Goal: Task Accomplishment & Management: Use online tool/utility

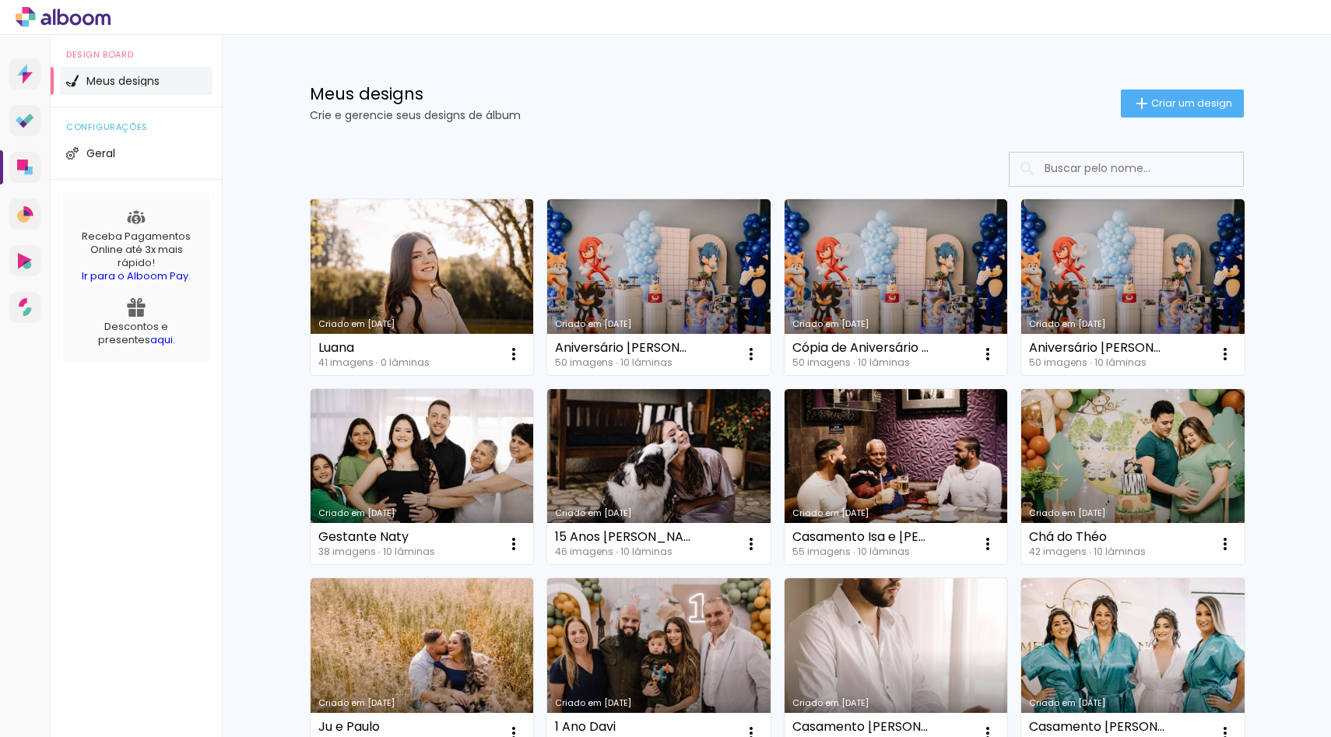
click at [394, 214] on link "Criado em [DATE]" at bounding box center [422, 287] width 223 height 176
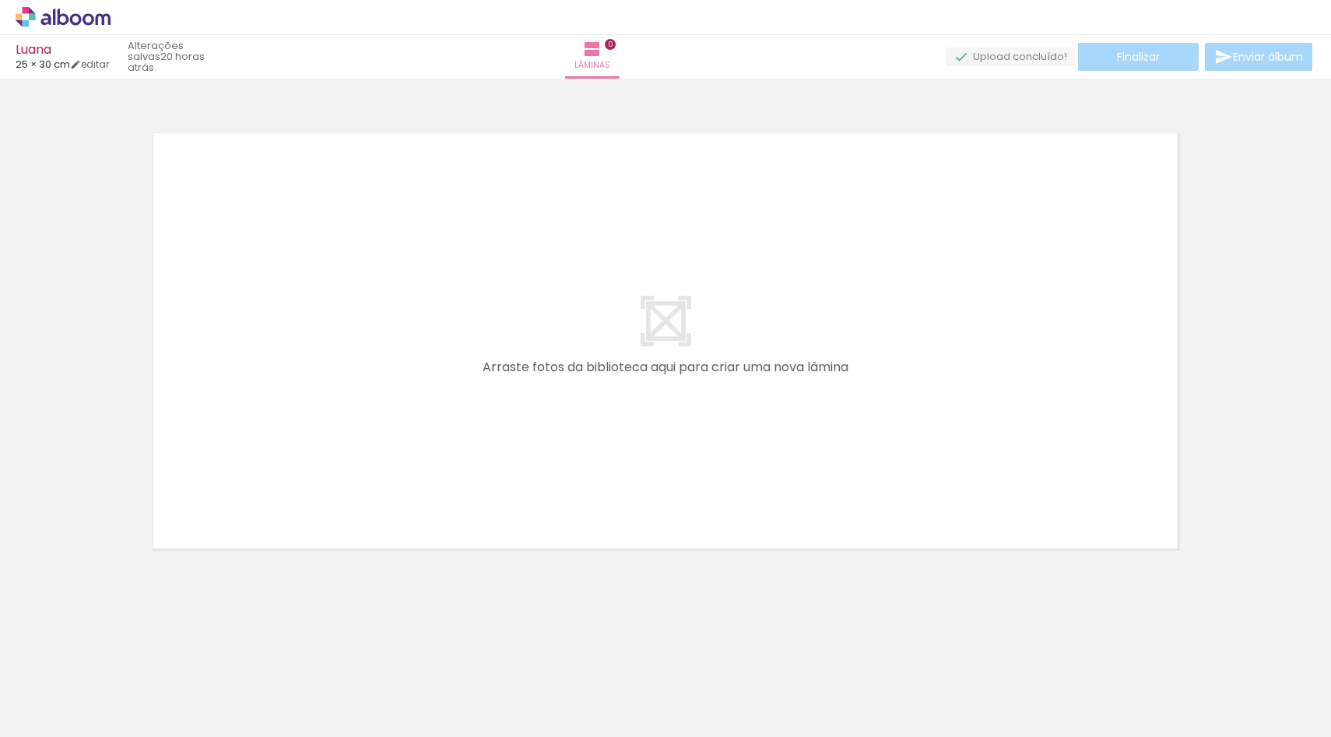
scroll to position [0, 2376]
click at [911, 690] on div at bounding box center [918, 684] width 51 height 77
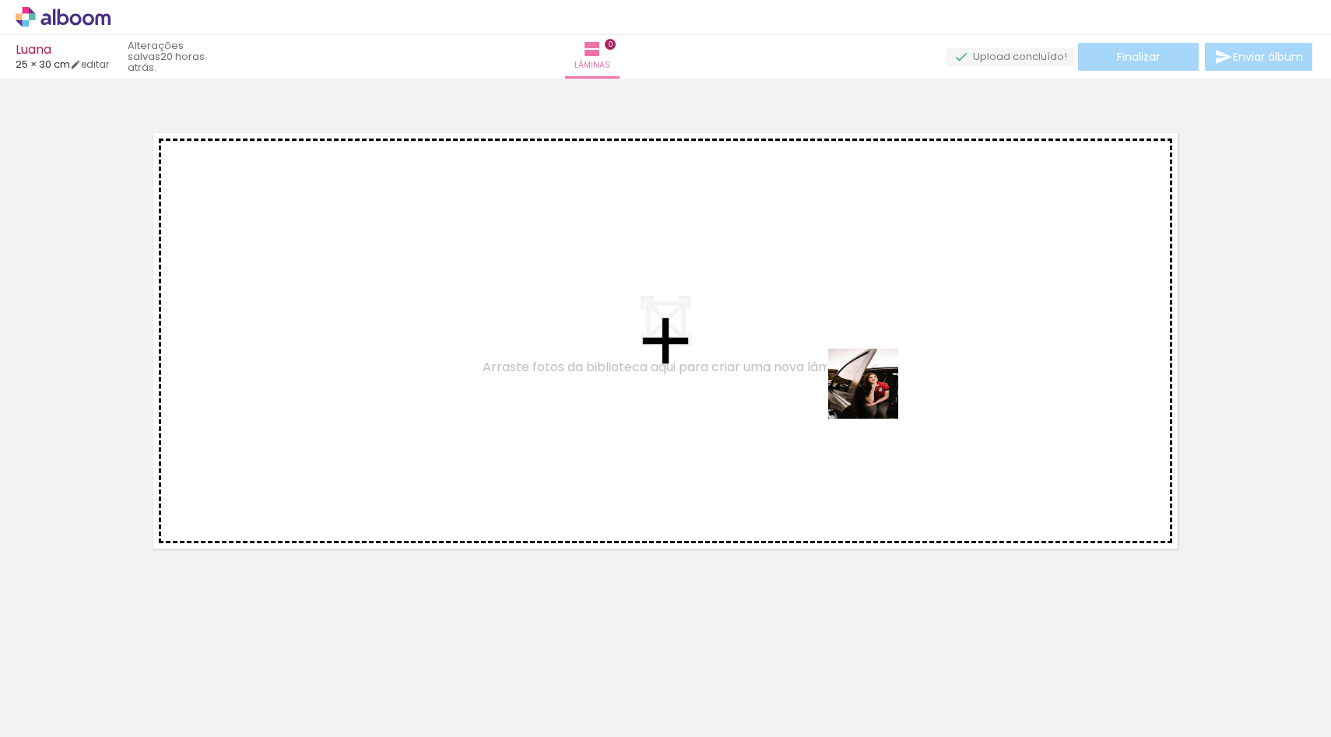
drag, startPoint x: 911, startPoint y: 690, endPoint x: 873, endPoint y: 388, distance: 303.7
click at [873, 388] on quentale-workspace at bounding box center [665, 368] width 1331 height 737
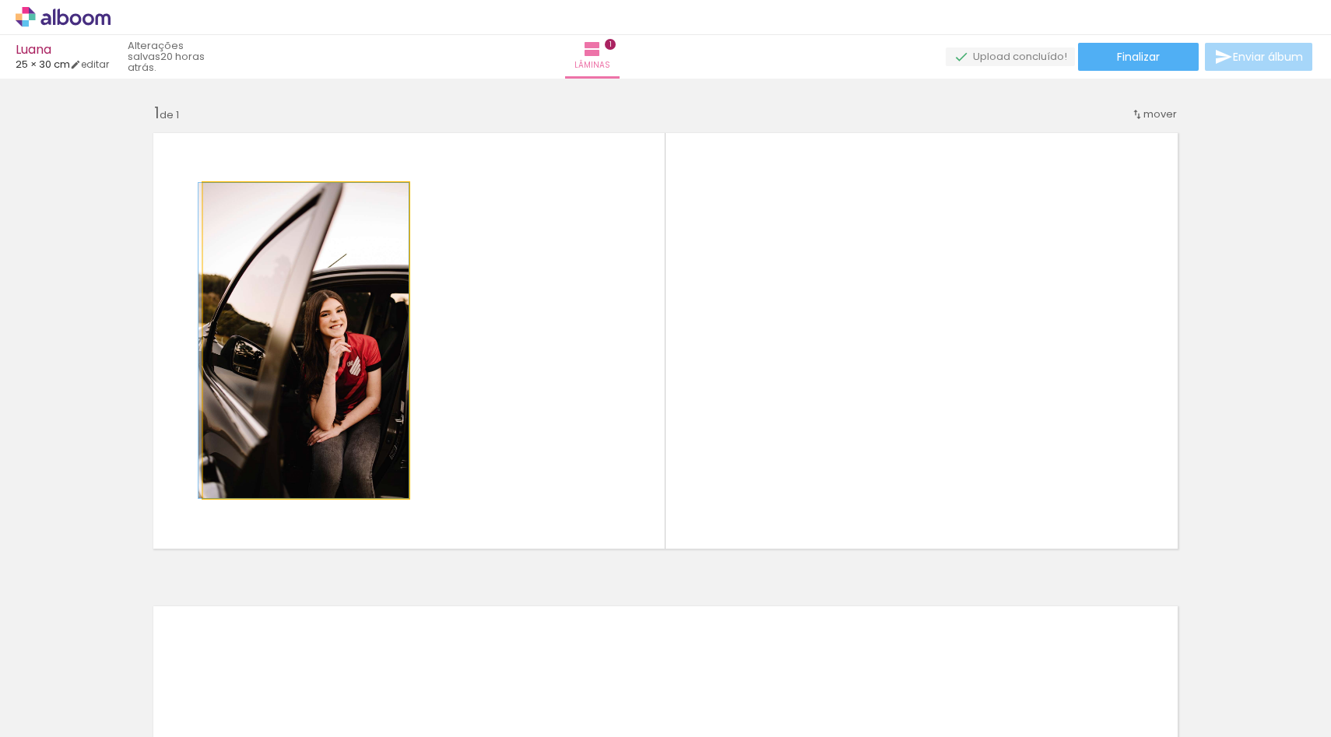
drag, startPoint x: 275, startPoint y: 332, endPoint x: 0, endPoint y: 421, distance: 288.8
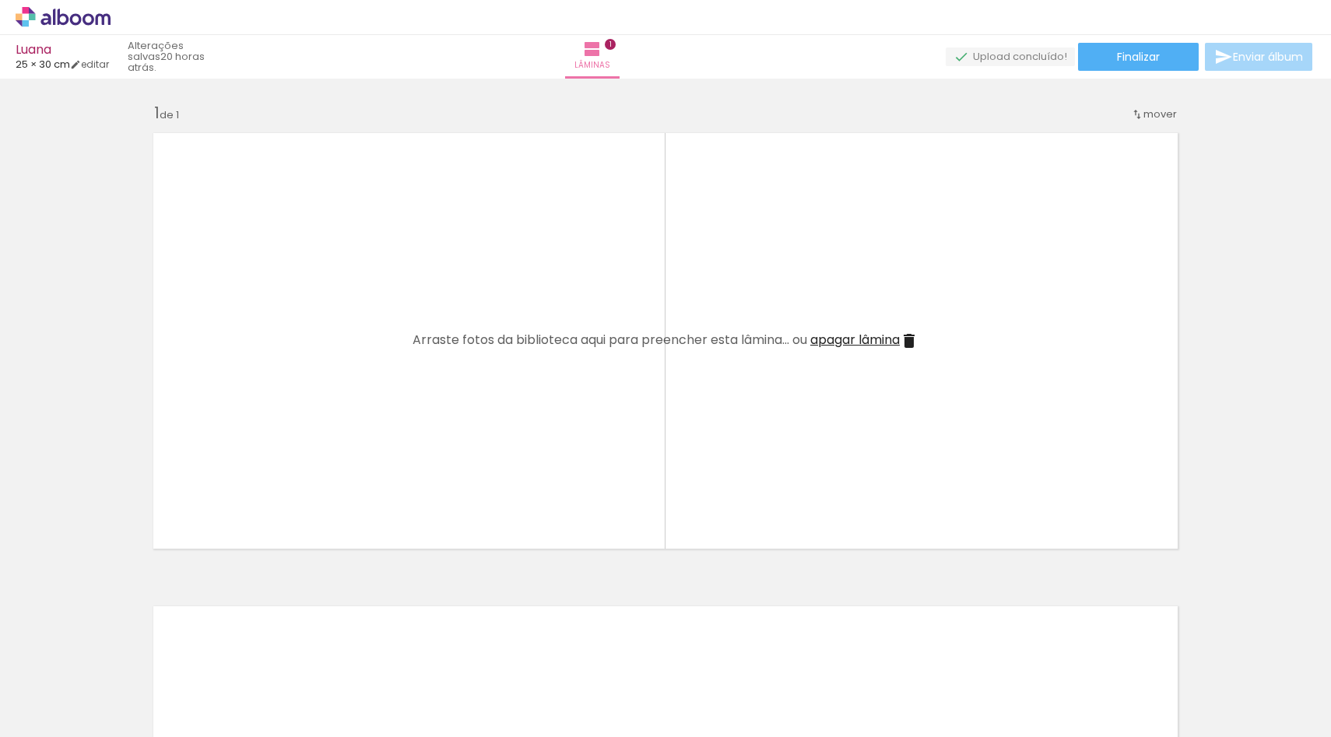
scroll to position [0, 0]
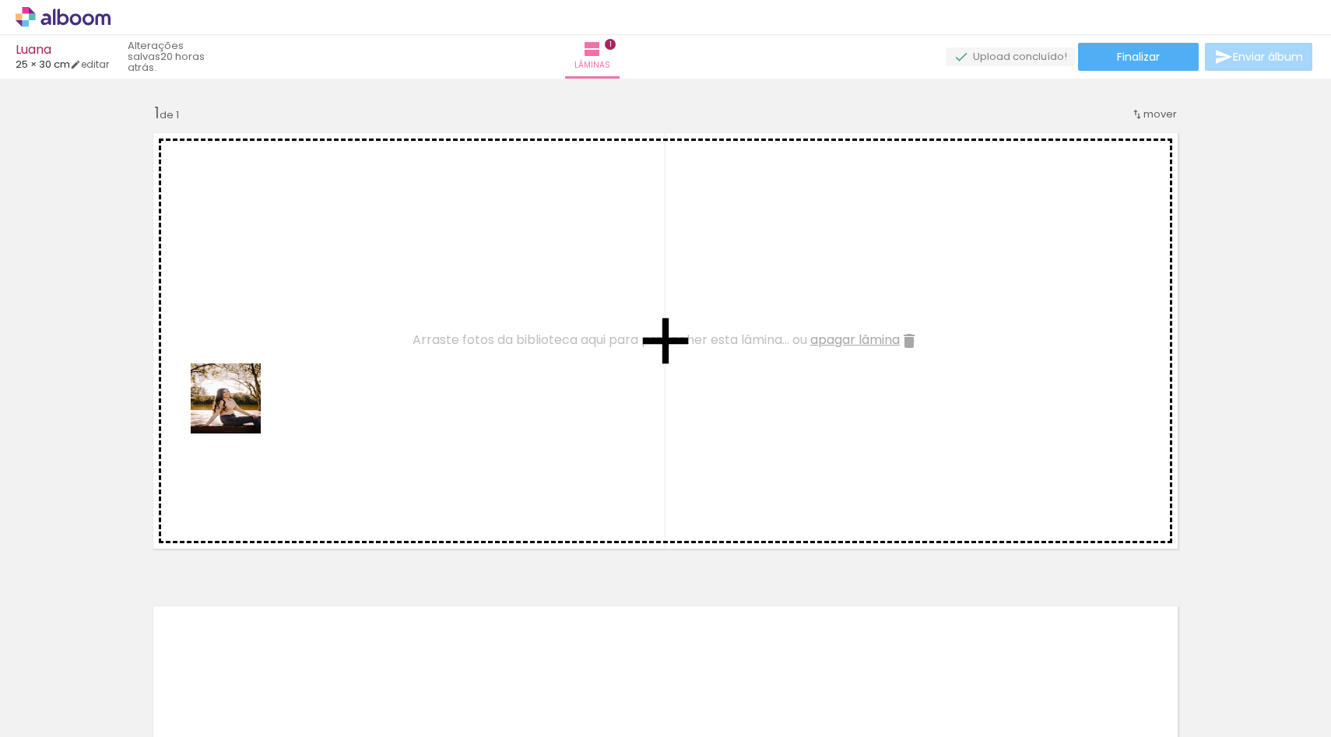
drag, startPoint x: 156, startPoint y: 688, endPoint x: 255, endPoint y: 340, distance: 362.0
click at [255, 340] on quentale-workspace at bounding box center [665, 368] width 1331 height 737
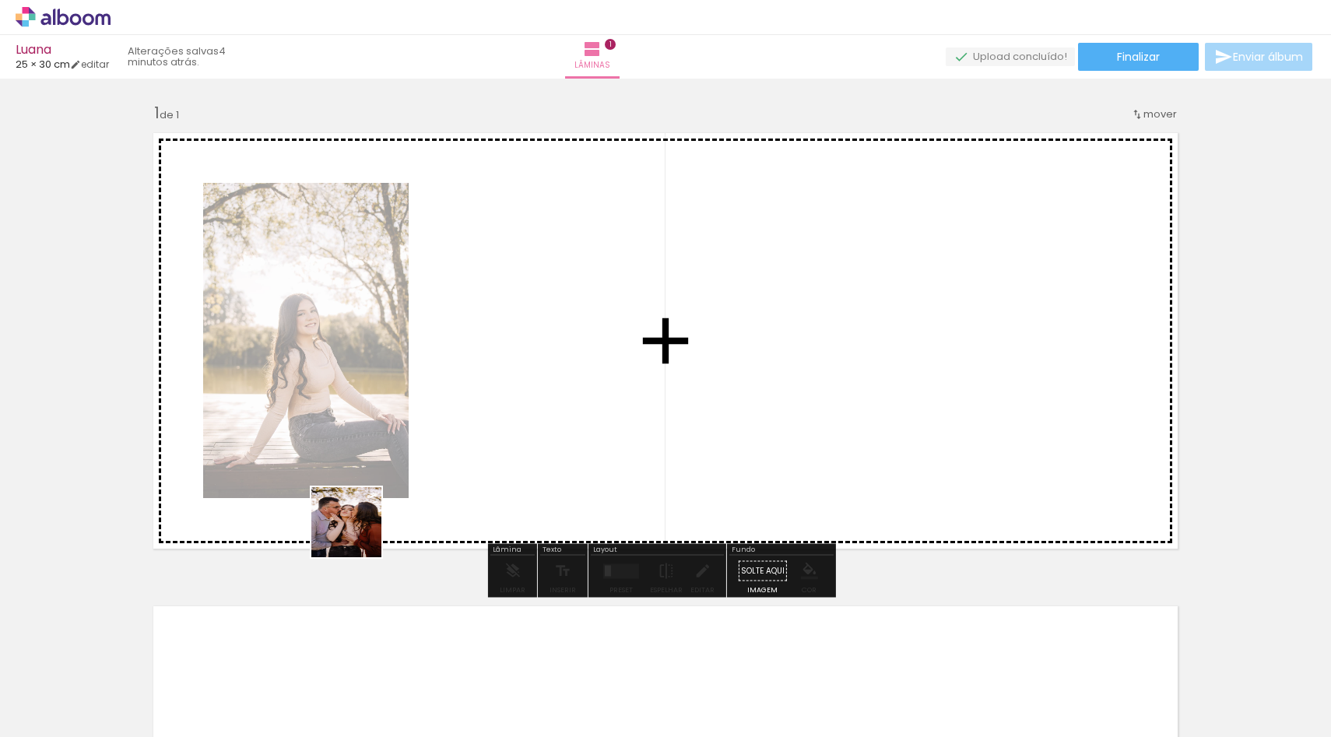
drag, startPoint x: 244, startPoint y: 699, endPoint x: 443, endPoint y: 413, distance: 348.6
click at [443, 413] on quentale-workspace at bounding box center [665, 368] width 1331 height 737
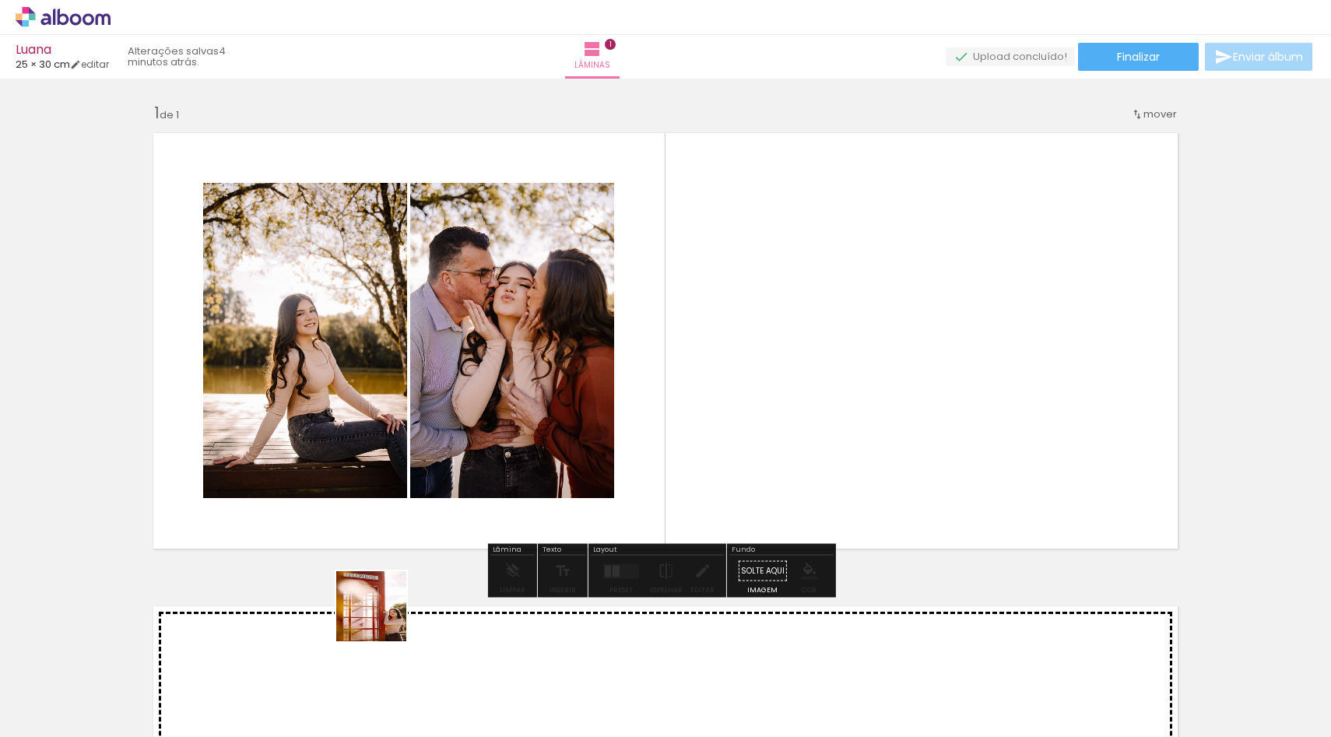
drag, startPoint x: 332, startPoint y: 688, endPoint x: 585, endPoint y: 380, distance: 398.8
click at [581, 383] on quentale-workspace at bounding box center [665, 368] width 1331 height 737
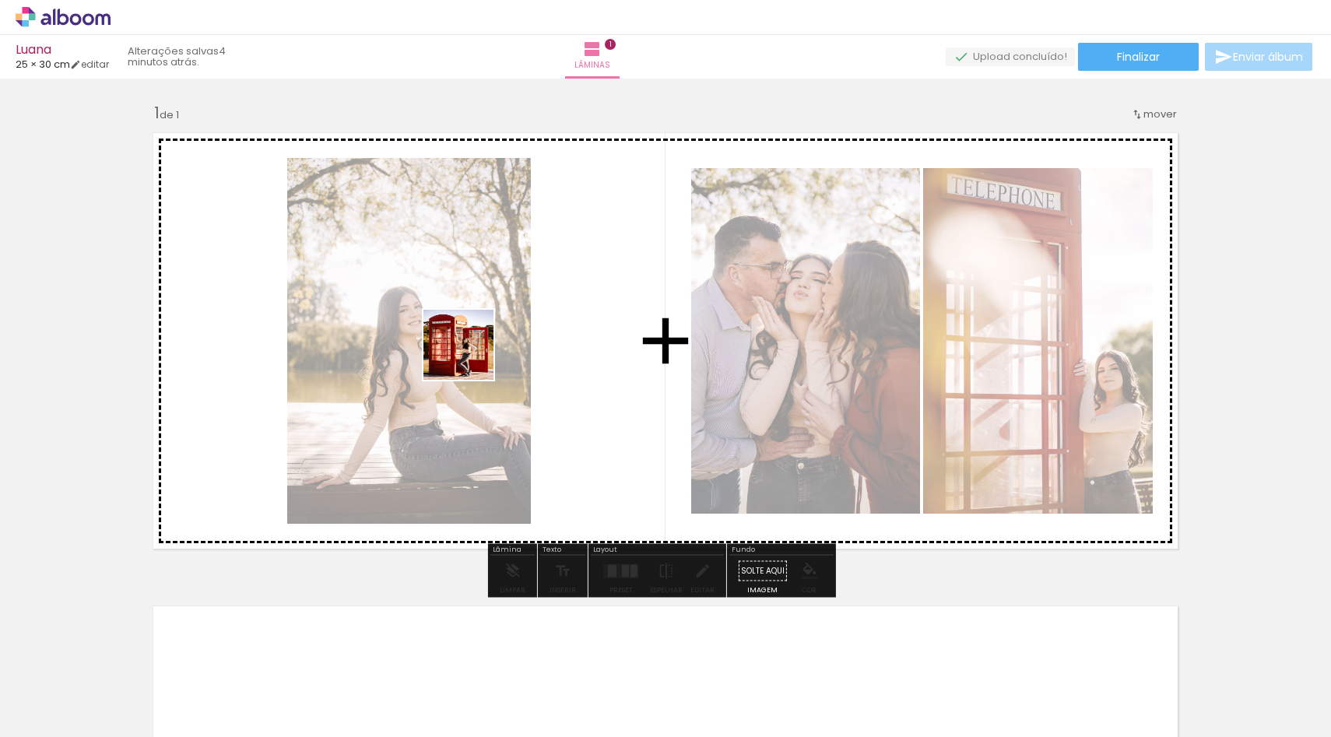
drag, startPoint x: 439, startPoint y: 703, endPoint x: 470, endPoint y: 357, distance: 347.8
click at [470, 357] on quentale-workspace at bounding box center [665, 368] width 1331 height 737
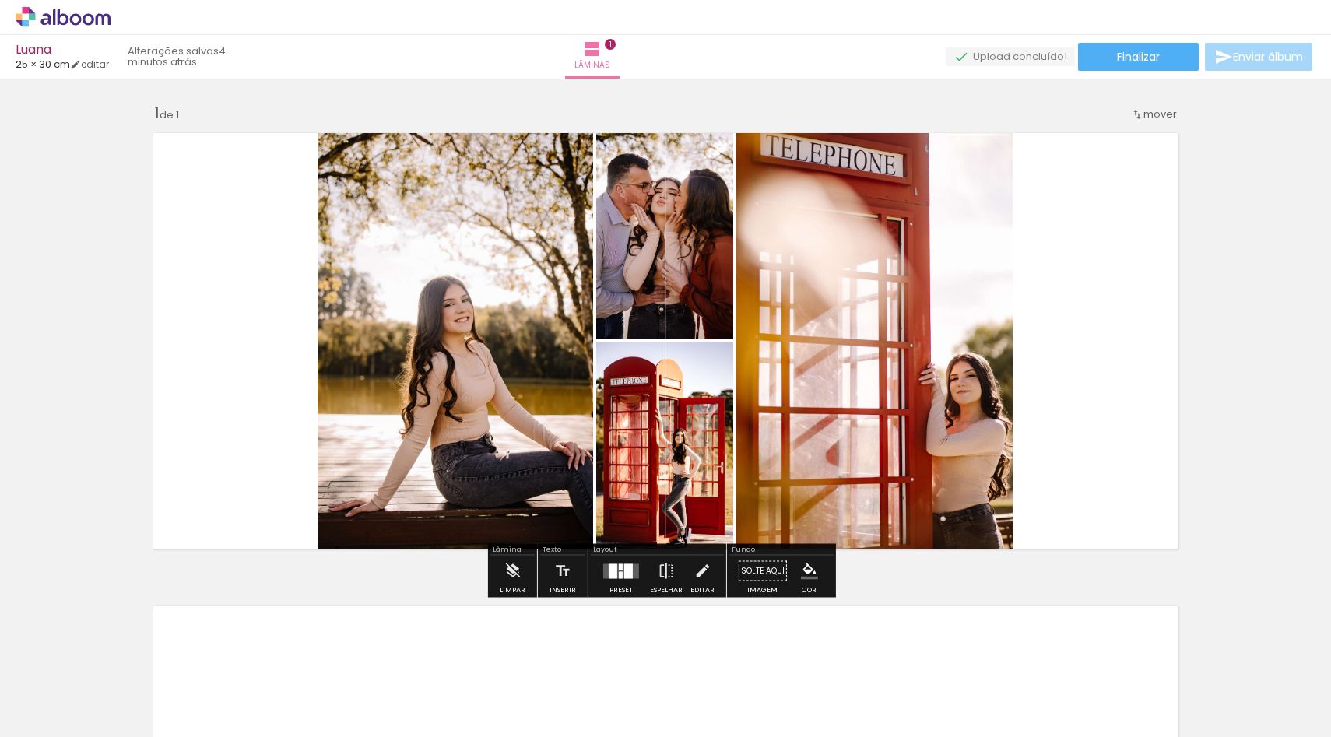
click at [619, 571] on div at bounding box center [621, 574] width 4 height 7
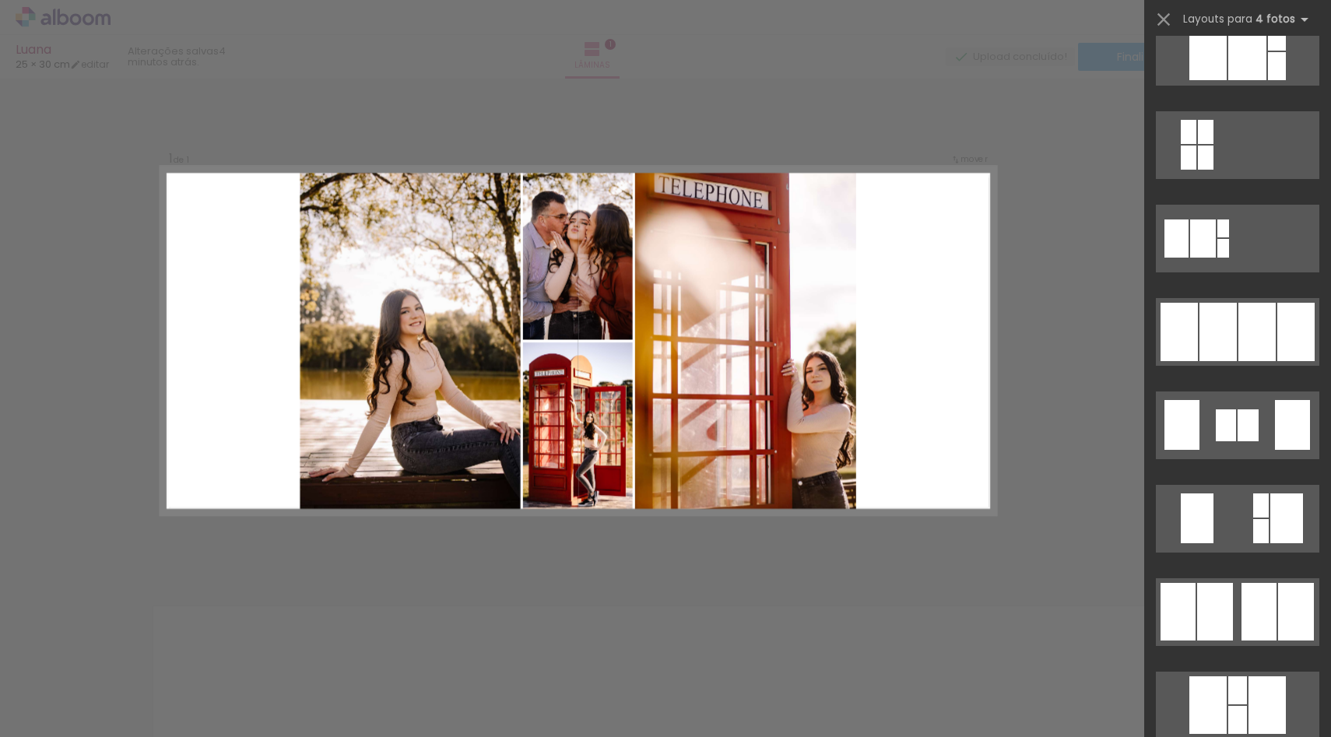
scroll to position [1064, 0]
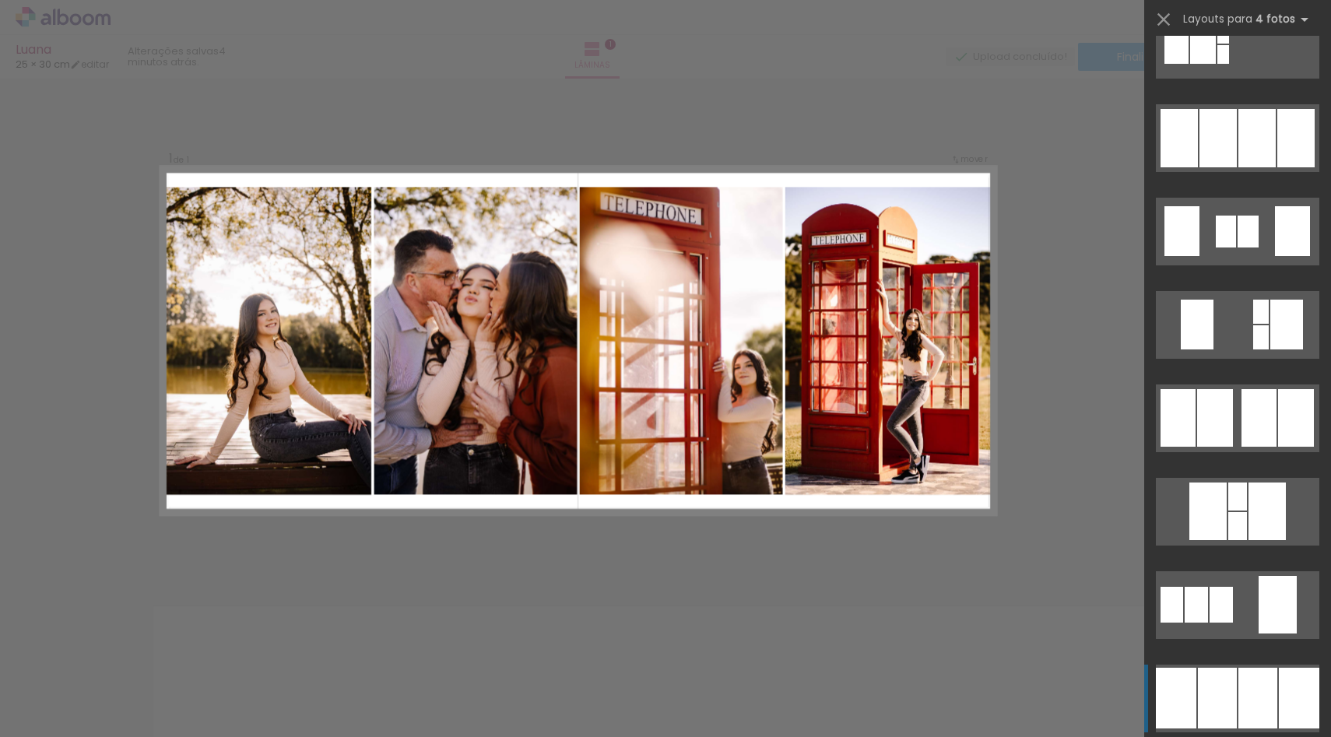
click at [1252, 697] on div at bounding box center [1258, 698] width 39 height 61
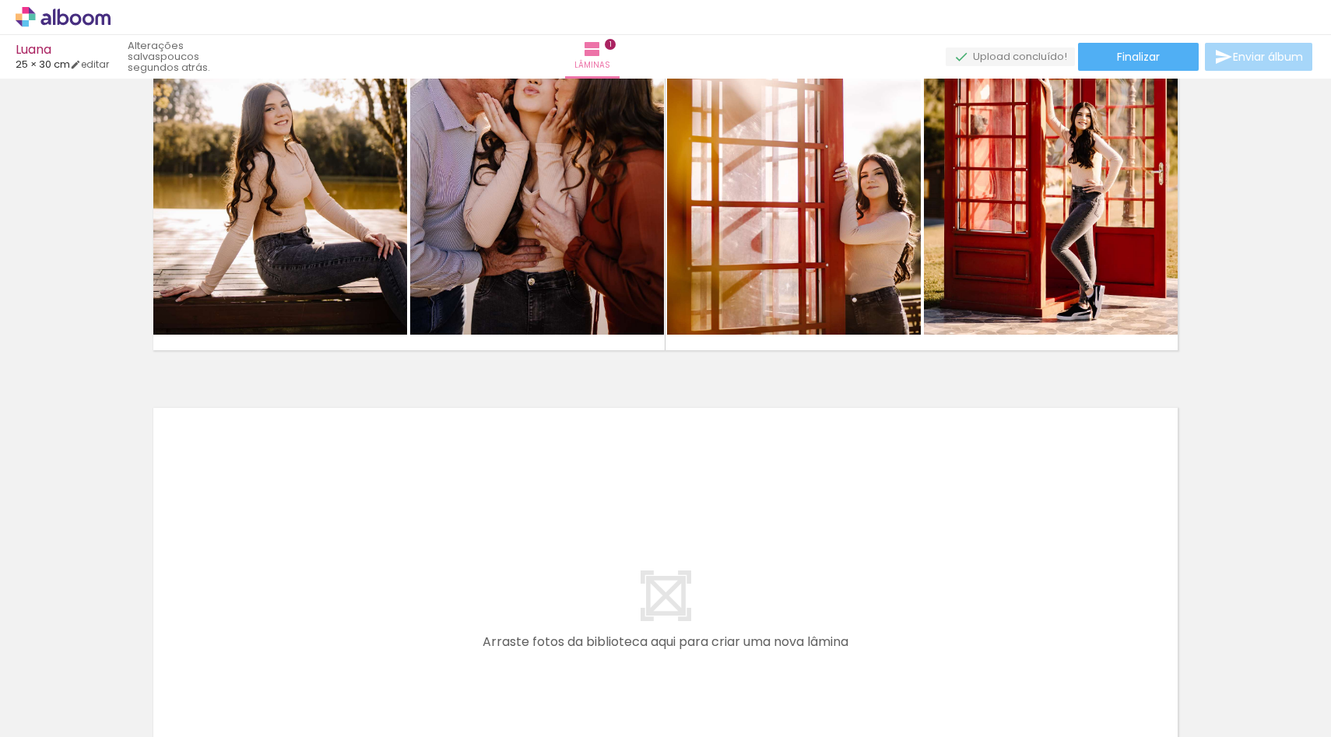
scroll to position [195, 0]
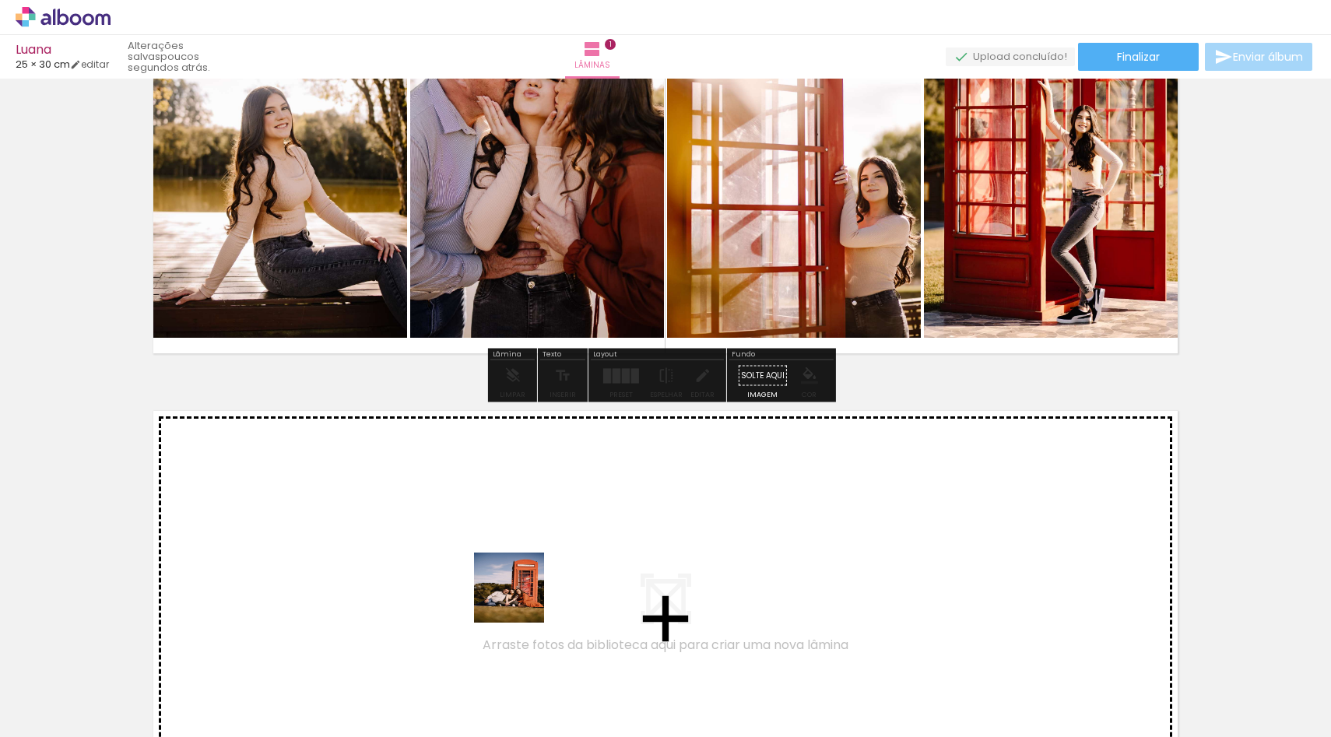
drag, startPoint x: 515, startPoint y: 684, endPoint x: 591, endPoint y: 177, distance: 512.5
click at [591, 177] on quentale-workspace at bounding box center [665, 368] width 1331 height 737
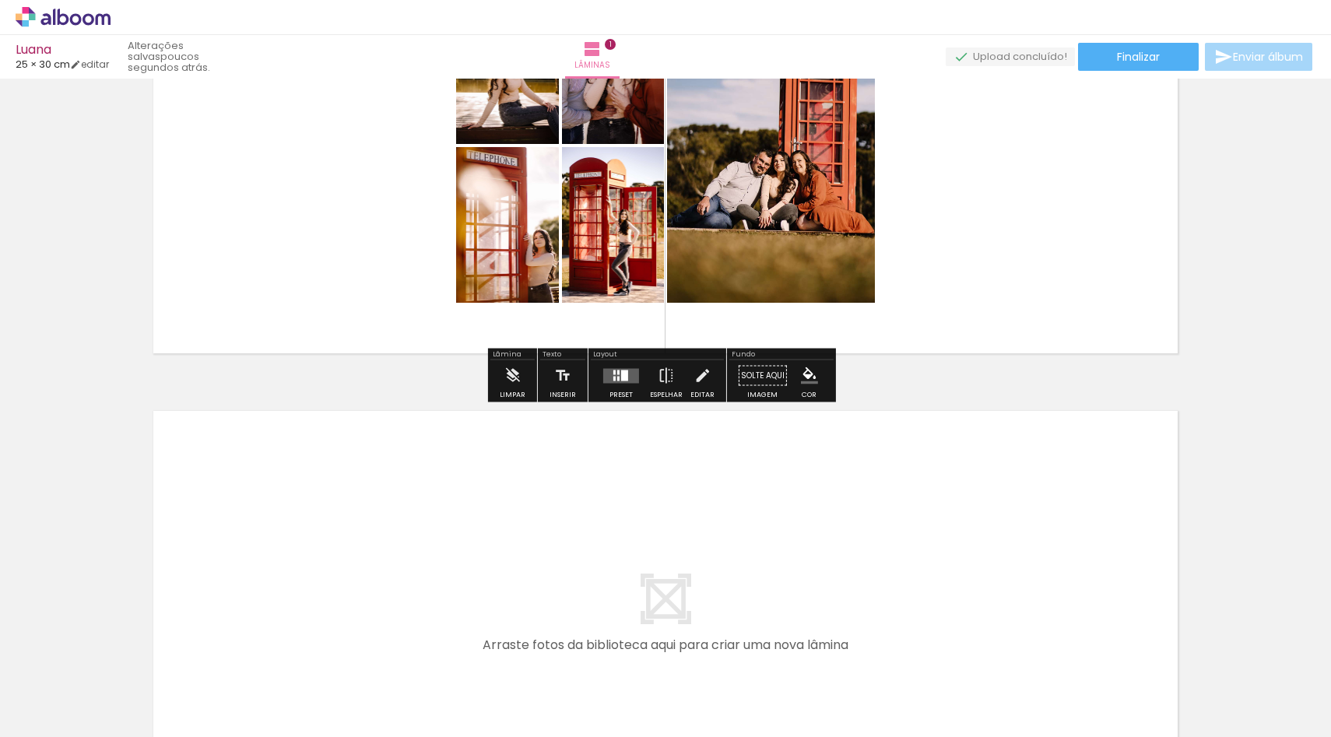
click at [621, 373] on div at bounding box center [624, 375] width 7 height 11
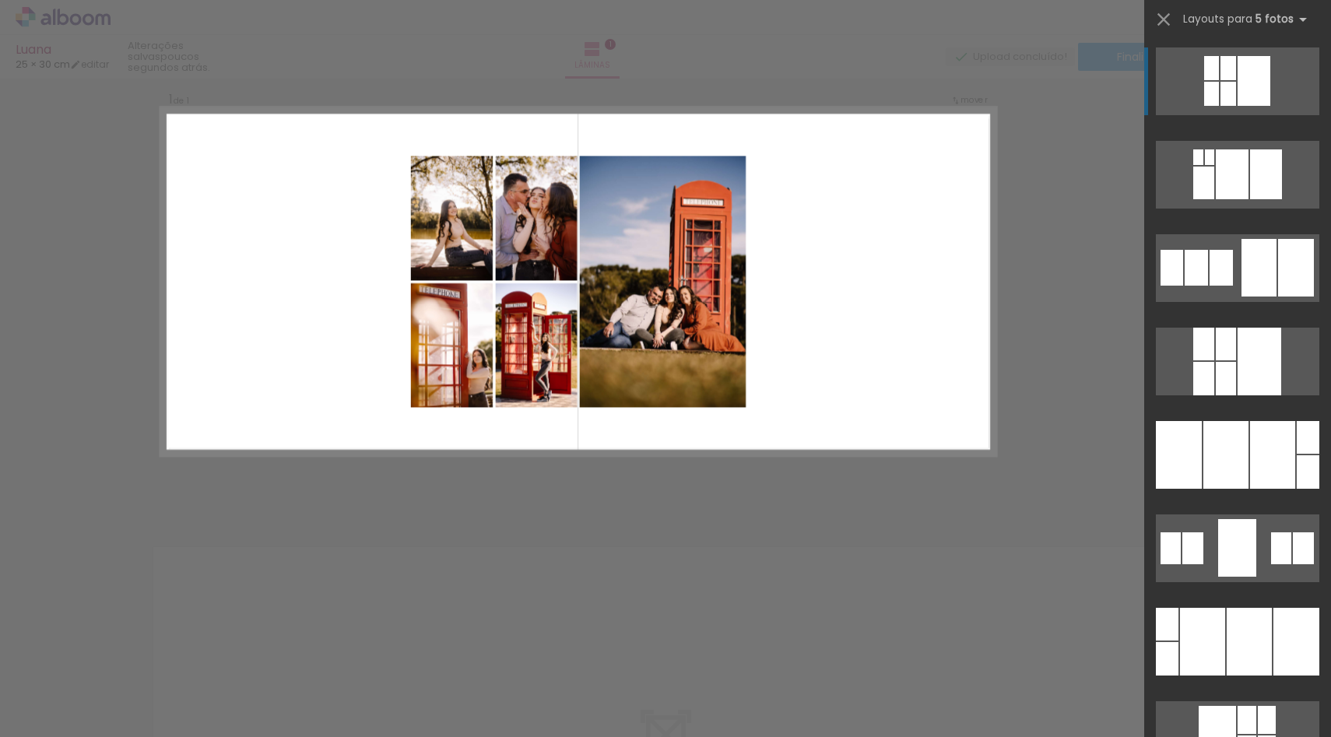
scroll to position [0, 0]
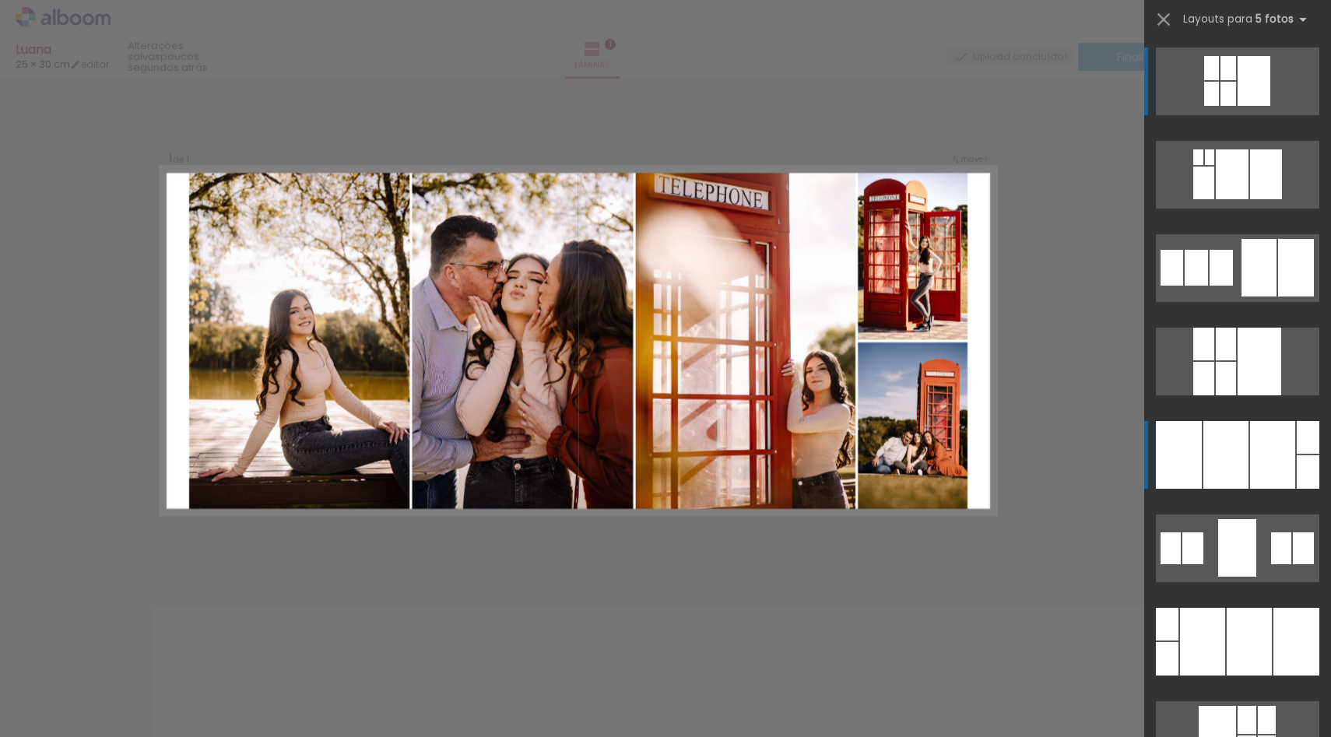
click at [1235, 459] on div at bounding box center [1226, 455] width 45 height 68
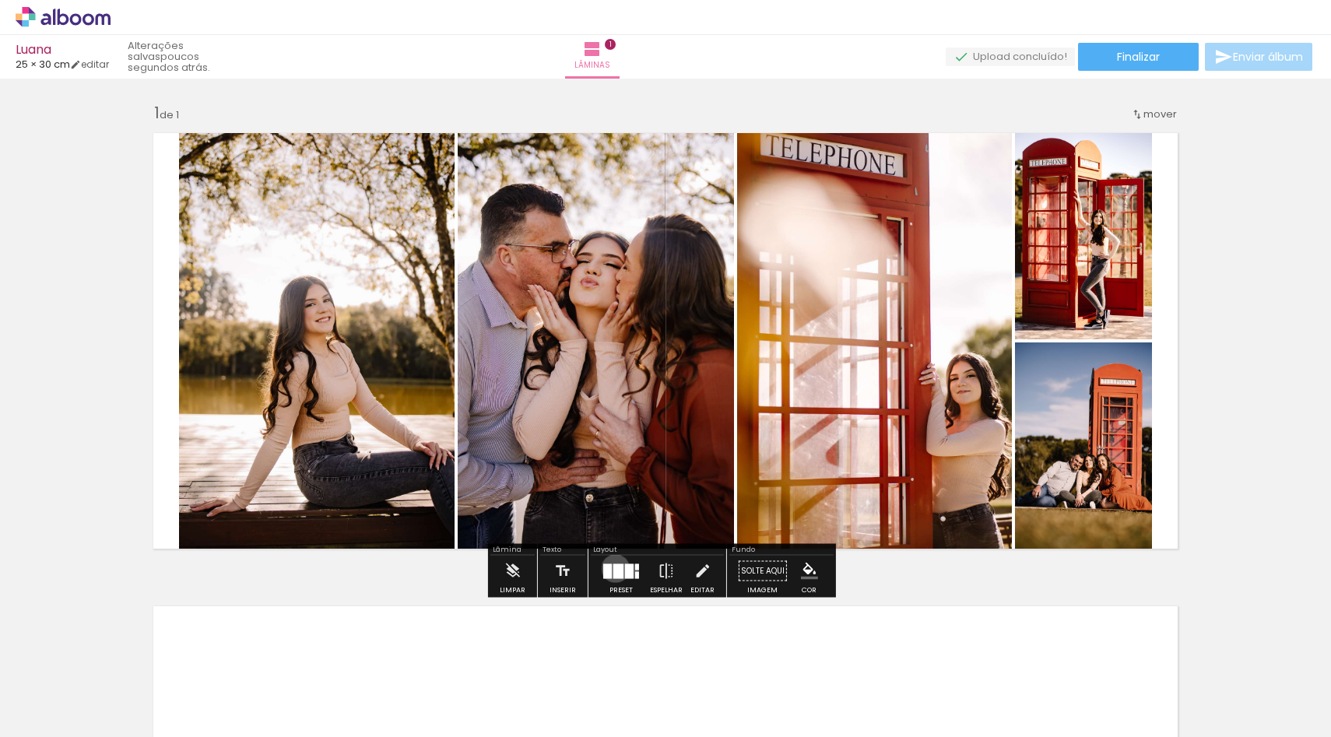
click at [613, 568] on div at bounding box center [618, 571] width 10 height 15
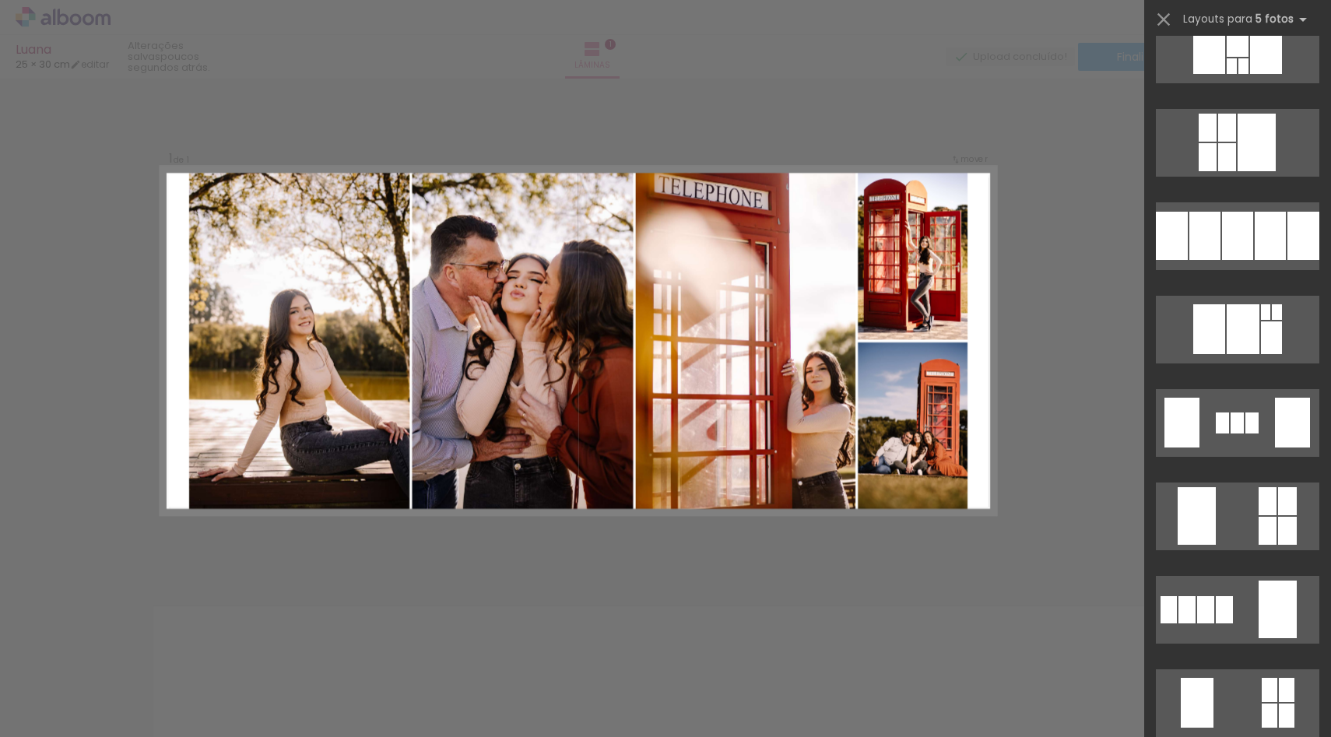
scroll to position [4007, 0]
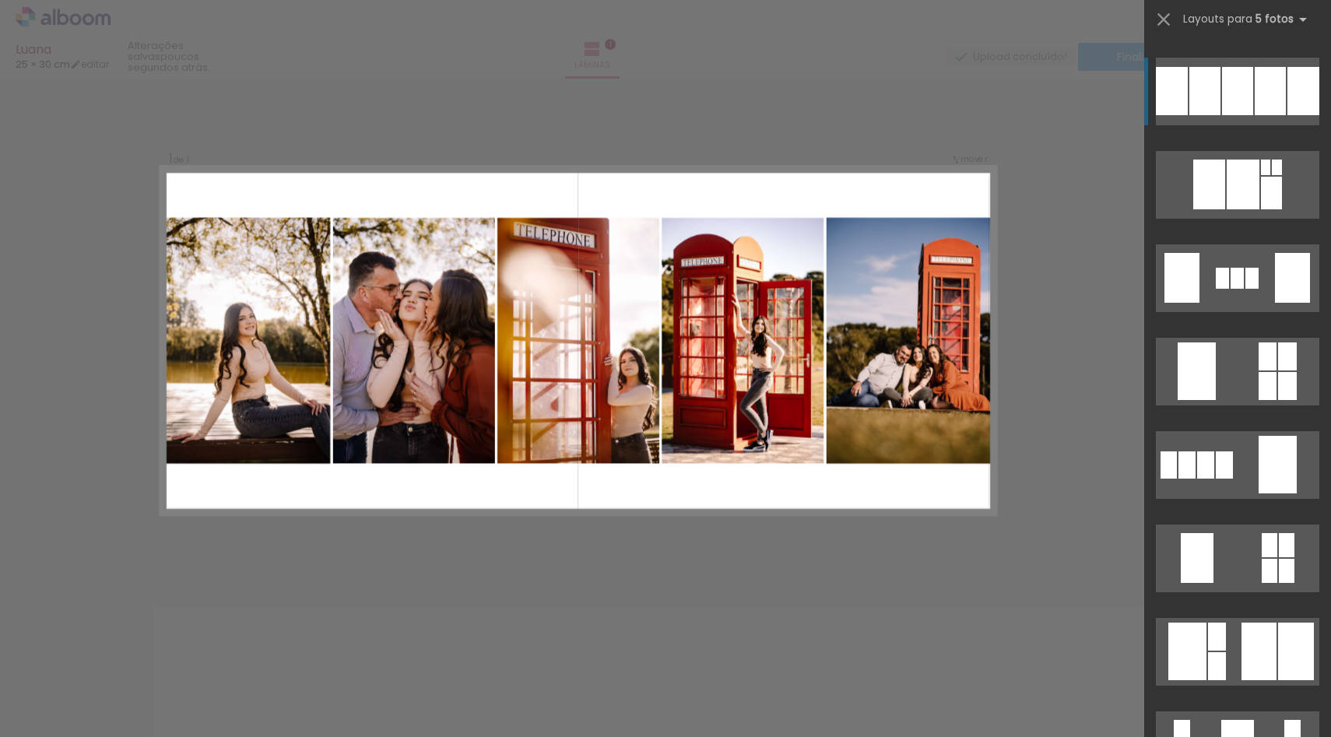
click at [1289, 107] on div at bounding box center [1304, 91] width 32 height 48
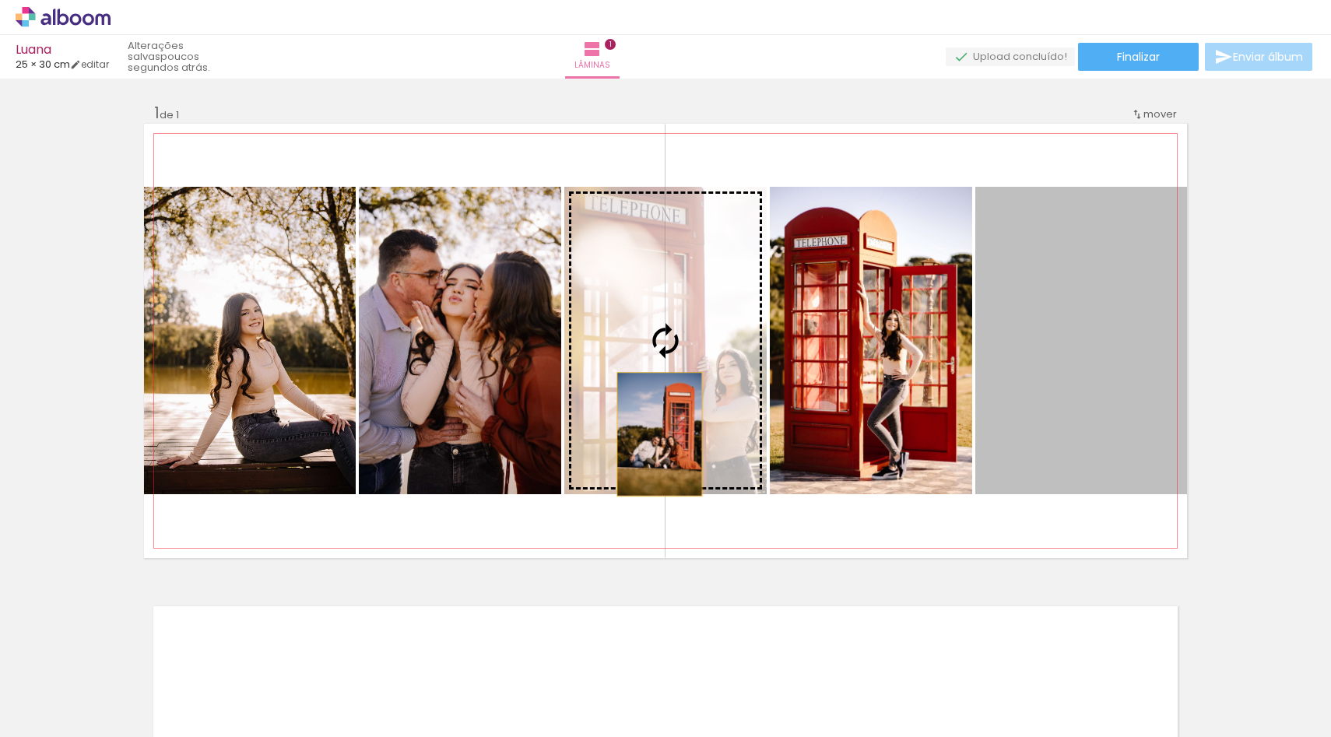
drag, startPoint x: 1086, startPoint y: 416, endPoint x: 654, endPoint y: 434, distance: 432.5
click at [0, 0] on slot at bounding box center [0, 0] width 0 height 0
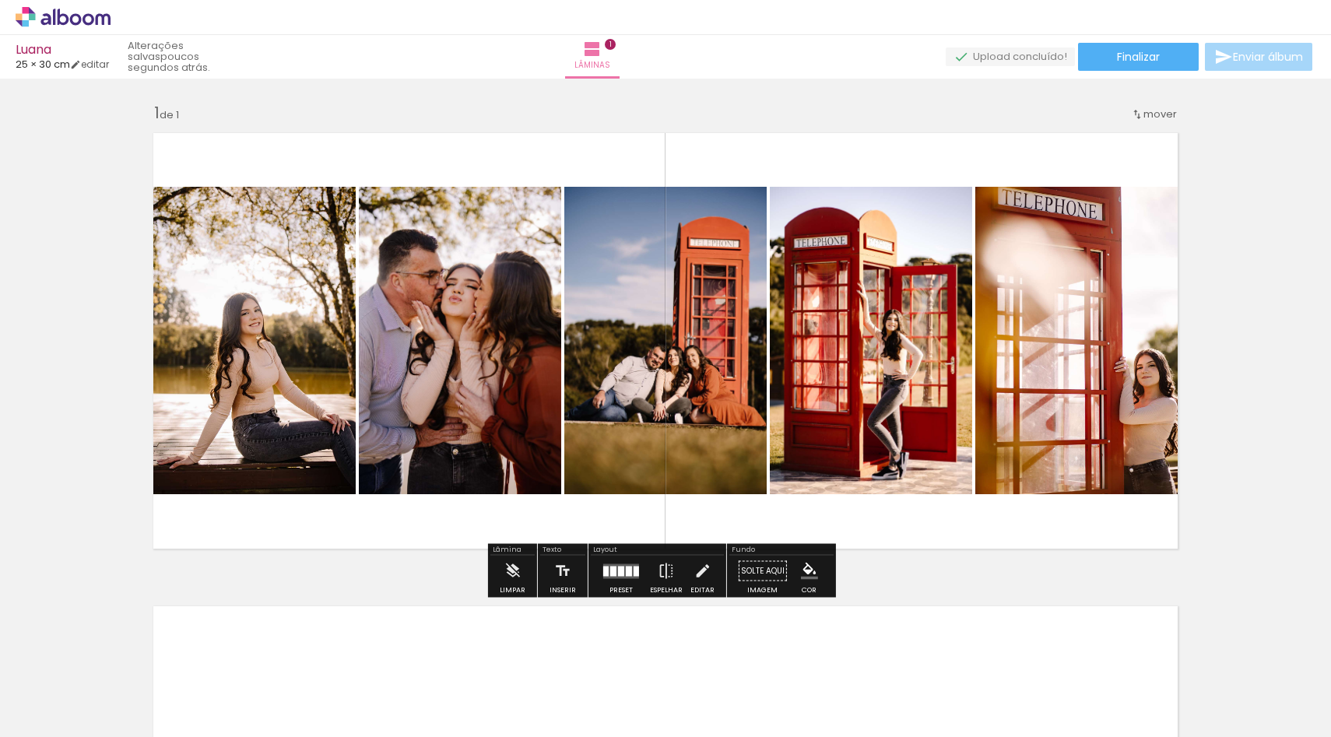
click at [939, 586] on div "Inserir lâmina 1 de 1" at bounding box center [665, 557] width 1331 height 947
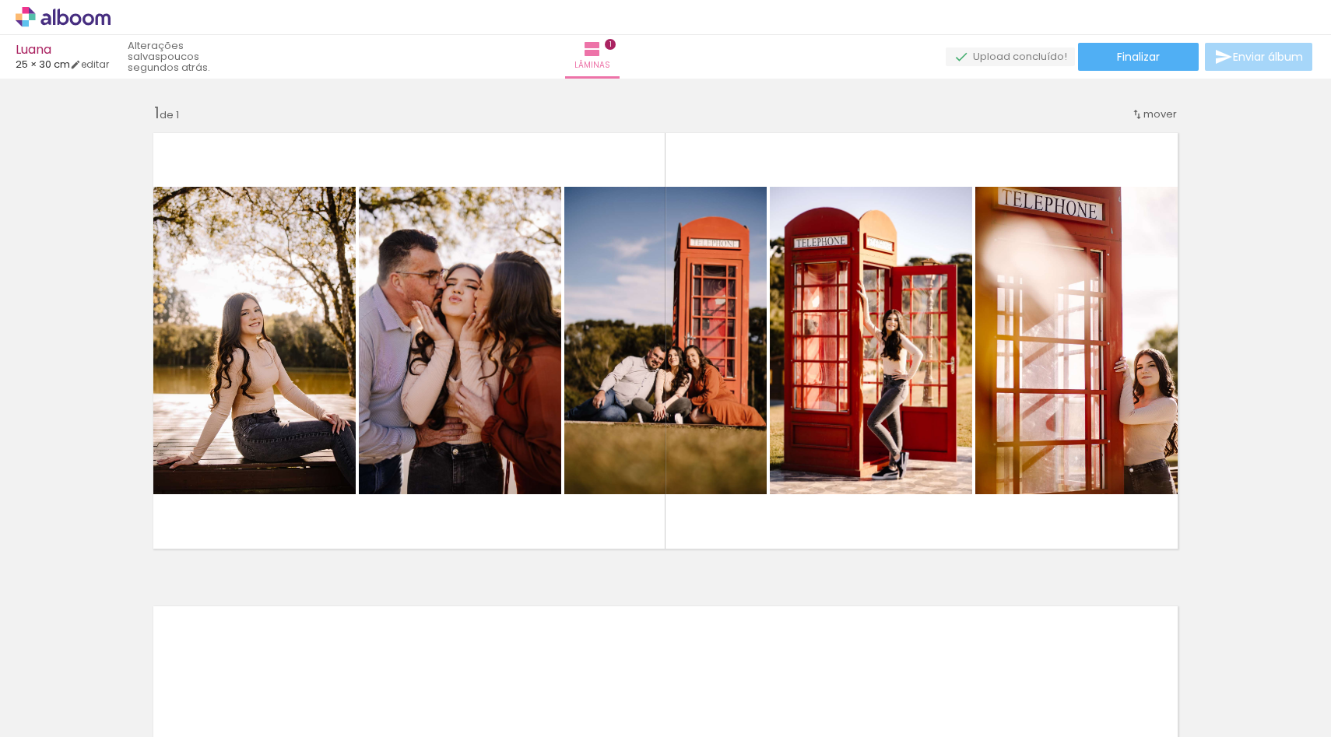
click at [888, 568] on div "Inserir lâmina 1 de 1" at bounding box center [665, 557] width 1331 height 947
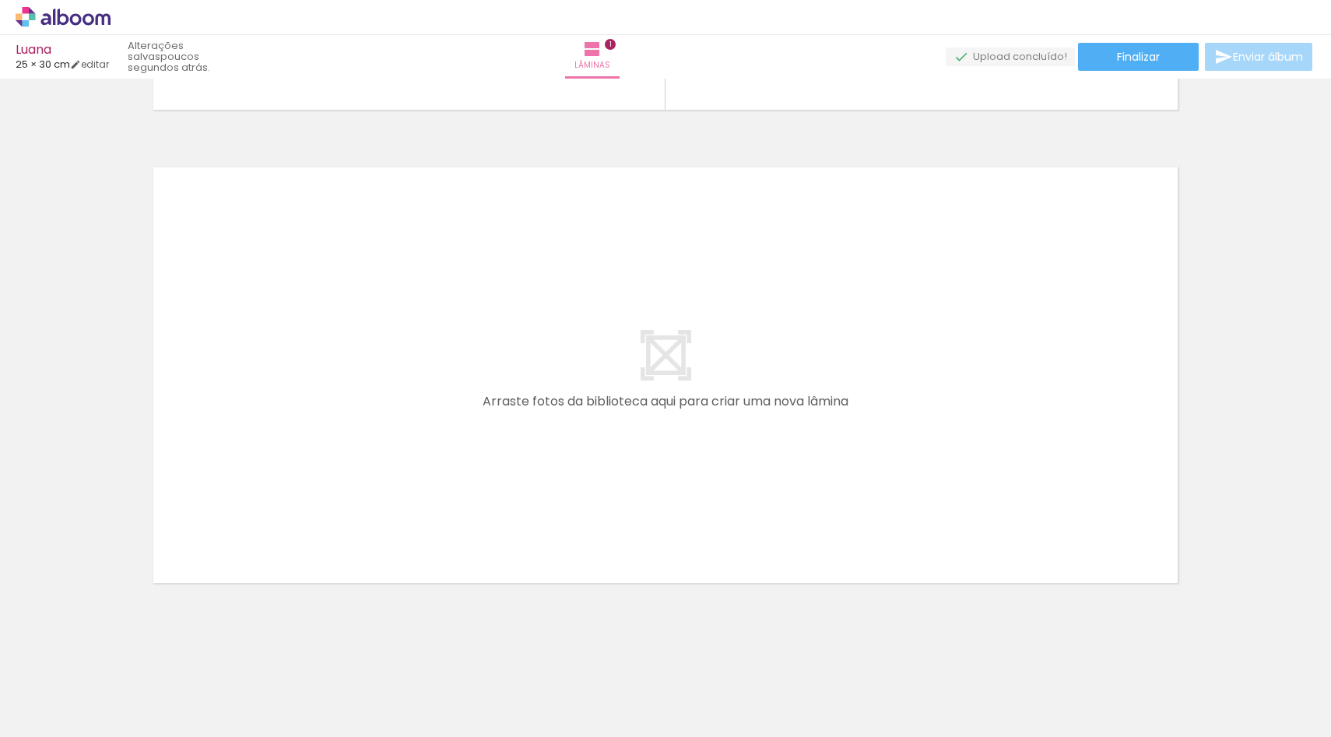
scroll to position [446, 0]
drag, startPoint x: 620, startPoint y: 689, endPoint x: 663, endPoint y: 445, distance: 248.3
click at [663, 445] on quentale-workspace at bounding box center [665, 368] width 1331 height 737
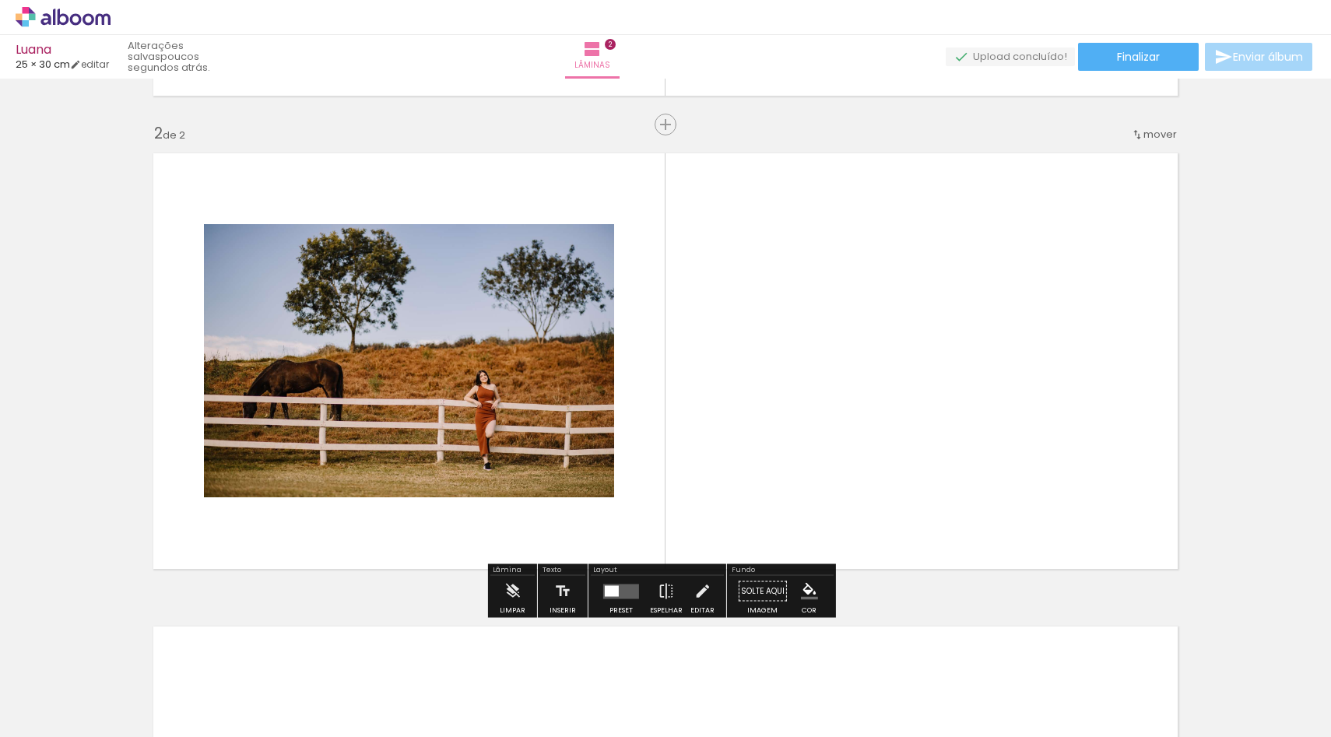
scroll to position [455, 0]
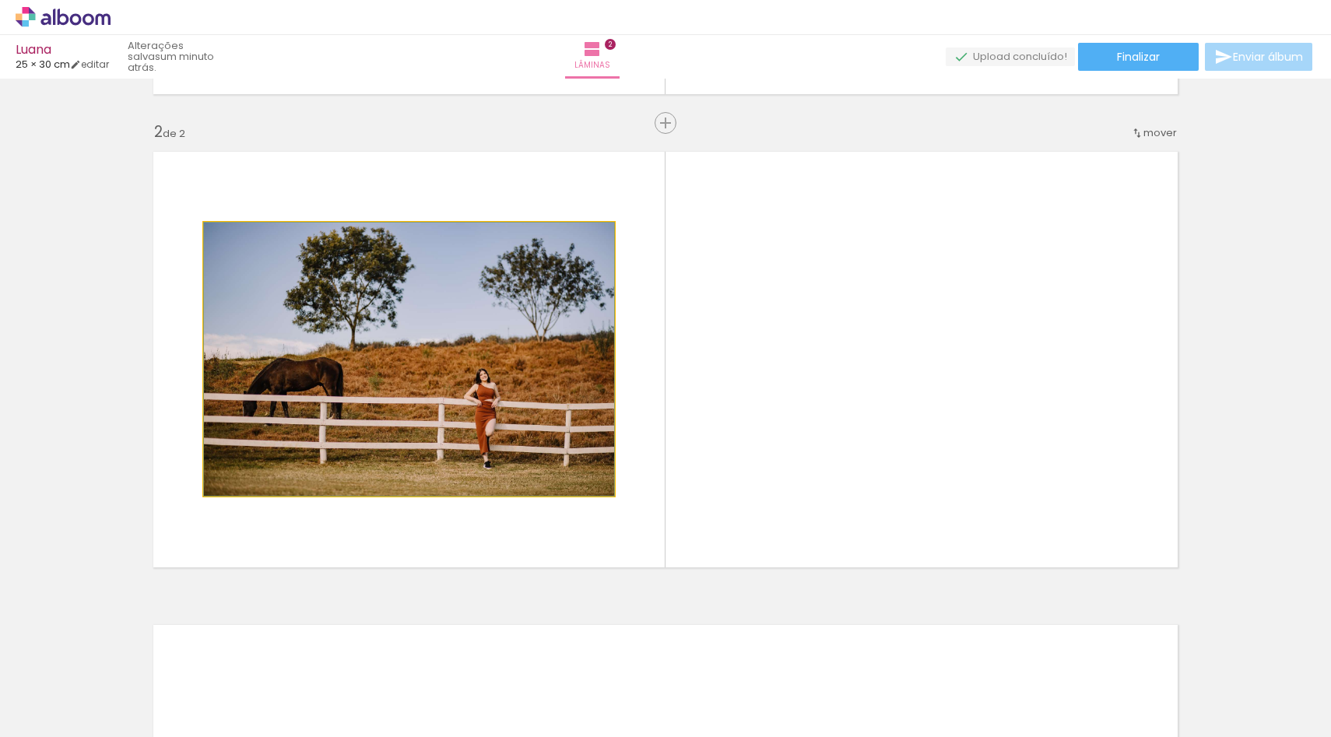
drag, startPoint x: 237, startPoint y: 237, endPoint x: 53, endPoint y: 290, distance: 192.0
type paper-slider "100"
click at [53, 289] on div "Inserir lâmina 1 de 2 Inserir lâmina 2 de 2" at bounding box center [665, 339] width 1331 height 1421
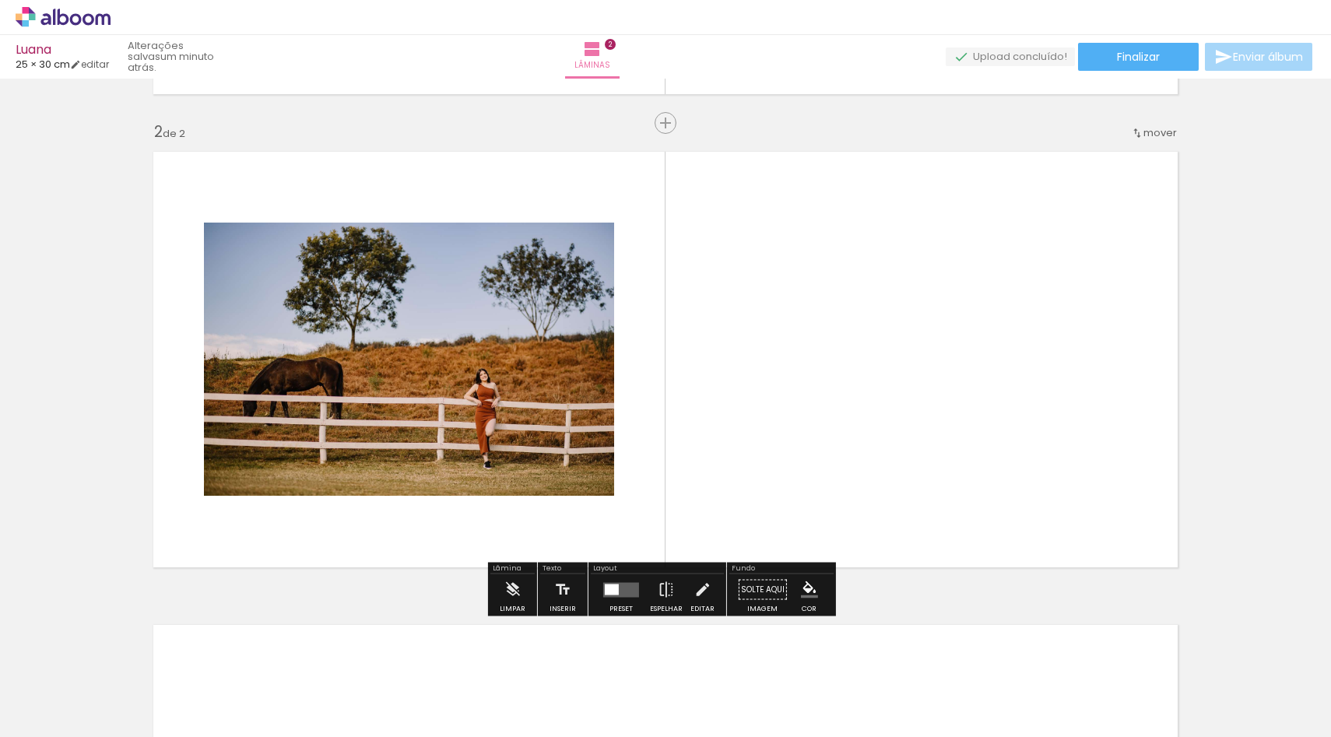
drag, startPoint x: 802, startPoint y: 427, endPoint x: 814, endPoint y: 376, distance: 52.7
click at [814, 376] on quentale-layouter at bounding box center [665, 359] width 1043 height 434
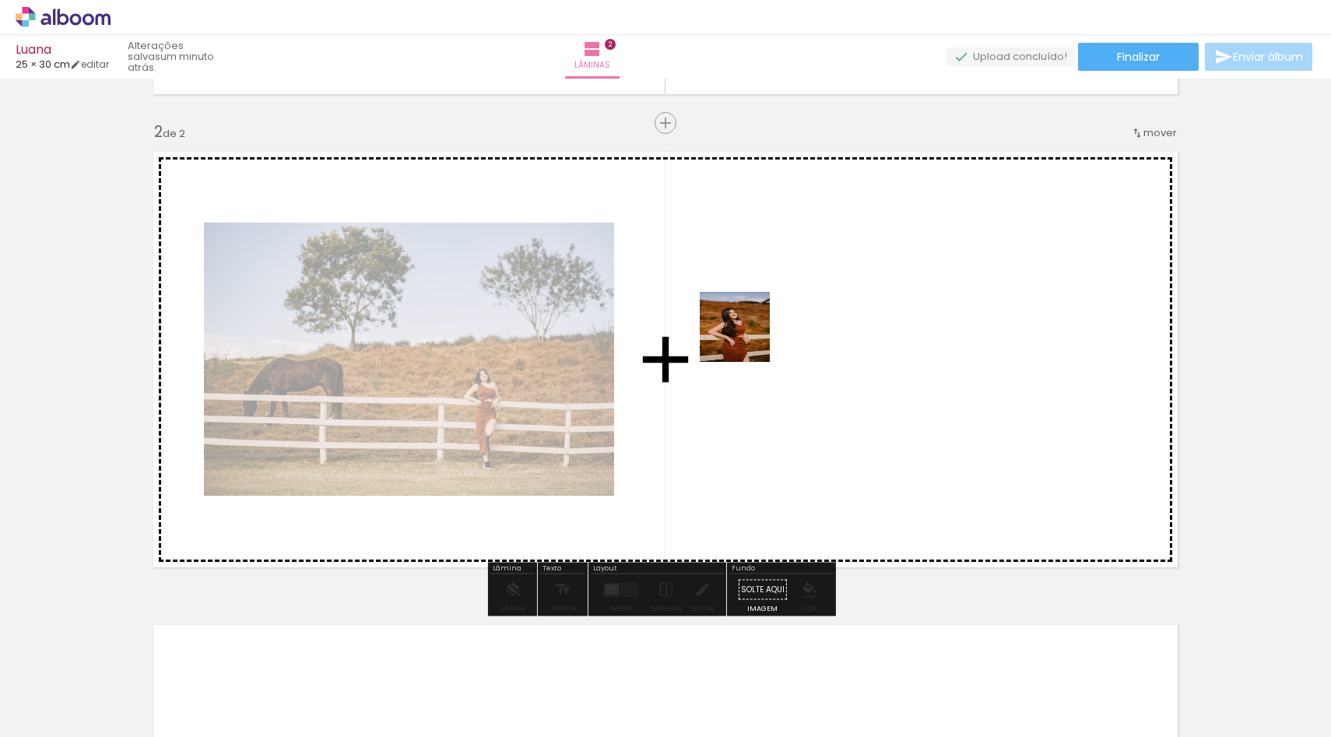
drag, startPoint x: 686, startPoint y: 673, endPoint x: 749, endPoint y: 303, distance: 375.1
click at [749, 303] on quentale-workspace at bounding box center [665, 368] width 1331 height 737
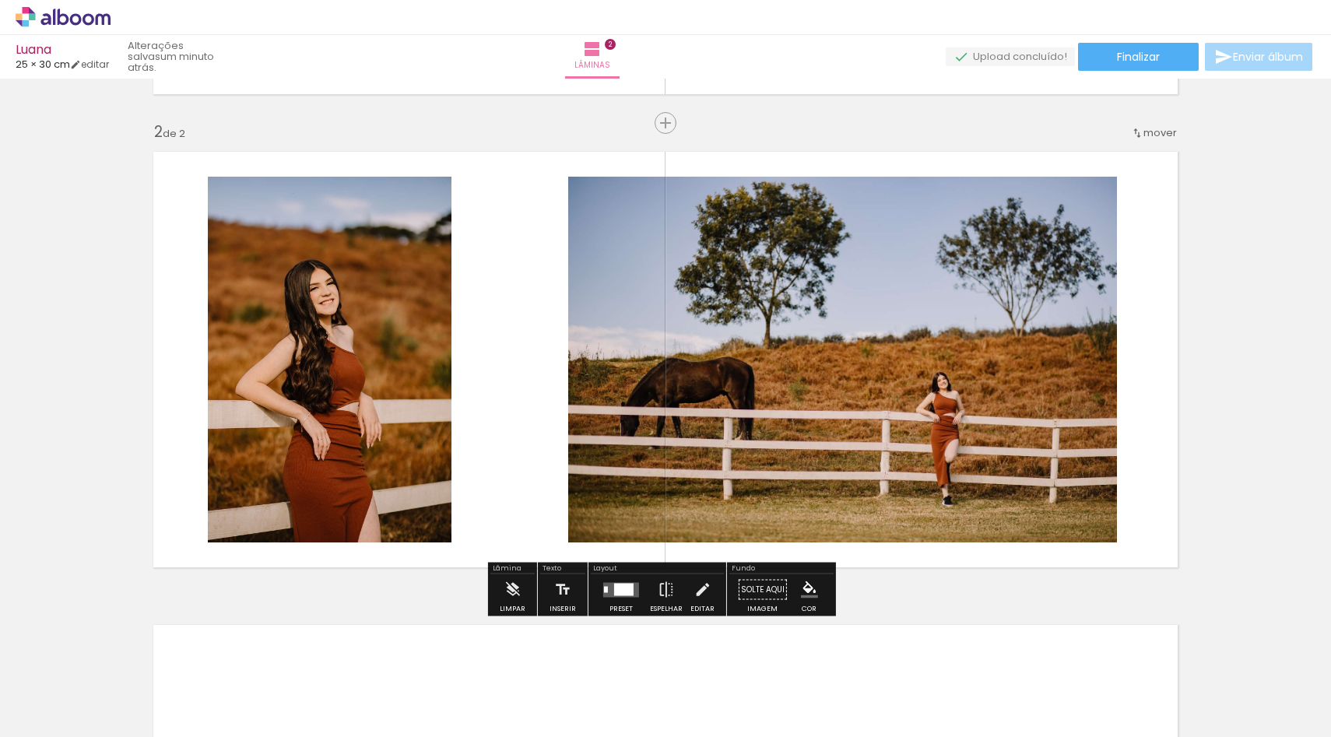
drag, startPoint x: 766, startPoint y: 682, endPoint x: 763, endPoint y: 265, distance: 417.3
click at [765, 268] on quentale-workspace at bounding box center [665, 368] width 1331 height 737
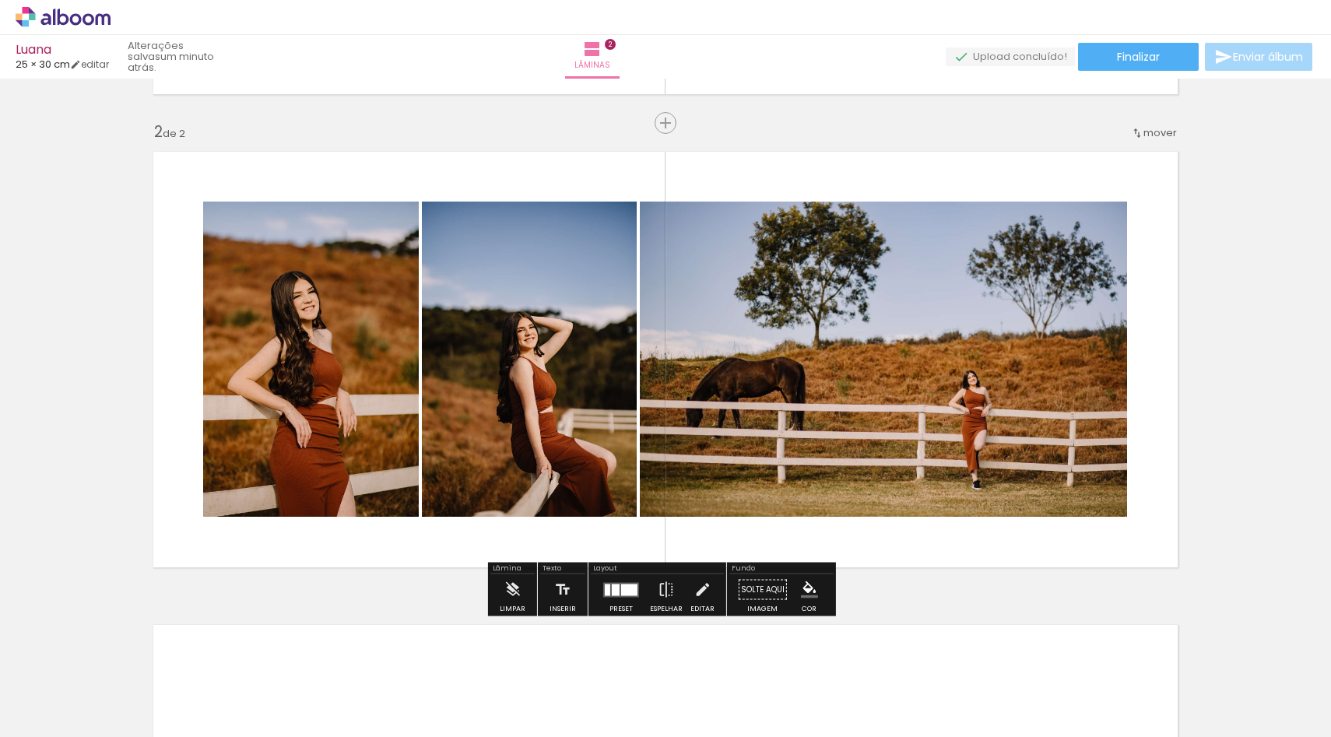
click at [612, 591] on div at bounding box center [616, 590] width 8 height 12
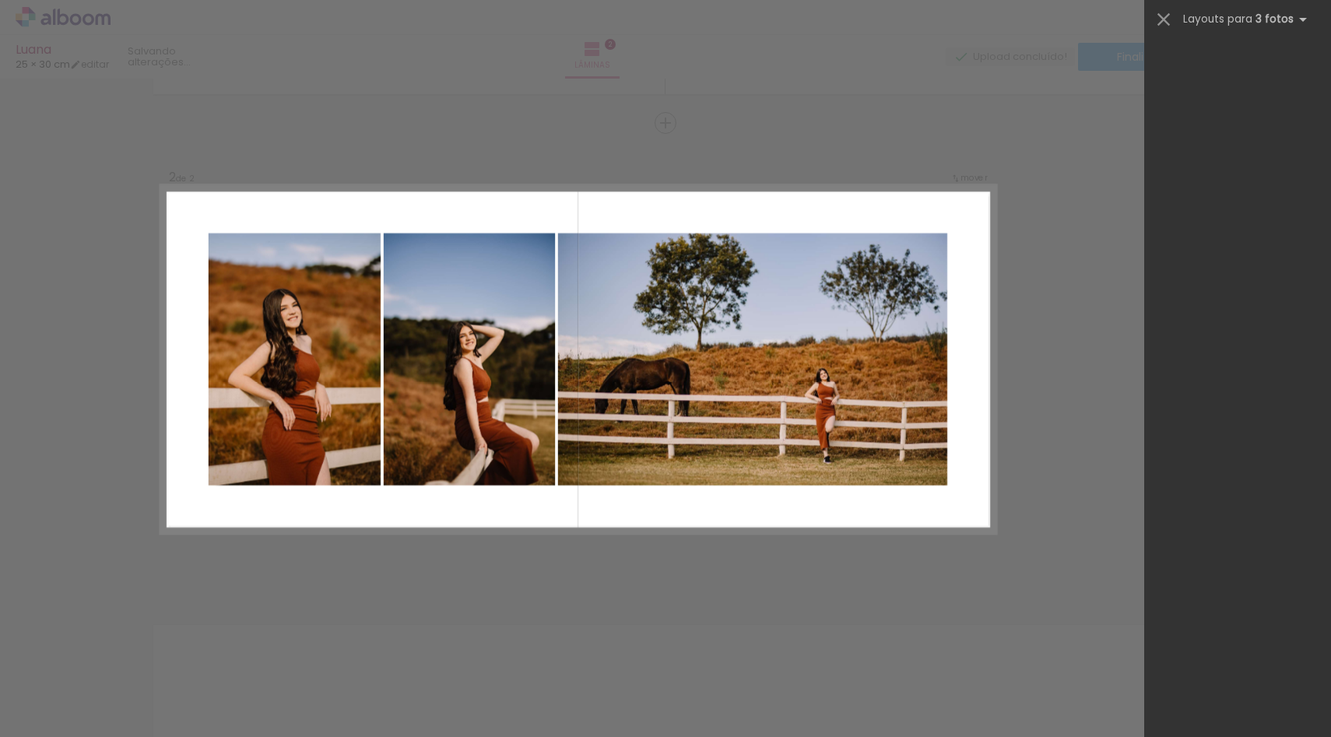
scroll to position [0, 0]
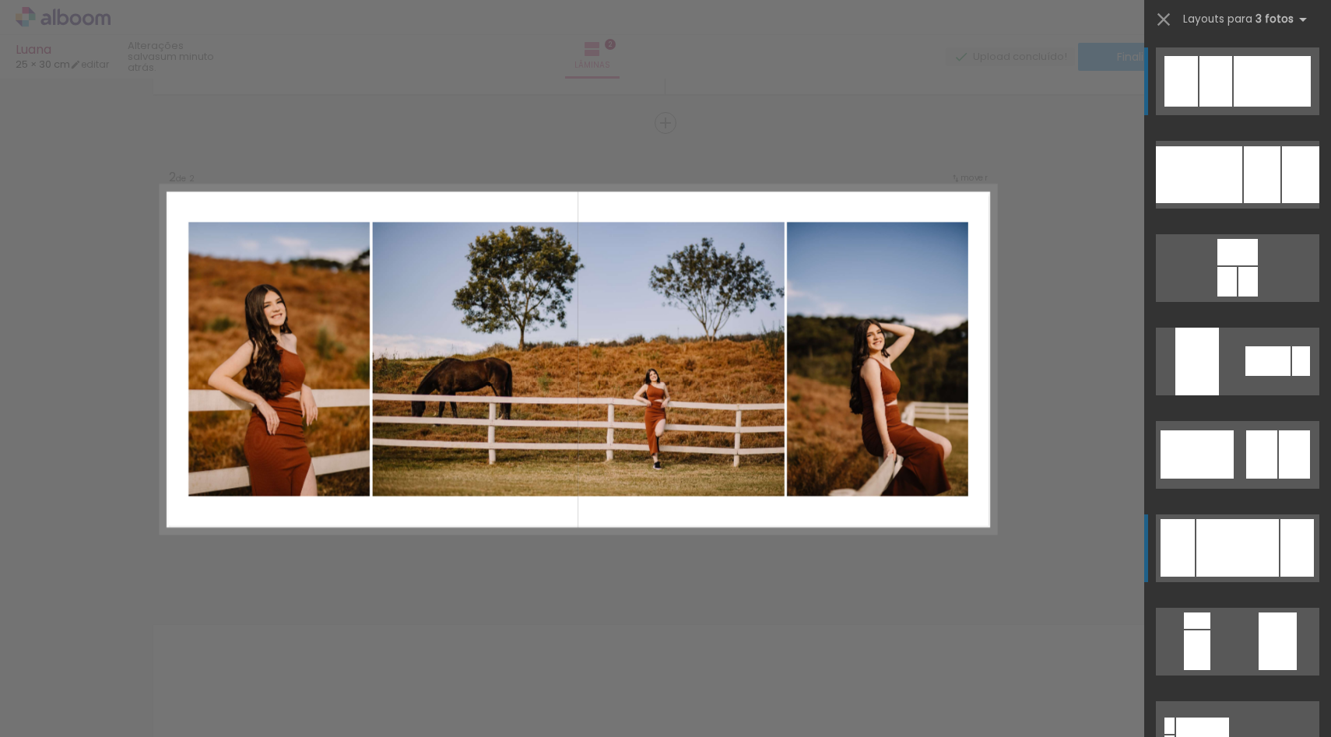
click at [1204, 541] on div at bounding box center [1238, 548] width 83 height 58
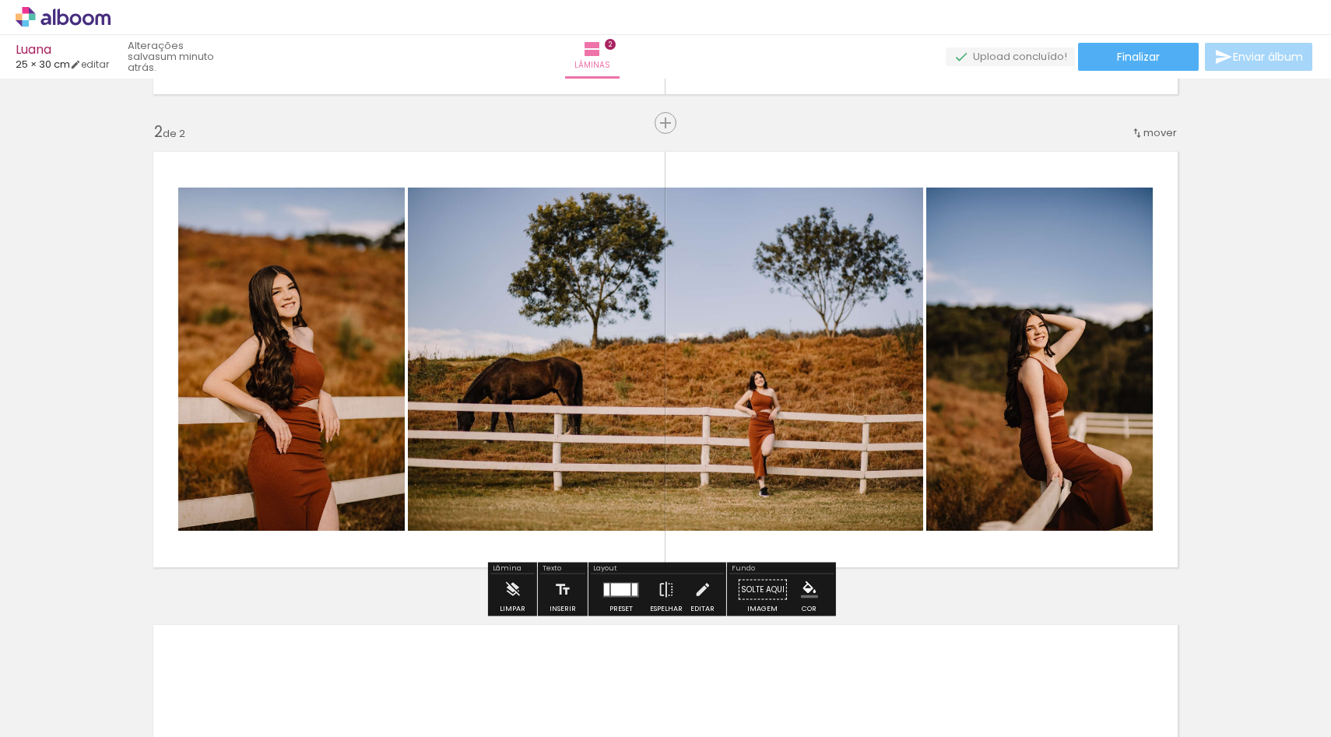
click at [619, 583] on div at bounding box center [620, 589] width 19 height 12
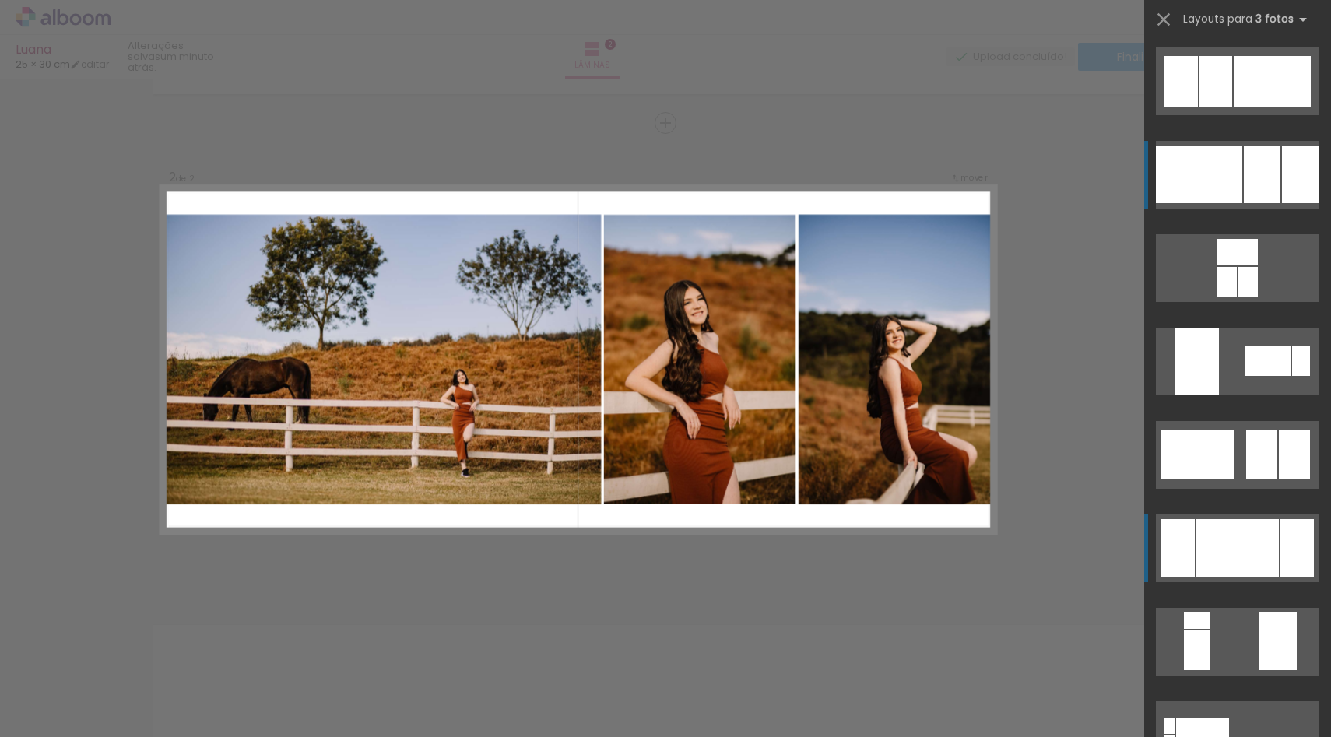
click at [1256, 171] on div at bounding box center [1262, 174] width 37 height 57
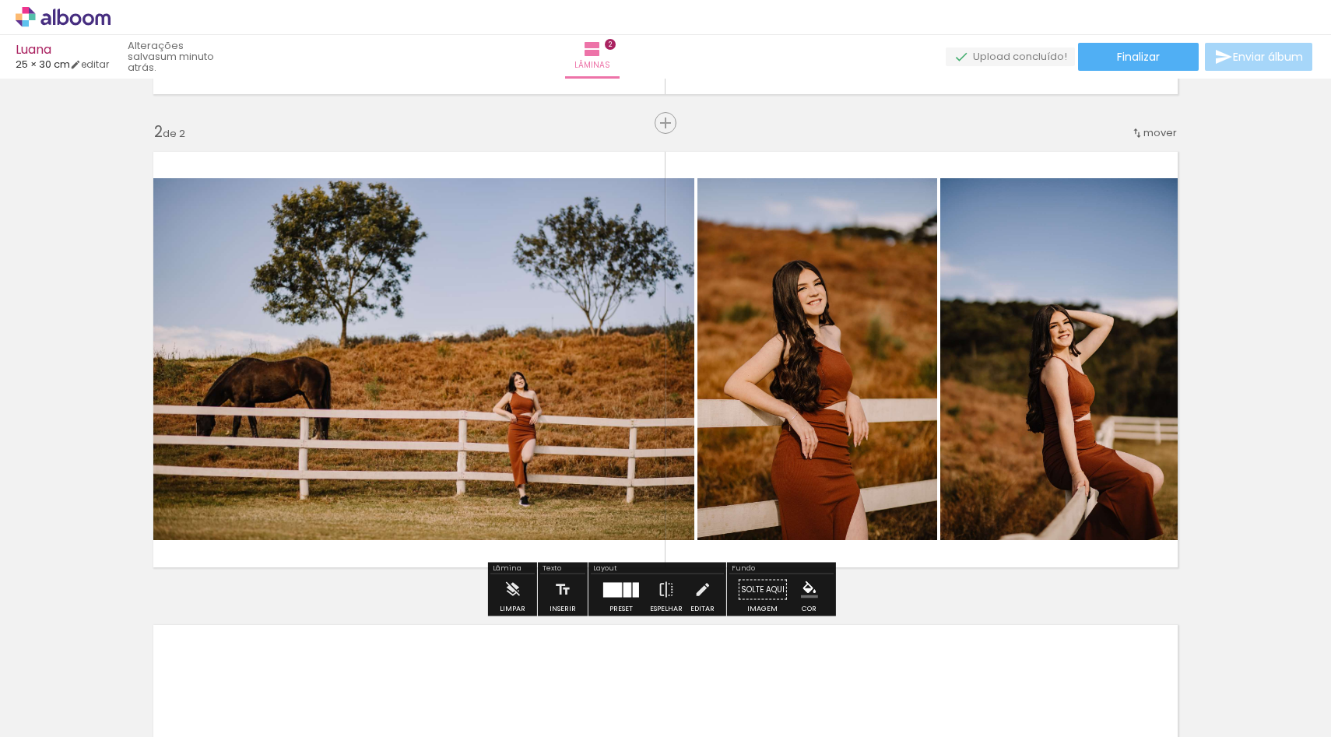
click at [1243, 460] on div "Inserir lâmina 1 de 2 Inserir lâmina 2 de 2" at bounding box center [665, 339] width 1331 height 1421
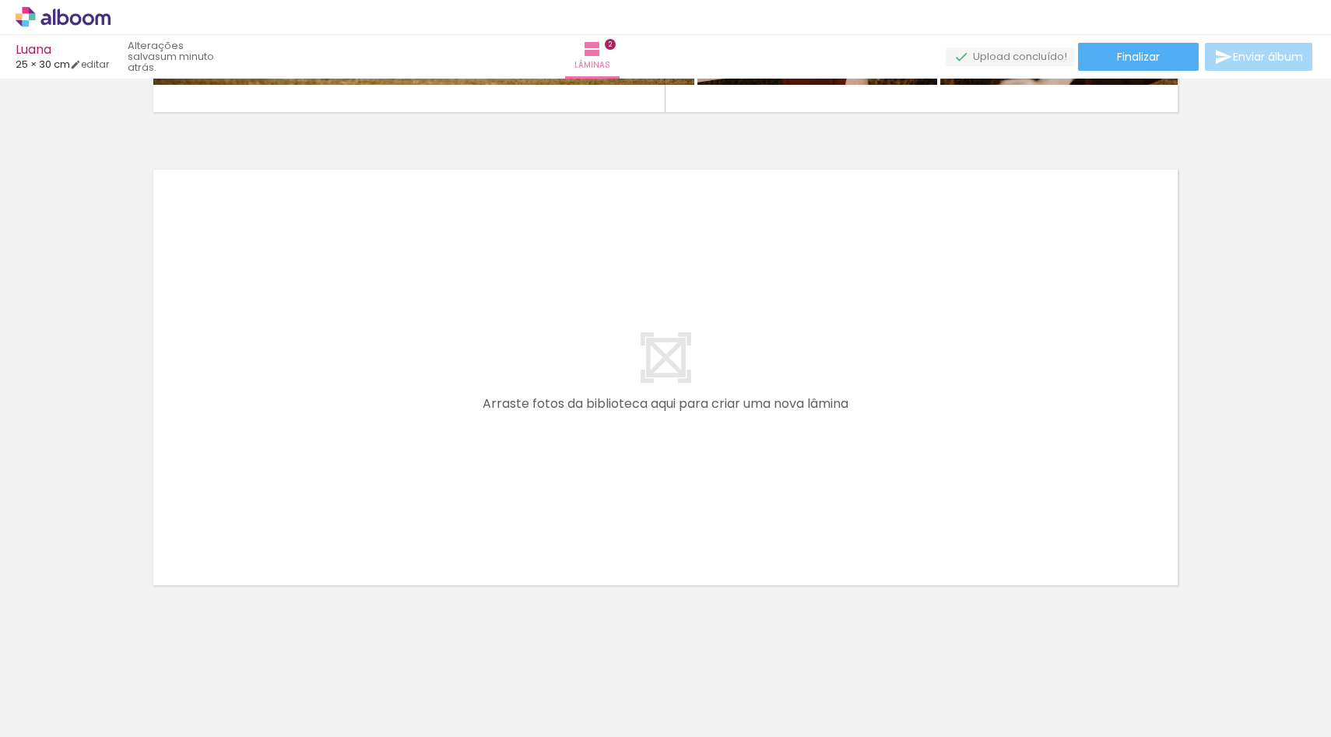
scroll to position [919, 0]
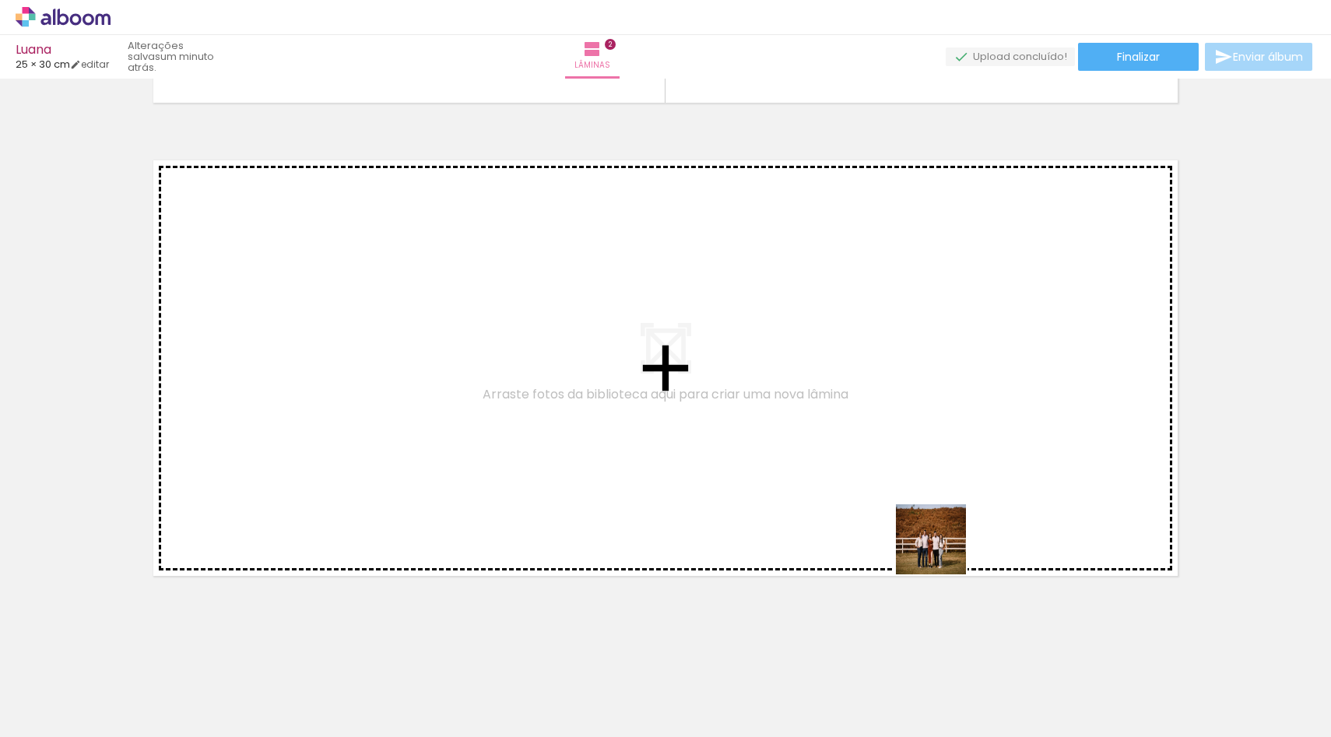
drag, startPoint x: 1047, startPoint y: 689, endPoint x: 877, endPoint y: 447, distance: 295.7
click at [877, 447] on quentale-workspace at bounding box center [665, 368] width 1331 height 737
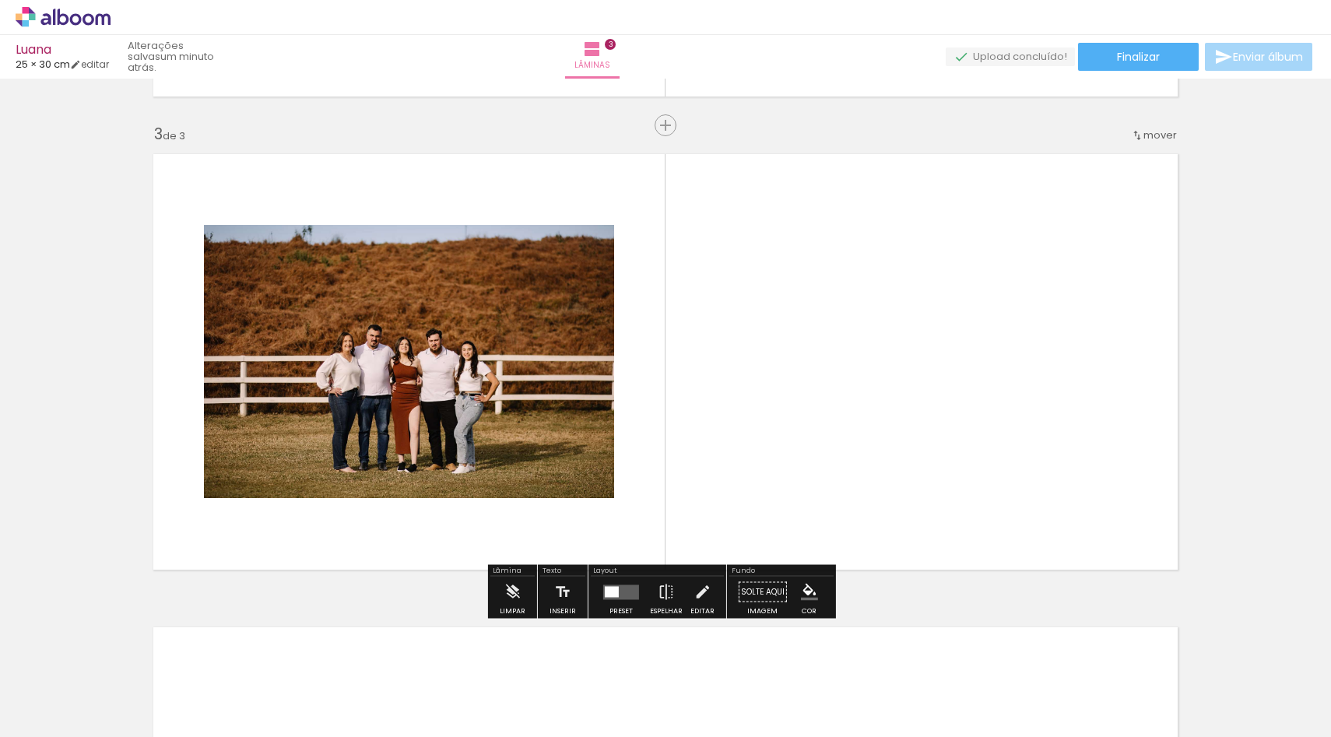
scroll to position [928, 0]
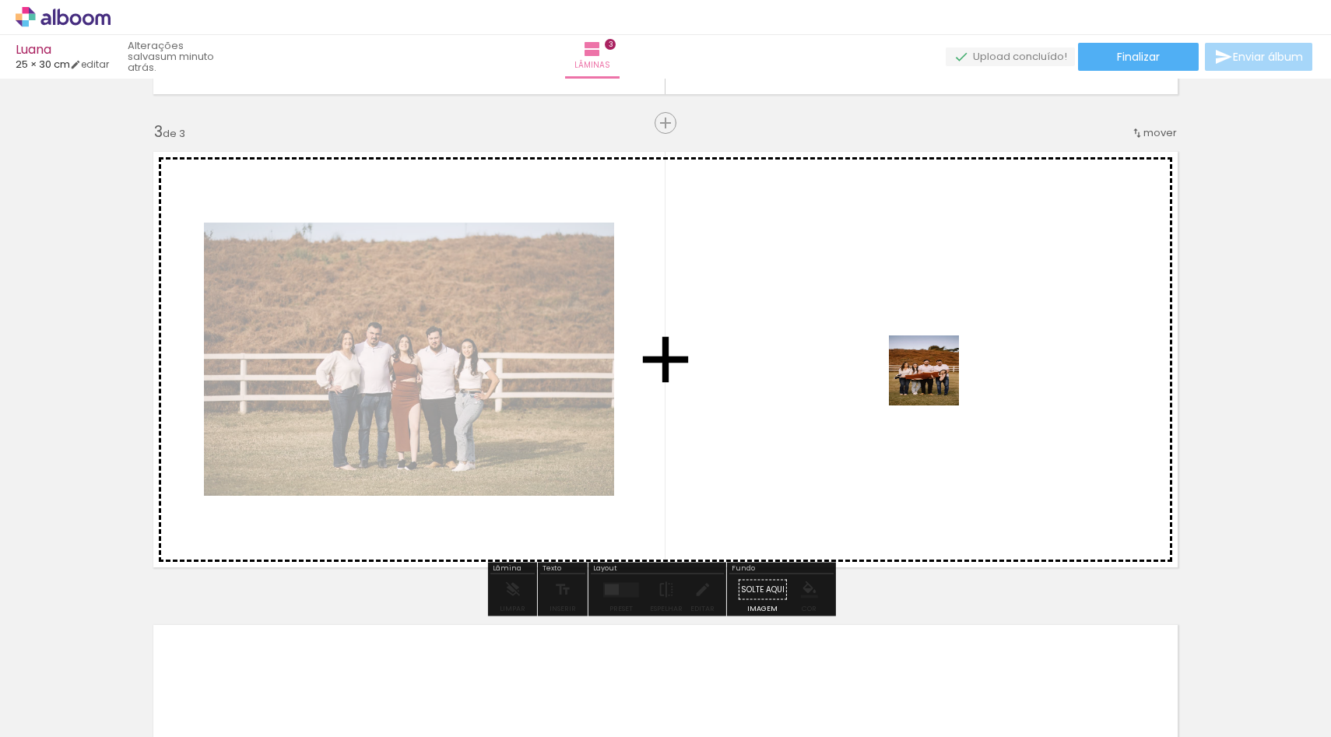
drag, startPoint x: 1120, startPoint y: 689, endPoint x: 927, endPoint y: 347, distance: 392.5
click at [927, 347] on quentale-workspace at bounding box center [665, 368] width 1331 height 737
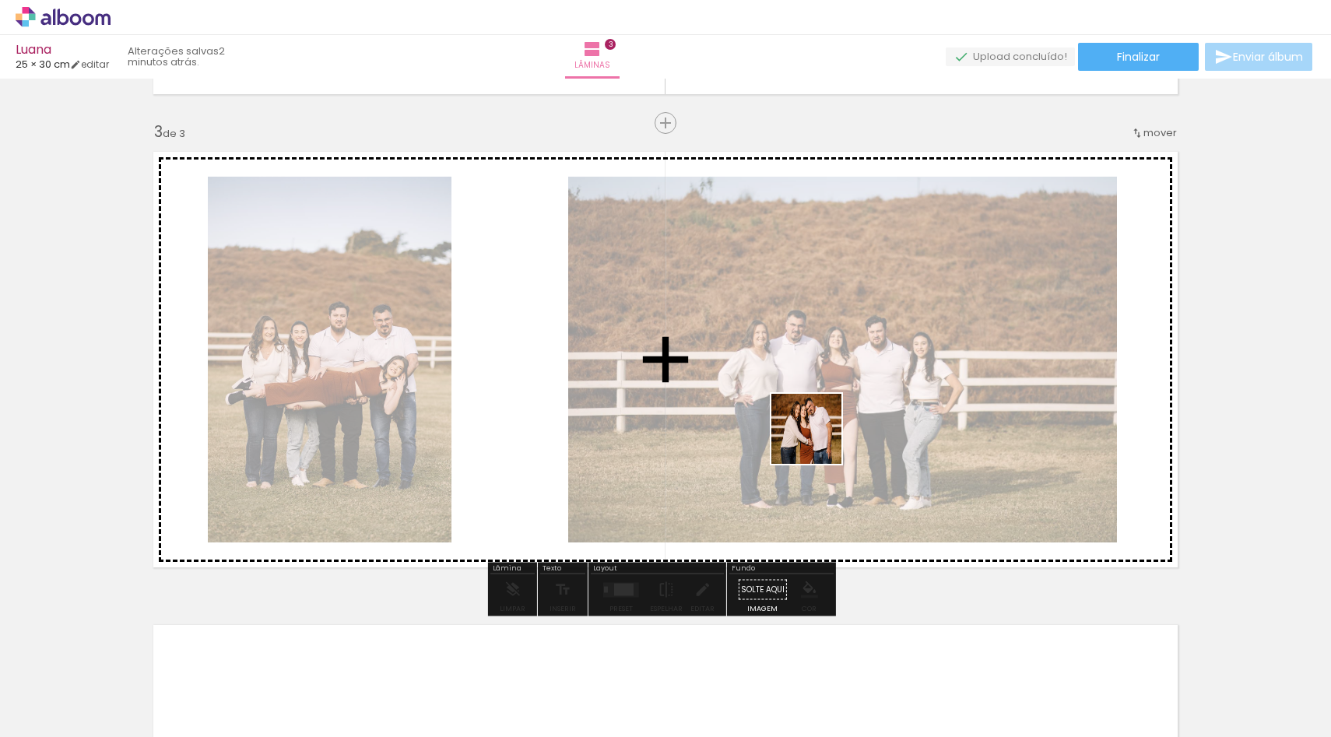
drag, startPoint x: 940, startPoint y: 686, endPoint x: 807, endPoint y: 413, distance: 303.6
click at [807, 414] on quentale-workspace at bounding box center [665, 368] width 1331 height 737
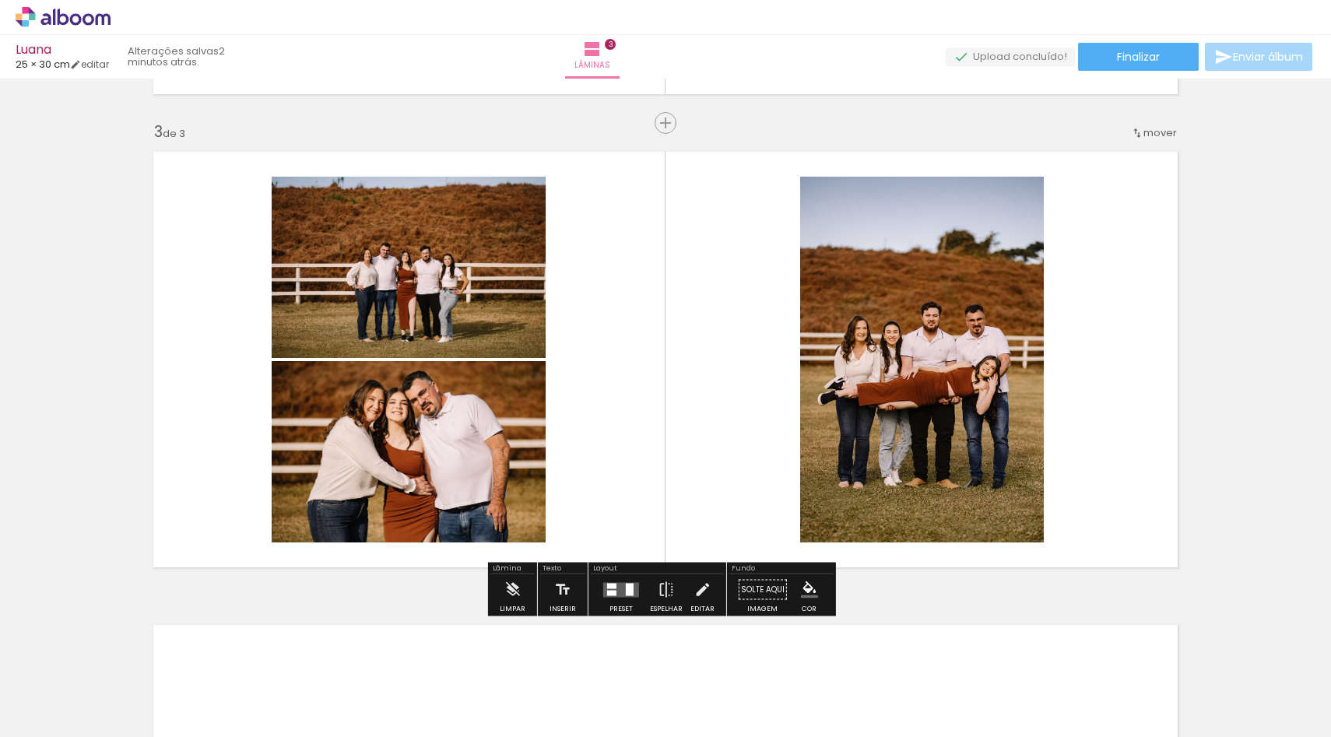
click at [618, 587] on quentale-layouter at bounding box center [621, 589] width 36 height 15
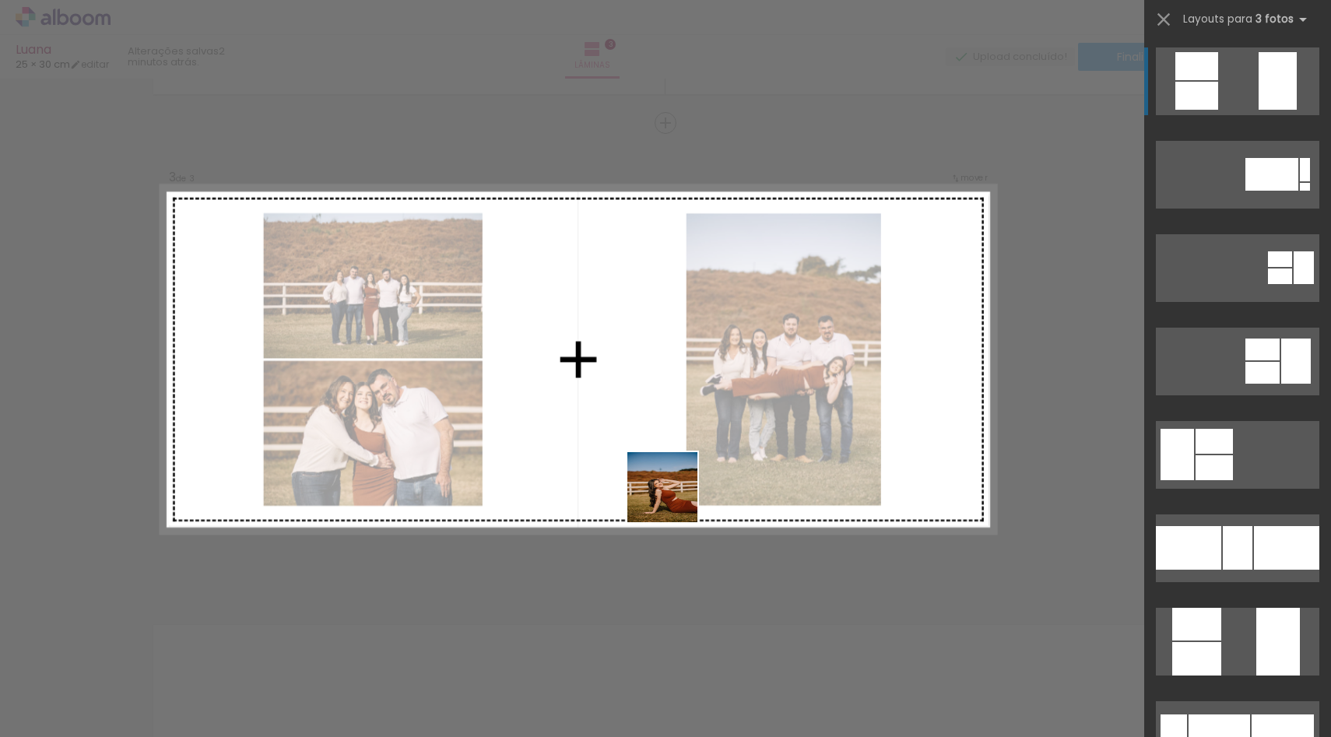
drag, startPoint x: 865, startPoint y: 705, endPoint x: 610, endPoint y: 455, distance: 356.7
click at [610, 455] on quentale-workspace at bounding box center [665, 368] width 1331 height 737
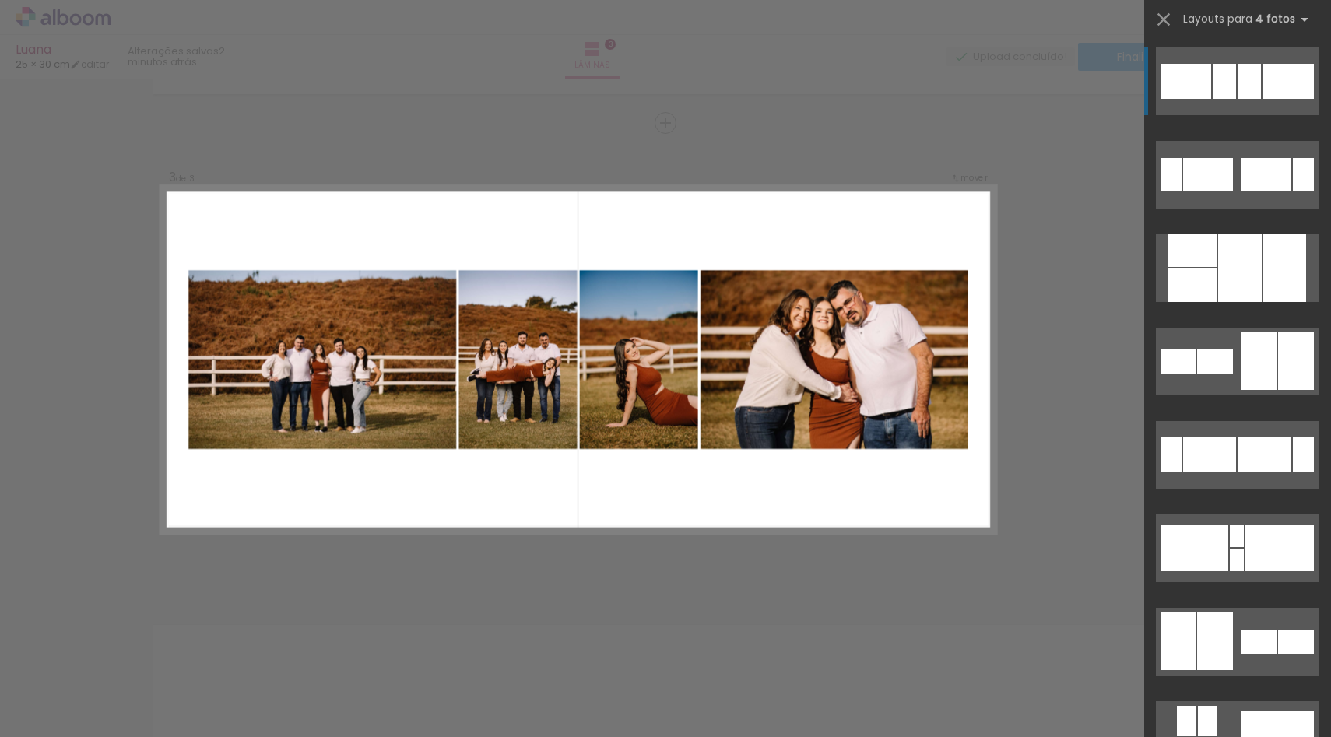
click at [603, 507] on quentale-layouter at bounding box center [578, 359] width 835 height 347
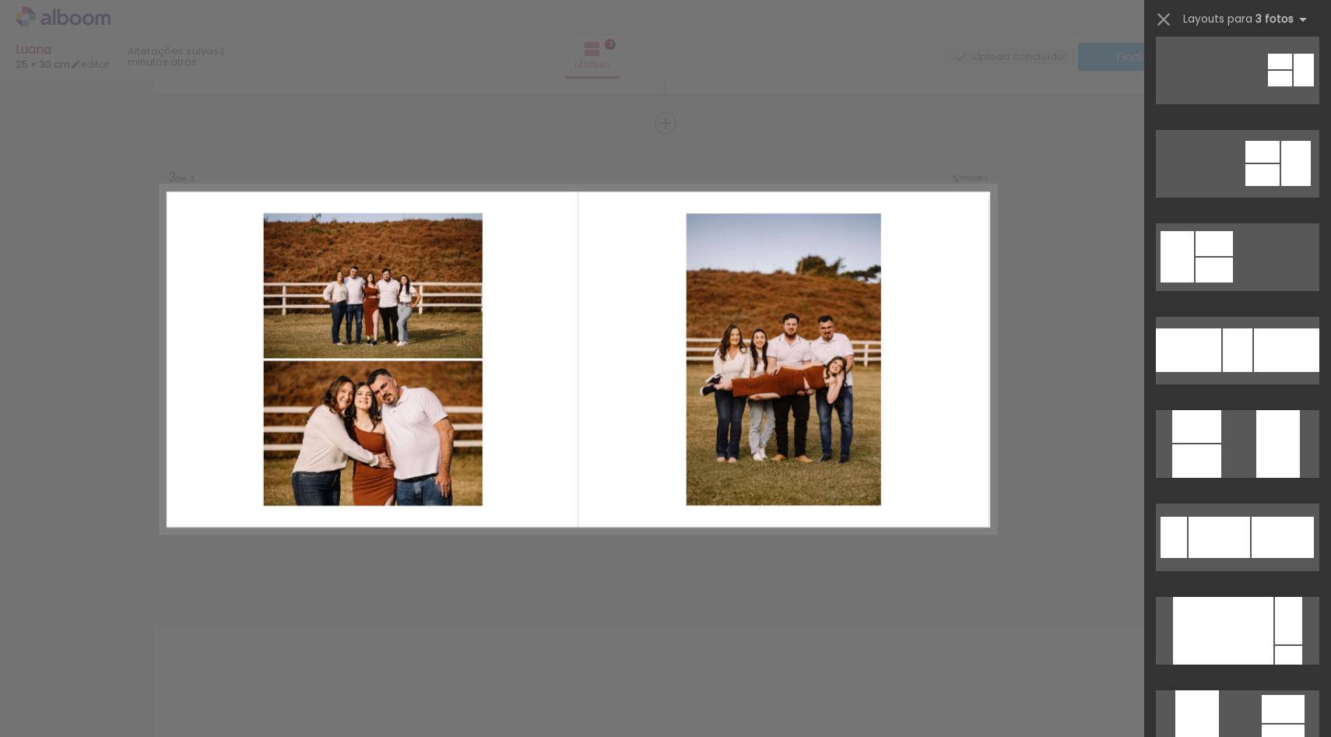
scroll to position [0, 0]
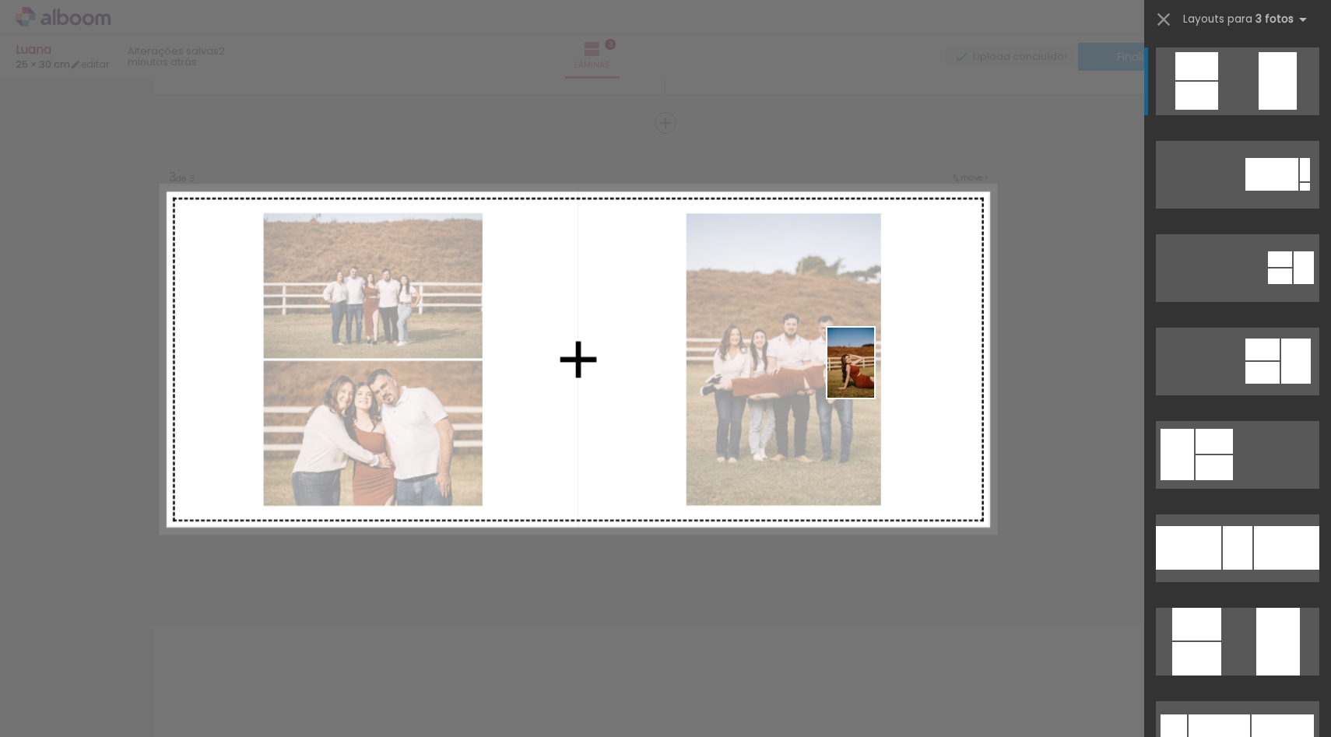
drag, startPoint x: 856, startPoint y: 673, endPoint x: 873, endPoint y: 364, distance: 309.5
click at [874, 364] on quentale-workspace at bounding box center [665, 368] width 1331 height 737
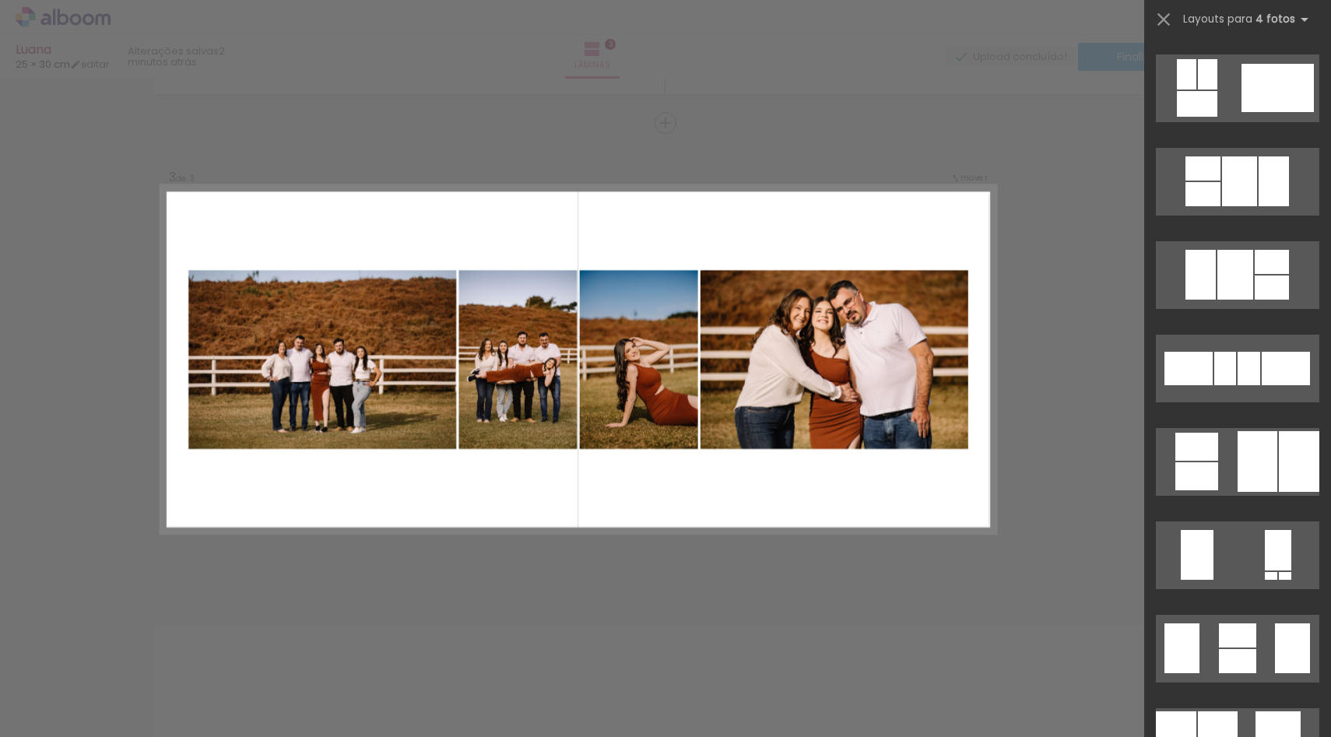
scroll to position [1207, 0]
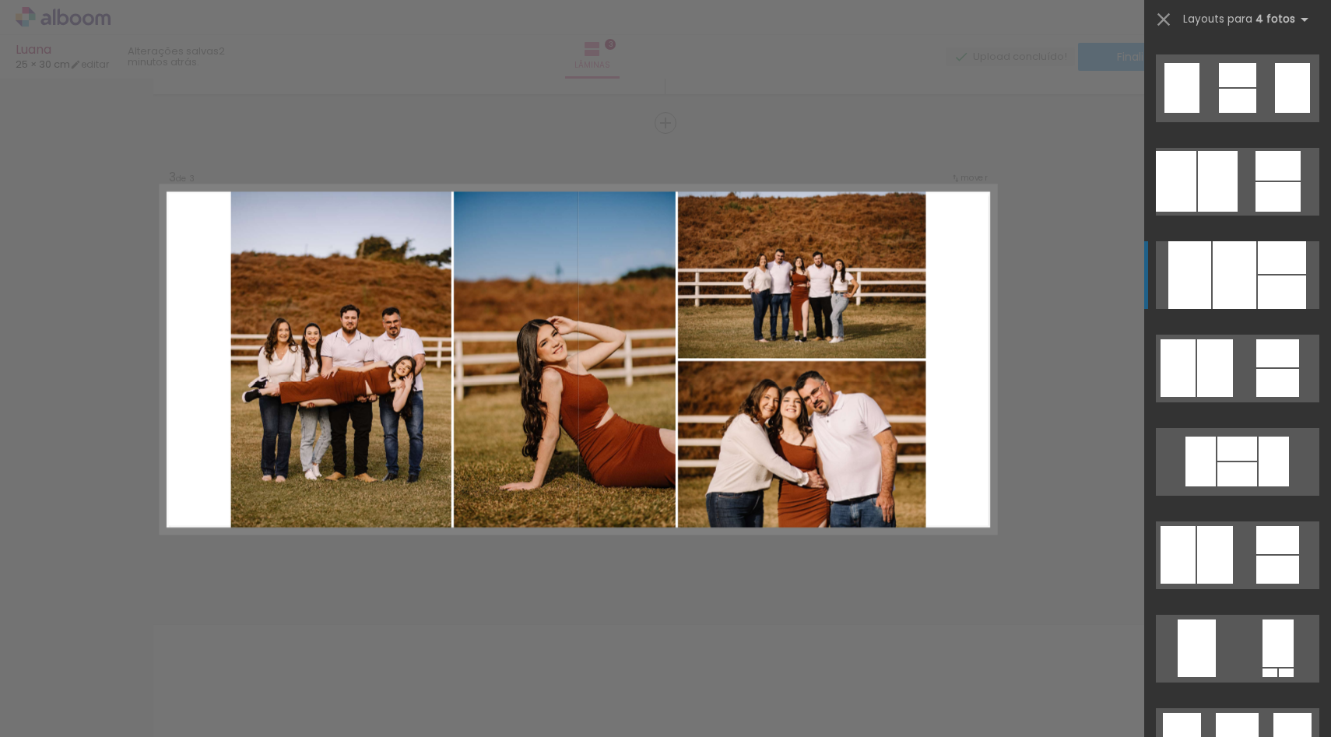
click at [1264, 279] on div at bounding box center [1282, 292] width 48 height 33
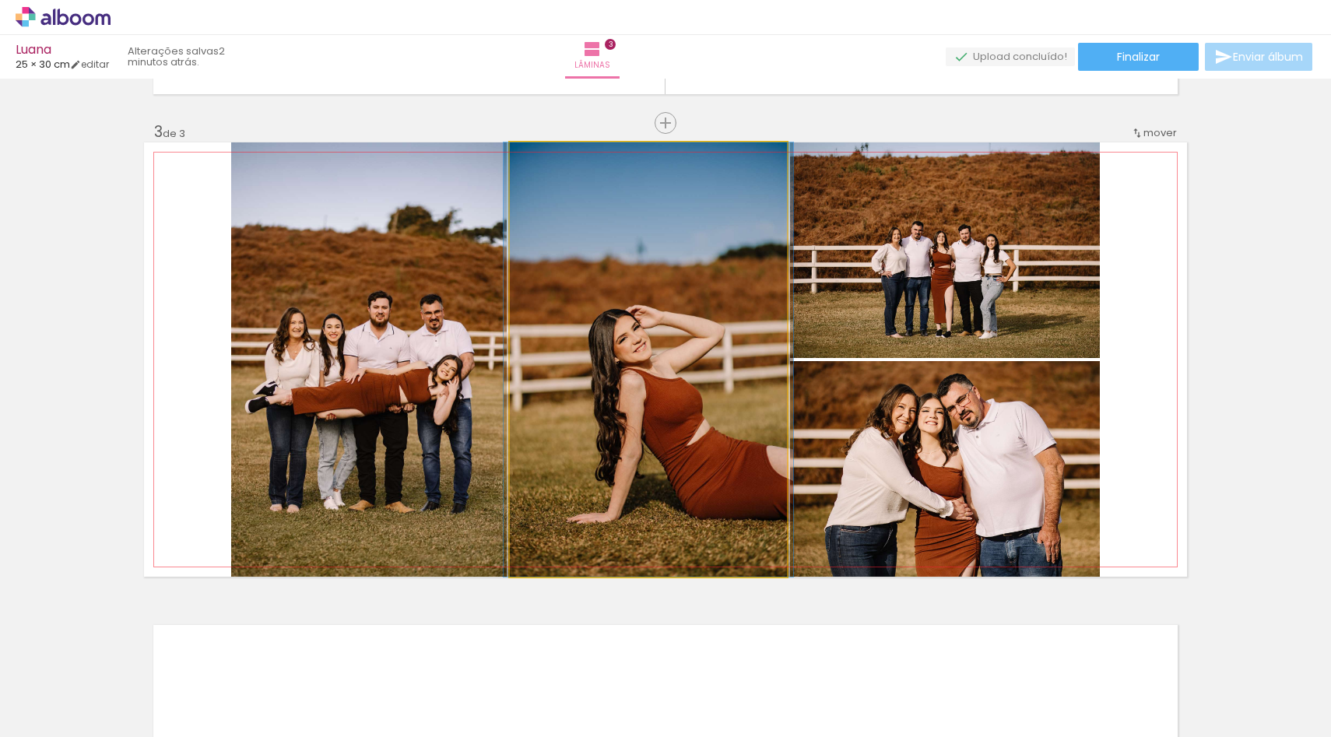
drag, startPoint x: 661, startPoint y: 357, endPoint x: 350, endPoint y: 355, distance: 310.6
click at [0, 0] on slot at bounding box center [0, 0] width 0 height 0
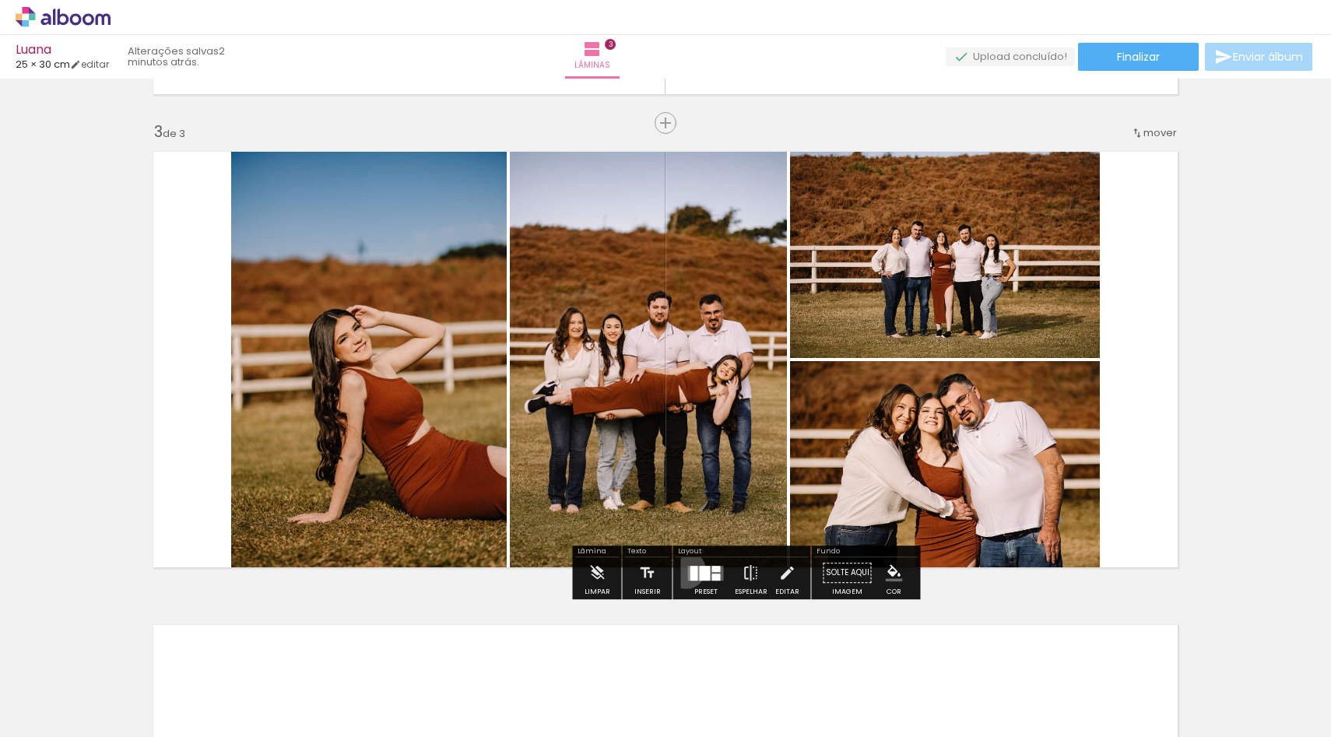
click at [685, 569] on div at bounding box center [706, 572] width 42 height 31
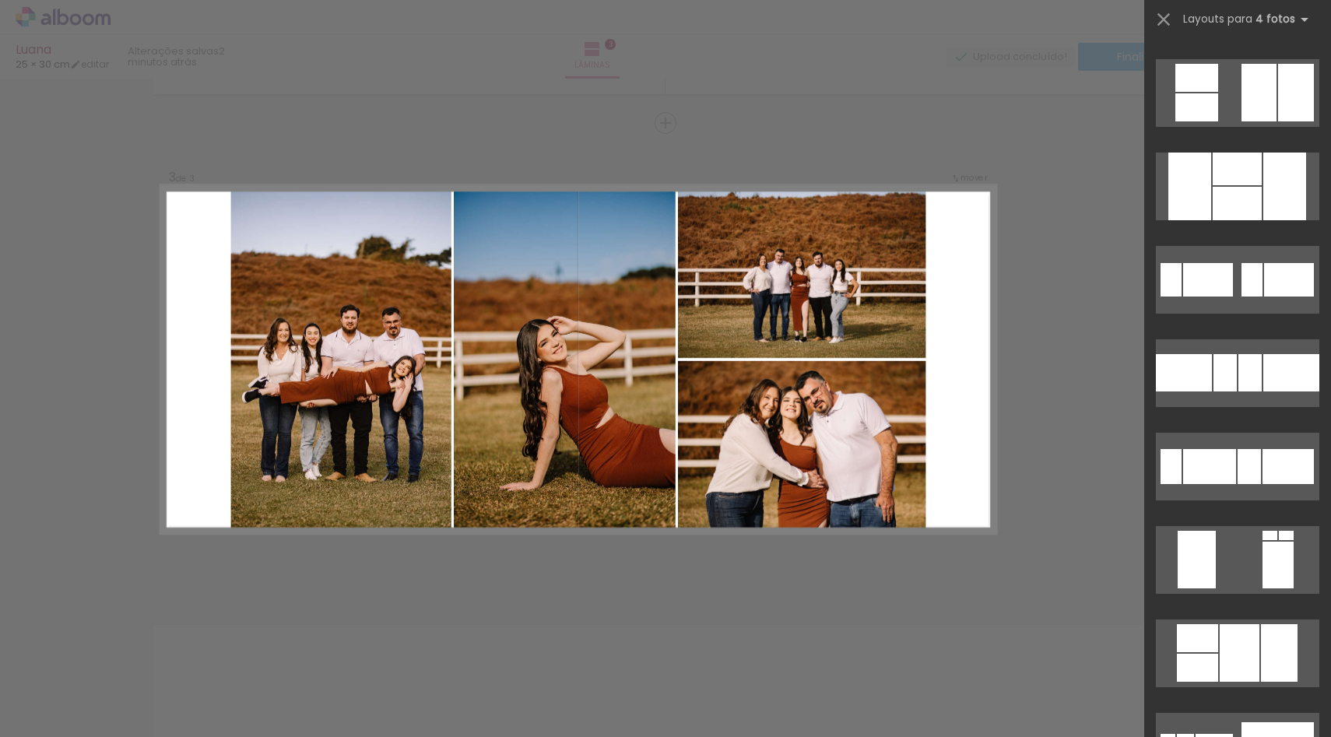
scroll to position [2550, 0]
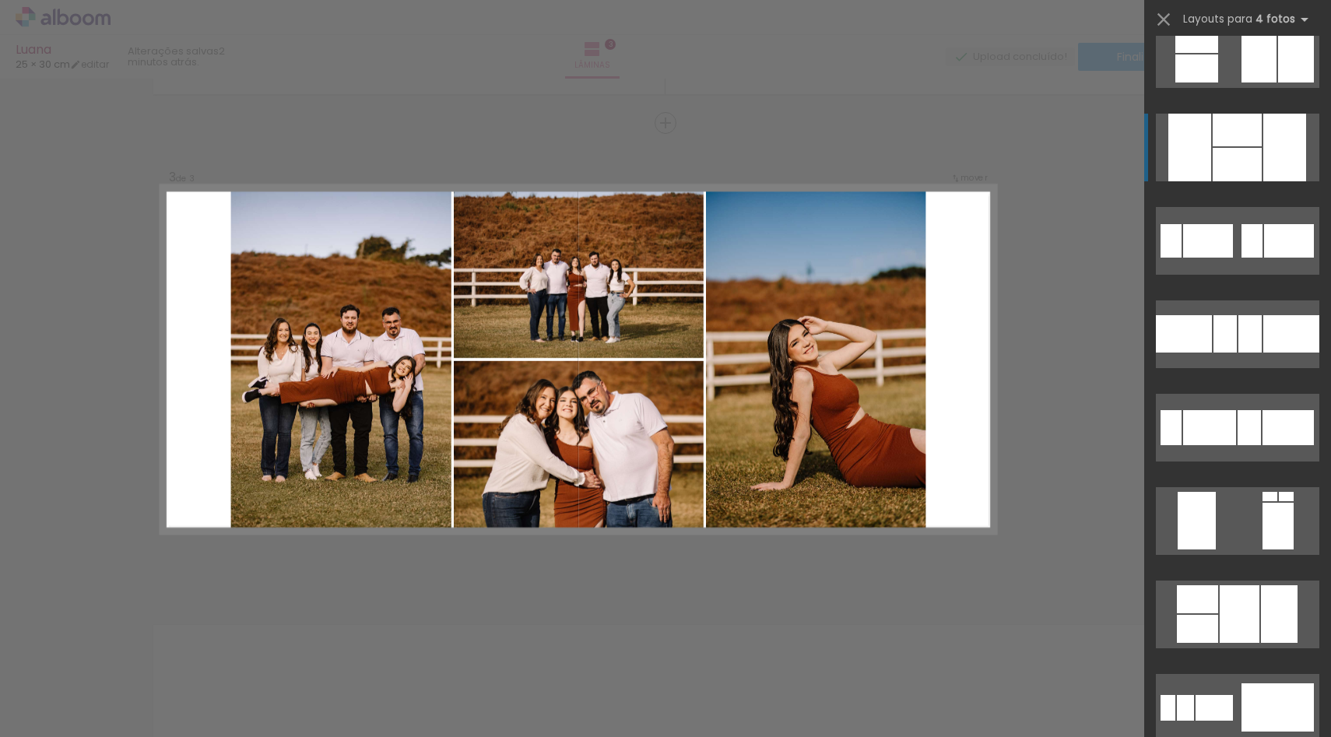
click at [1264, 156] on div at bounding box center [1285, 148] width 43 height 68
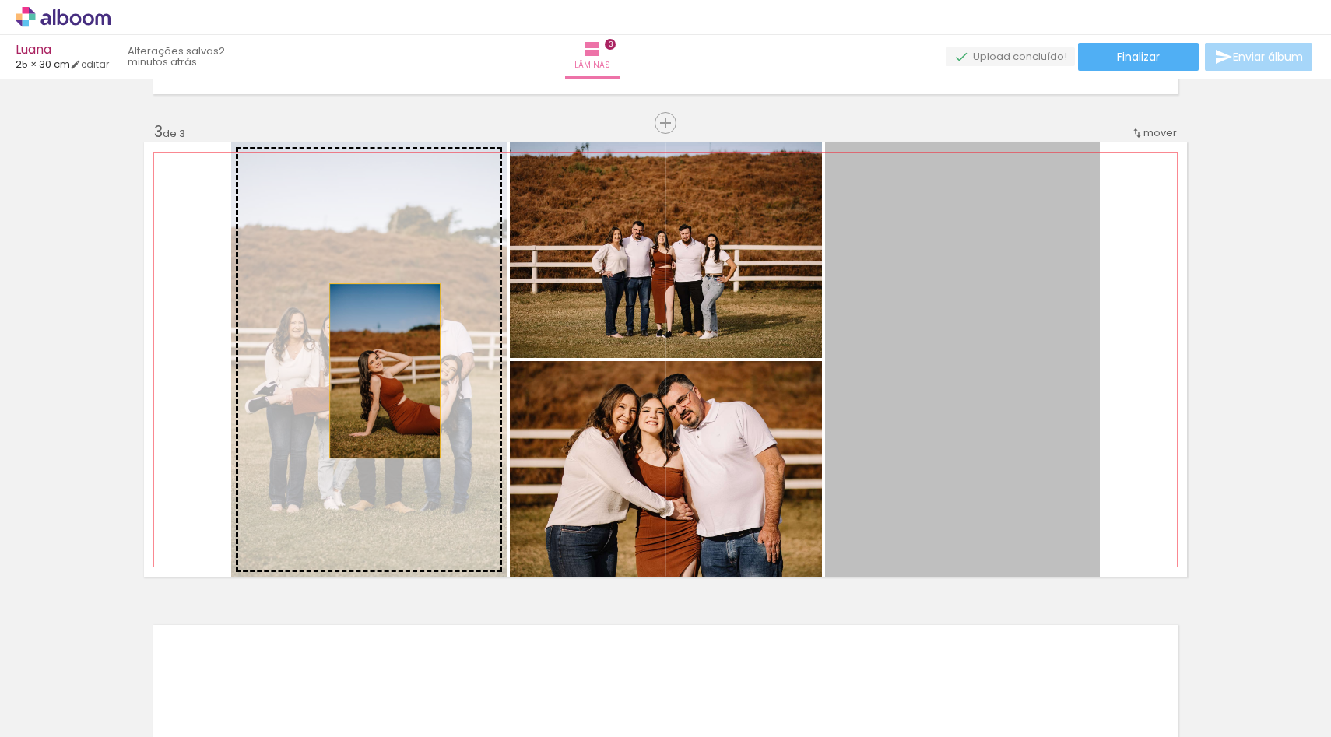
drag, startPoint x: 1026, startPoint y: 345, endPoint x: 341, endPoint y: 381, distance: 686.1
click at [0, 0] on slot at bounding box center [0, 0] width 0 height 0
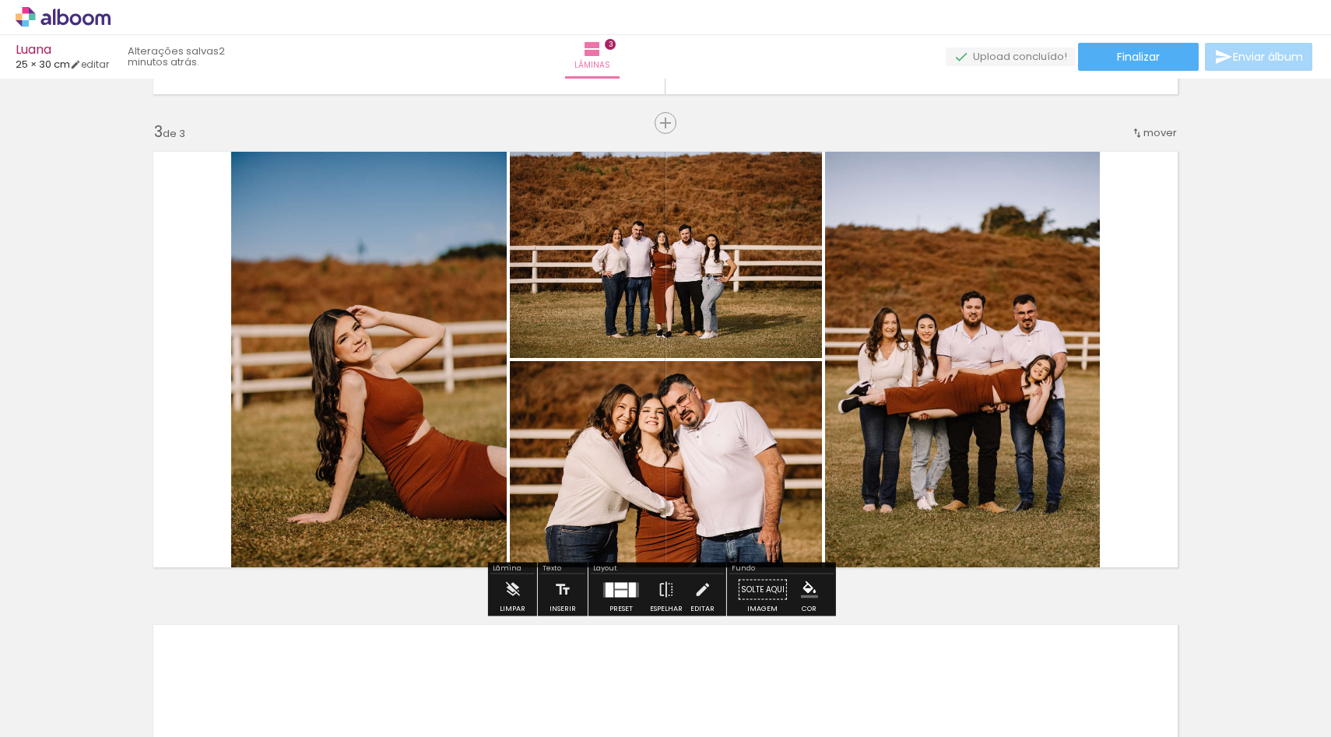
click at [1218, 389] on div "Inserir lâmina 1 de 3 Inserir lâmina 2 de 3 Inserir lâmina 3 de 3" at bounding box center [665, 103] width 1331 height 1894
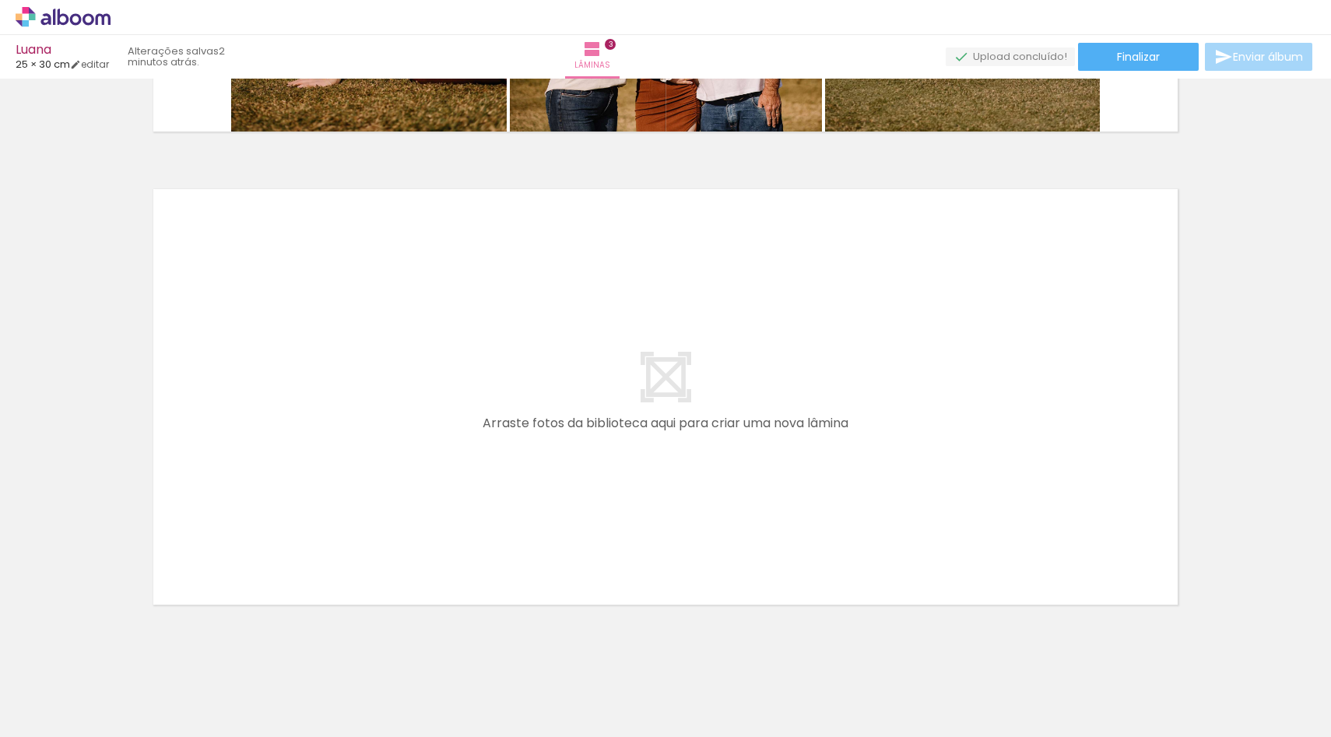
scroll to position [0, 950]
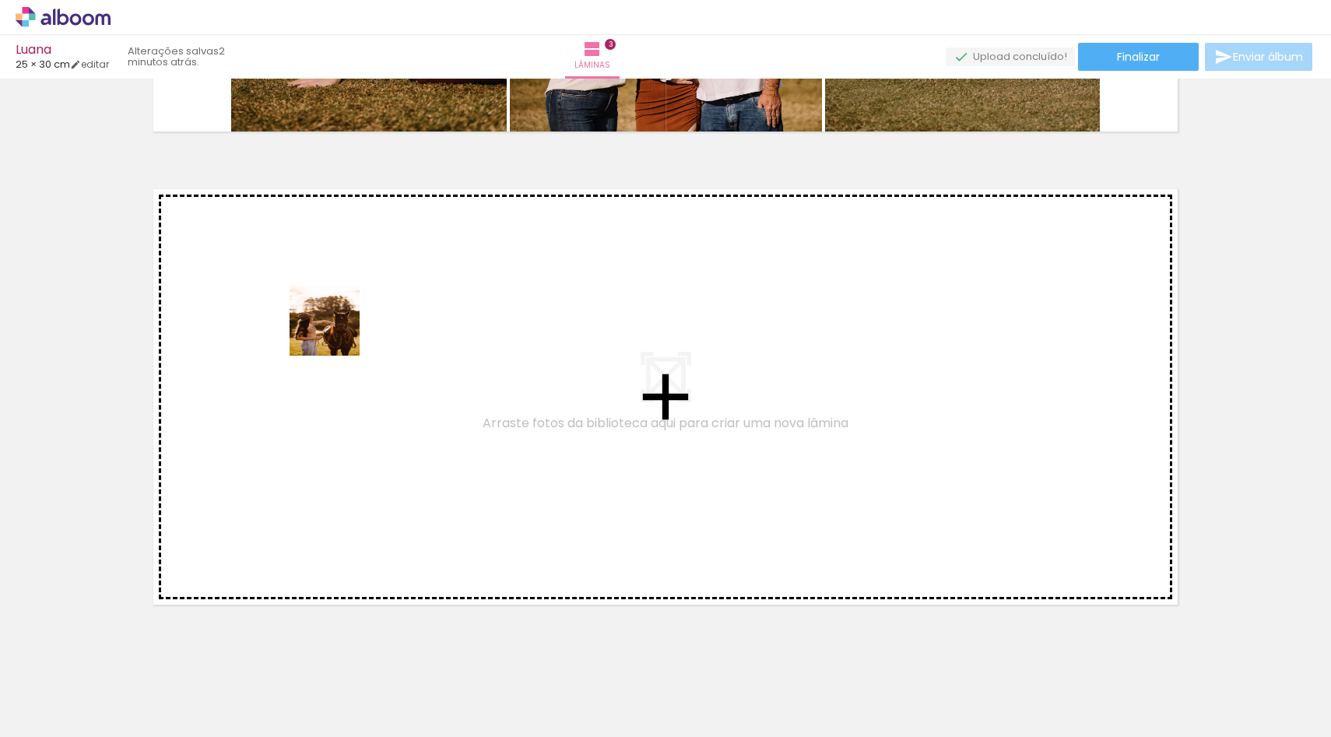
drag, startPoint x: 258, startPoint y: 708, endPoint x: 341, endPoint y: 301, distance: 414.8
click at [341, 301] on quentale-workspace at bounding box center [665, 368] width 1331 height 737
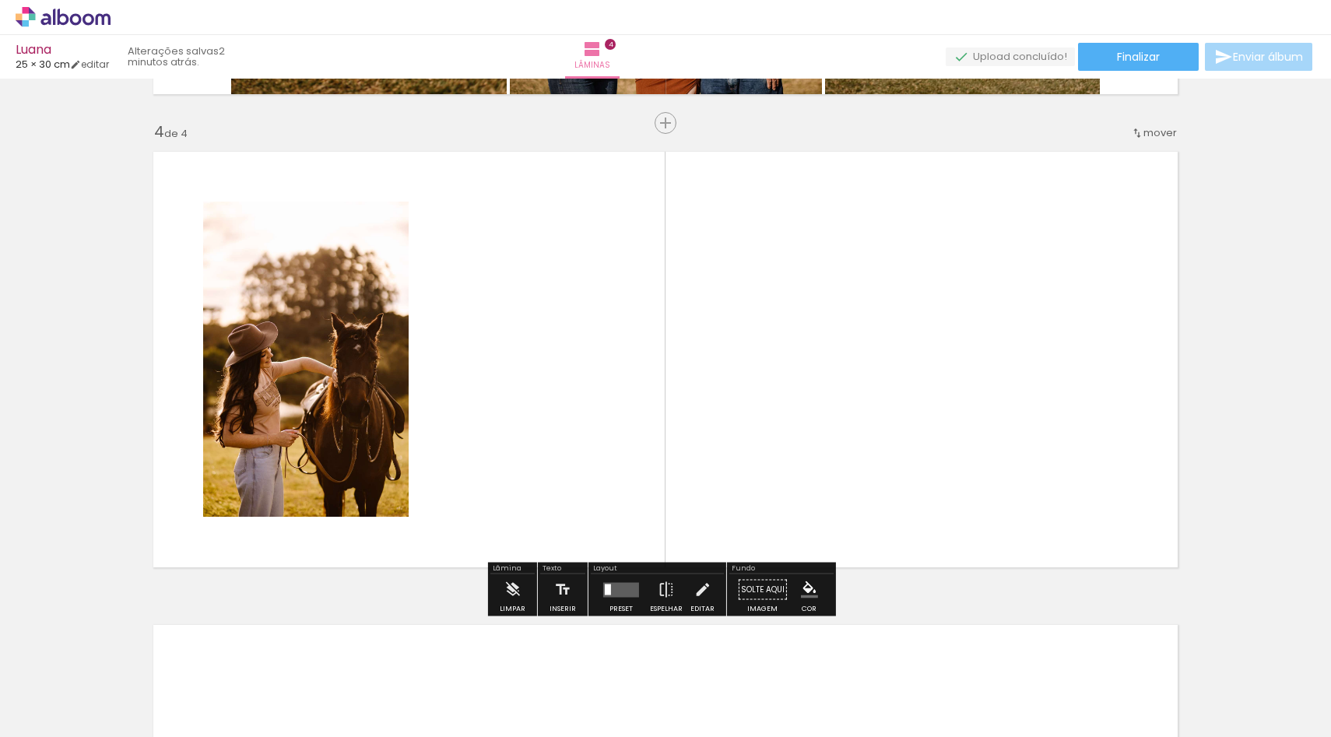
scroll to position [1401, 0]
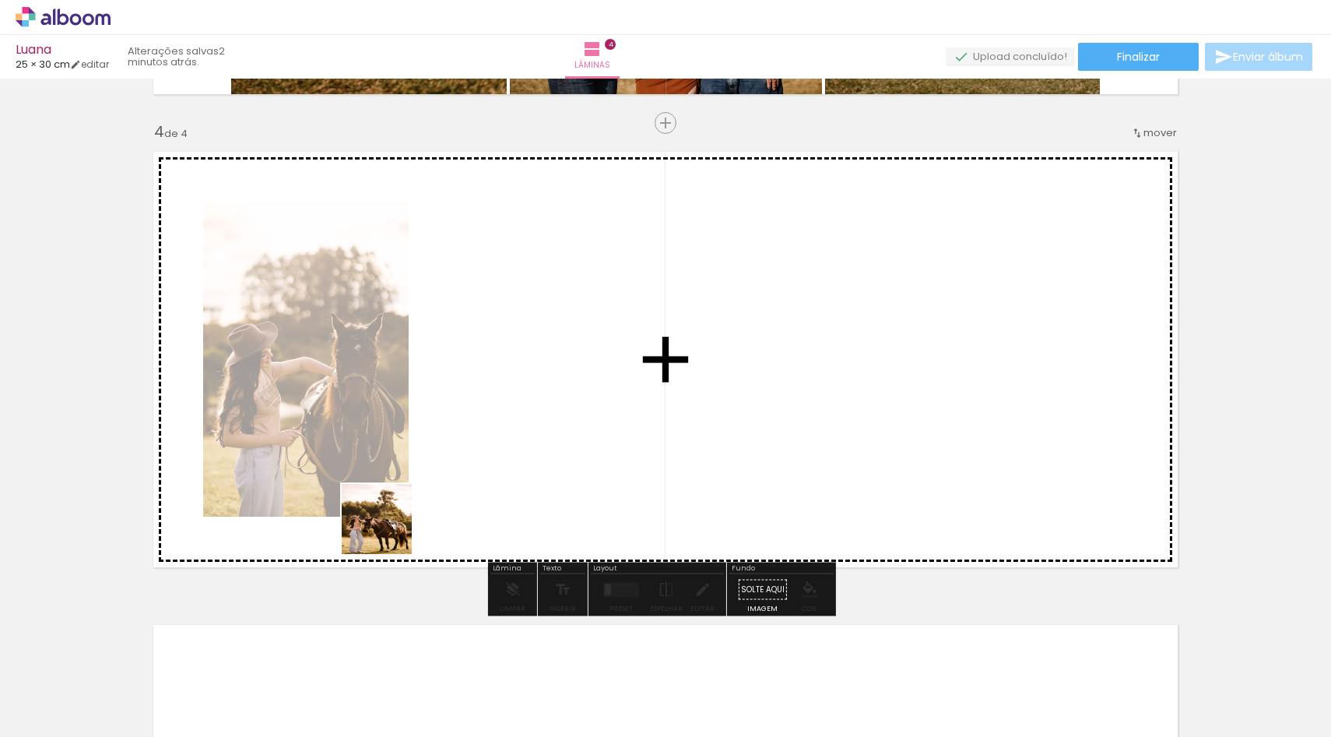
drag, startPoint x: 351, startPoint y: 701, endPoint x: 442, endPoint y: 384, distance: 329.7
click at [442, 384] on quentale-workspace at bounding box center [665, 368] width 1331 height 737
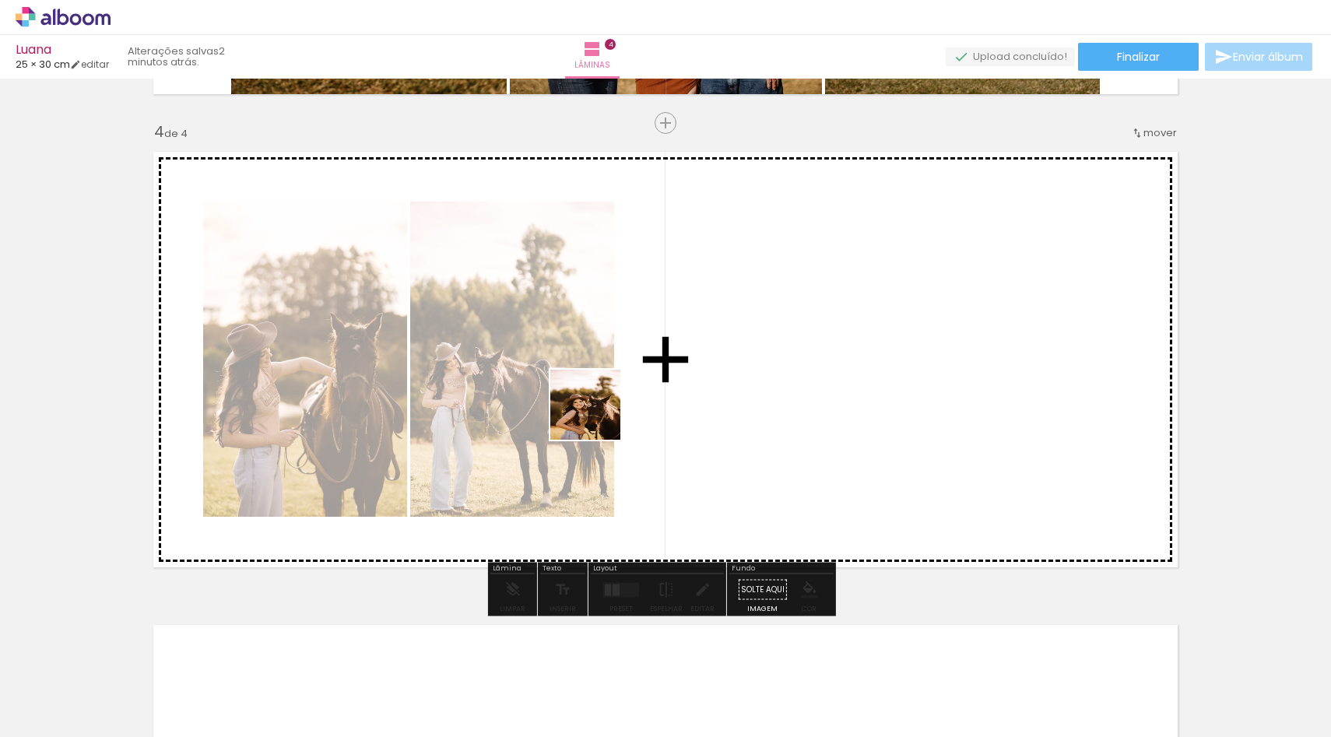
drag, startPoint x: 432, startPoint y: 703, endPoint x: 603, endPoint y: 401, distance: 346.9
click at [603, 401] on quentale-workspace at bounding box center [665, 368] width 1331 height 737
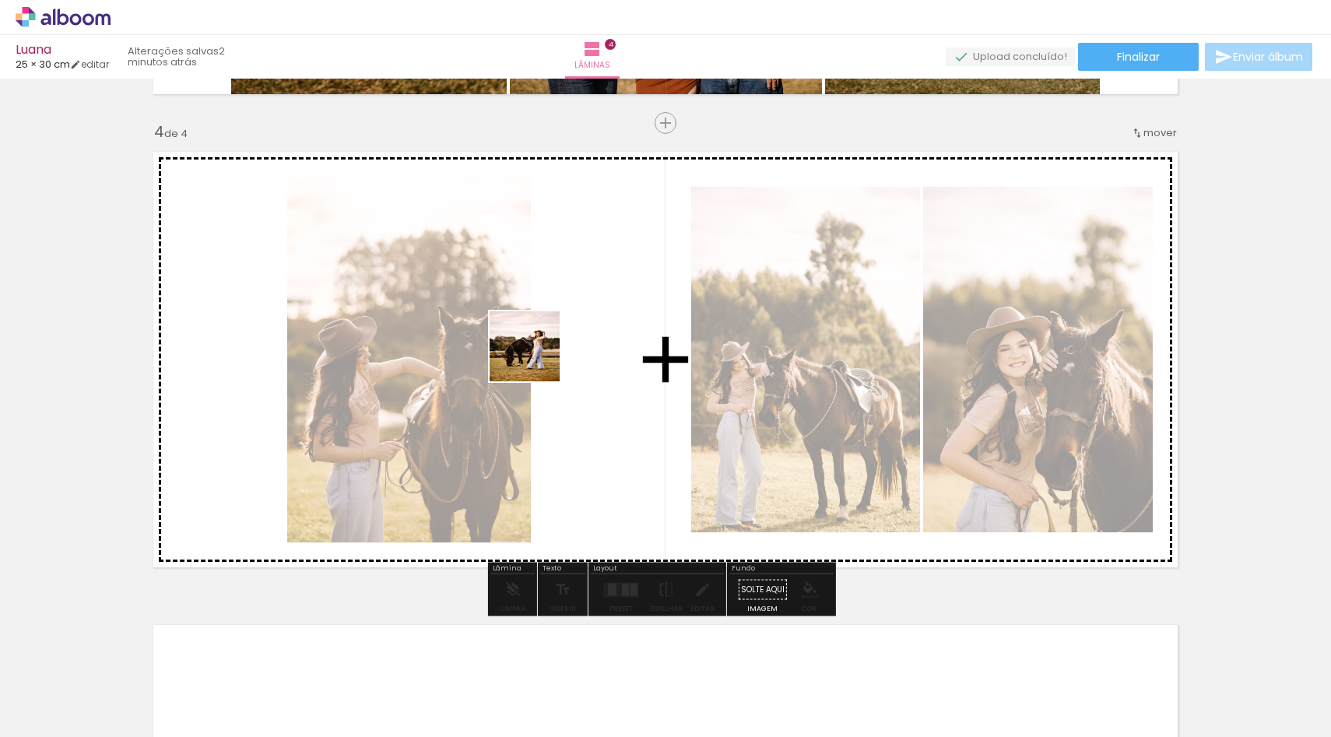
drag, startPoint x: 526, startPoint y: 708, endPoint x: 536, endPoint y: 356, distance: 352.8
click at [536, 356] on quentale-workspace at bounding box center [665, 368] width 1331 height 737
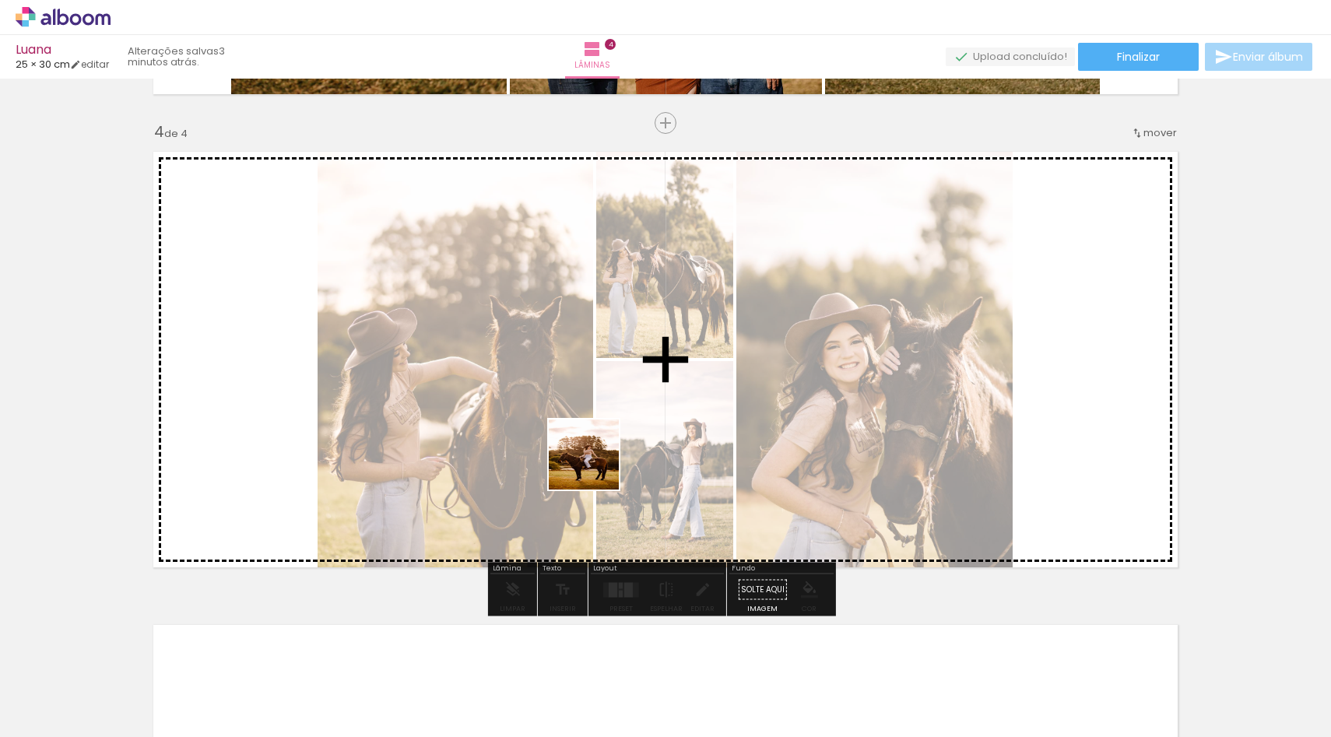
drag, startPoint x: 606, startPoint y: 691, endPoint x: 586, endPoint y: 422, distance: 270.1
click at [586, 422] on quentale-workspace at bounding box center [665, 368] width 1331 height 737
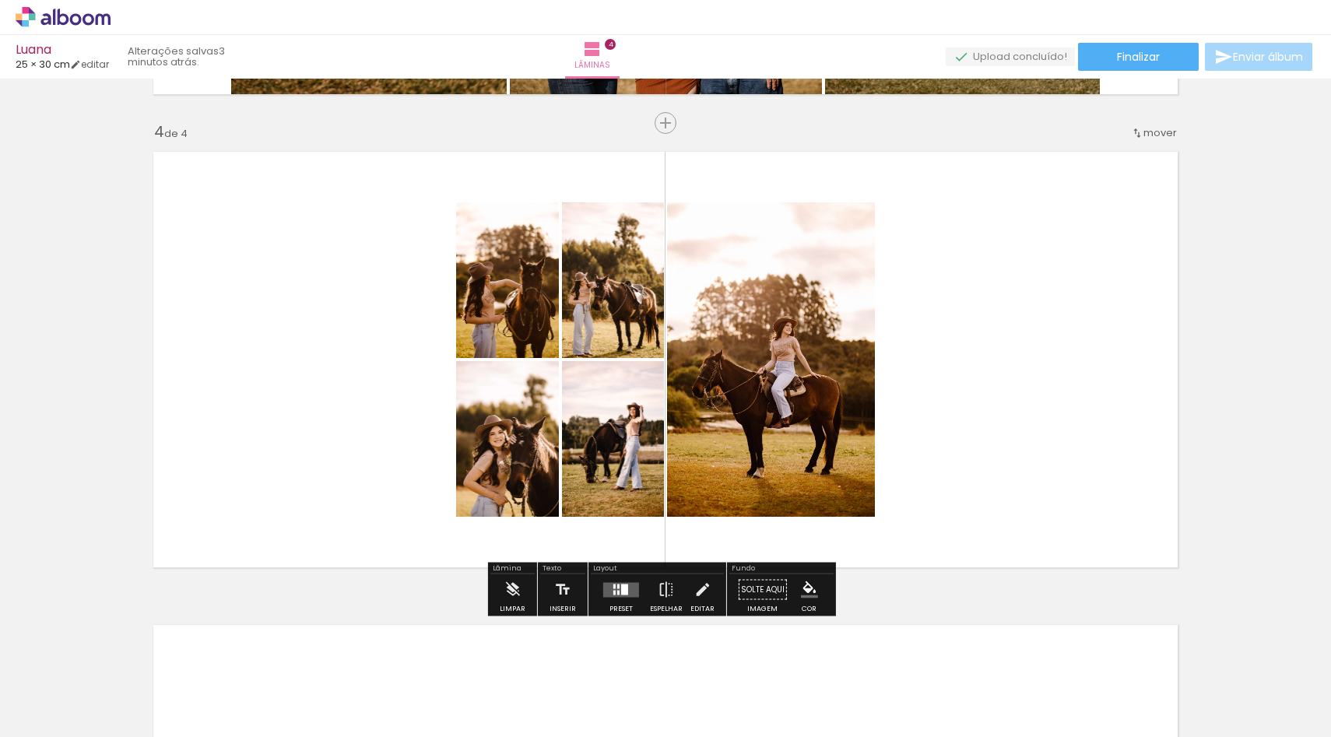
click at [610, 582] on quentale-layouter at bounding box center [621, 589] width 36 height 15
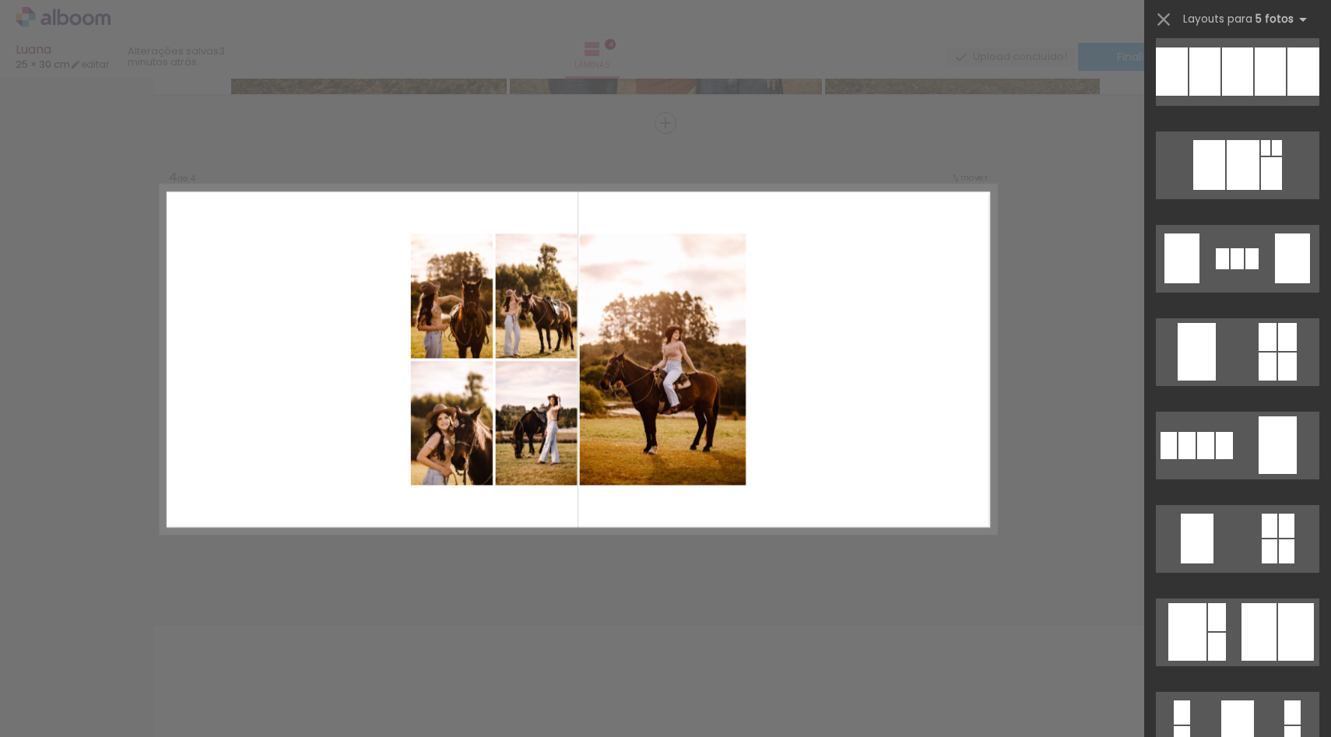
scroll to position [4051, 0]
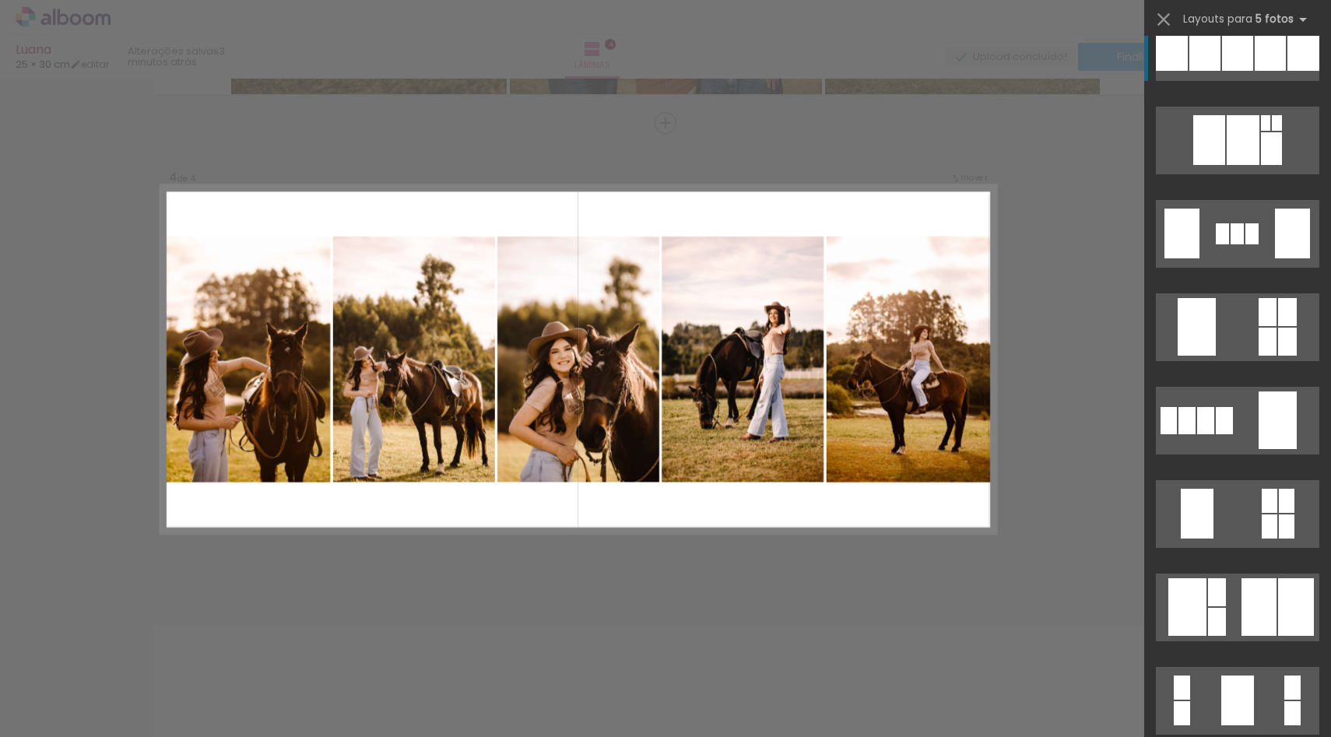
click at [1288, 51] on div at bounding box center [1304, 47] width 32 height 48
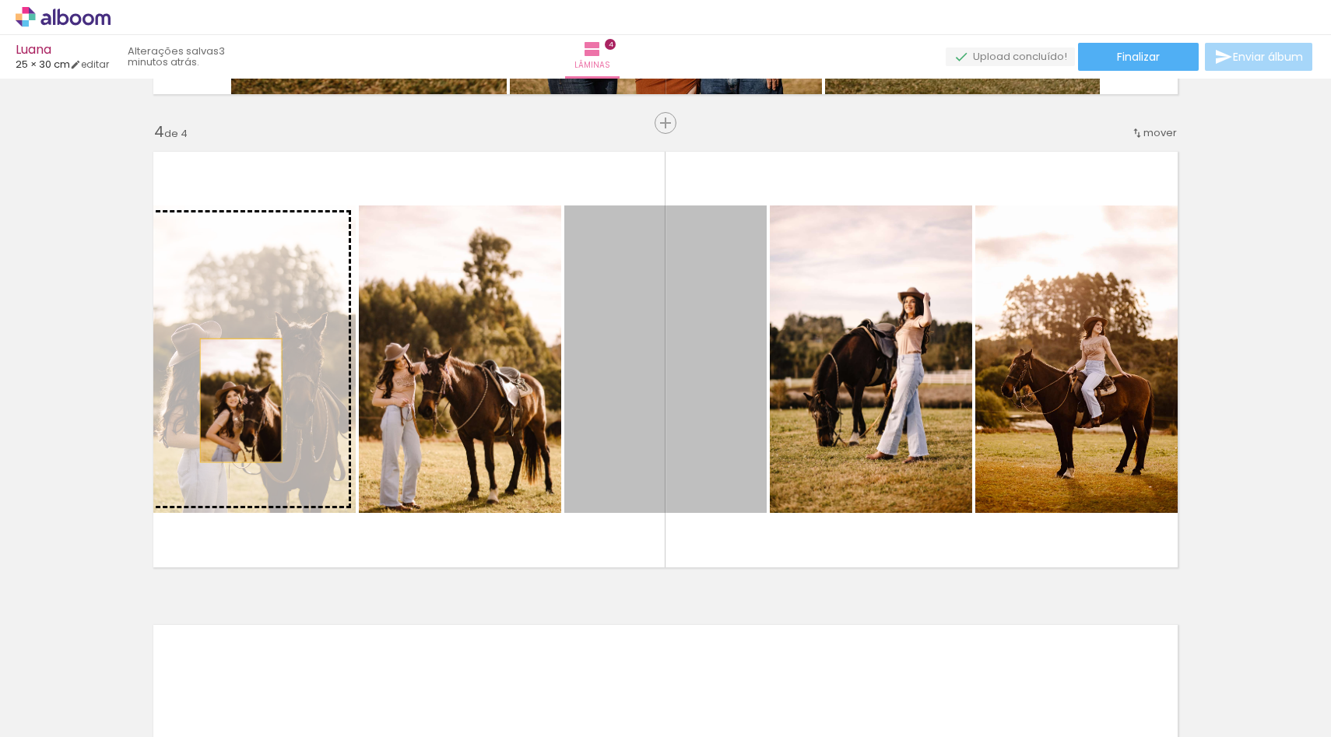
drag, startPoint x: 695, startPoint y: 430, endPoint x: 237, endPoint y: 400, distance: 459.5
click at [0, 0] on slot at bounding box center [0, 0] width 0 height 0
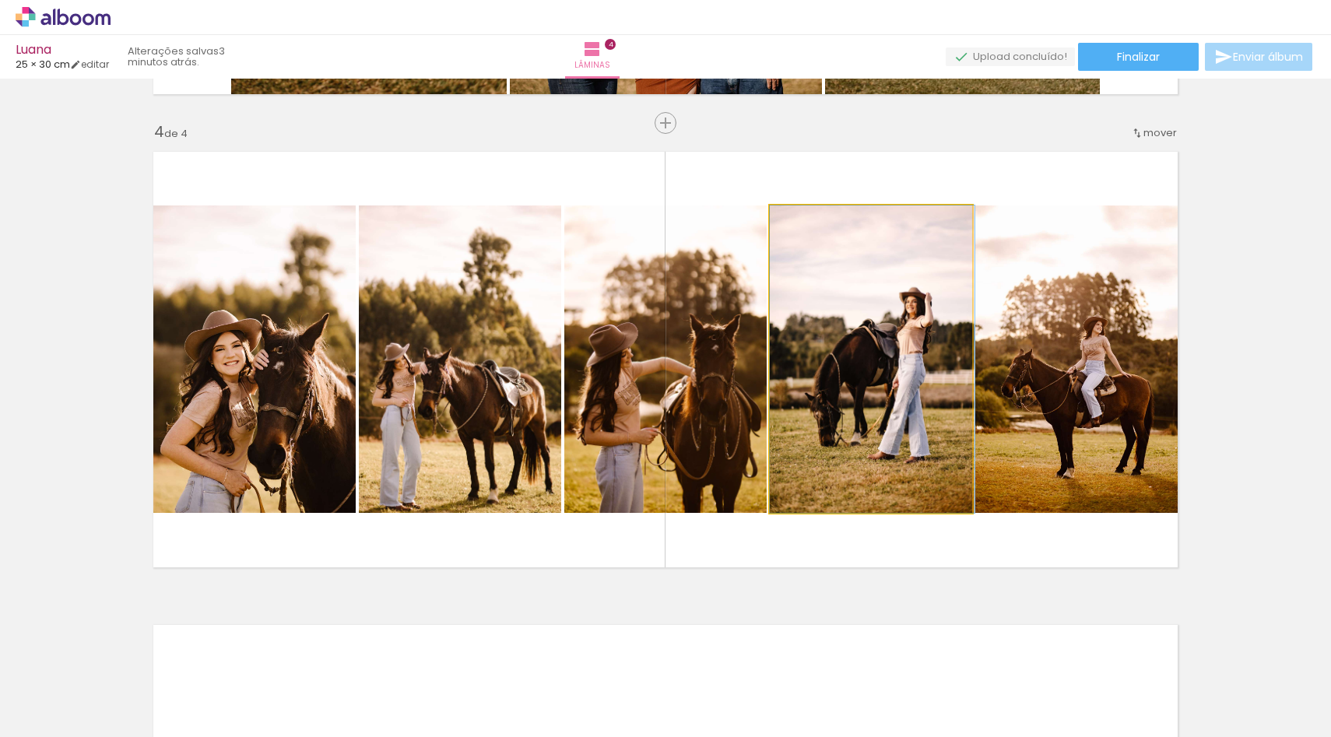
drag, startPoint x: 902, startPoint y: 407, endPoint x: 1062, endPoint y: 385, distance: 161.2
click at [0, 0] on slot at bounding box center [0, 0] width 0 height 0
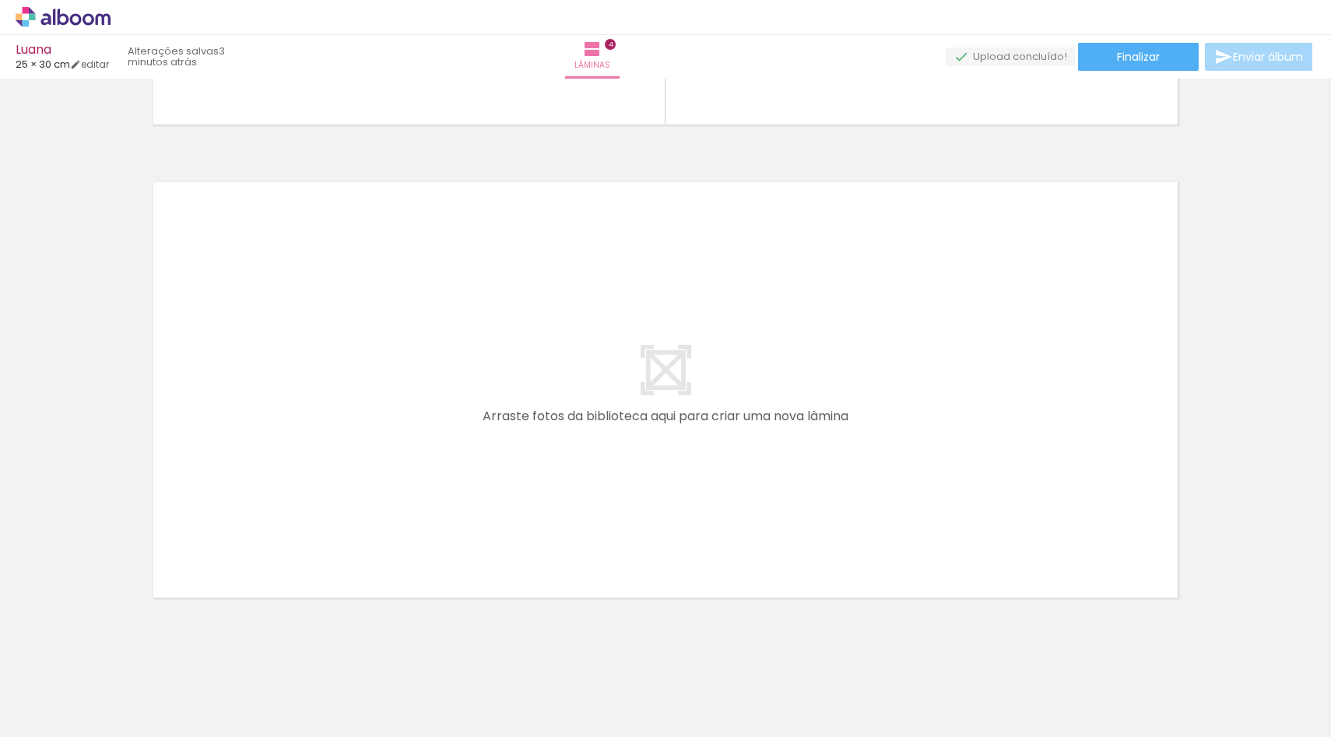
scroll to position [1866, 0]
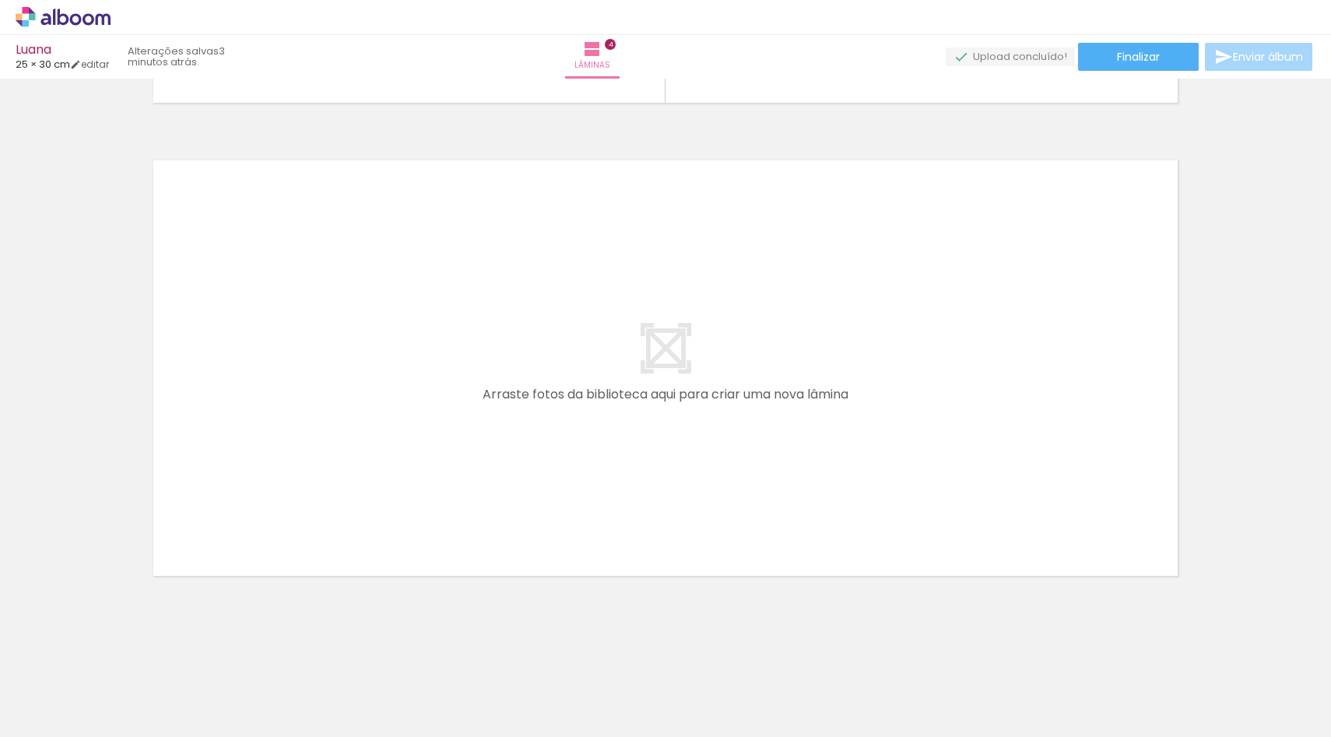
drag, startPoint x: 703, startPoint y: 687, endPoint x: 707, endPoint y: 436, distance: 251.5
click at [707, 436] on quentale-workspace at bounding box center [665, 368] width 1331 height 737
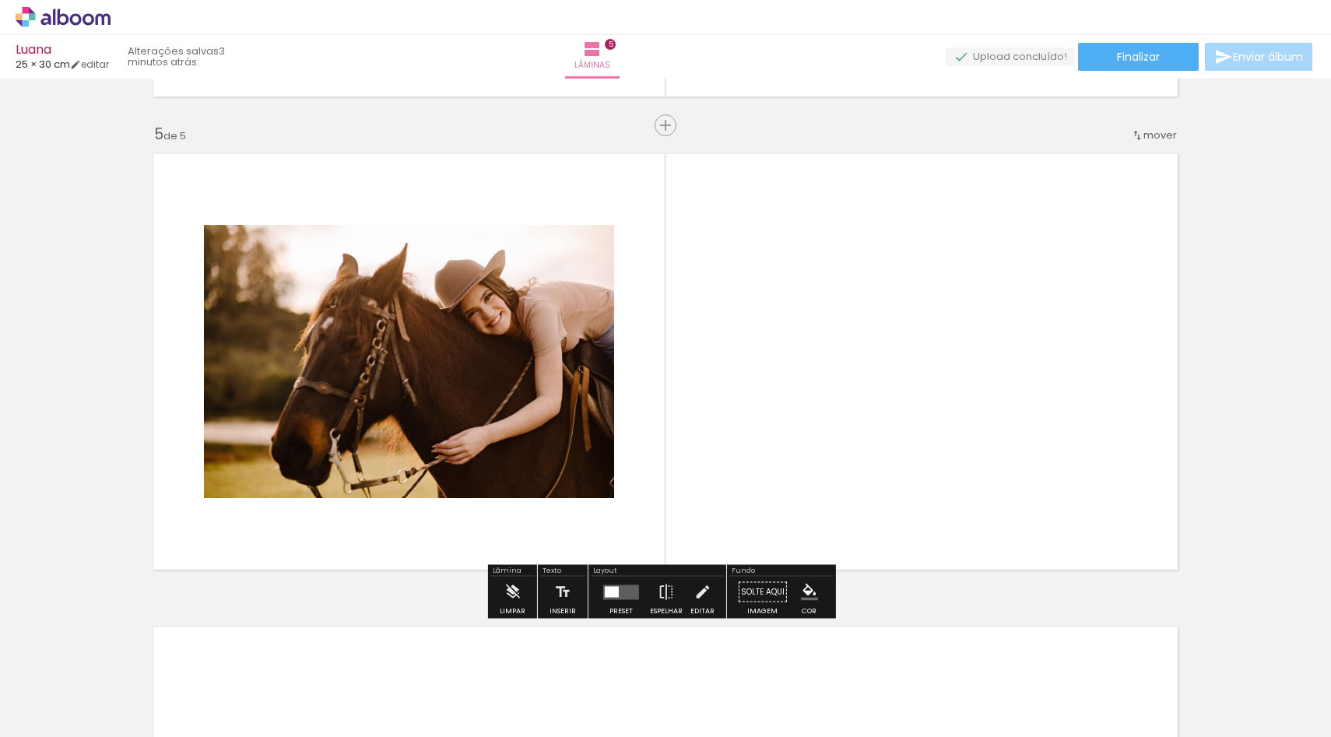
scroll to position [1875, 0]
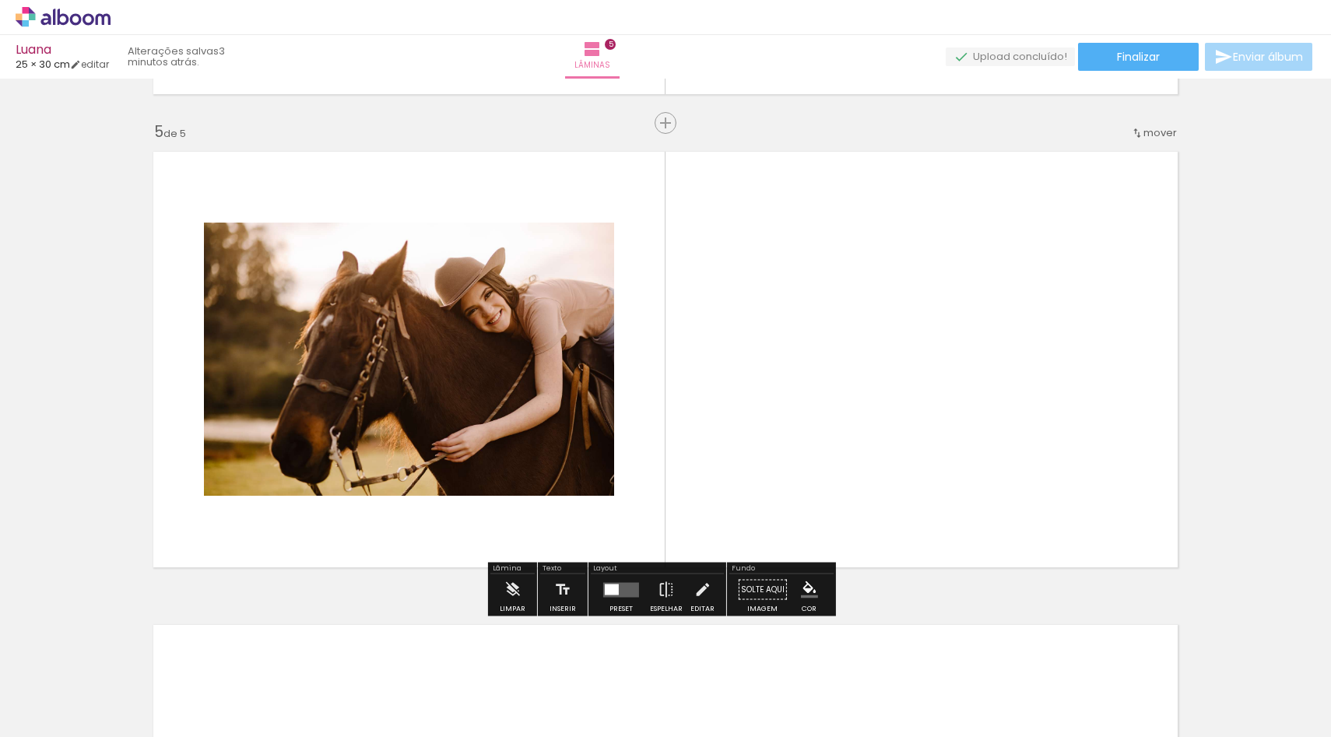
drag, startPoint x: 790, startPoint y: 673, endPoint x: 814, endPoint y: 311, distance: 362.8
click at [814, 311] on quentale-workspace at bounding box center [665, 368] width 1331 height 737
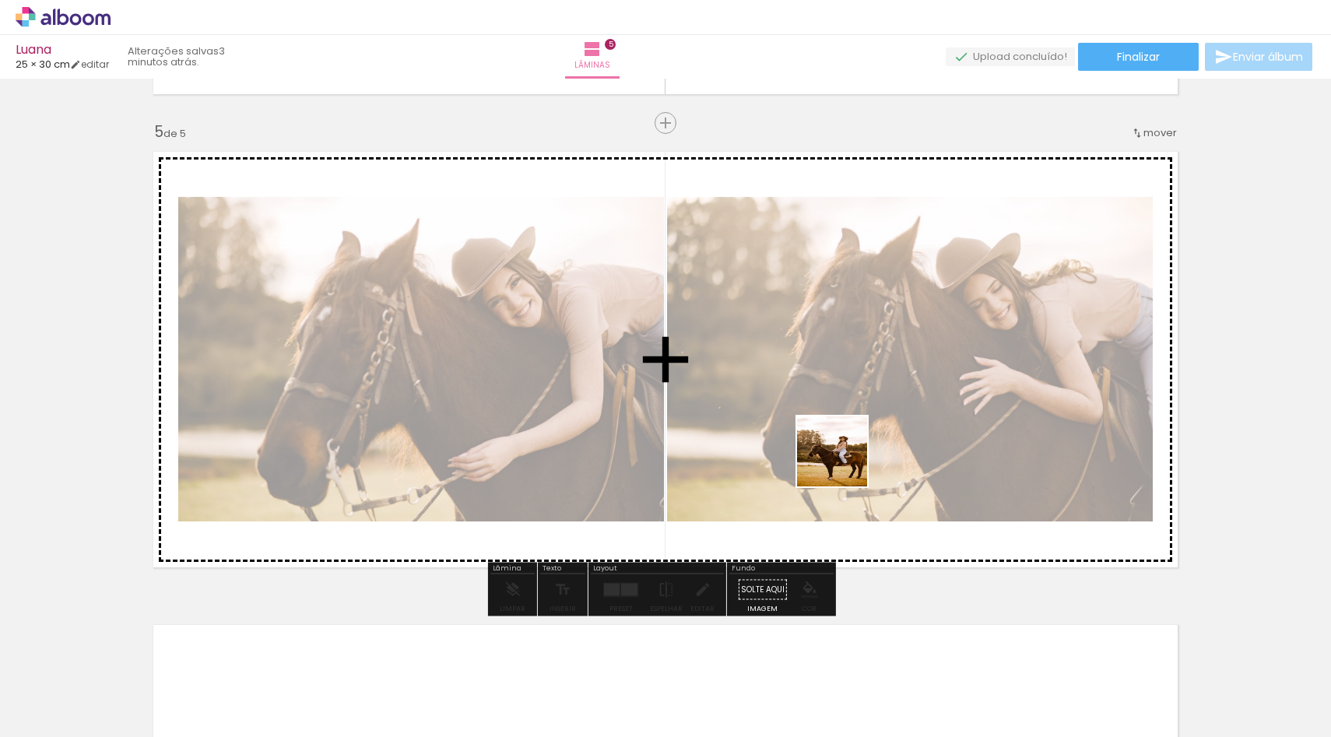
drag, startPoint x: 863, startPoint y: 683, endPoint x: 841, endPoint y: 454, distance: 229.9
click at [842, 455] on quentale-workspace at bounding box center [665, 368] width 1331 height 737
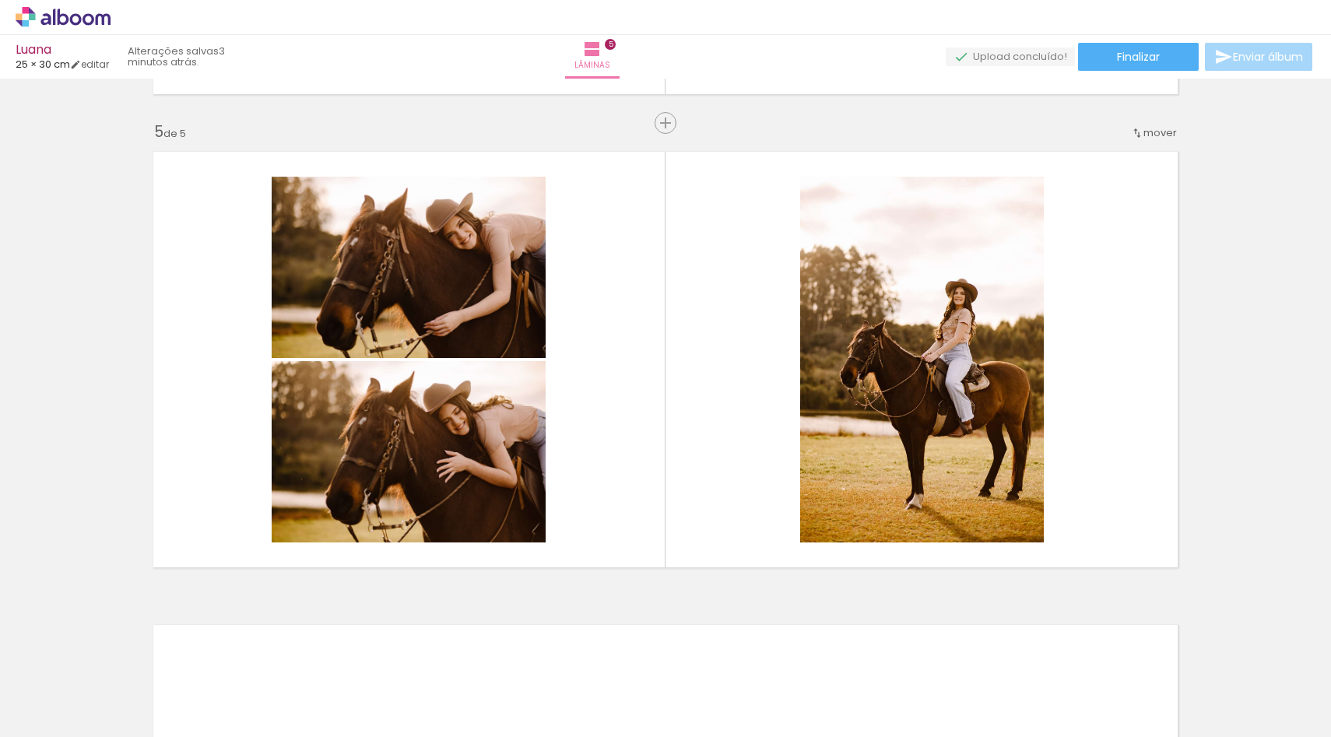
drag, startPoint x: 946, startPoint y: 680, endPoint x: 832, endPoint y: 497, distance: 215.4
click at [834, 497] on quentale-workspace at bounding box center [665, 368] width 1331 height 737
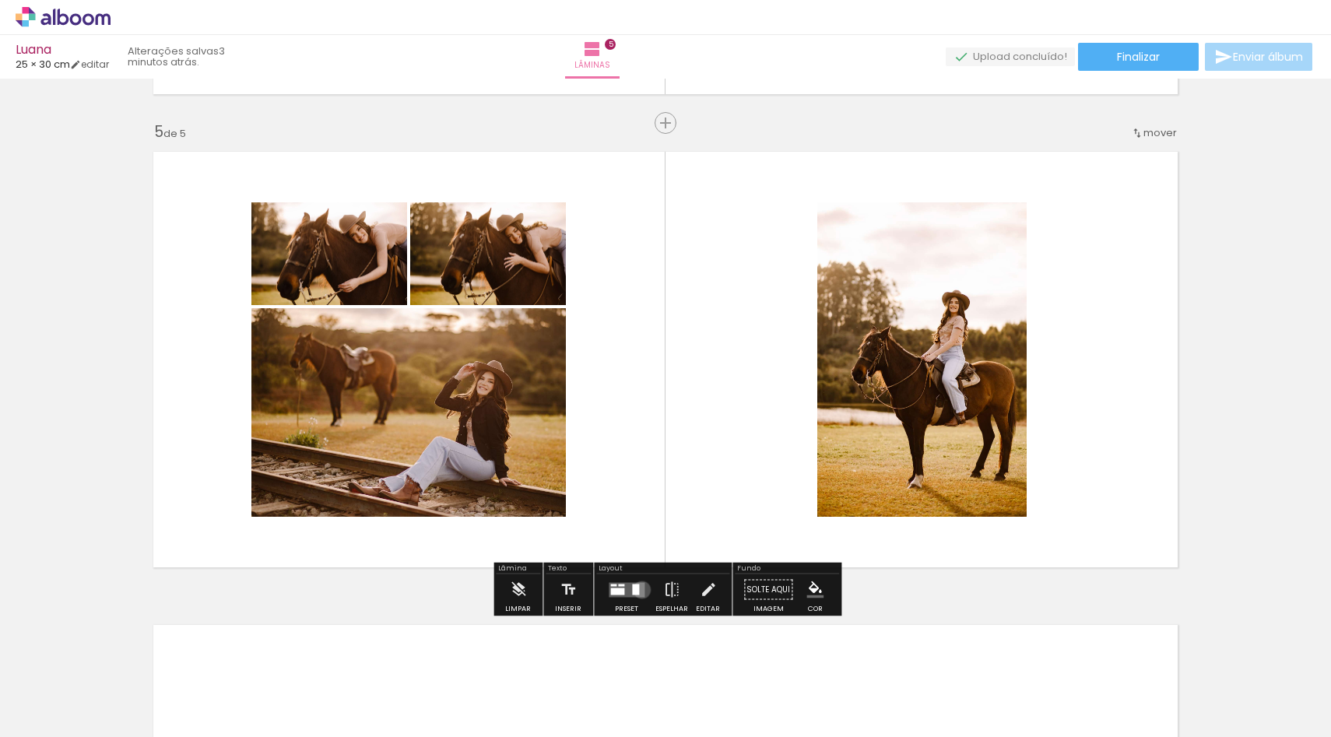
click at [638, 589] on quentale-layouter at bounding box center [627, 589] width 36 height 15
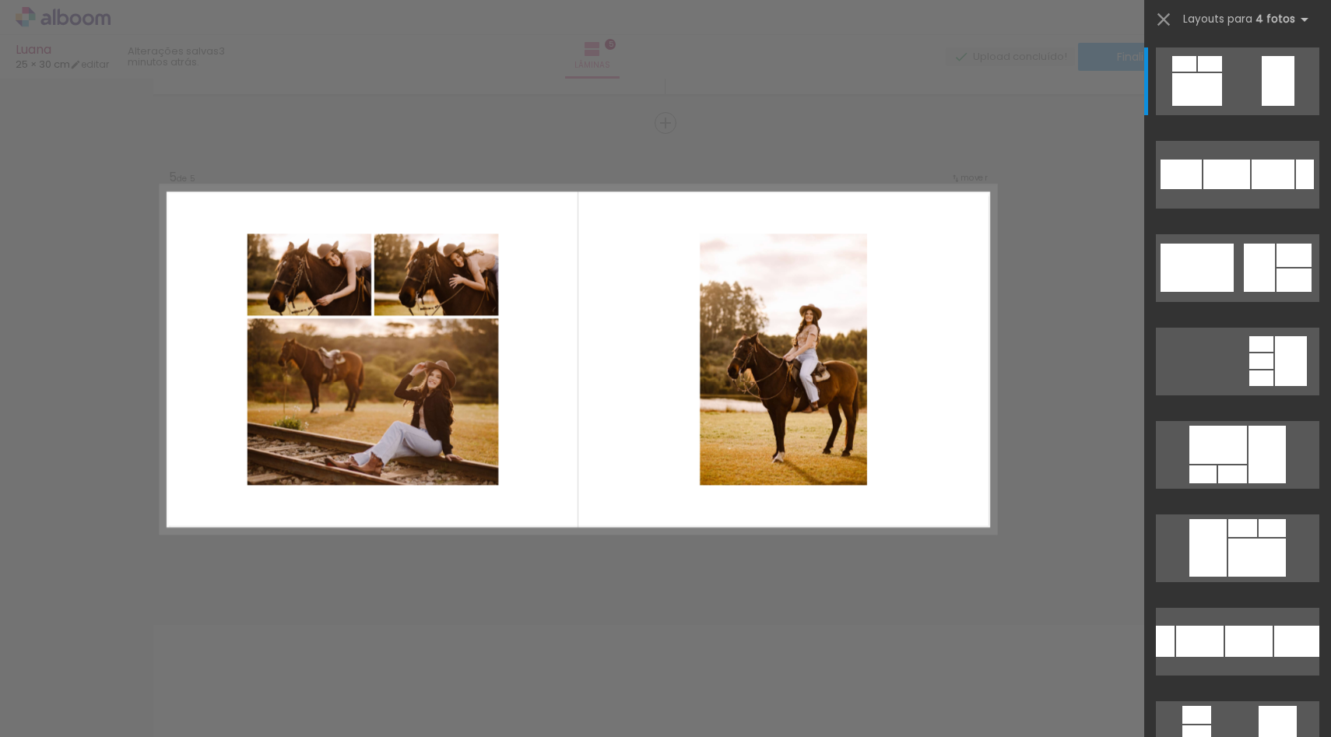
click at [1315, 121] on div at bounding box center [1237, 82] width 187 height 93
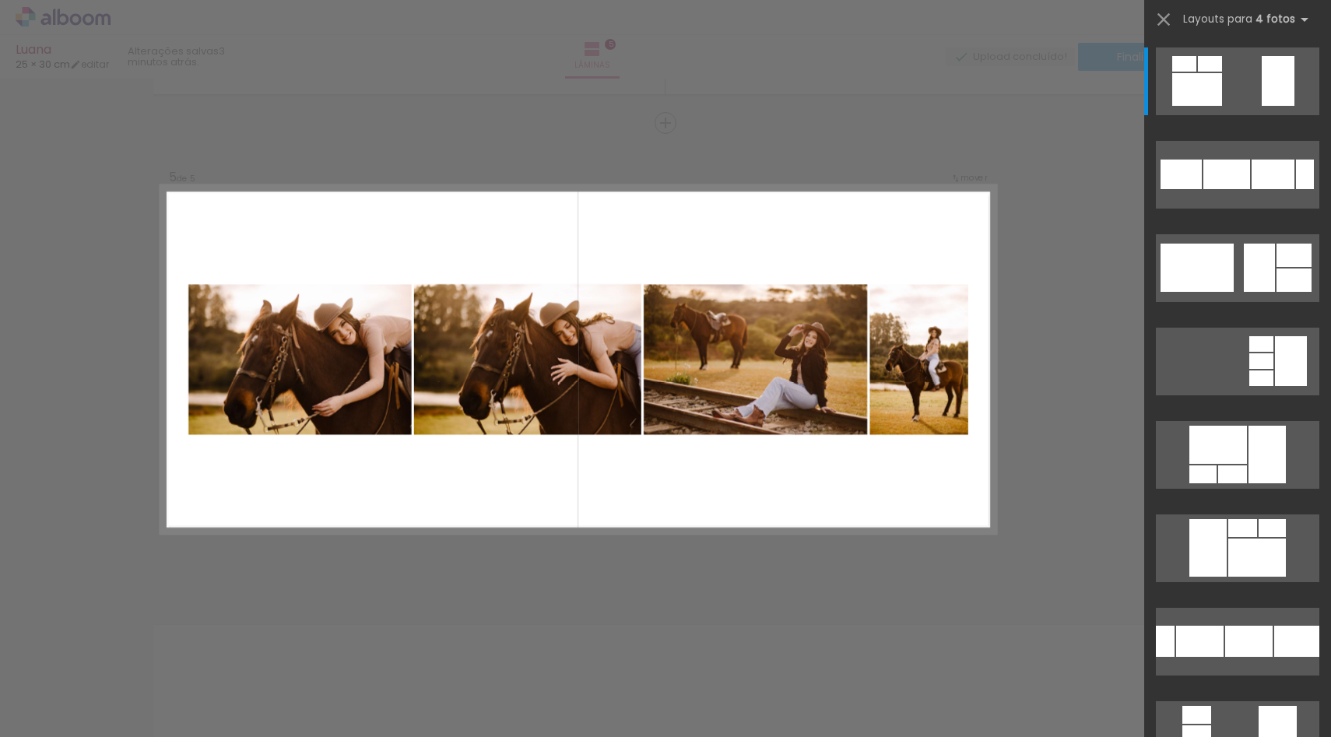
click at [1331, 135] on div at bounding box center [1237, 175] width 187 height 93
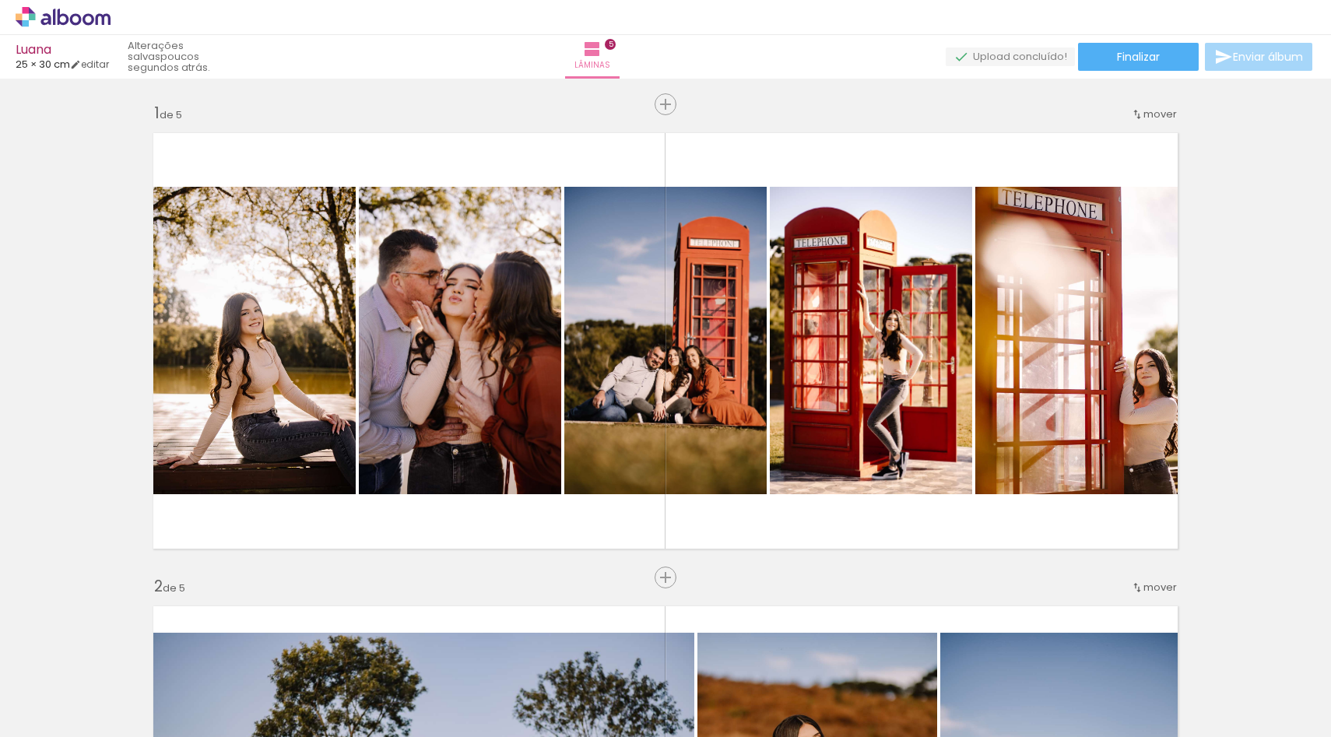
scroll to position [0, 950]
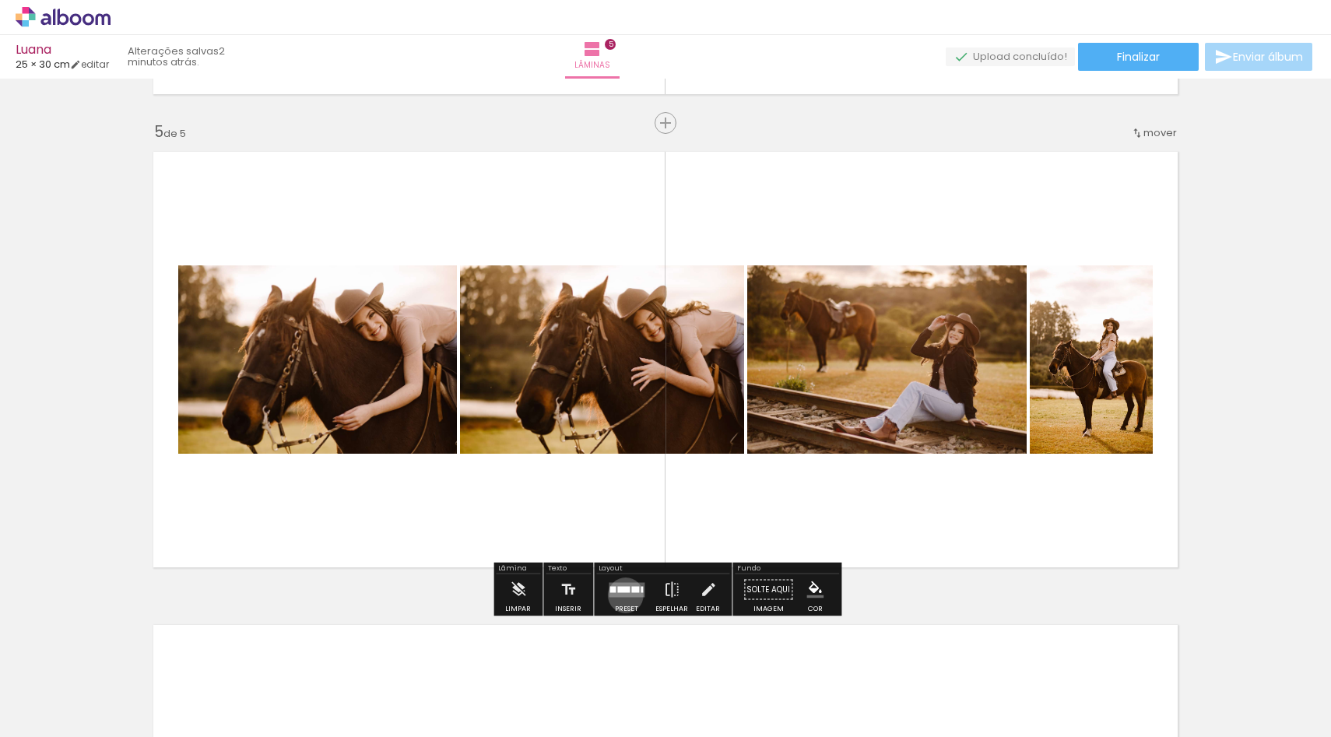
click at [622, 595] on quentale-layouter at bounding box center [627, 589] width 36 height 15
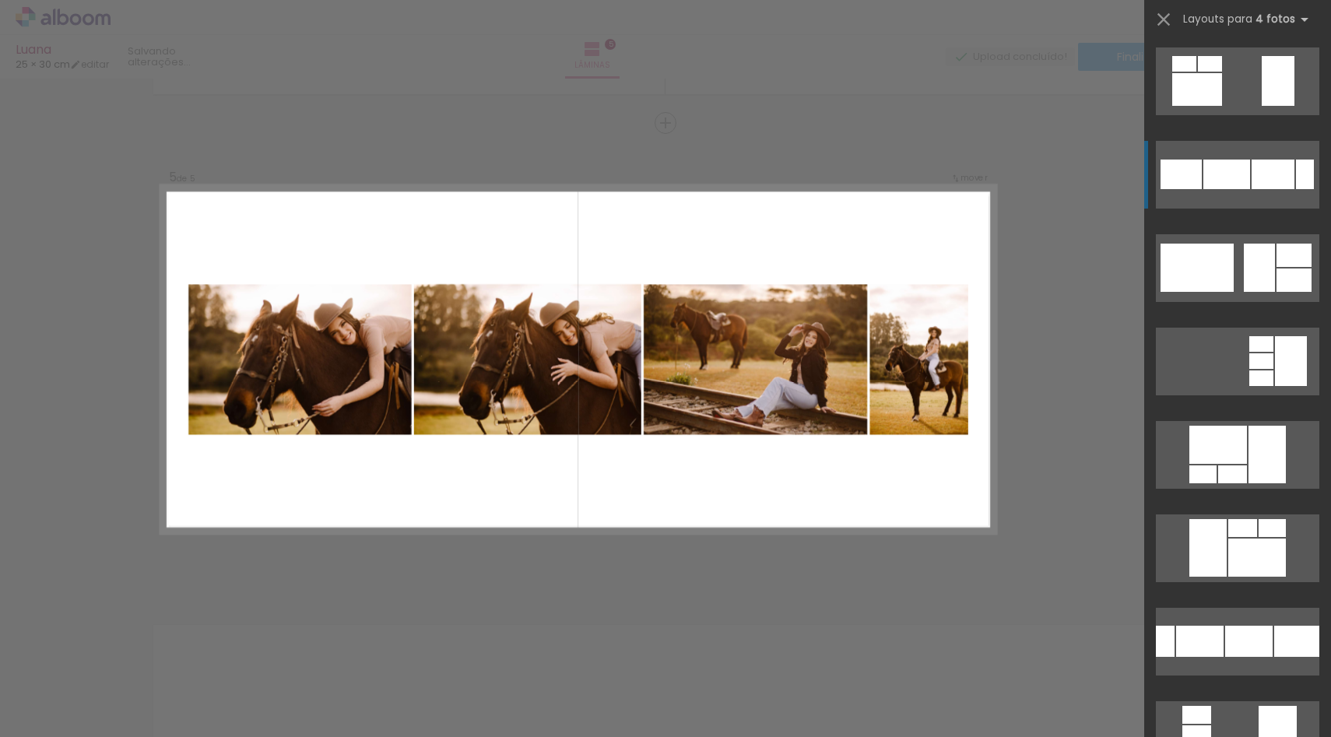
scroll to position [93, 0]
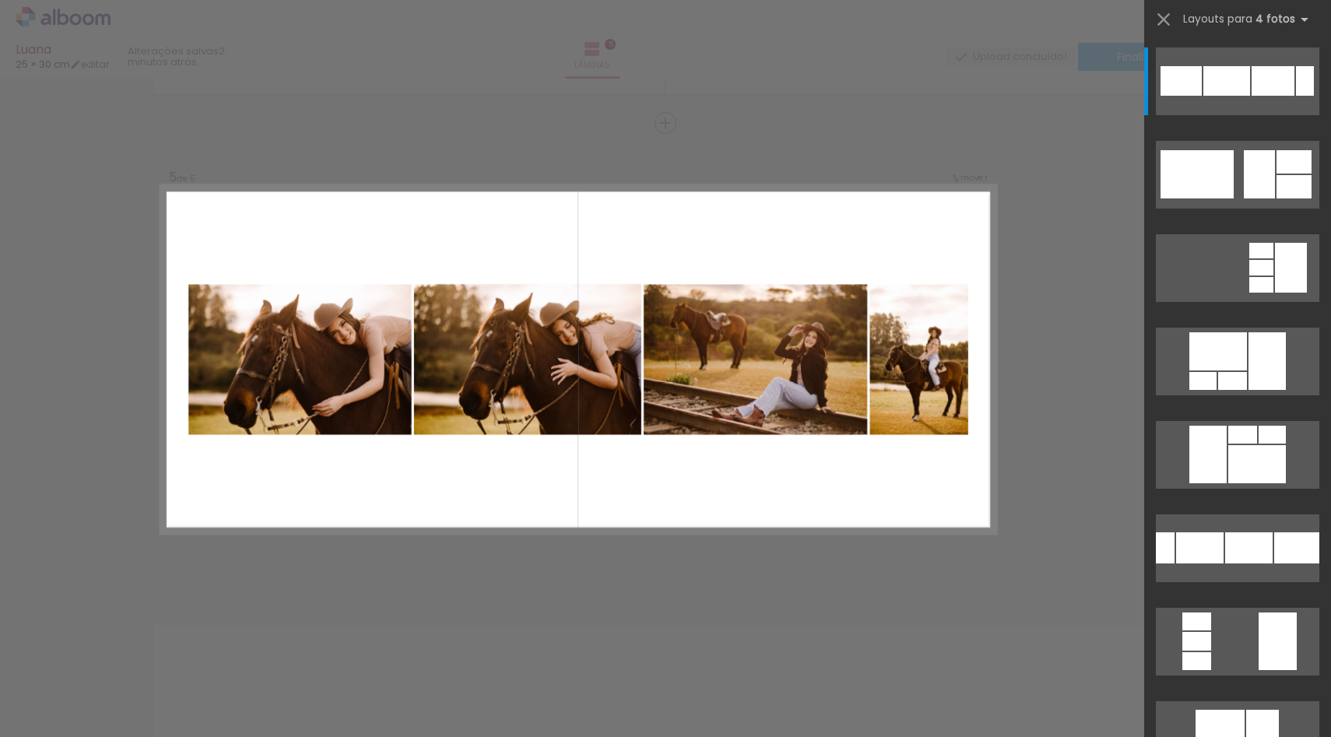
click at [1322, 72] on div at bounding box center [1237, 82] width 187 height 93
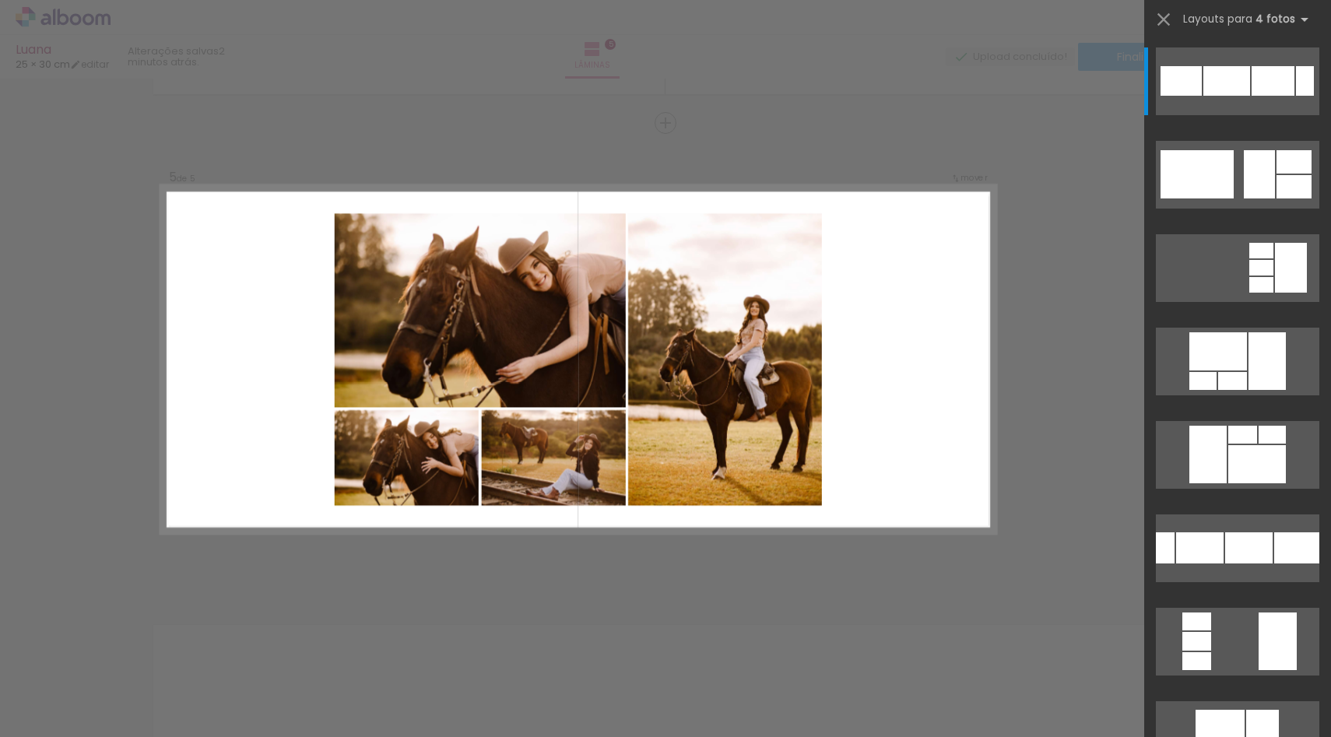
click at [1165, 313] on div at bounding box center [1237, 269] width 187 height 93
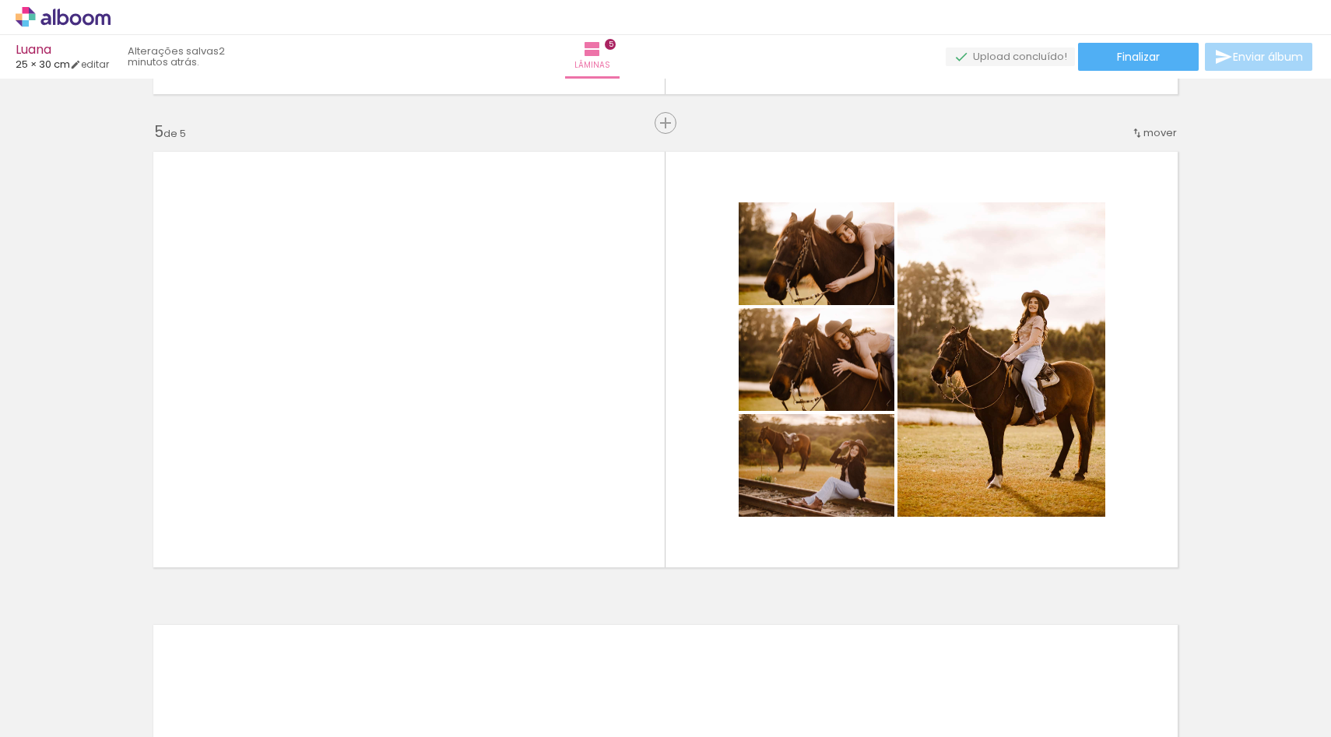
click at [1156, 121] on div "mover" at bounding box center [1154, 133] width 46 height 26
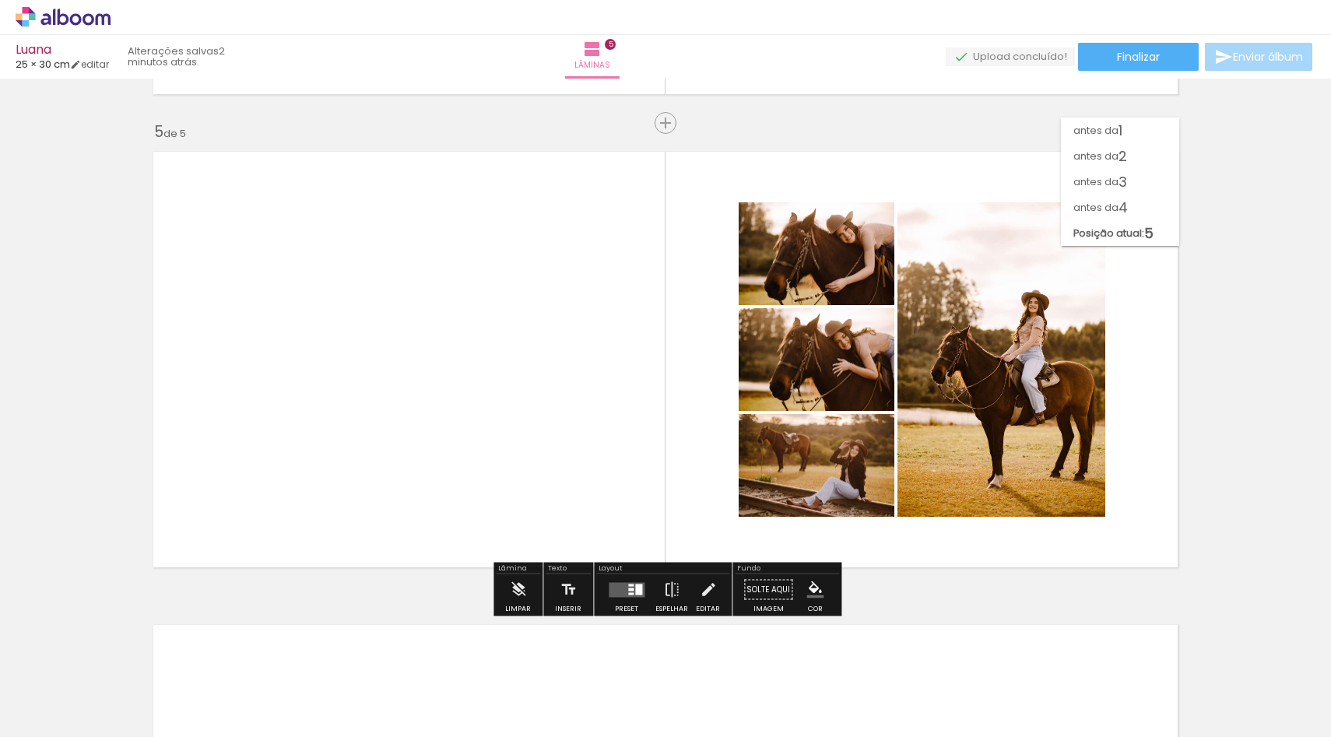
click at [990, 234] on quentale-photo at bounding box center [1002, 359] width 208 height 315
click at [706, 371] on quentale-layouter at bounding box center [665, 359] width 1043 height 434
click at [623, 595] on quentale-layouter at bounding box center [627, 589] width 36 height 15
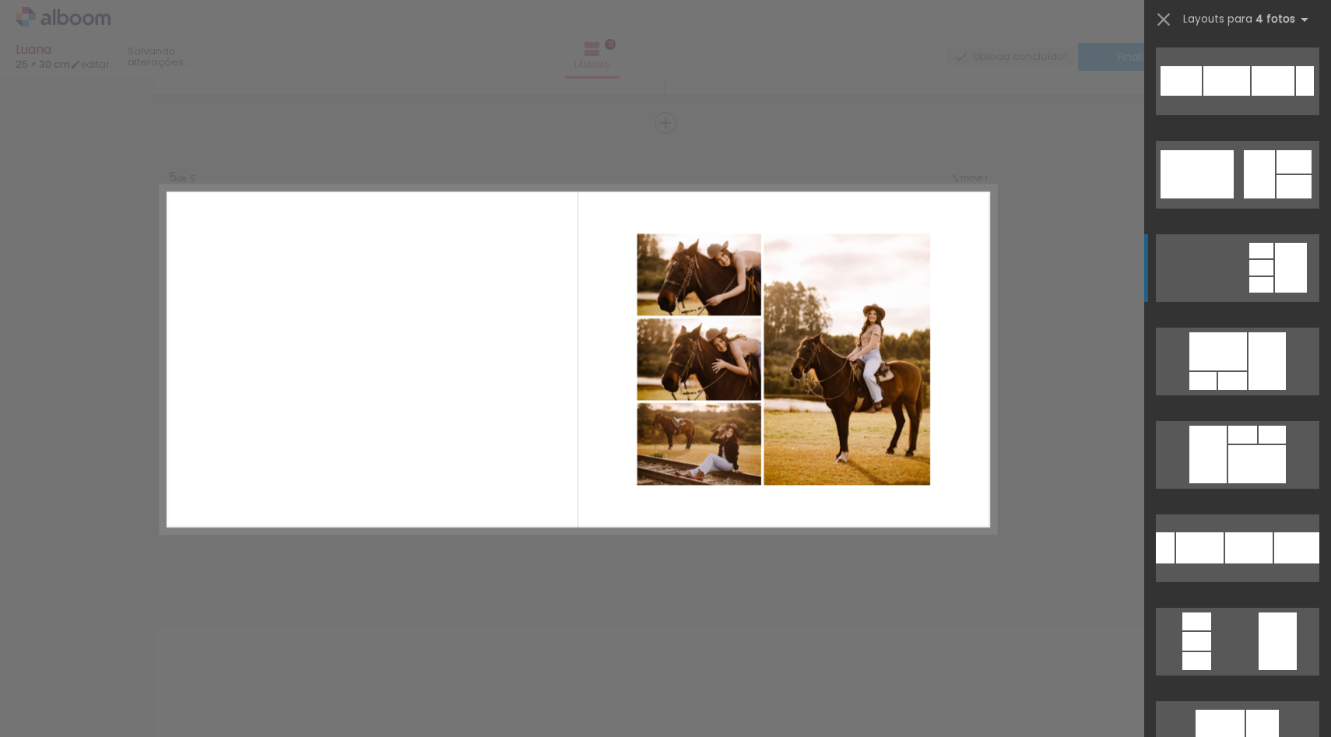
scroll to position [280, 0]
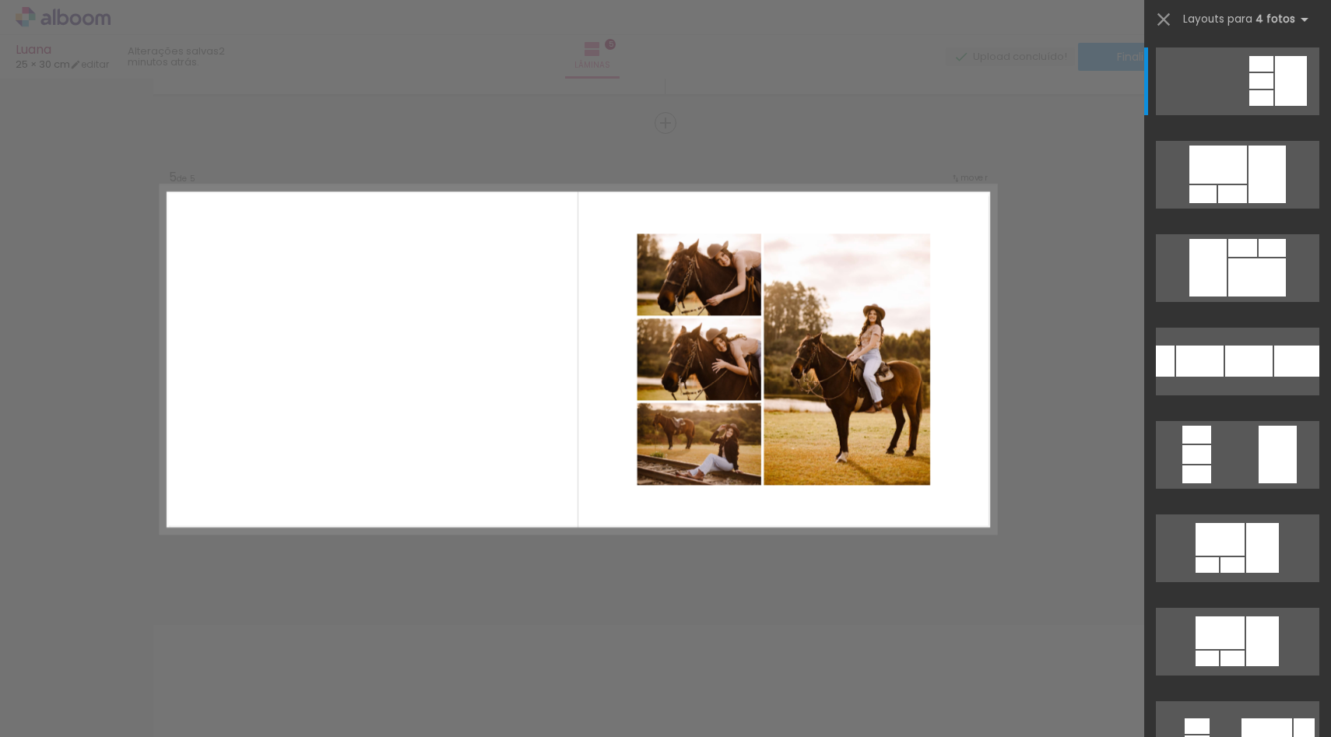
click at [1327, 47] on div at bounding box center [1237, 82] width 187 height 93
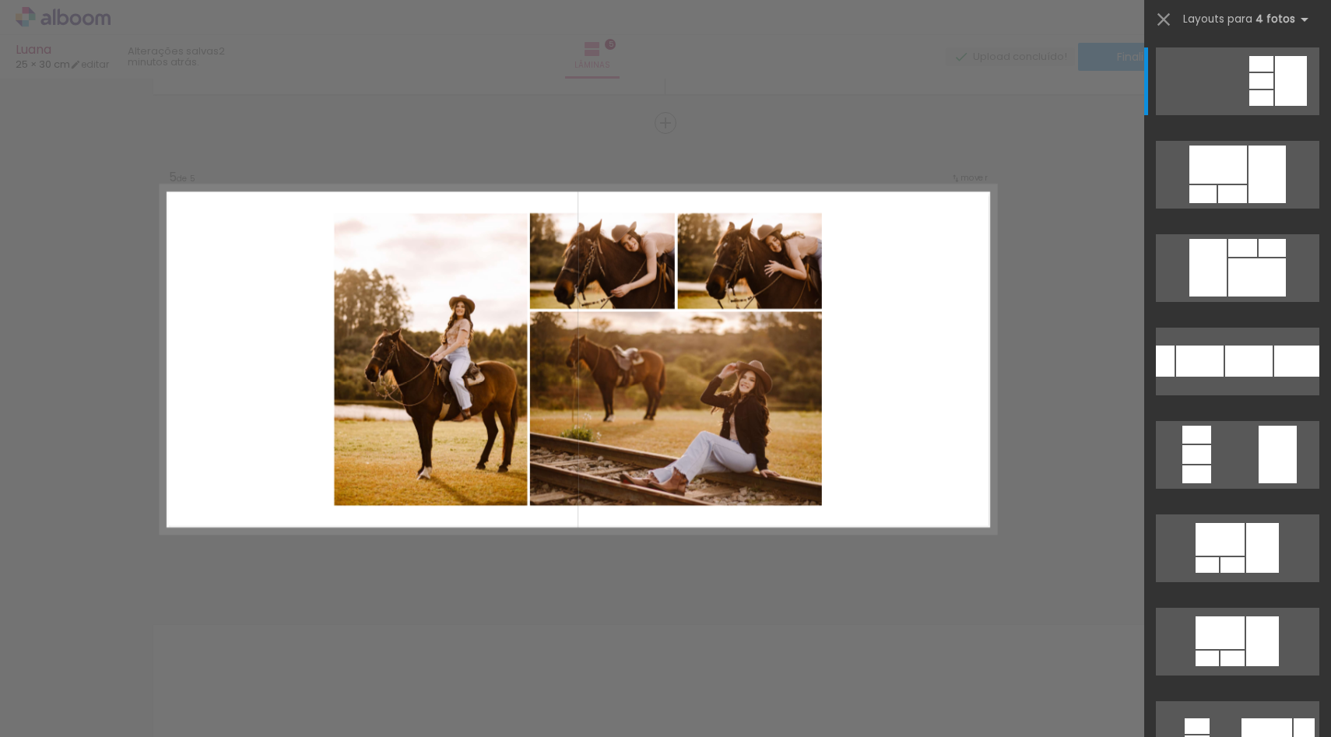
click at [1331, 48] on div at bounding box center [1237, 82] width 187 height 93
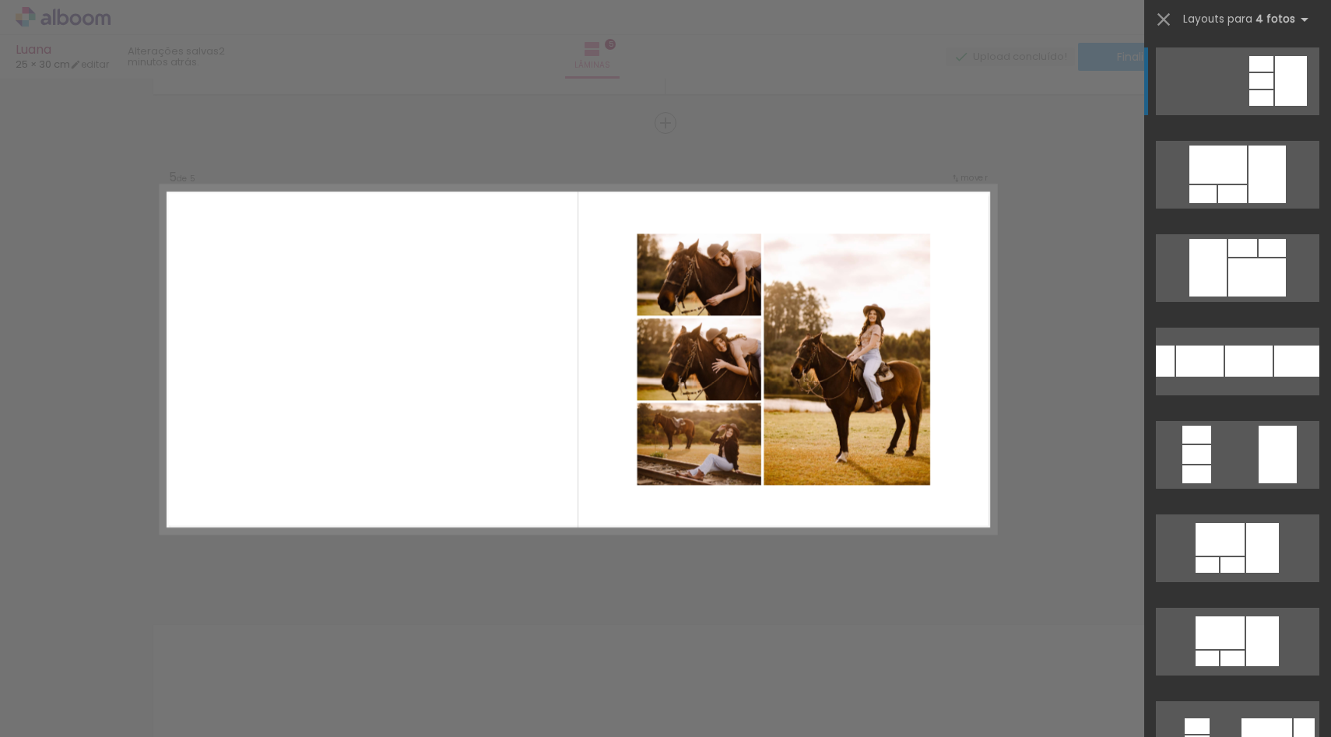
click at [1331, 48] on div at bounding box center [1237, 82] width 187 height 93
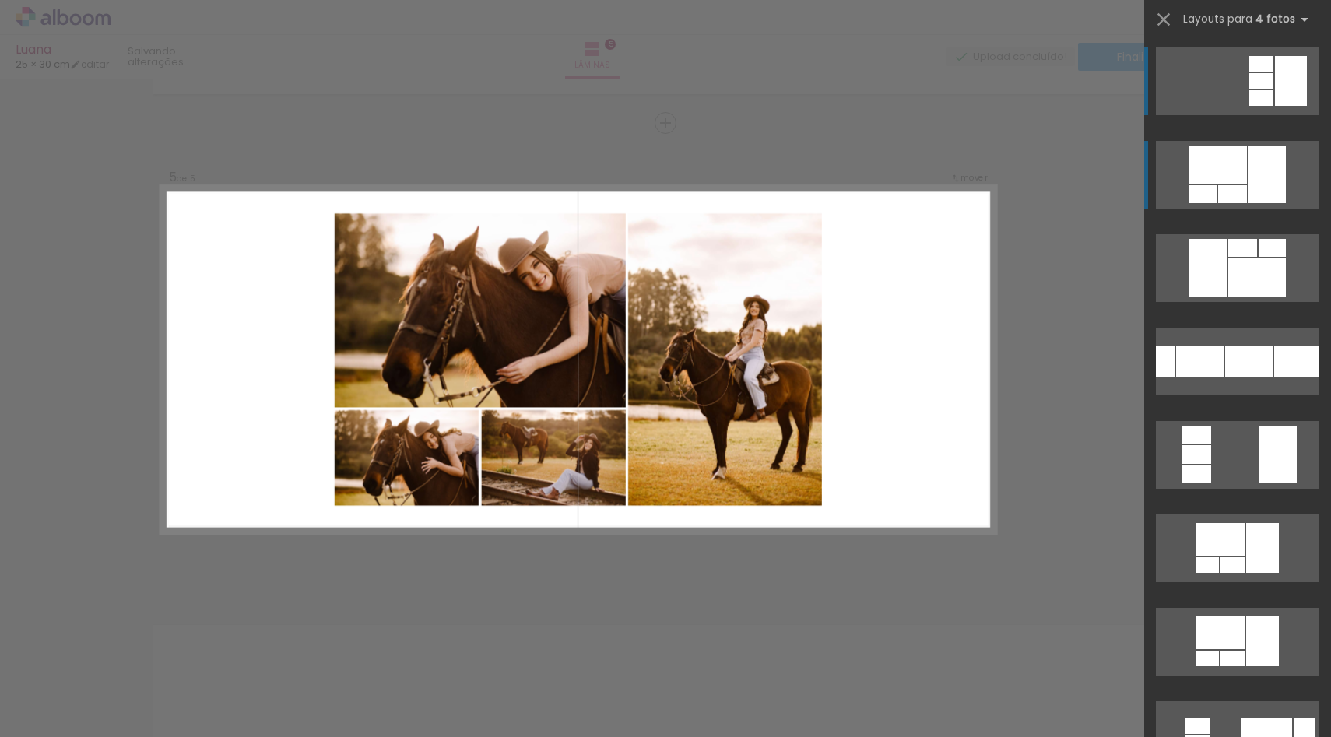
click at [1253, 159] on div at bounding box center [1267, 175] width 37 height 58
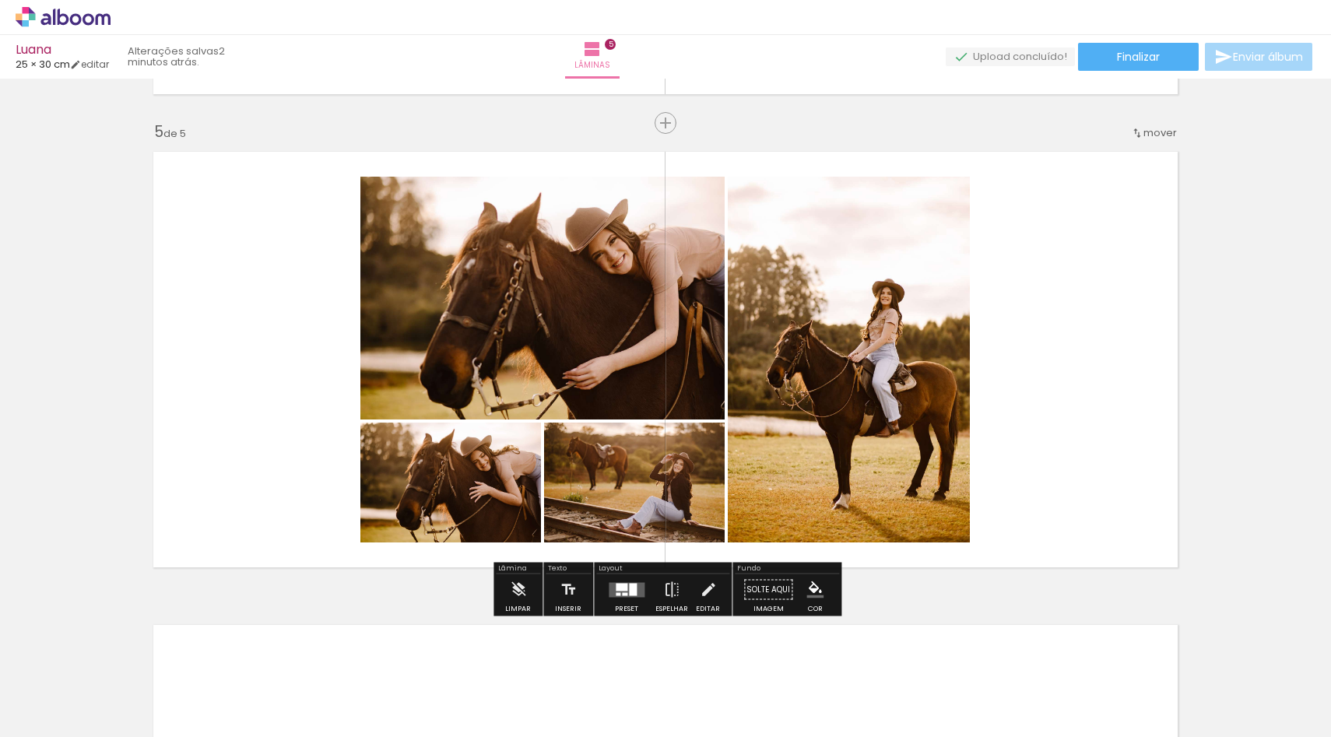
click at [623, 590] on div at bounding box center [622, 587] width 12 height 8
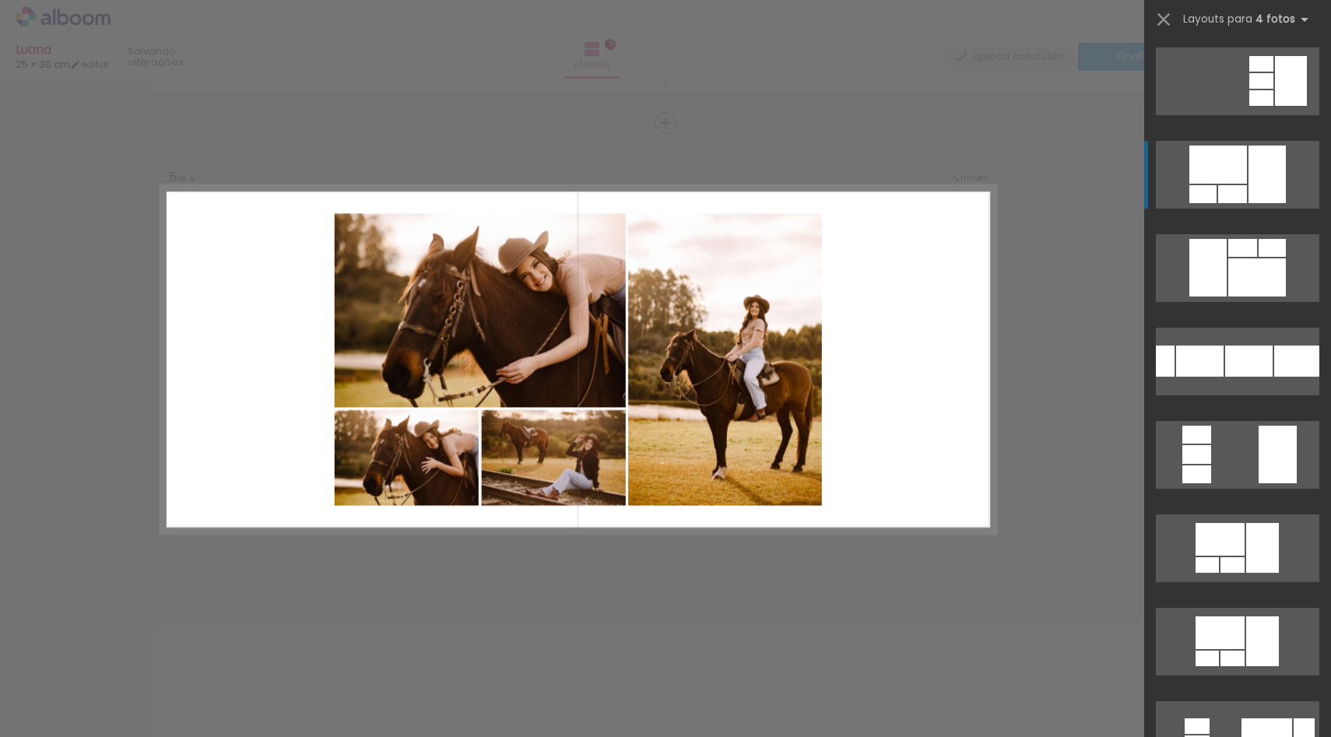
scroll to position [374, 0]
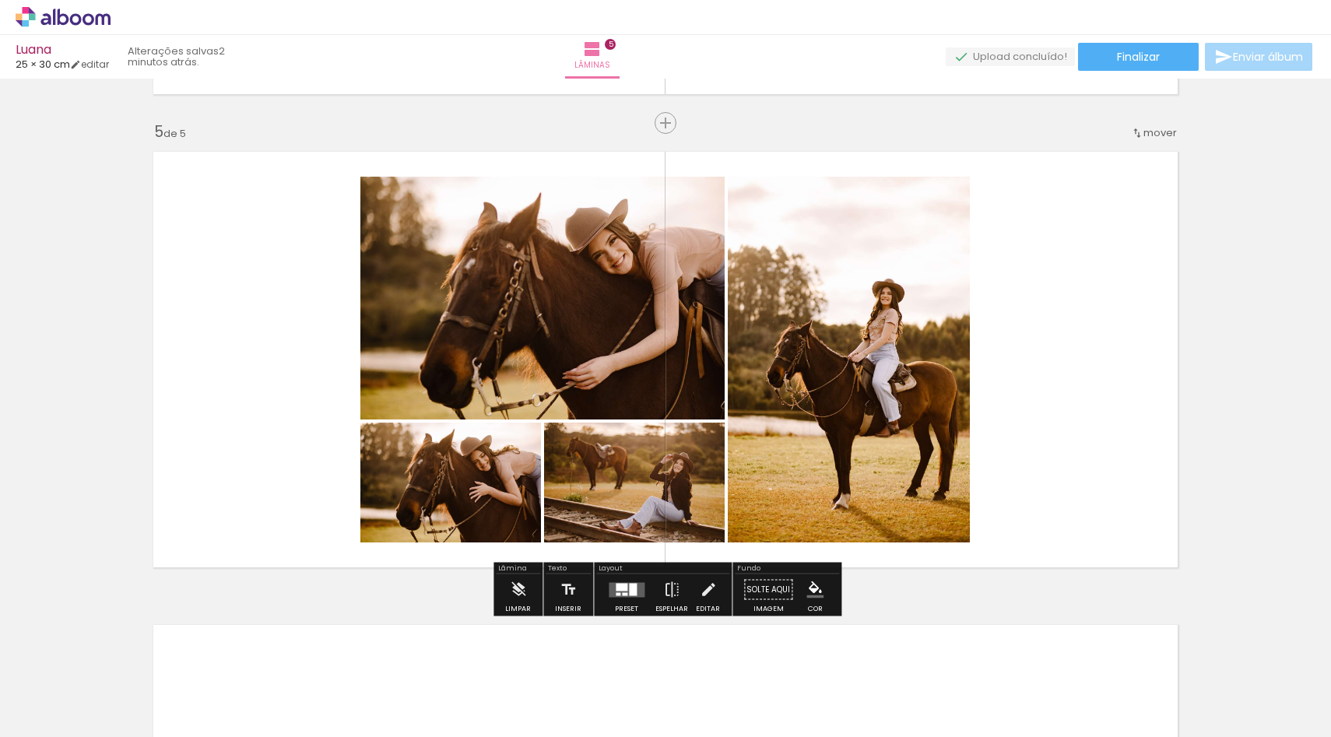
click at [630, 589] on div at bounding box center [633, 589] width 8 height 12
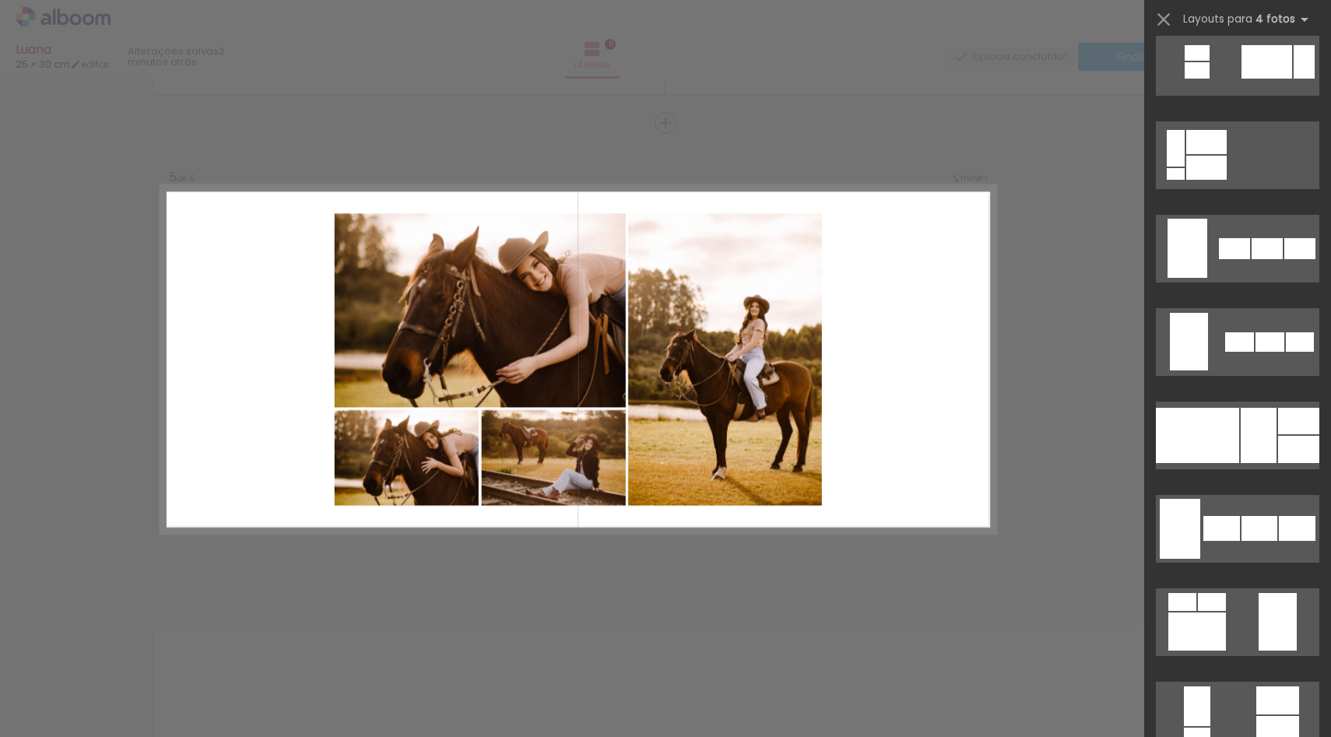
scroll to position [1302, 0]
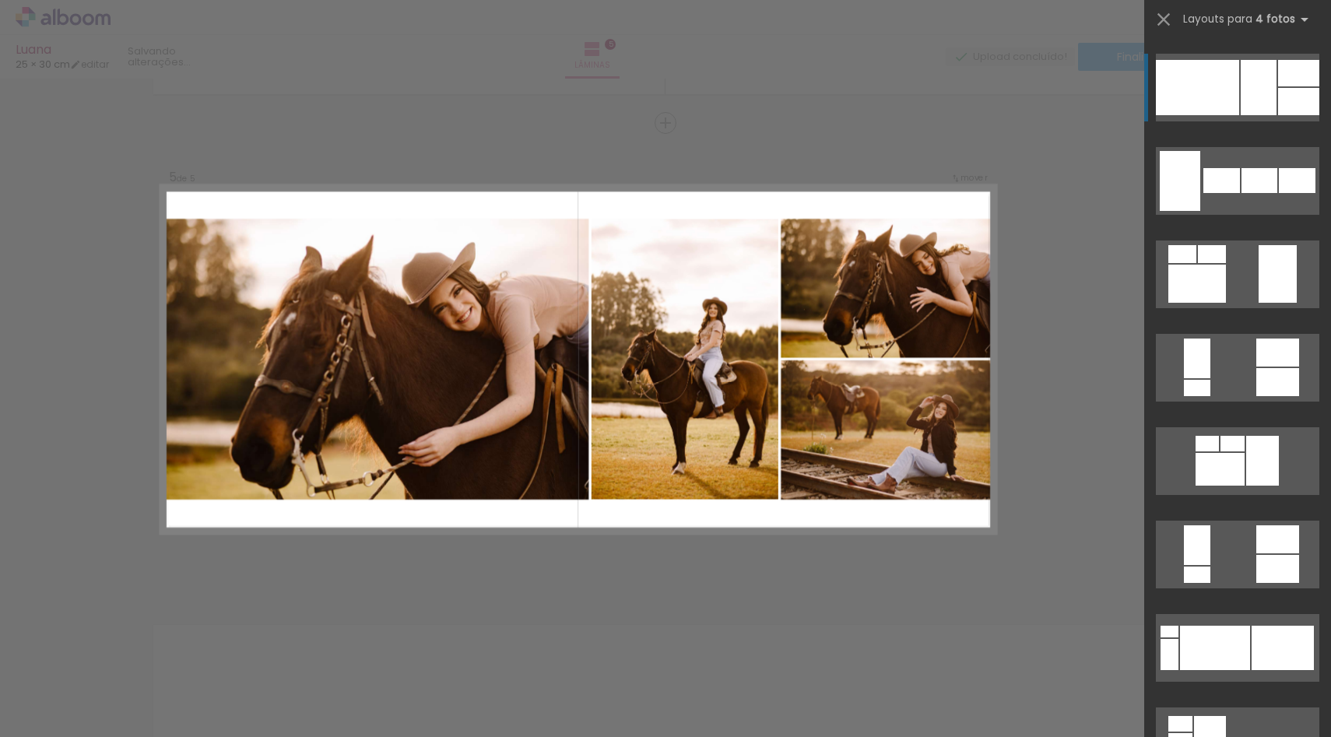
click at [1253, 108] on div at bounding box center [1259, 87] width 36 height 55
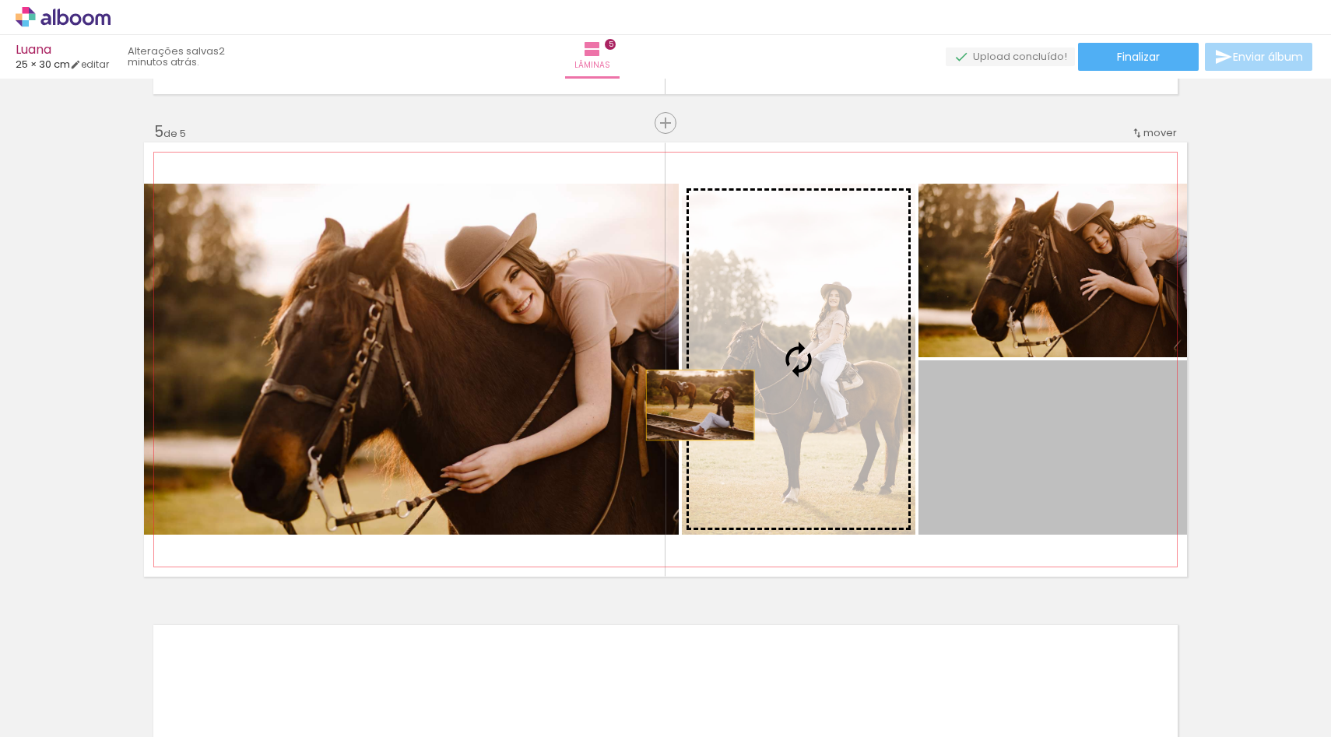
drag, startPoint x: 1039, startPoint y: 439, endPoint x: 617, endPoint y: 401, distance: 423.7
click at [0, 0] on slot at bounding box center [0, 0] width 0 height 0
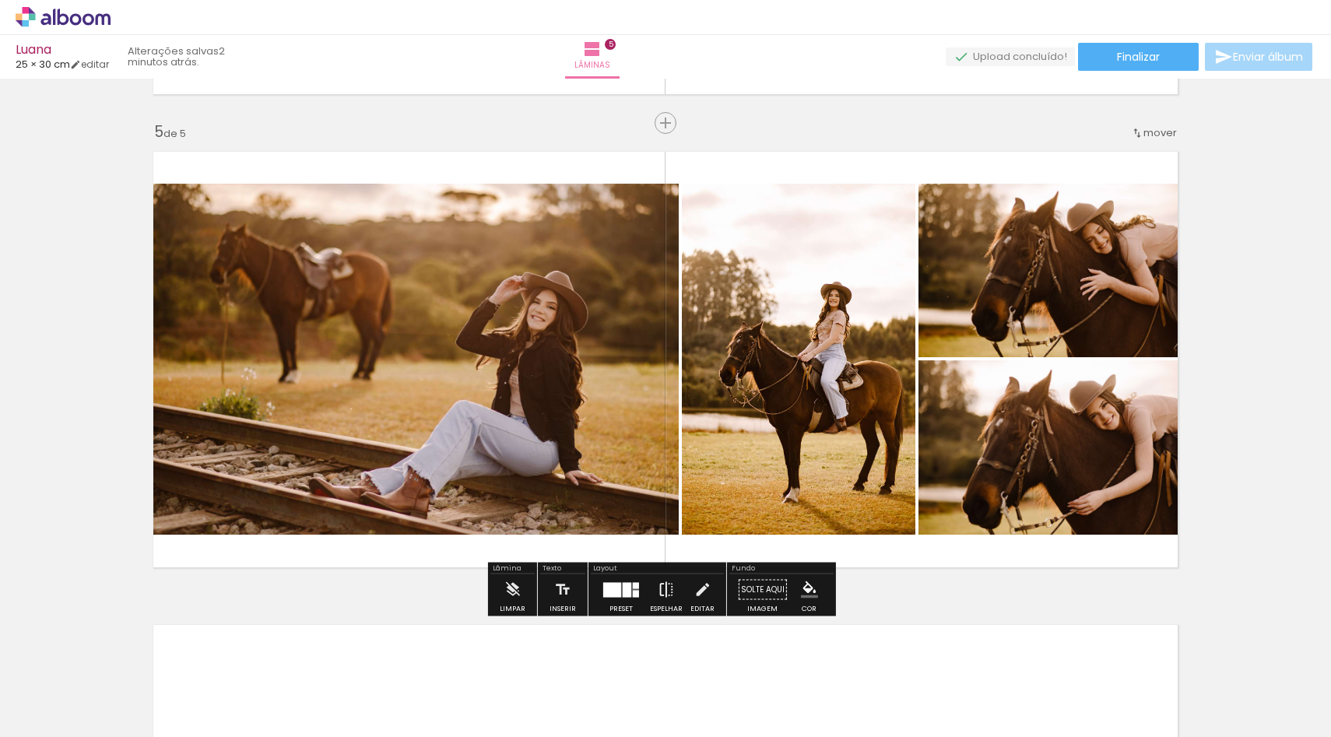
click at [659, 590] on iron-icon at bounding box center [666, 590] width 17 height 31
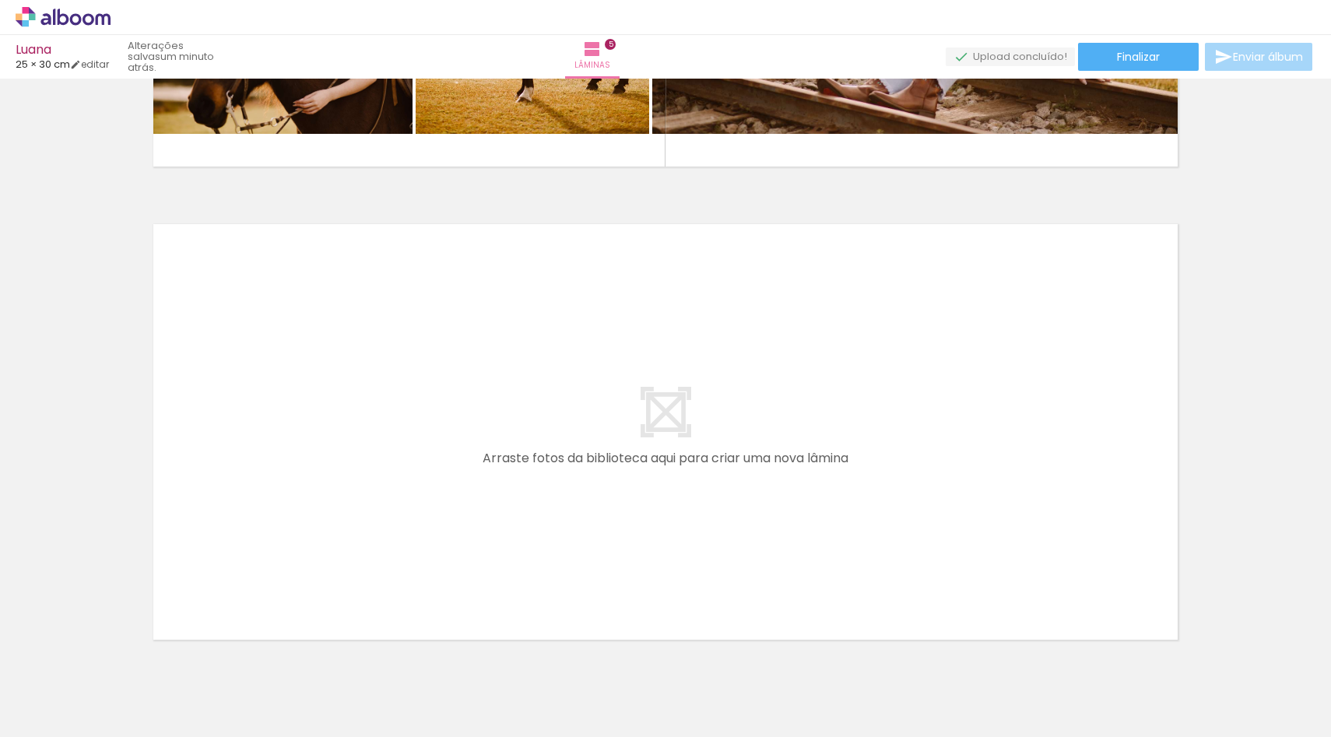
scroll to position [2339, 0]
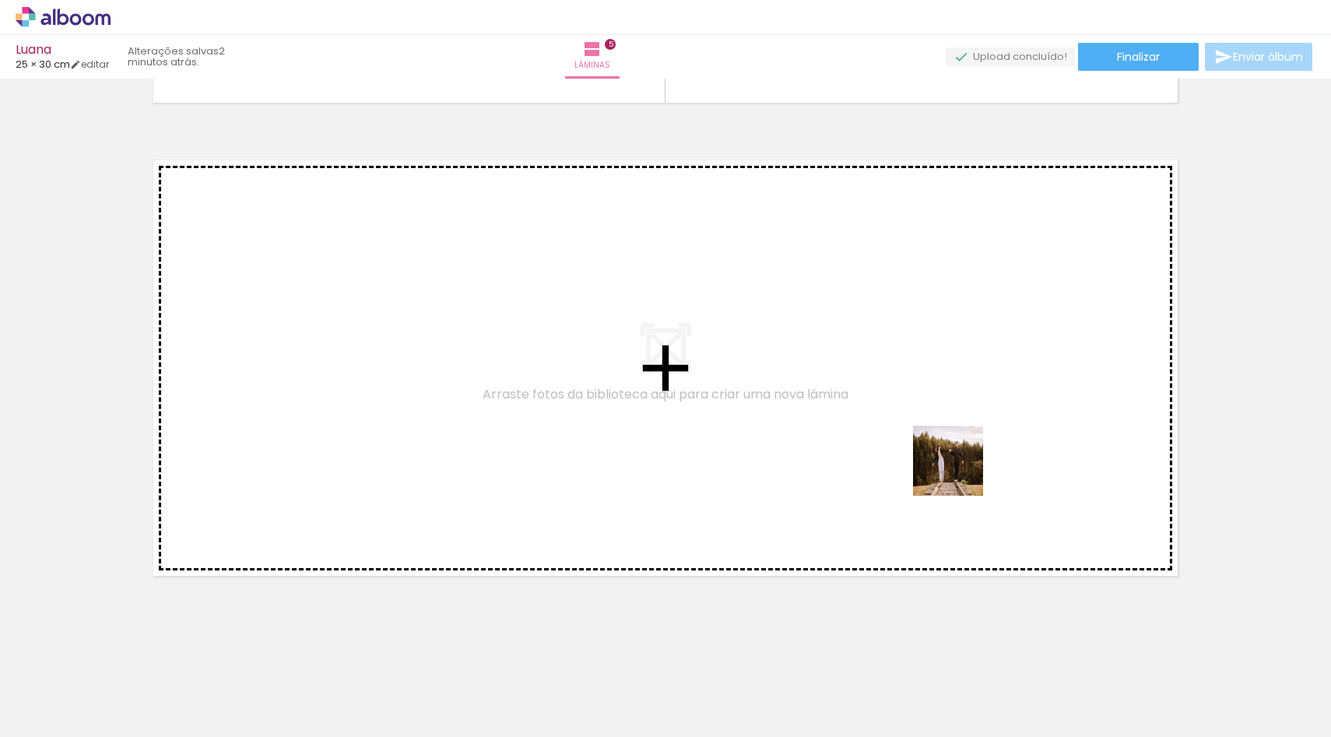
drag, startPoint x: 1030, startPoint y: 685, endPoint x: 954, endPoint y: 437, distance: 259.8
click at [954, 437] on quentale-workspace at bounding box center [665, 368] width 1331 height 737
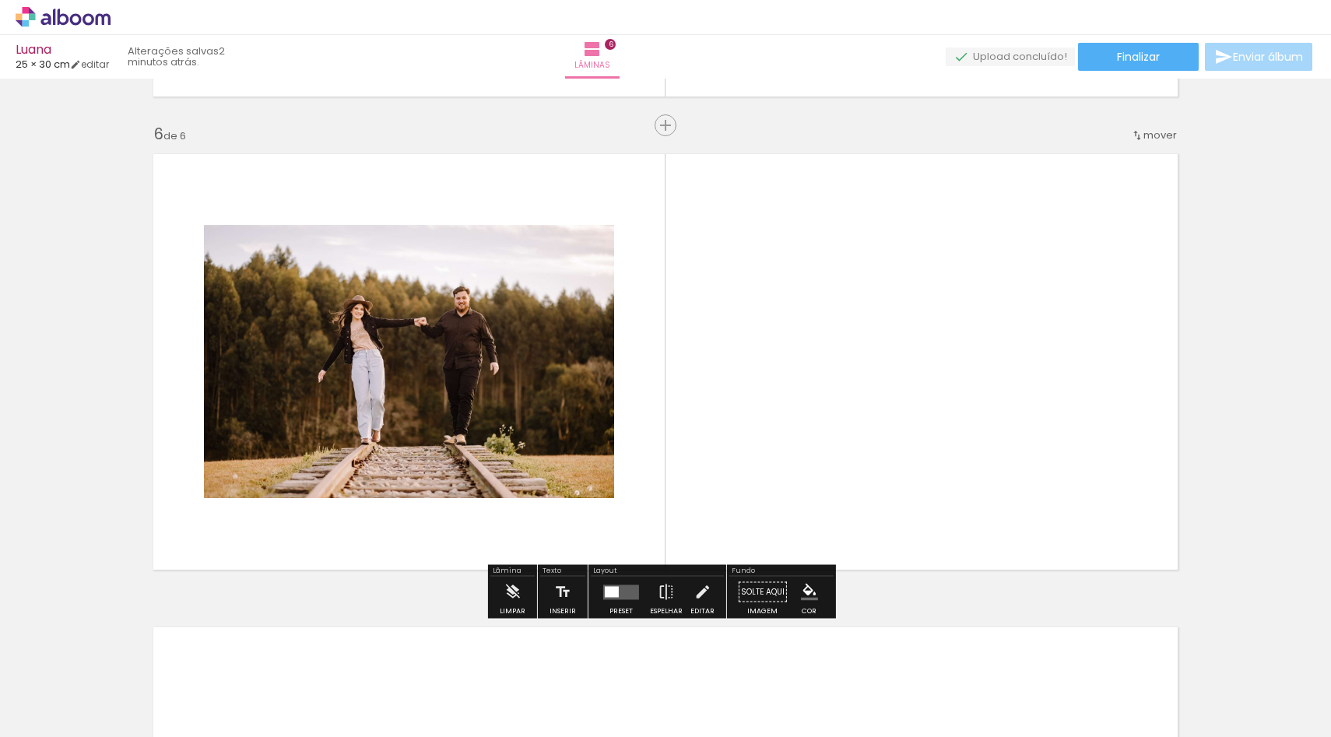
scroll to position [2348, 0]
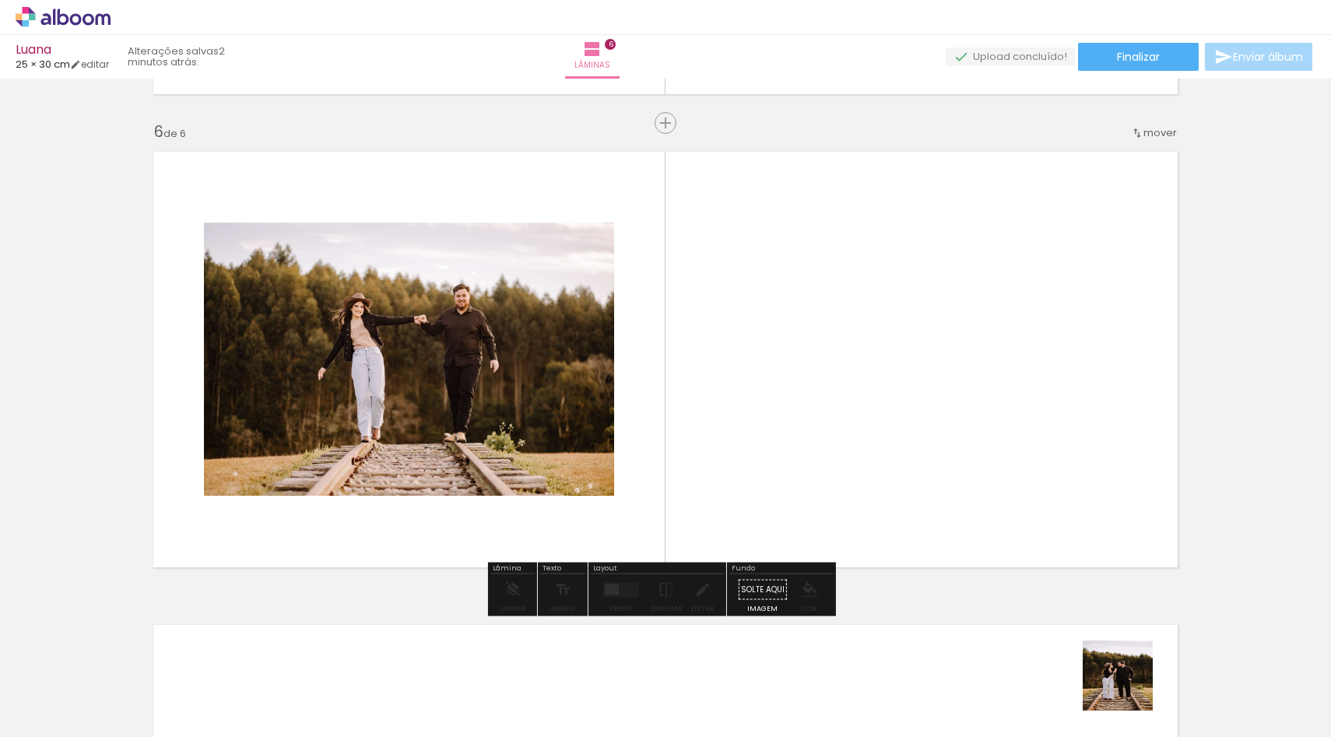
drag, startPoint x: 1130, startPoint y: 693, endPoint x: 979, endPoint y: 417, distance: 315.0
click at [979, 417] on quentale-workspace at bounding box center [665, 368] width 1331 height 737
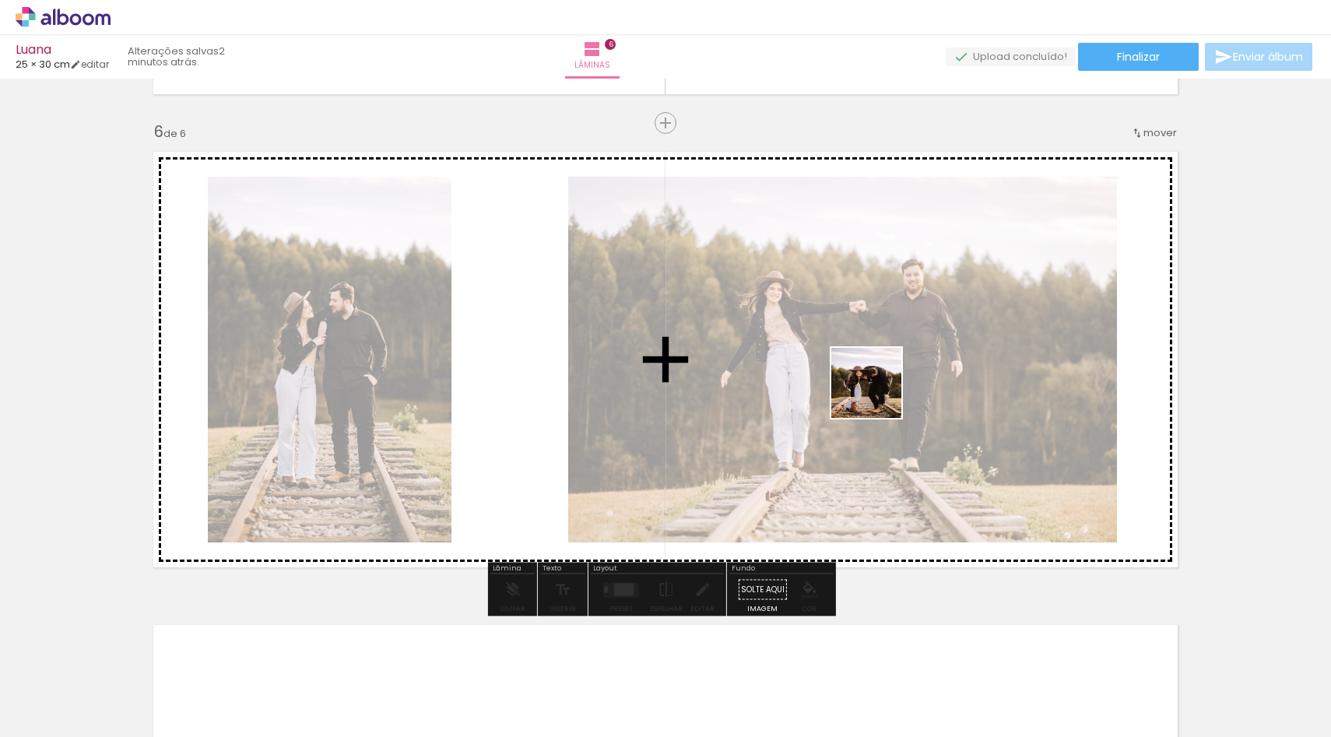
drag, startPoint x: 1221, startPoint y: 686, endPoint x: 873, endPoint y: 386, distance: 459.3
click at [873, 386] on quentale-workspace at bounding box center [665, 368] width 1331 height 737
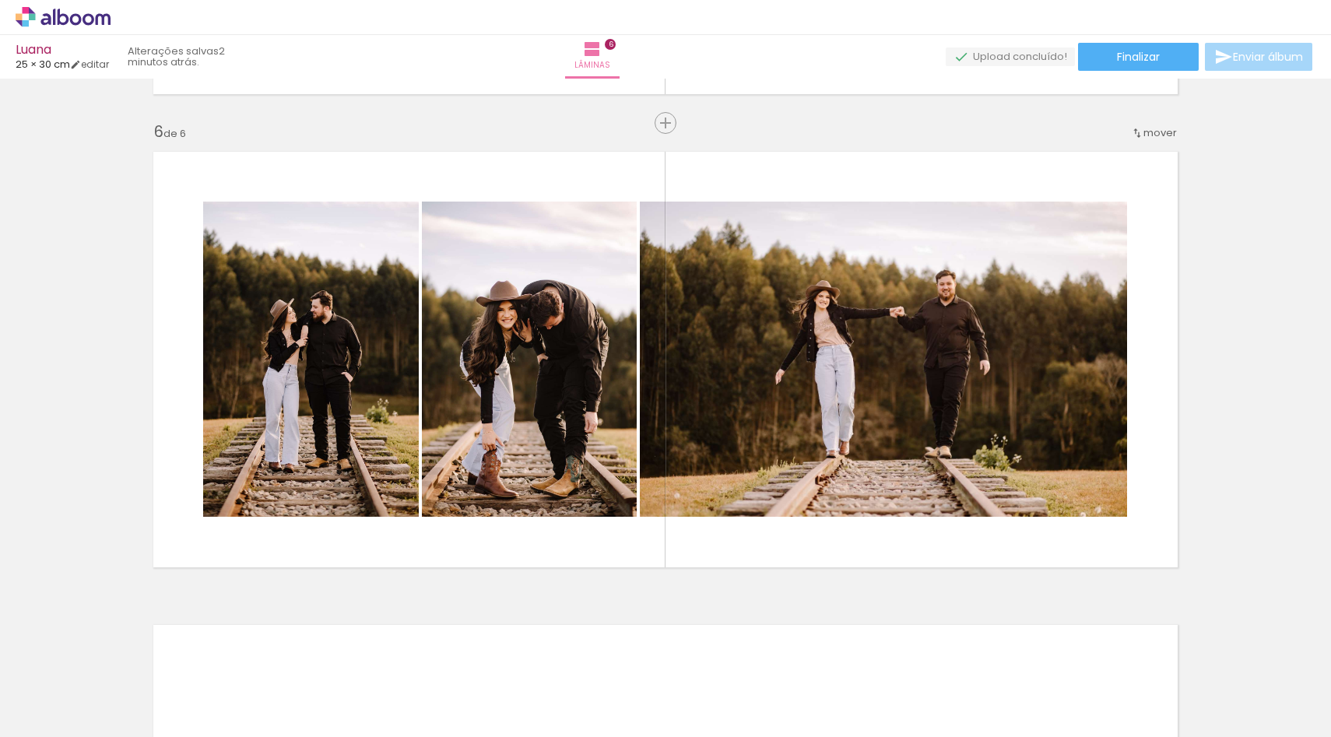
scroll to position [0, 1483]
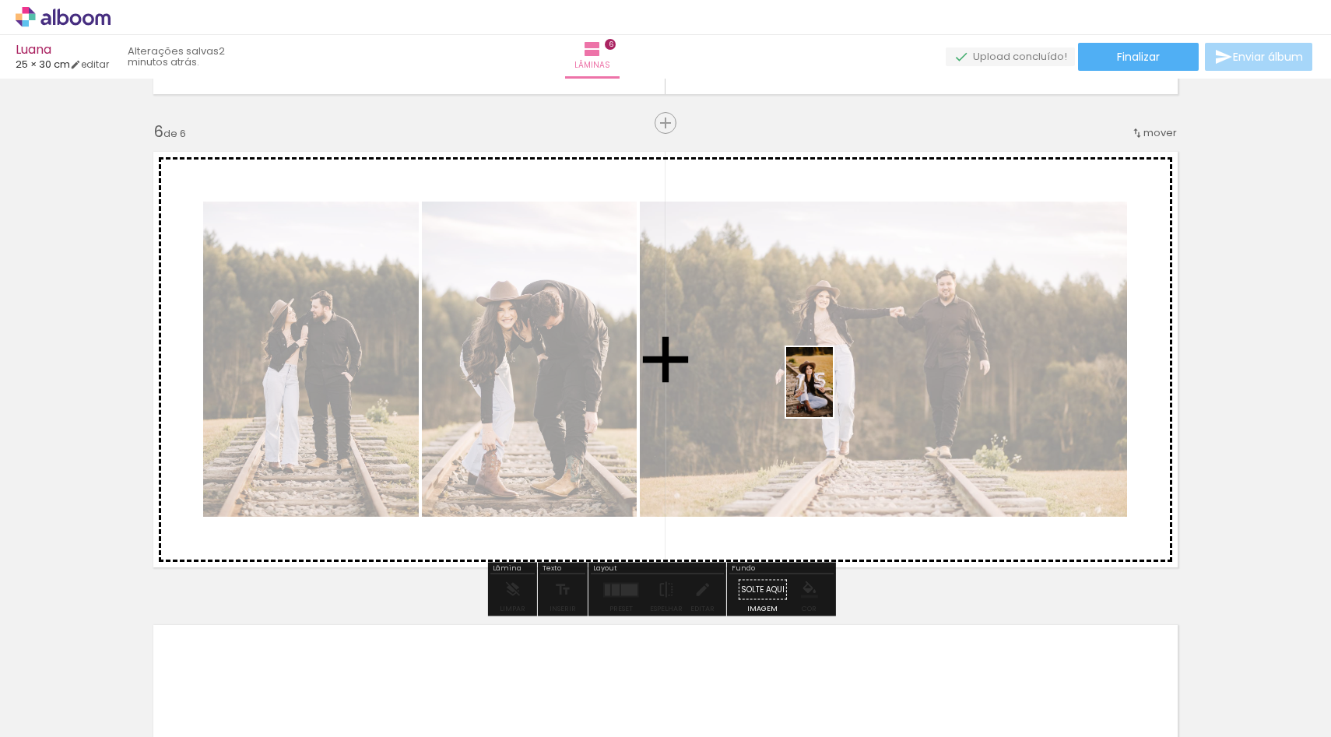
drag, startPoint x: 784, startPoint y: 701, endPoint x: 831, endPoint y: 395, distance: 309.6
click at [832, 394] on quentale-workspace at bounding box center [665, 368] width 1331 height 737
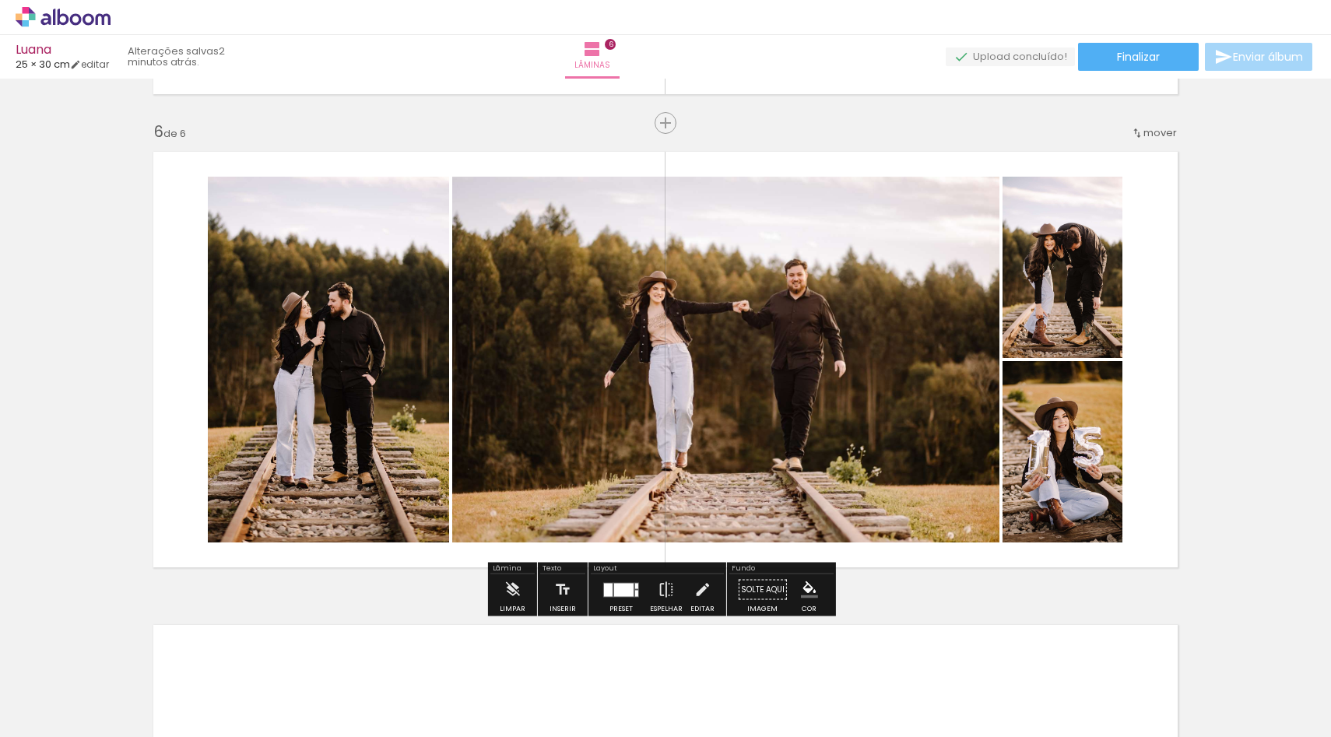
click at [614, 596] on div at bounding box center [623, 589] width 19 height 13
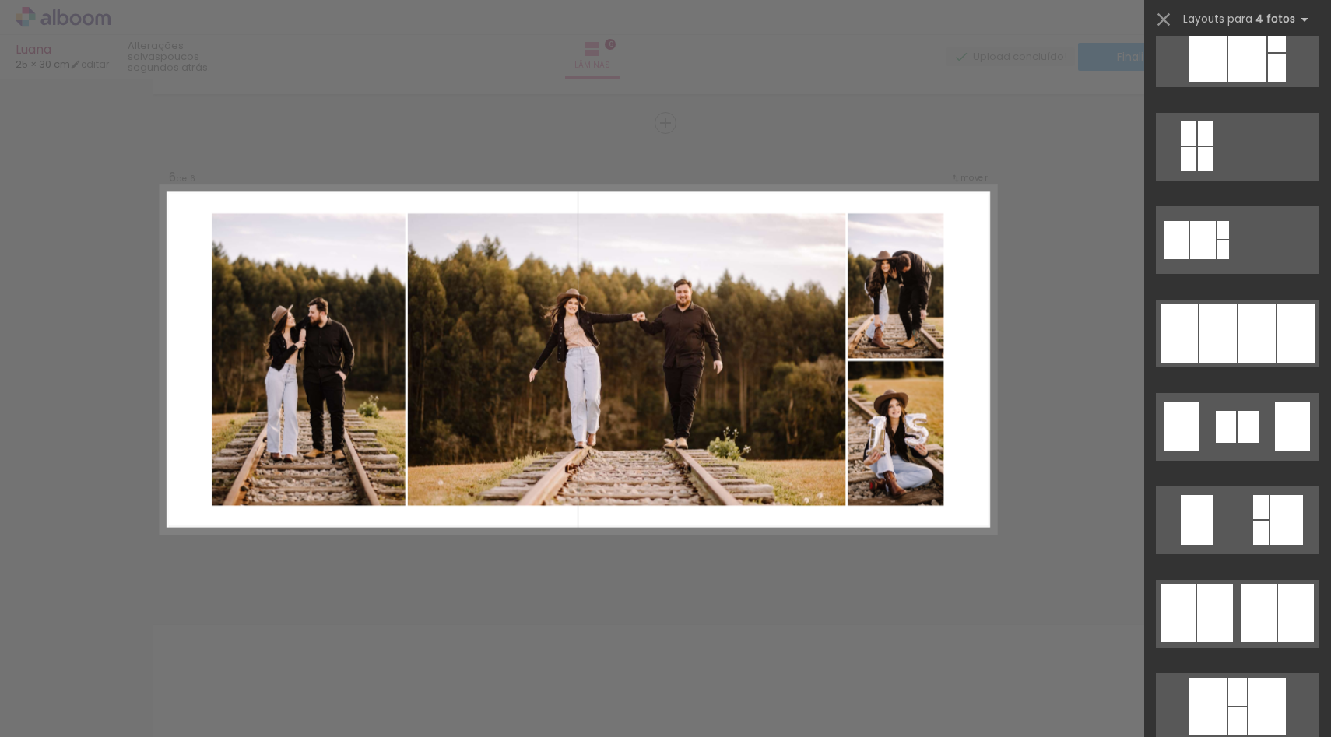
scroll to position [0, 0]
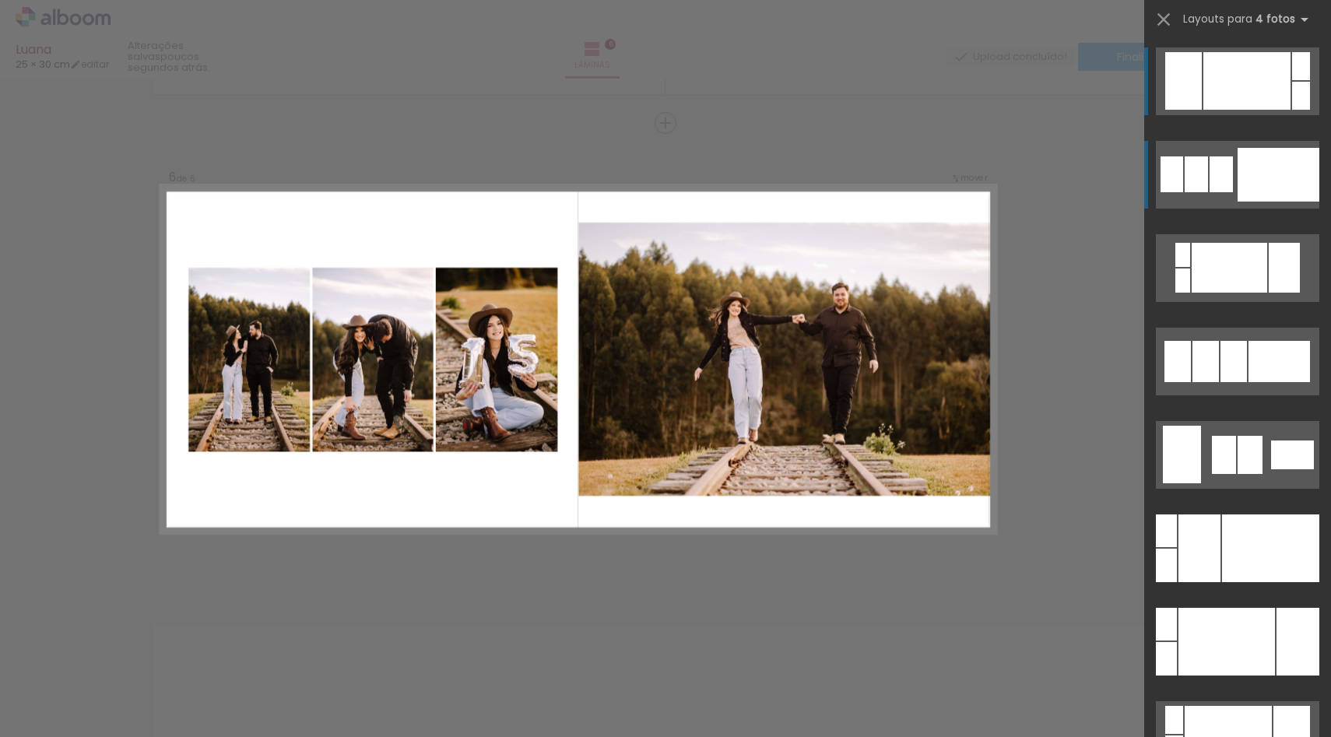
click at [1254, 176] on div at bounding box center [1279, 175] width 82 height 54
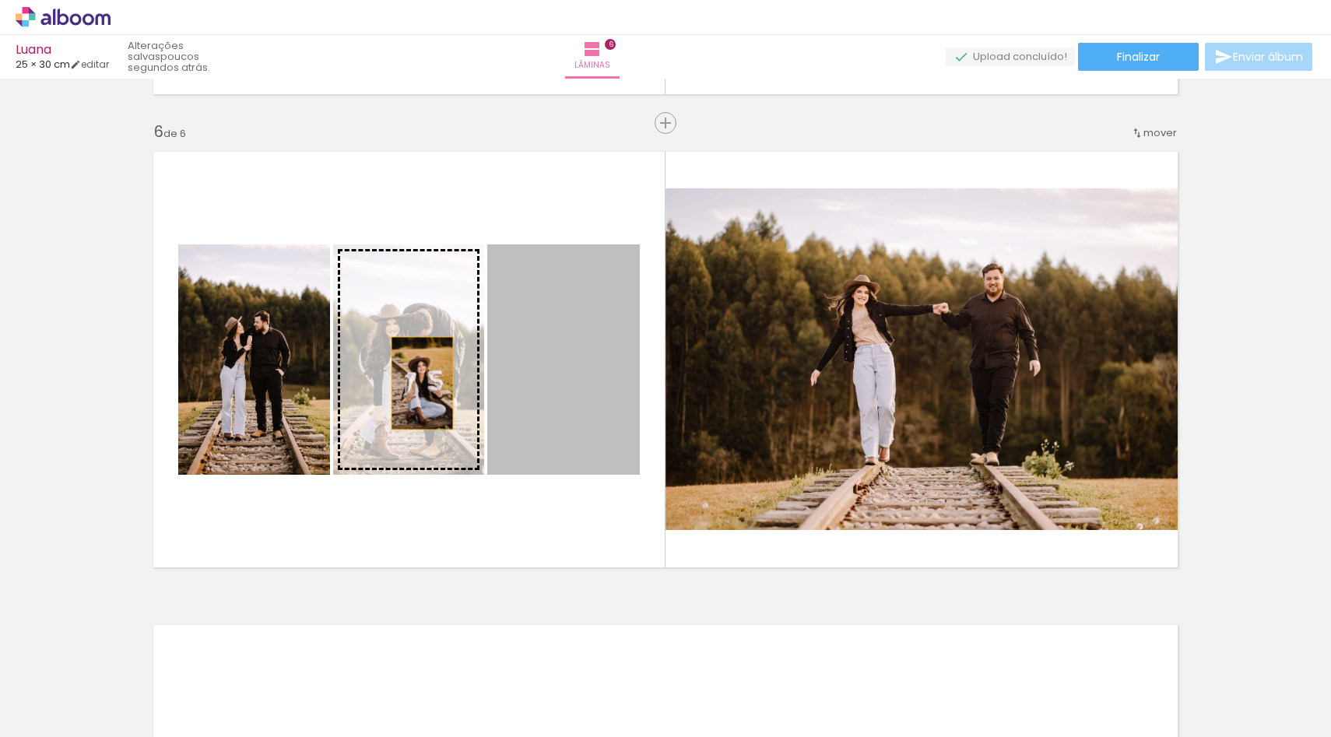
drag, startPoint x: 558, startPoint y: 383, endPoint x: 417, endPoint y: 383, distance: 140.9
click at [0, 0] on slot at bounding box center [0, 0] width 0 height 0
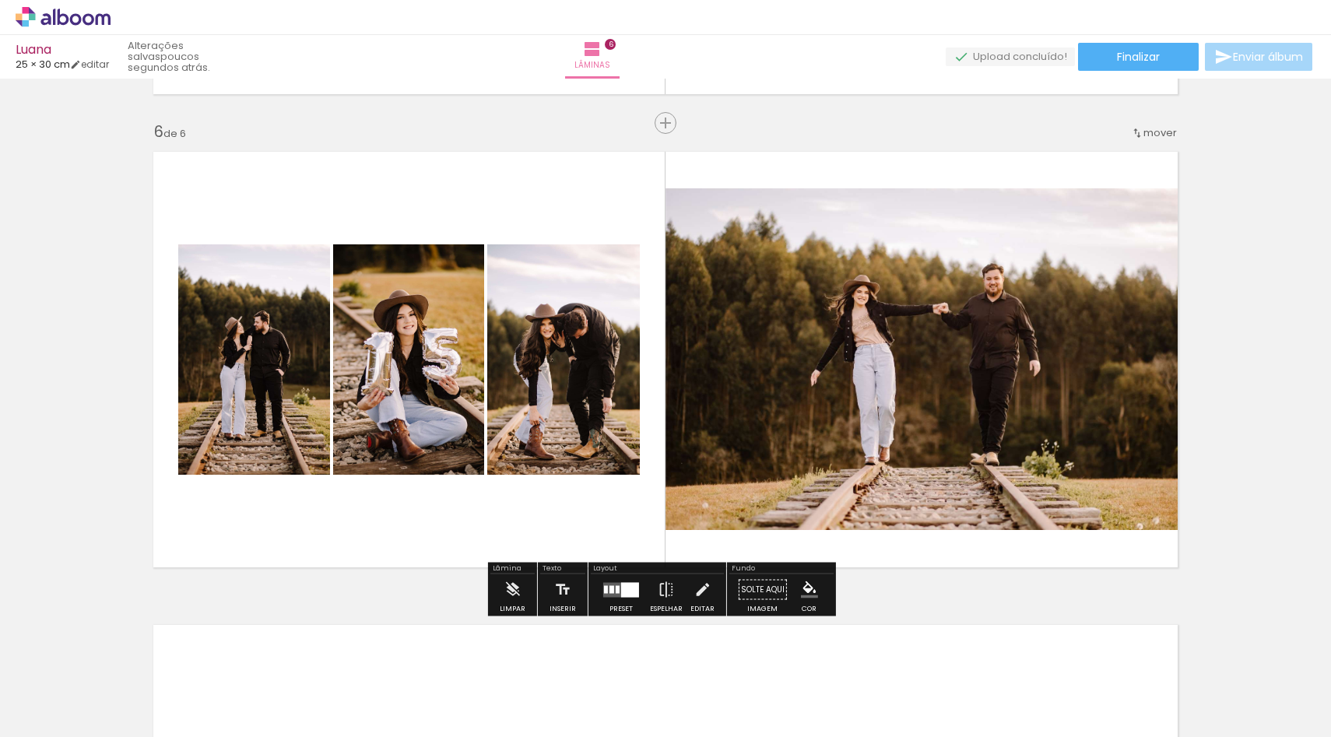
click at [621, 584] on div at bounding box center [630, 589] width 18 height 15
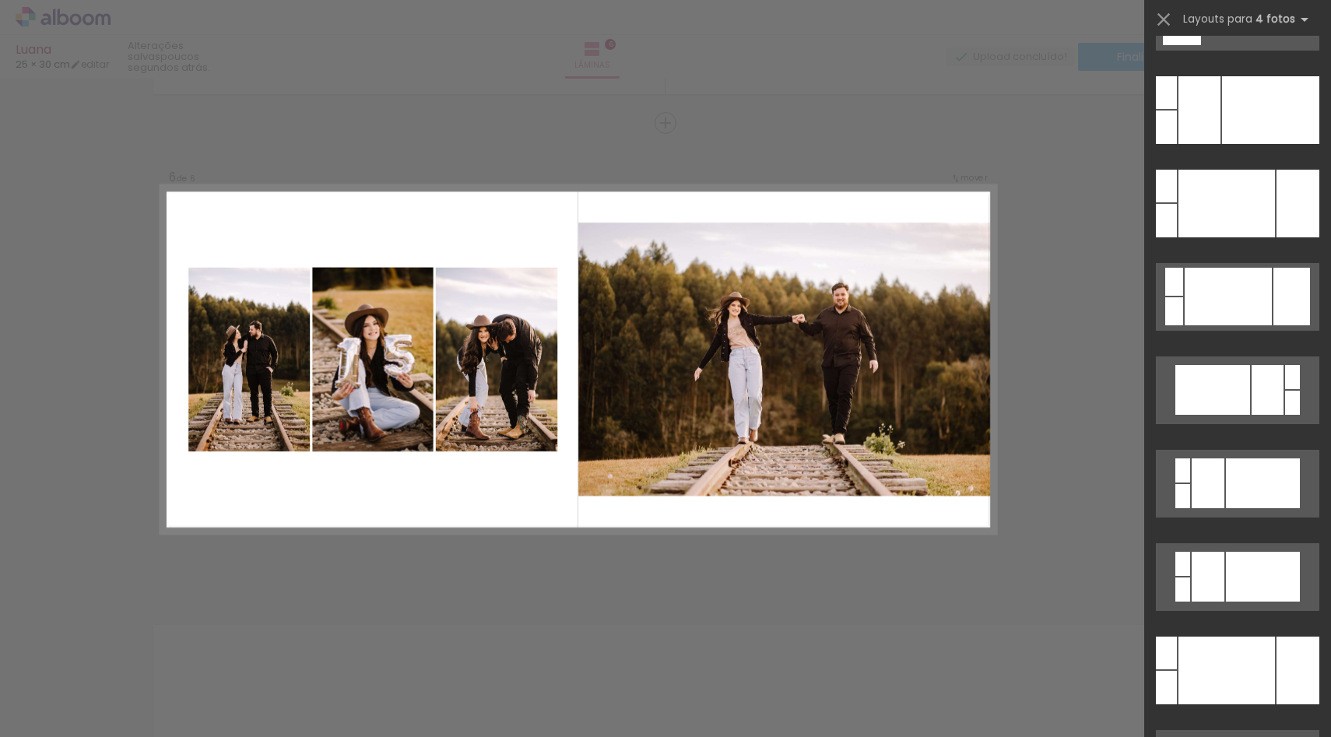
scroll to position [476, 0]
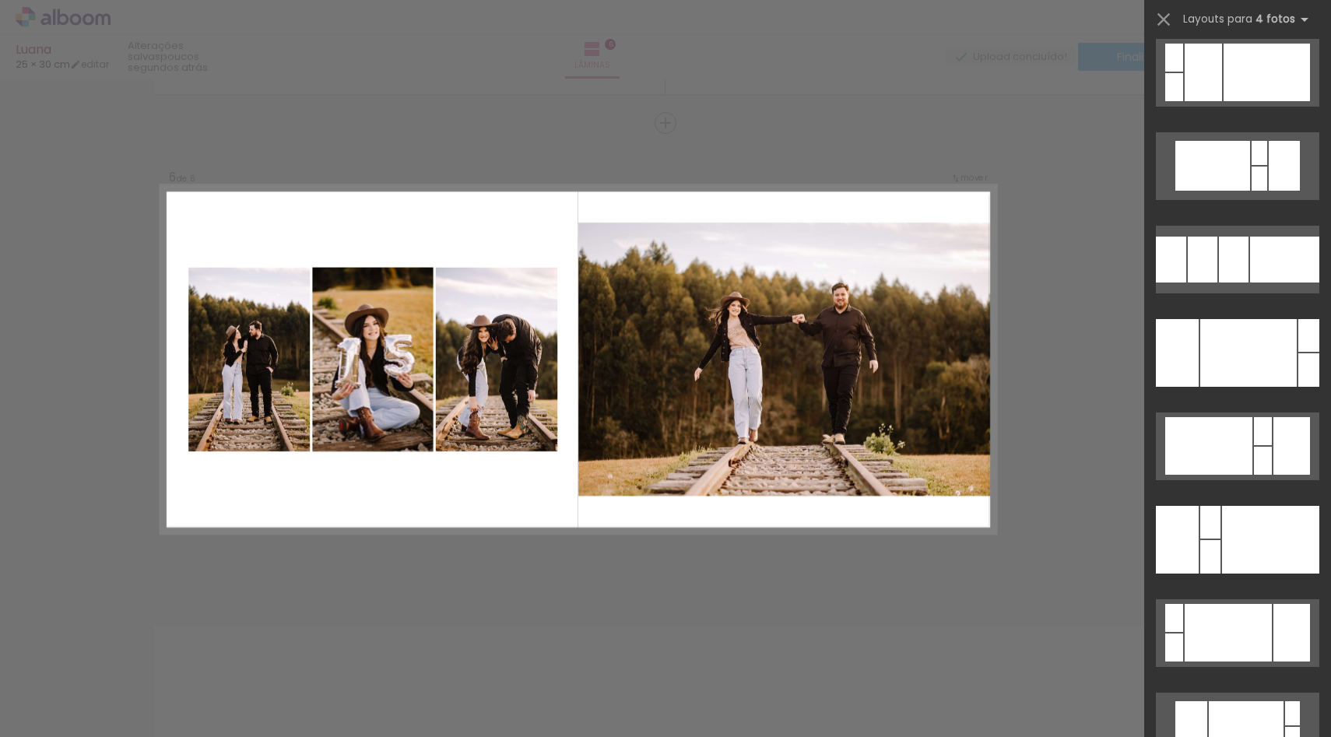
scroll to position [3298, 0]
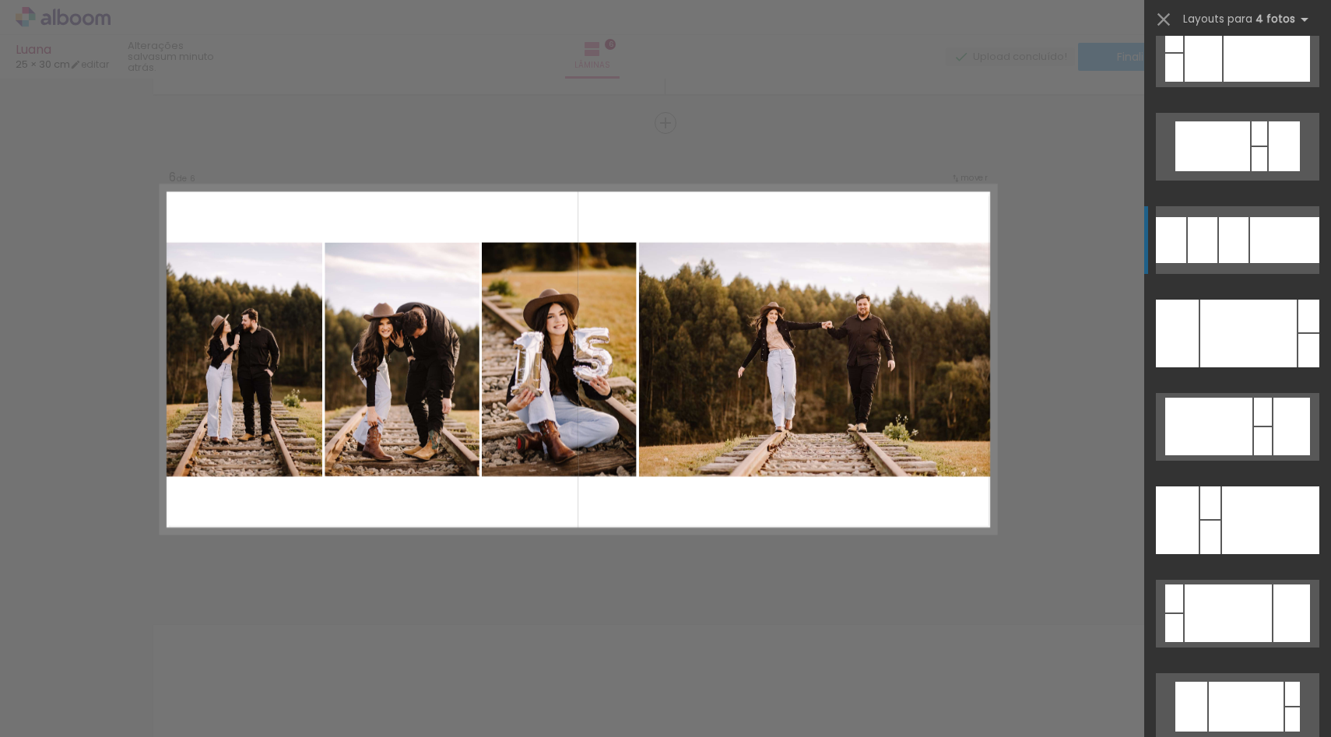
click at [1219, 235] on div at bounding box center [1234, 240] width 30 height 46
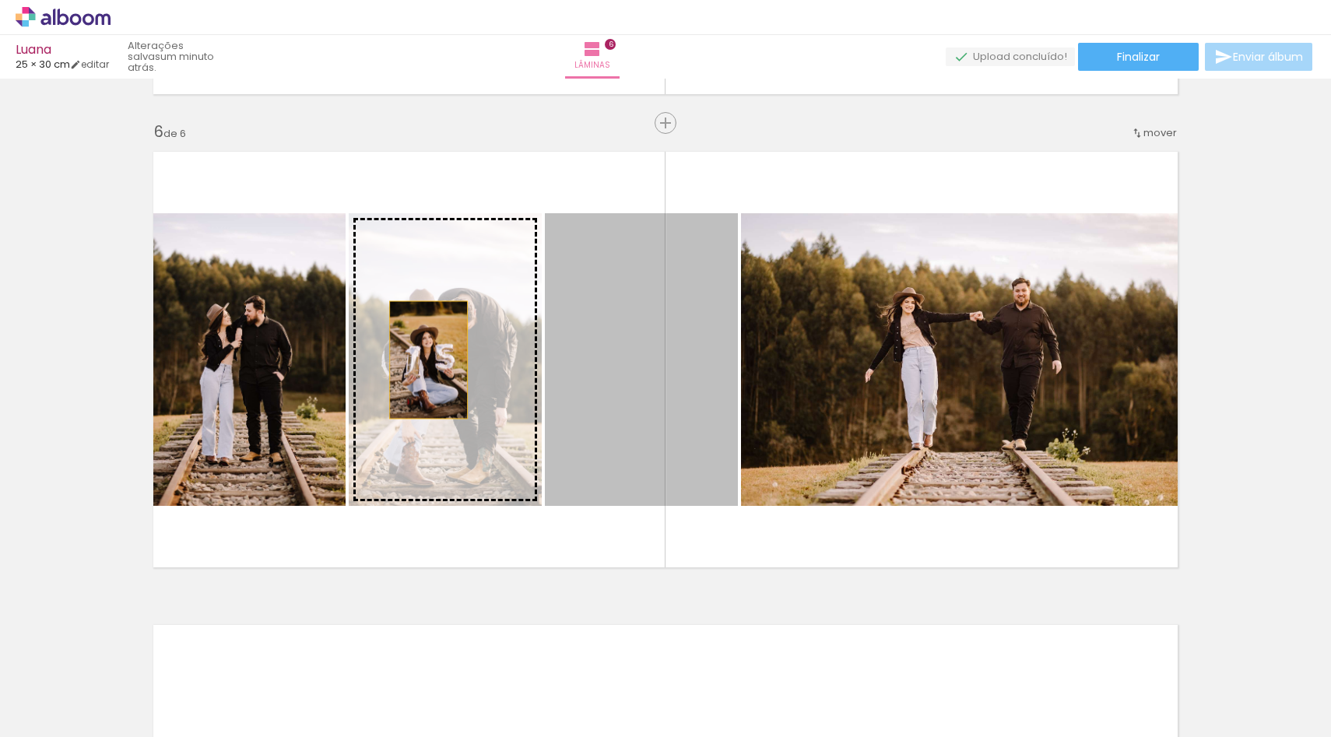
drag, startPoint x: 621, startPoint y: 360, endPoint x: 248, endPoint y: 364, distance: 372.9
click at [0, 0] on slot at bounding box center [0, 0] width 0 height 0
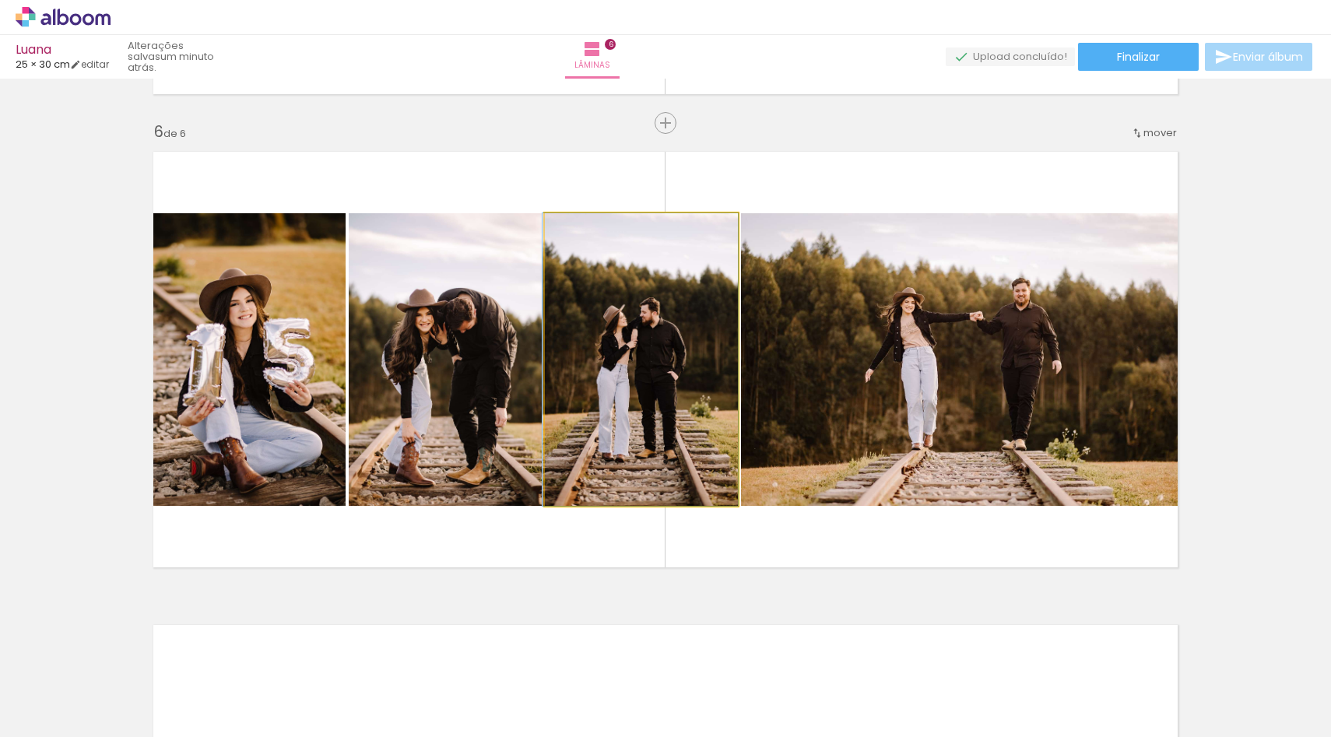
drag, startPoint x: 624, startPoint y: 388, endPoint x: 487, endPoint y: 386, distance: 136.3
click at [0, 0] on slot at bounding box center [0, 0] width 0 height 0
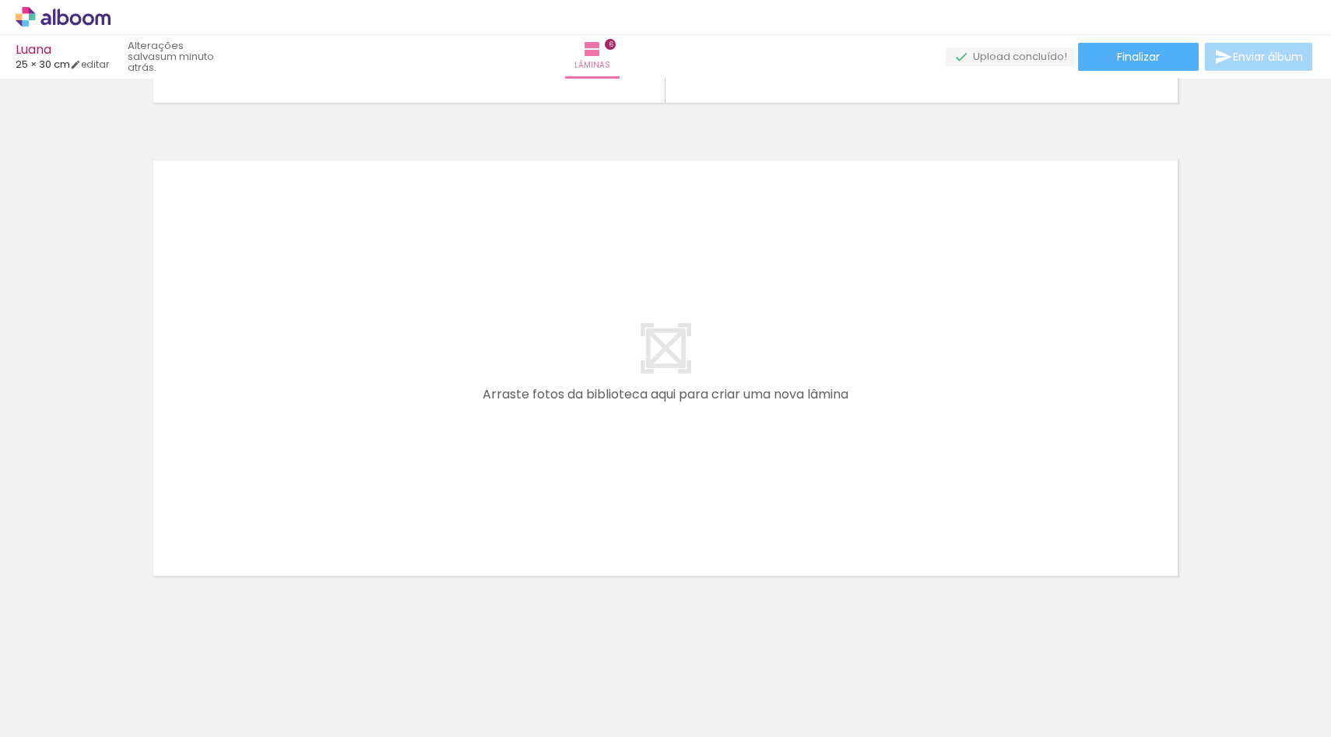
scroll to position [0, 2109]
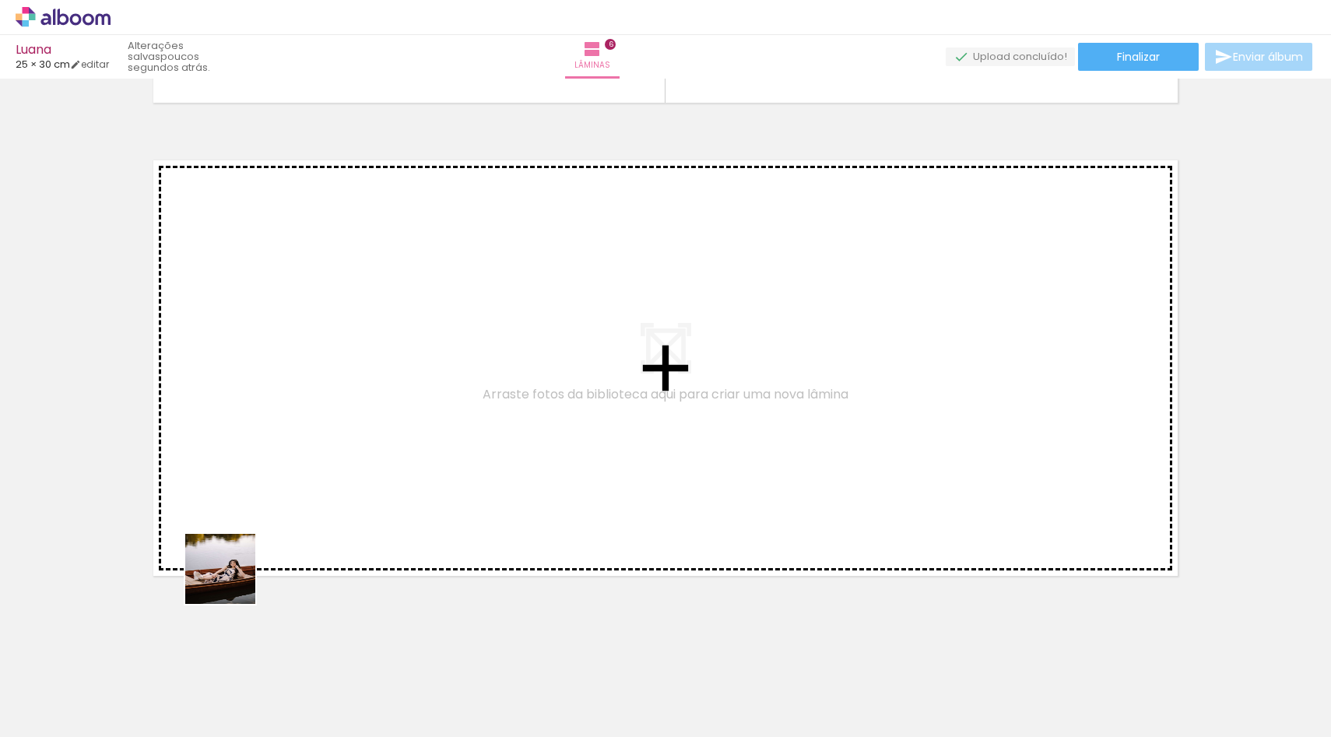
drag, startPoint x: 232, startPoint y: 698, endPoint x: 254, endPoint y: 388, distance: 309.8
click at [254, 388] on quentale-workspace at bounding box center [665, 368] width 1331 height 737
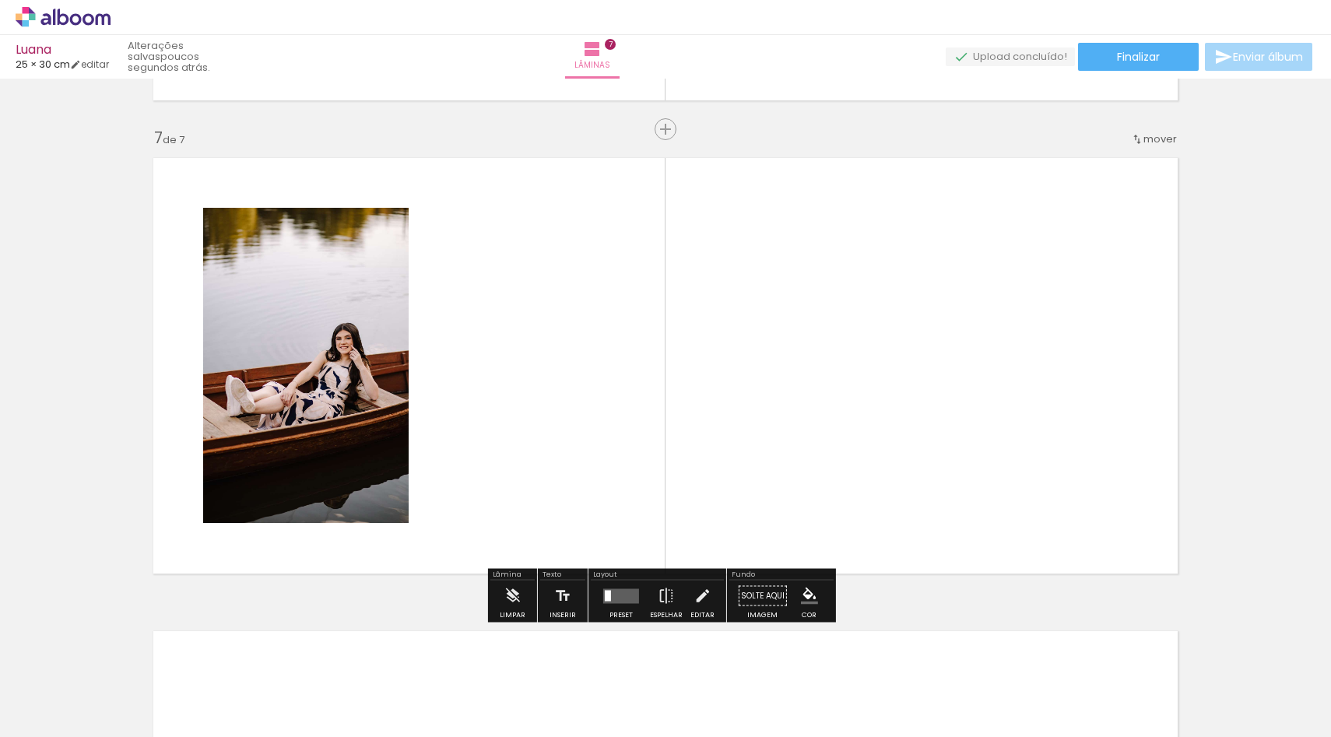
scroll to position [2821, 0]
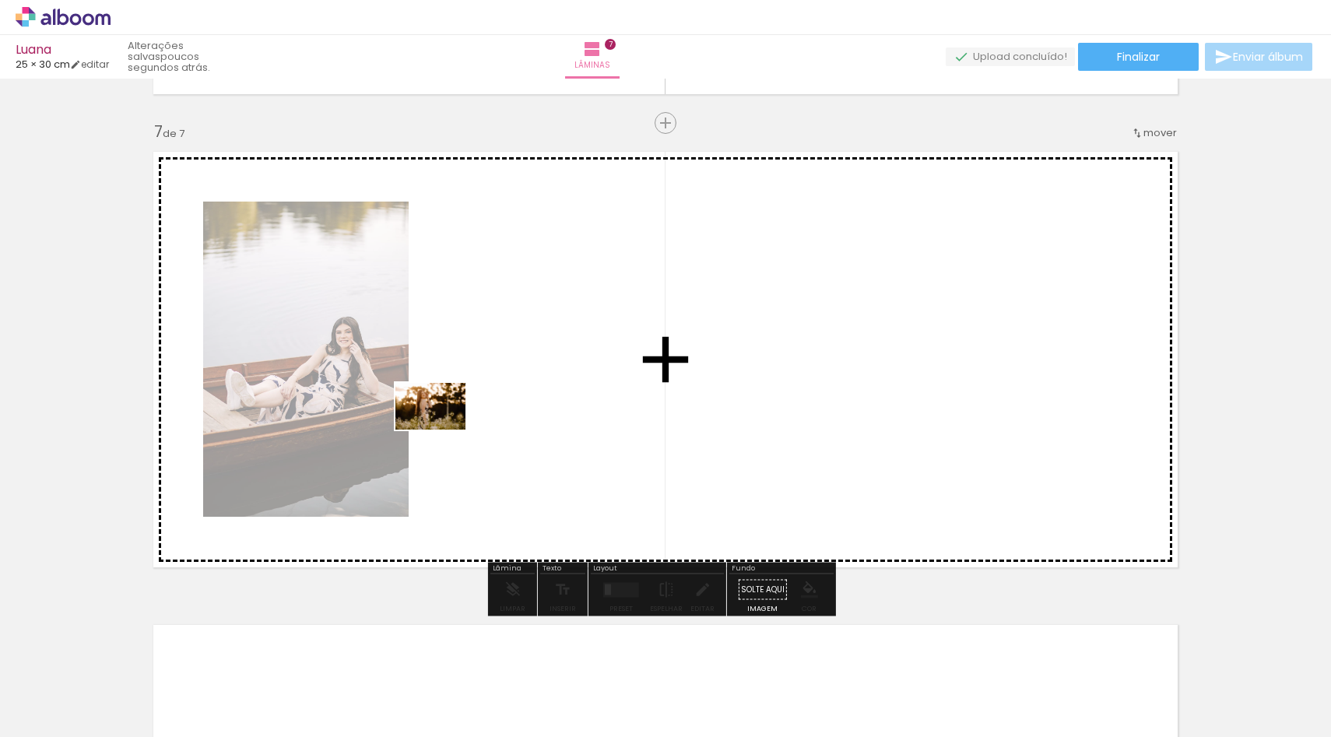
drag, startPoint x: 315, startPoint y: 683, endPoint x: 444, endPoint y: 420, distance: 293.2
click at [444, 420] on quentale-workspace at bounding box center [665, 368] width 1331 height 737
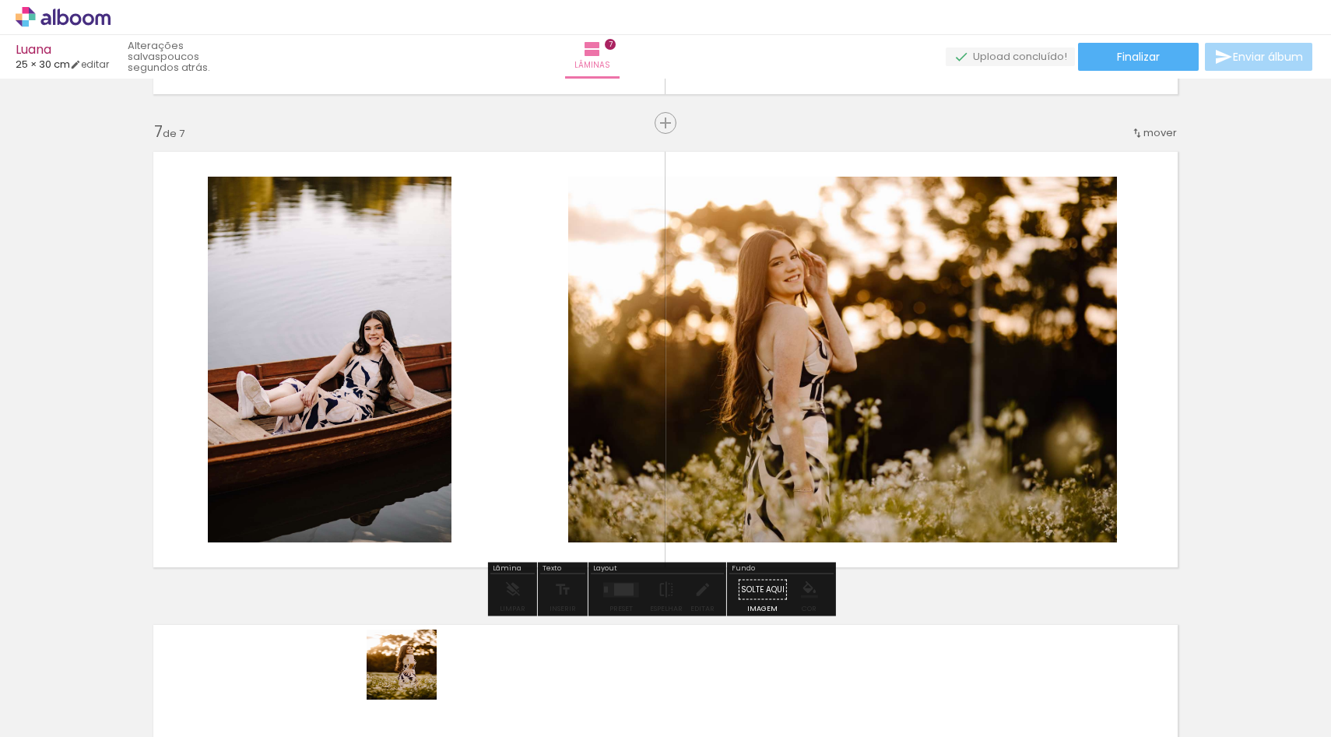
drag, startPoint x: 413, startPoint y: 677, endPoint x: 489, endPoint y: 365, distance: 320.4
click at [489, 365] on quentale-workspace at bounding box center [665, 368] width 1331 height 737
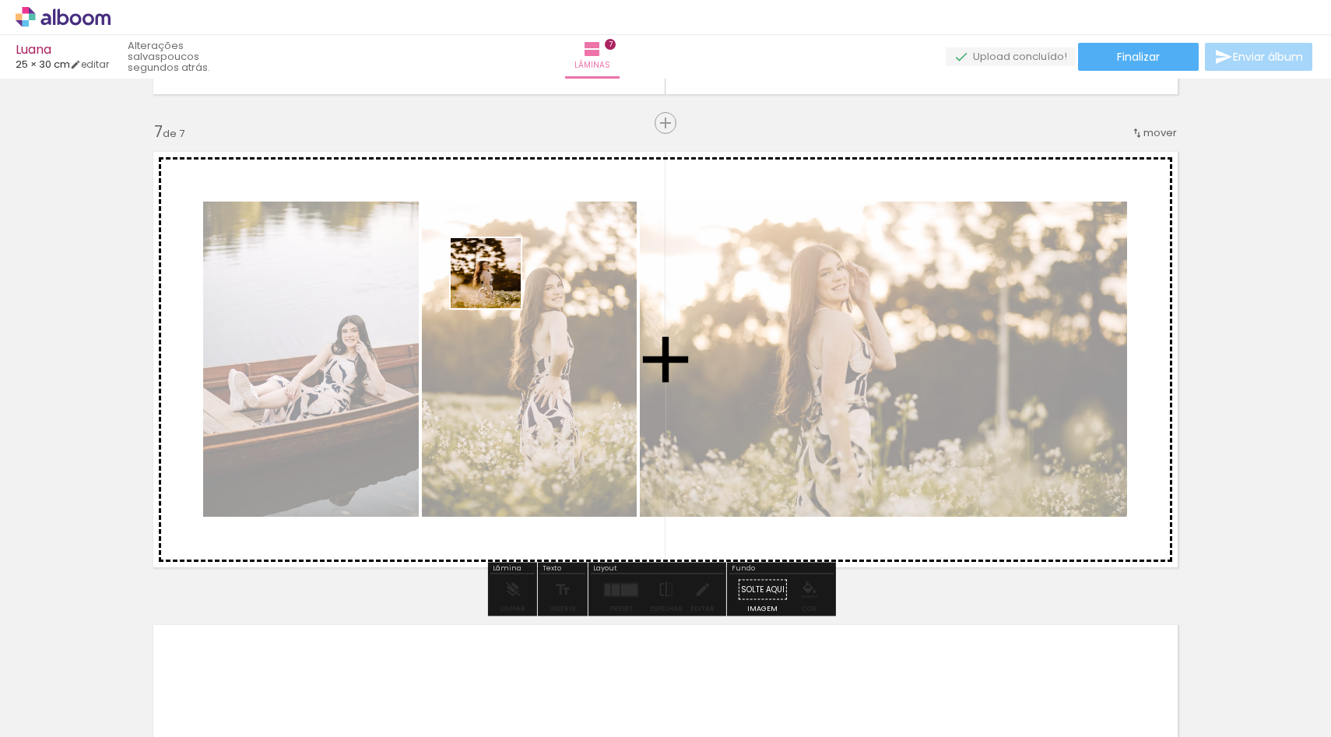
drag, startPoint x: 497, startPoint y: 674, endPoint x: 494, endPoint y: 241, distance: 433.7
click at [495, 241] on quentale-workspace at bounding box center [665, 368] width 1331 height 737
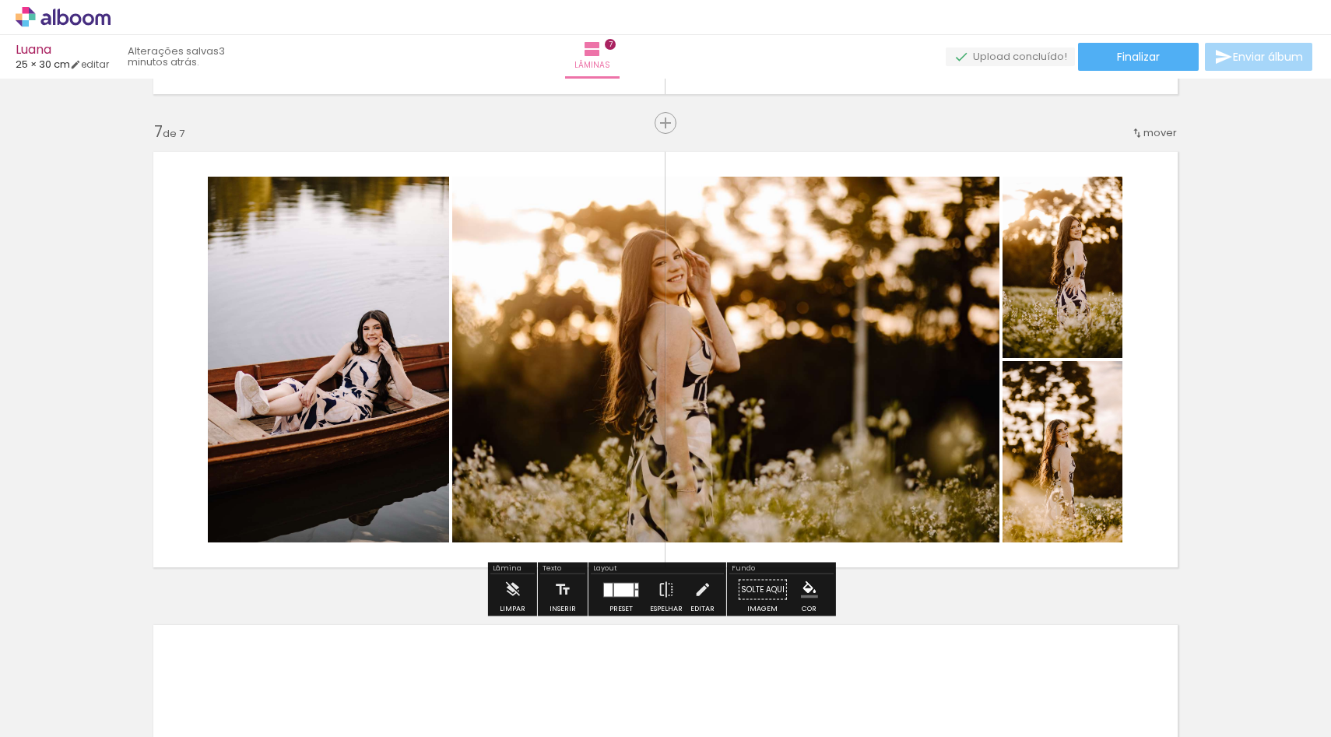
click at [620, 592] on div at bounding box center [623, 589] width 19 height 13
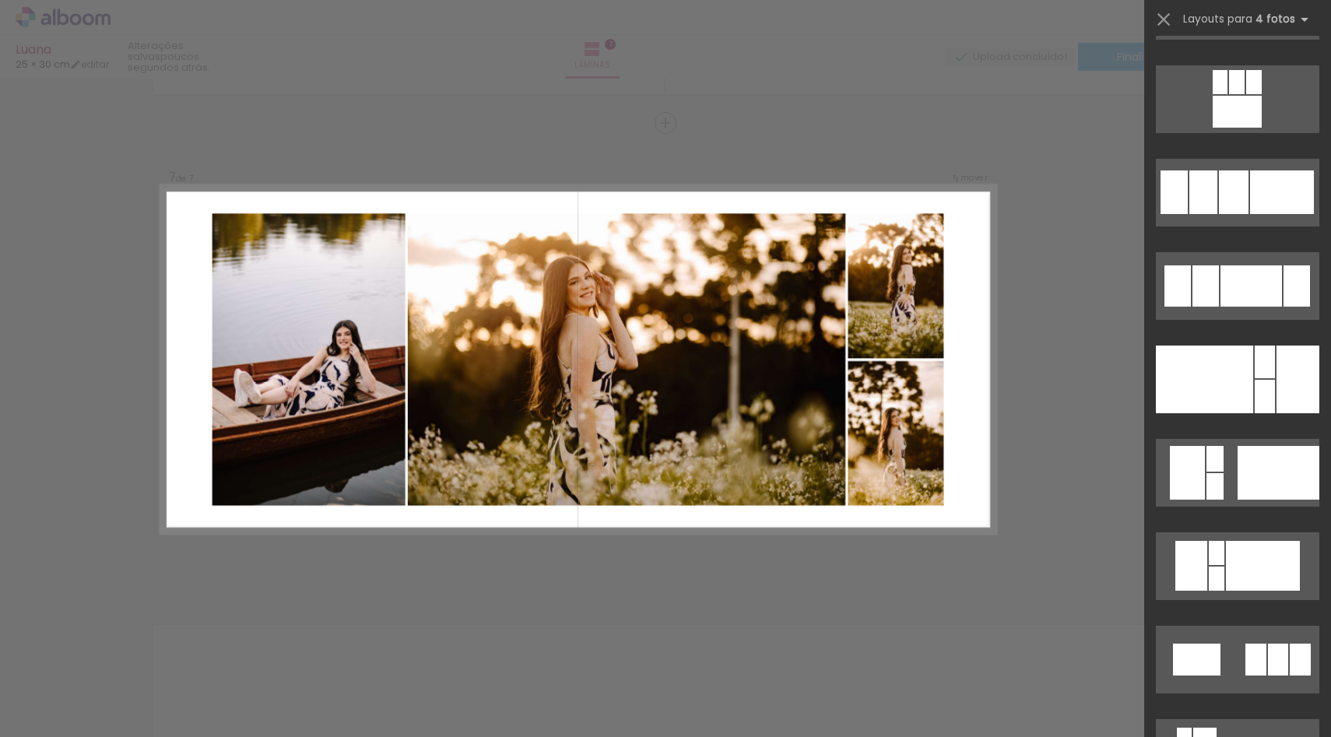
scroll to position [2114, 0]
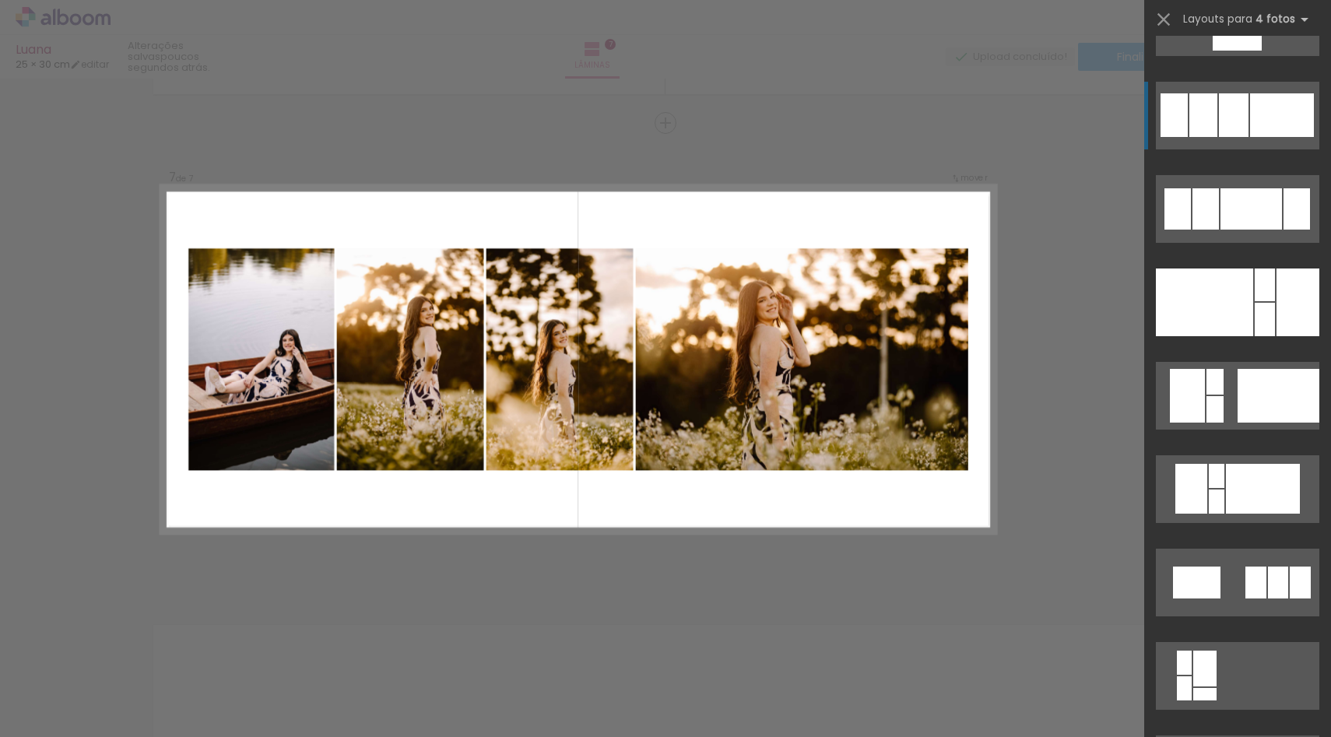
click at [1269, 117] on div at bounding box center [1282, 115] width 64 height 44
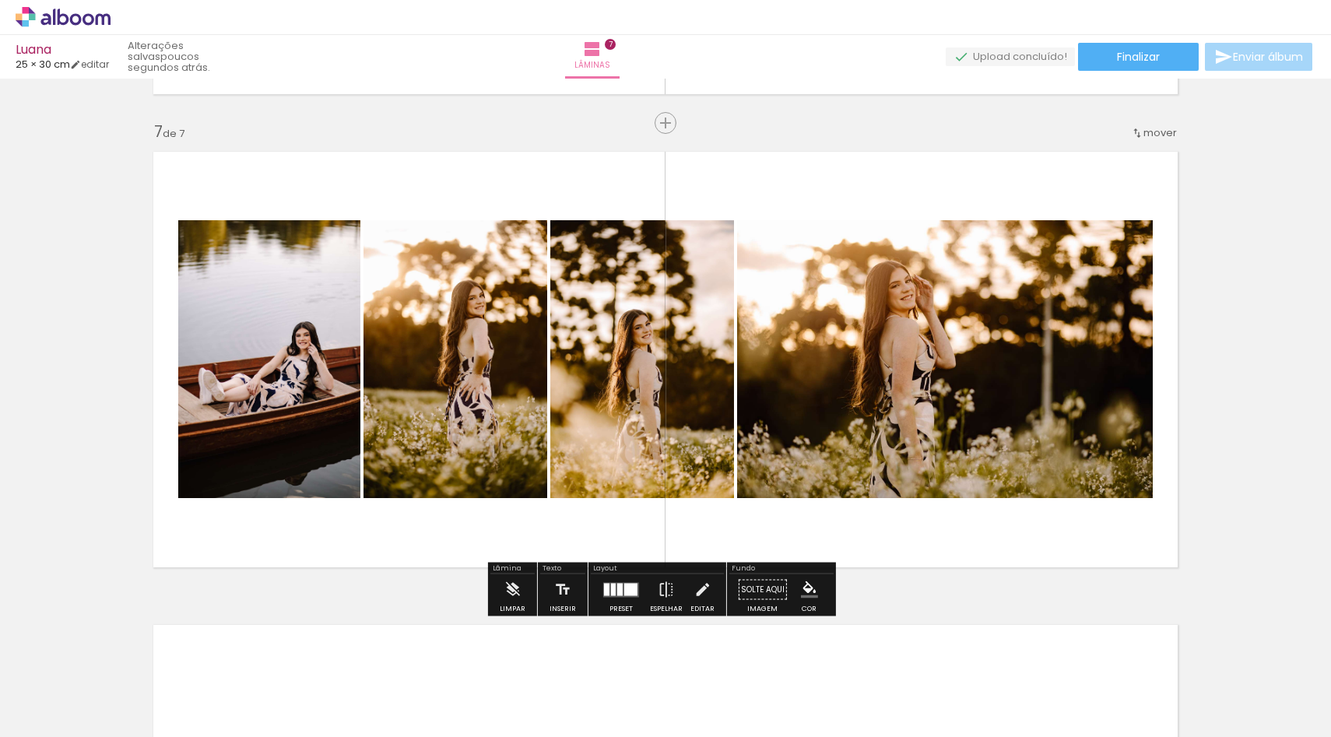
click at [617, 585] on div at bounding box center [619, 589] width 5 height 12
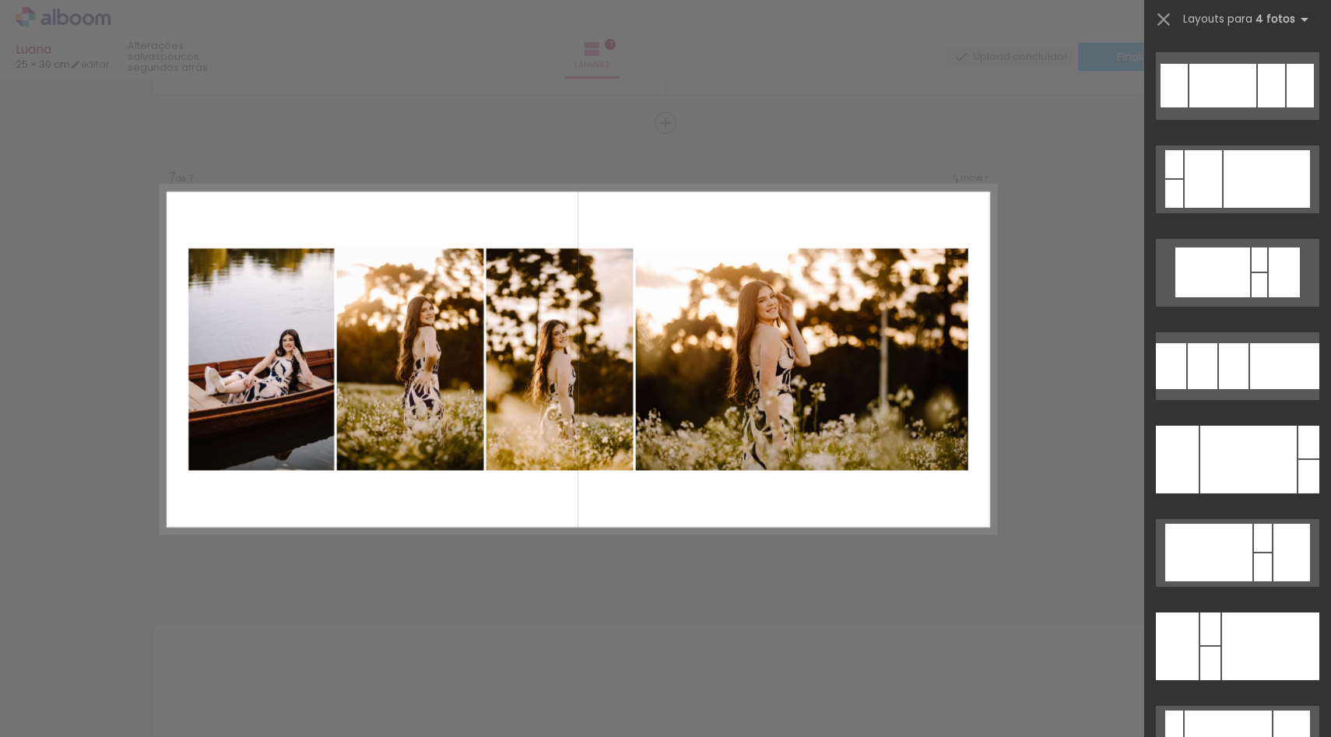
scroll to position [3229, 0]
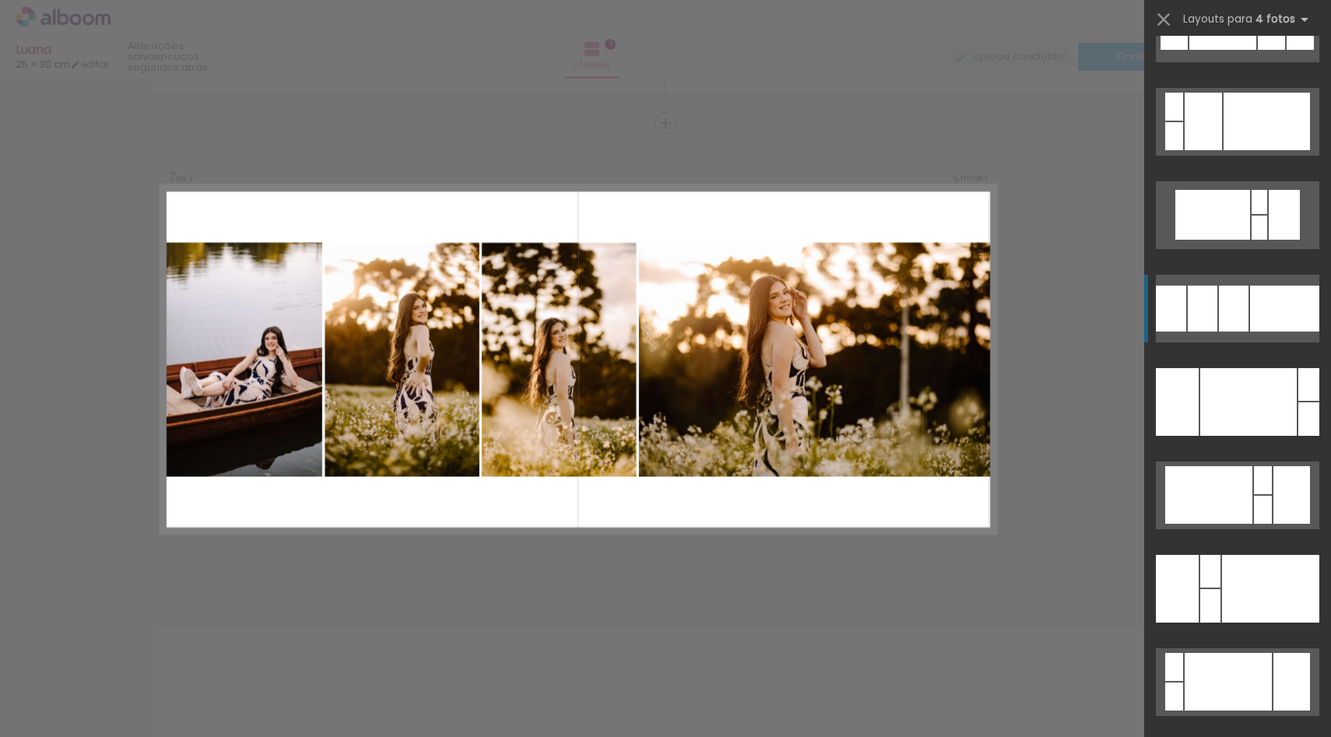
click at [1239, 304] on div at bounding box center [1234, 309] width 30 height 46
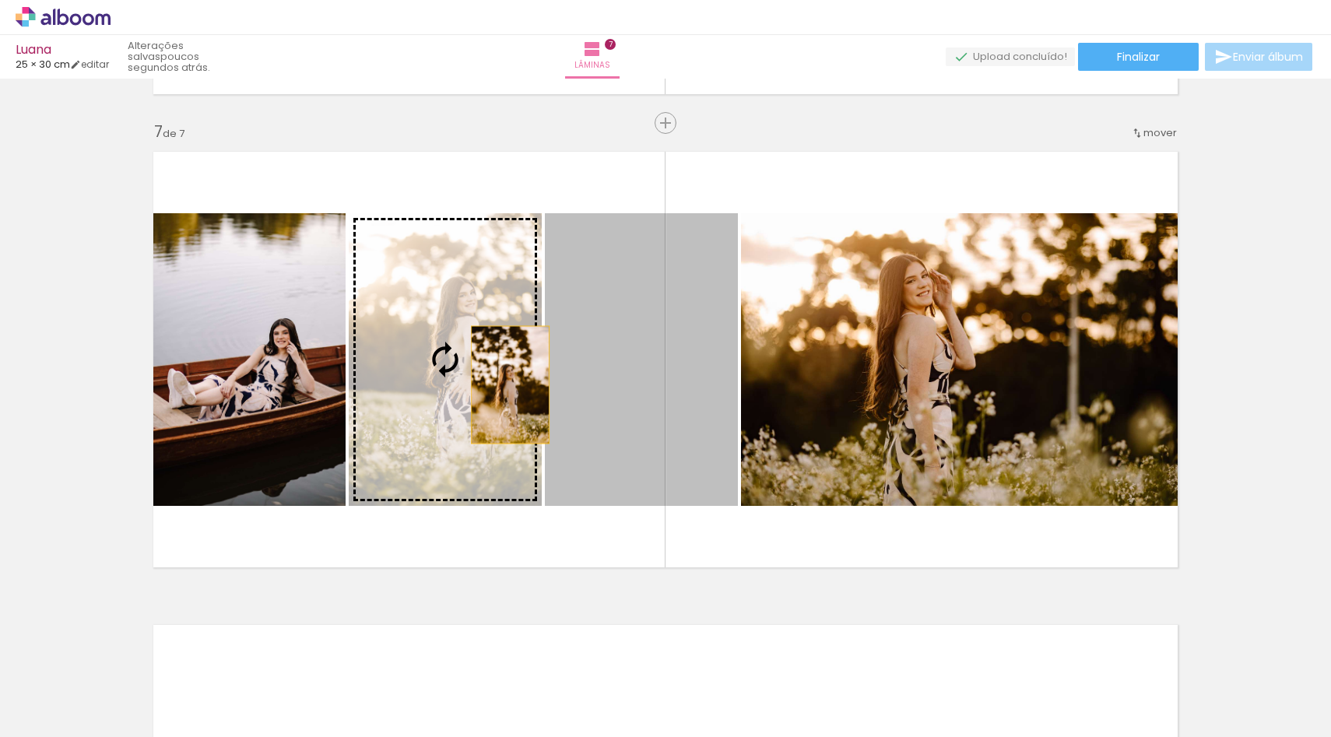
drag, startPoint x: 599, startPoint y: 385, endPoint x: 440, endPoint y: 385, distance: 158.8
click at [0, 0] on slot at bounding box center [0, 0] width 0 height 0
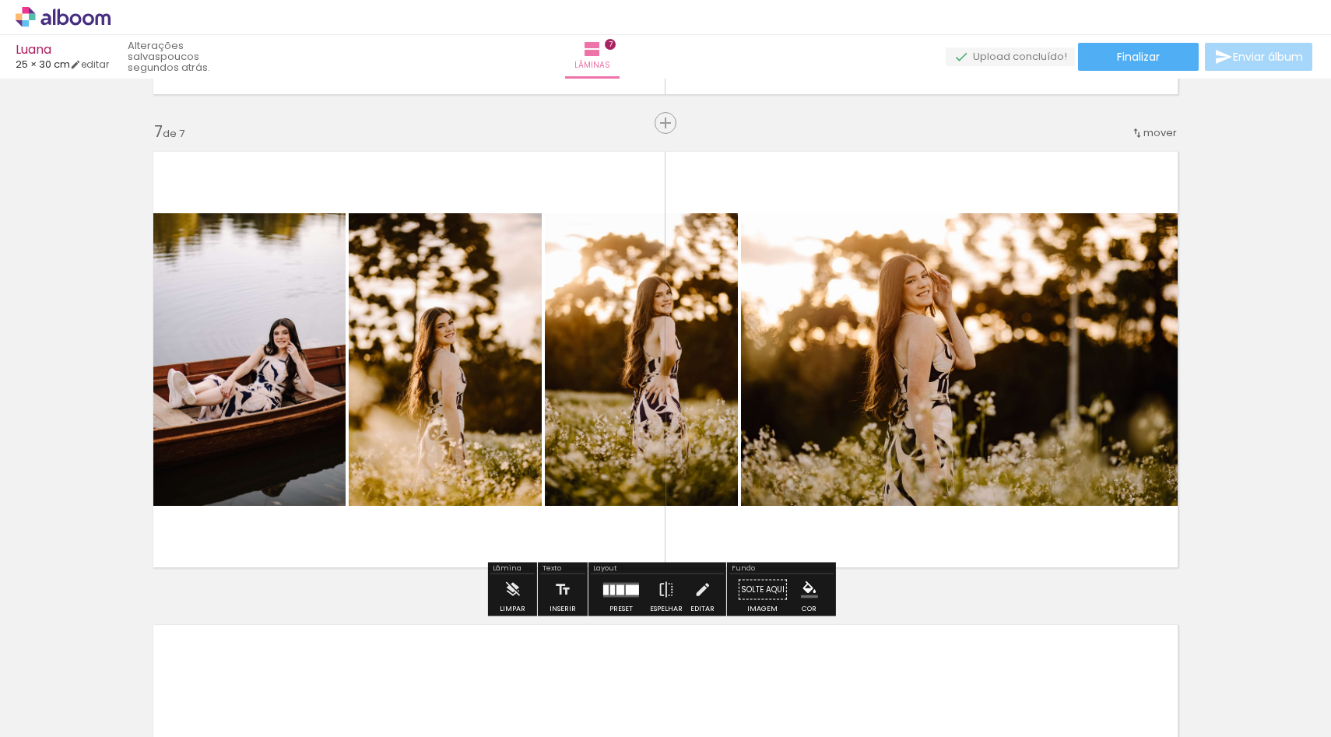
scroll to position [0, 2109]
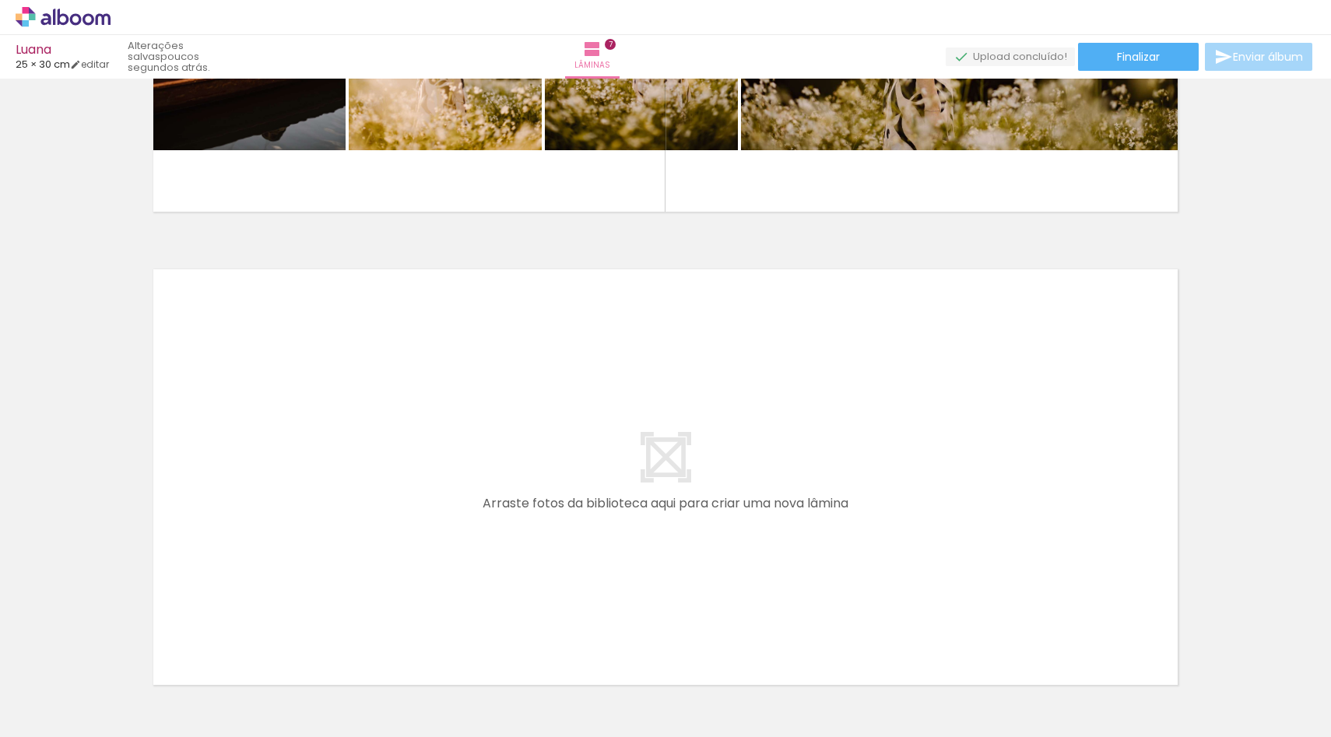
scroll to position [3286, 0]
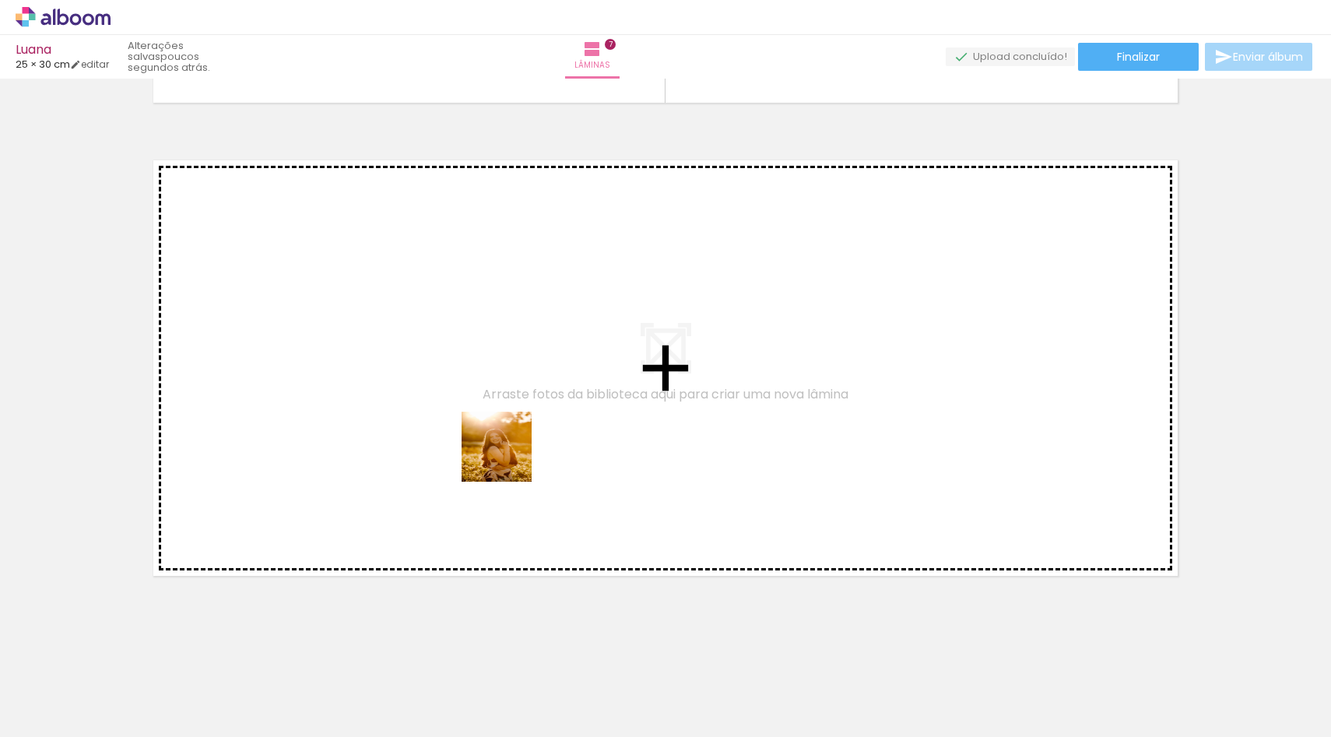
drag, startPoint x: 592, startPoint y: 686, endPoint x: 500, endPoint y: 427, distance: 274.6
click at [500, 427] on quentale-workspace at bounding box center [665, 368] width 1331 height 737
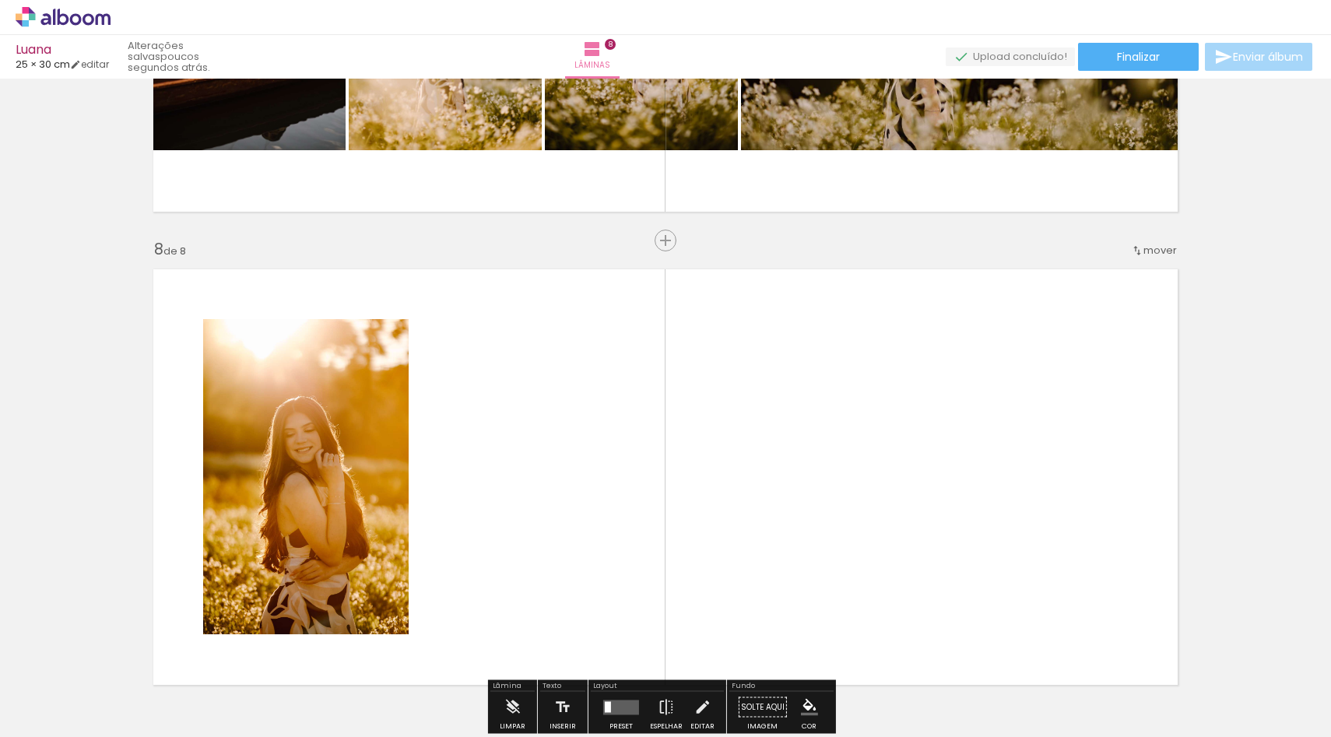
scroll to position [3105, 0]
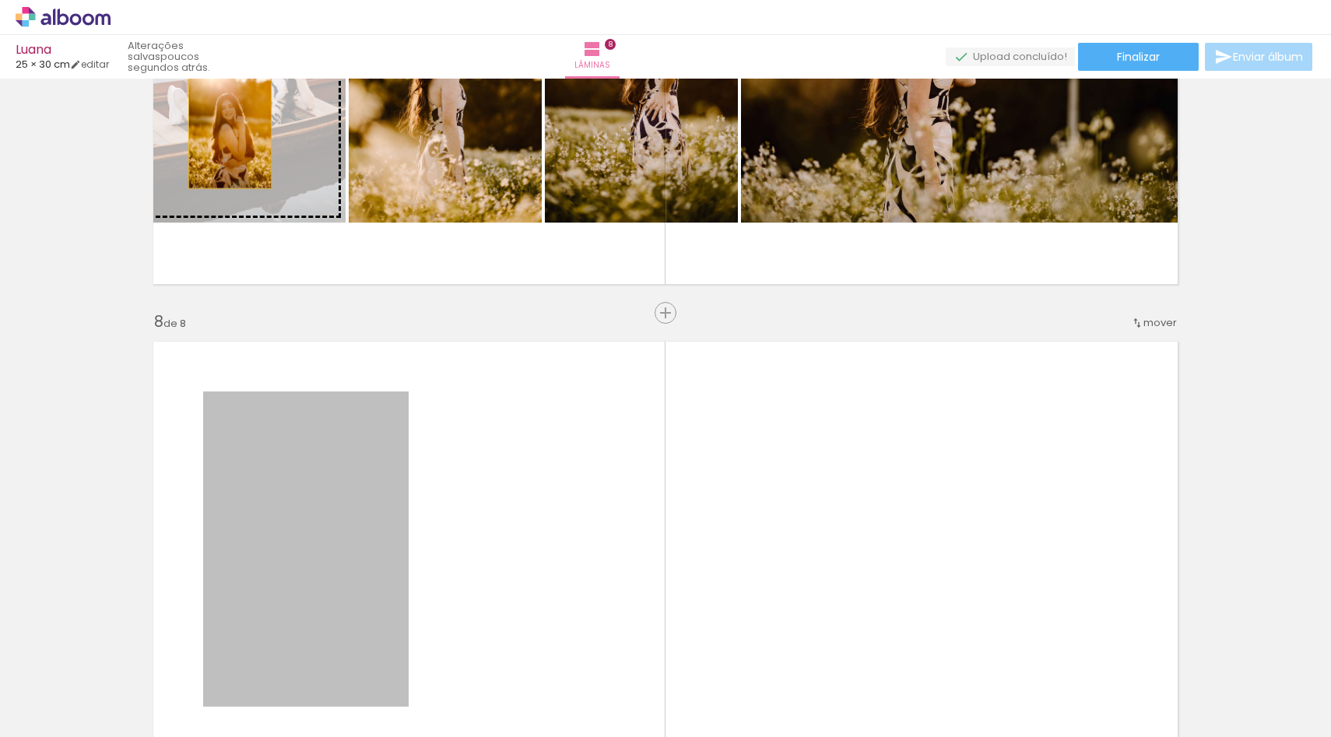
drag, startPoint x: 302, startPoint y: 539, endPoint x: 224, endPoint y: 125, distance: 420.7
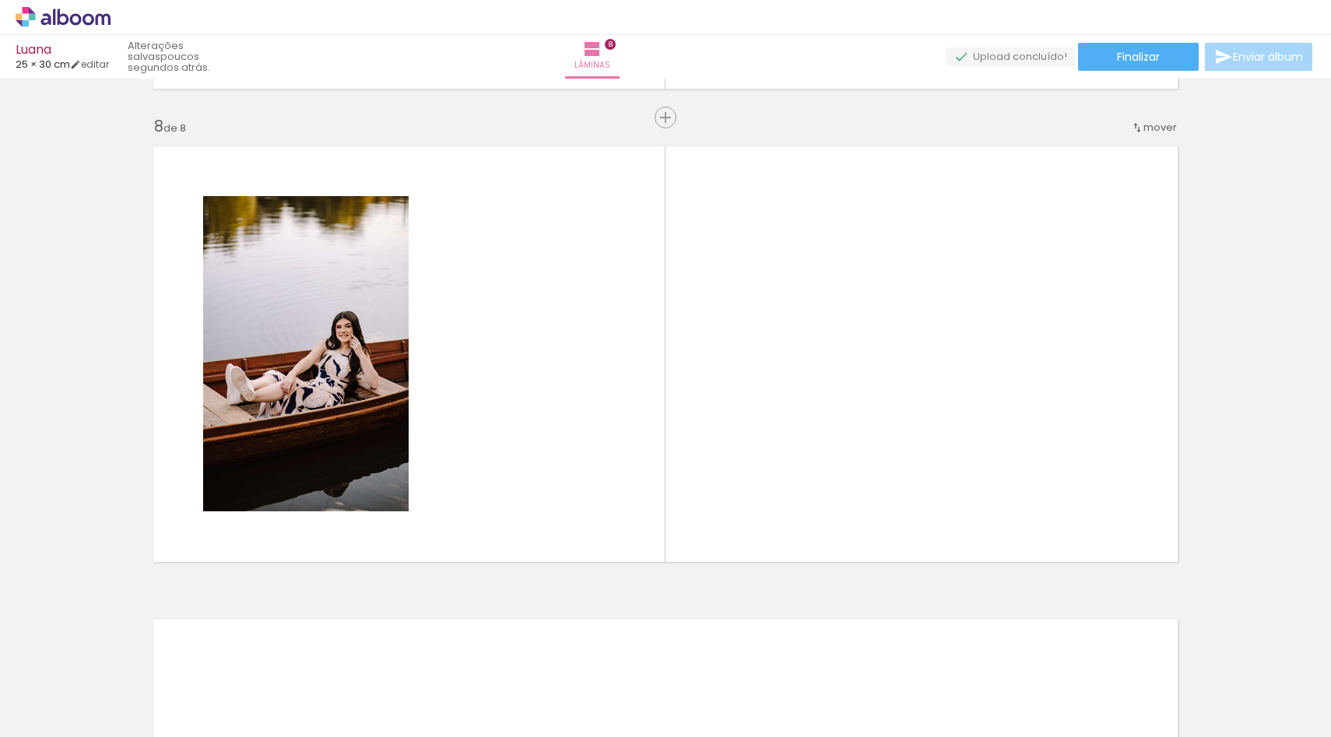
scroll to position [3327, 0]
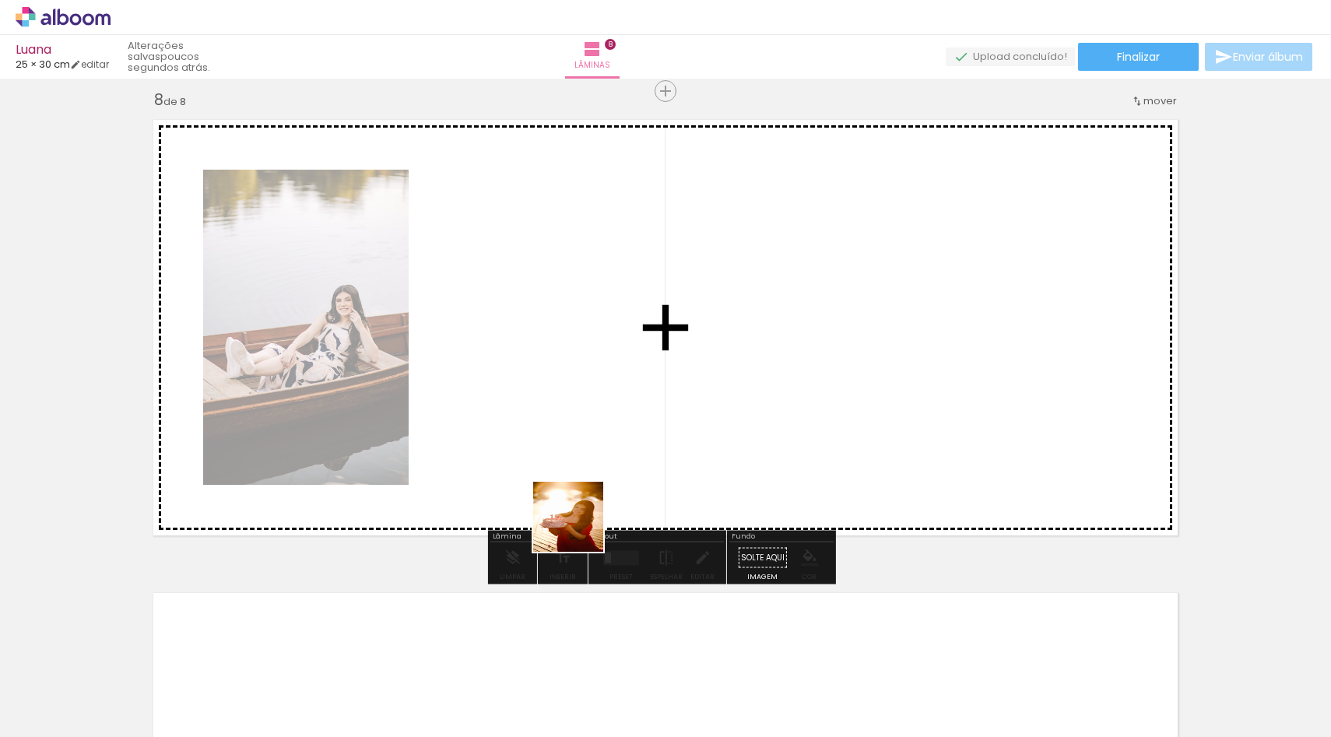
drag, startPoint x: 671, startPoint y: 693, endPoint x: 574, endPoint y: 492, distance: 223.2
click at [523, 416] on quentale-workspace at bounding box center [665, 368] width 1331 height 737
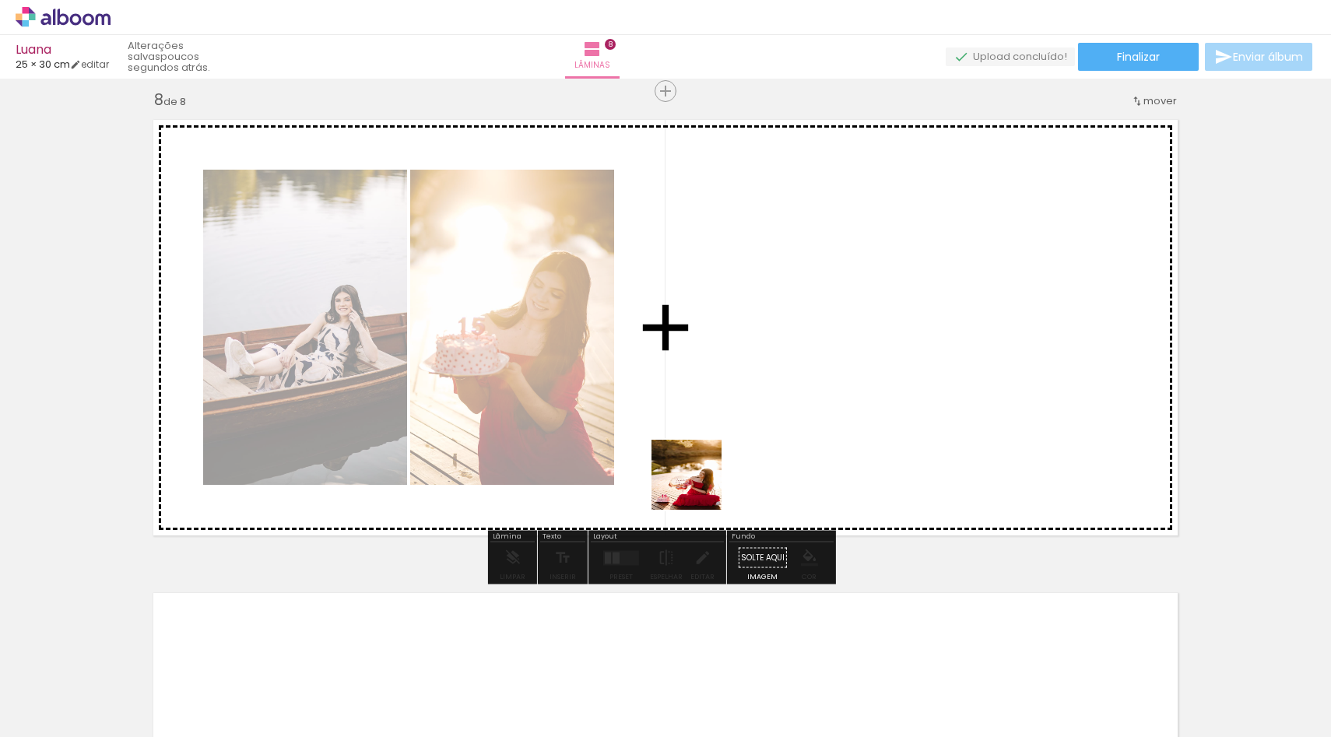
drag, startPoint x: 743, startPoint y: 692, endPoint x: 705, endPoint y: 412, distance: 283.0
click at [687, 402] on quentale-workspace at bounding box center [665, 368] width 1331 height 737
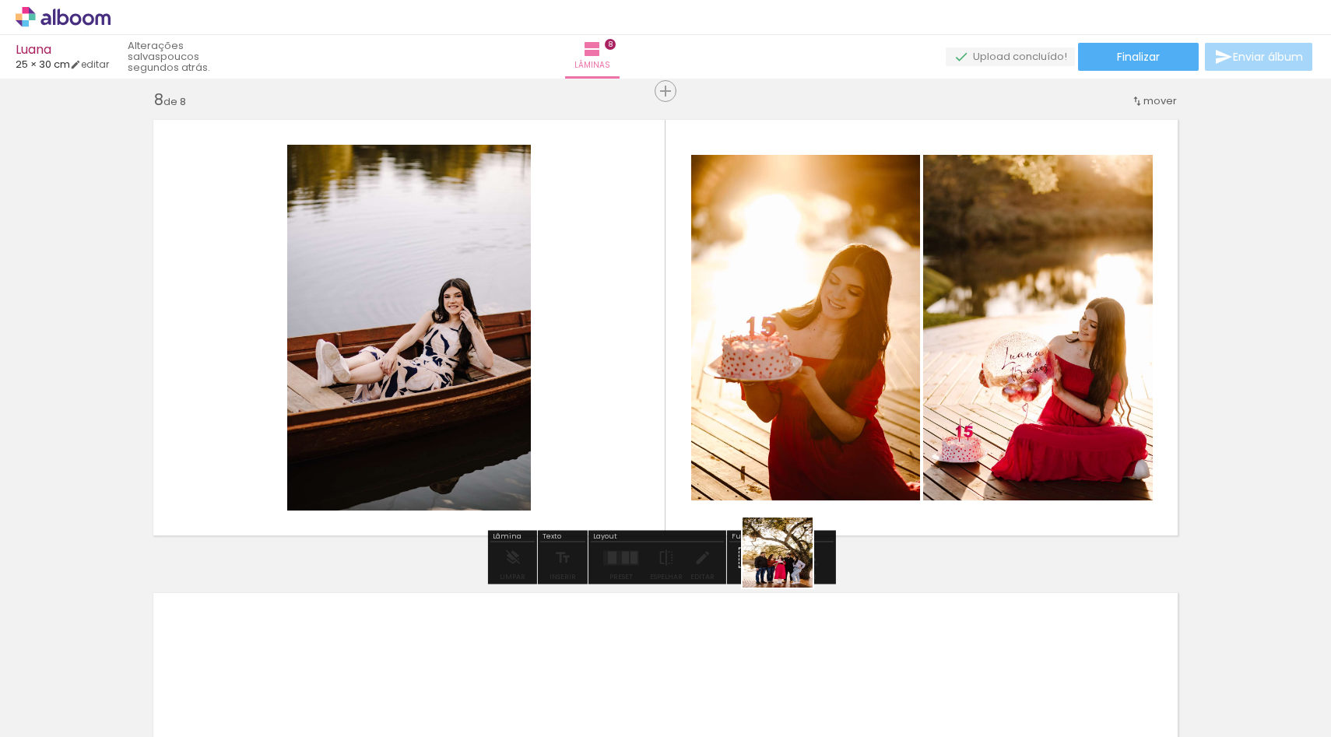
drag, startPoint x: 853, startPoint y: 685, endPoint x: 715, endPoint y: 454, distance: 269.2
click at [715, 391] on quentale-workspace at bounding box center [665, 368] width 1331 height 737
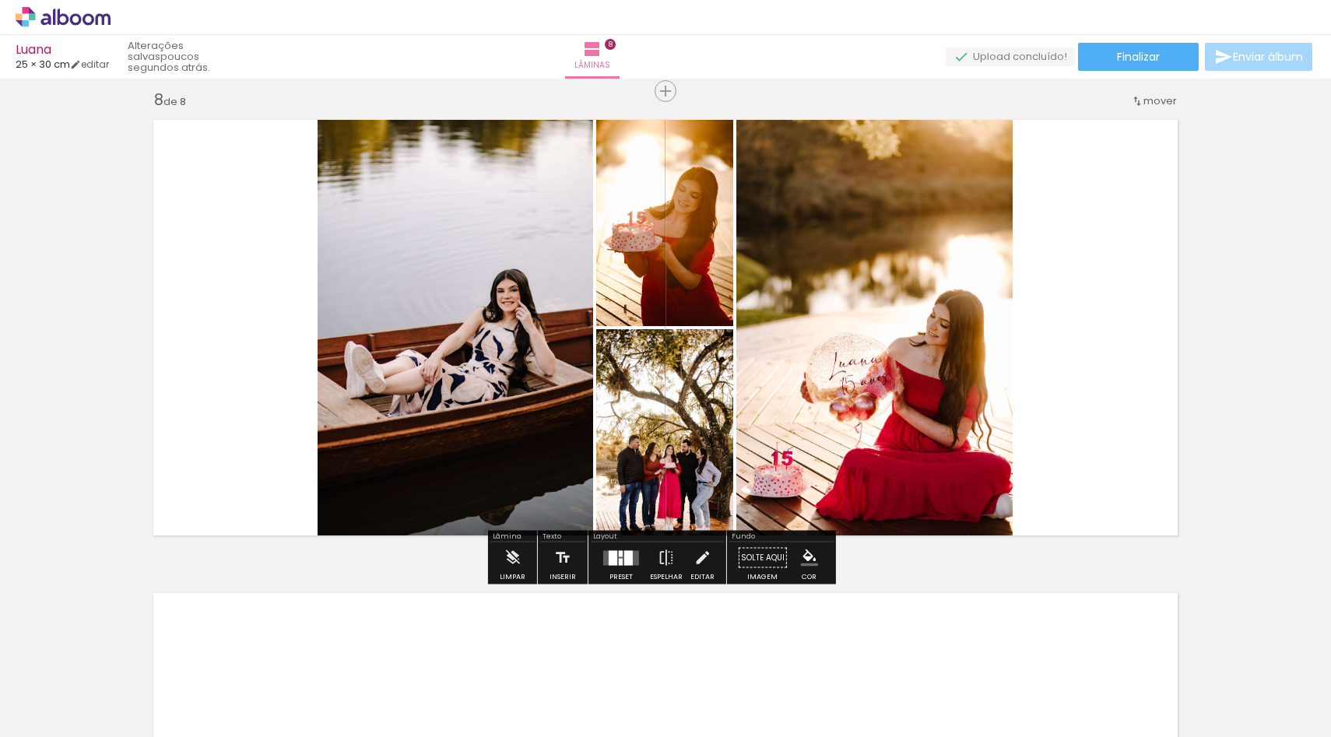
click at [606, 568] on div at bounding box center [621, 558] width 42 height 31
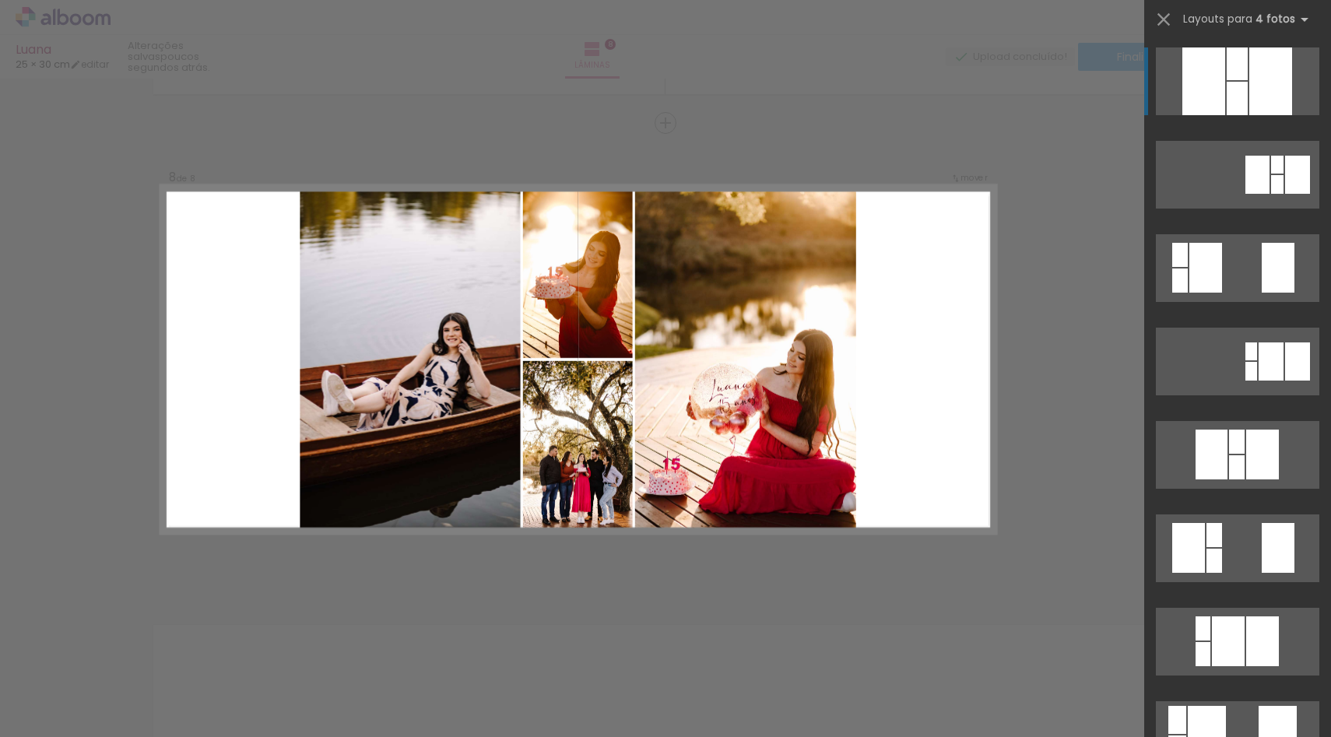
scroll to position [638, 0]
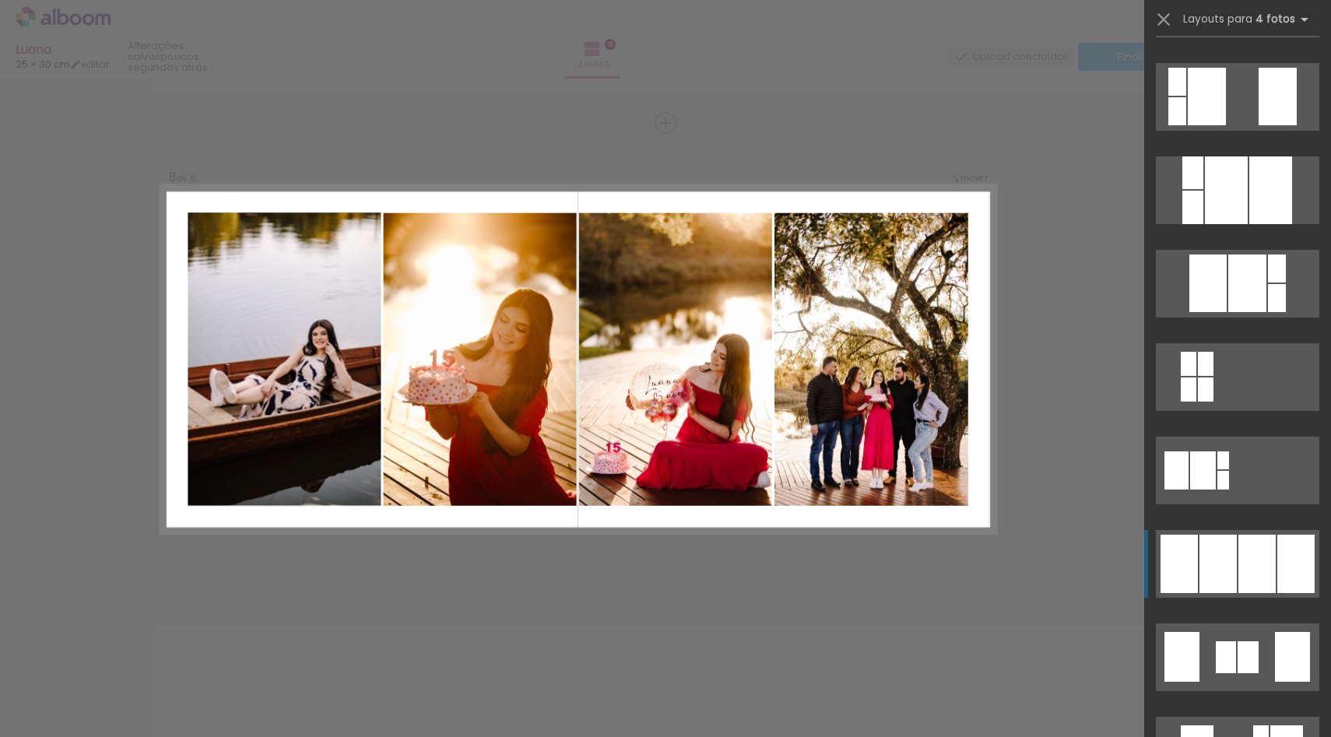
click at [1172, 571] on div at bounding box center [1179, 564] width 37 height 58
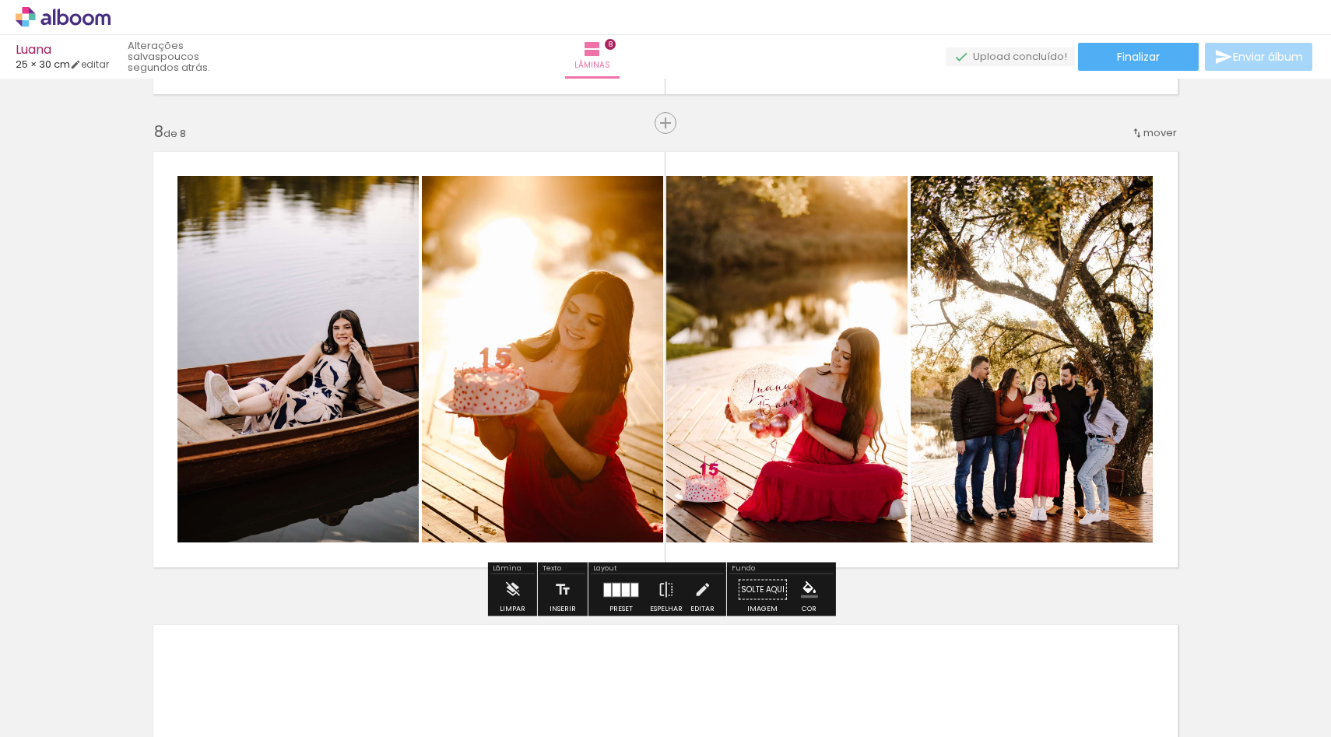
click at [615, 583] on div at bounding box center [617, 589] width 8 height 13
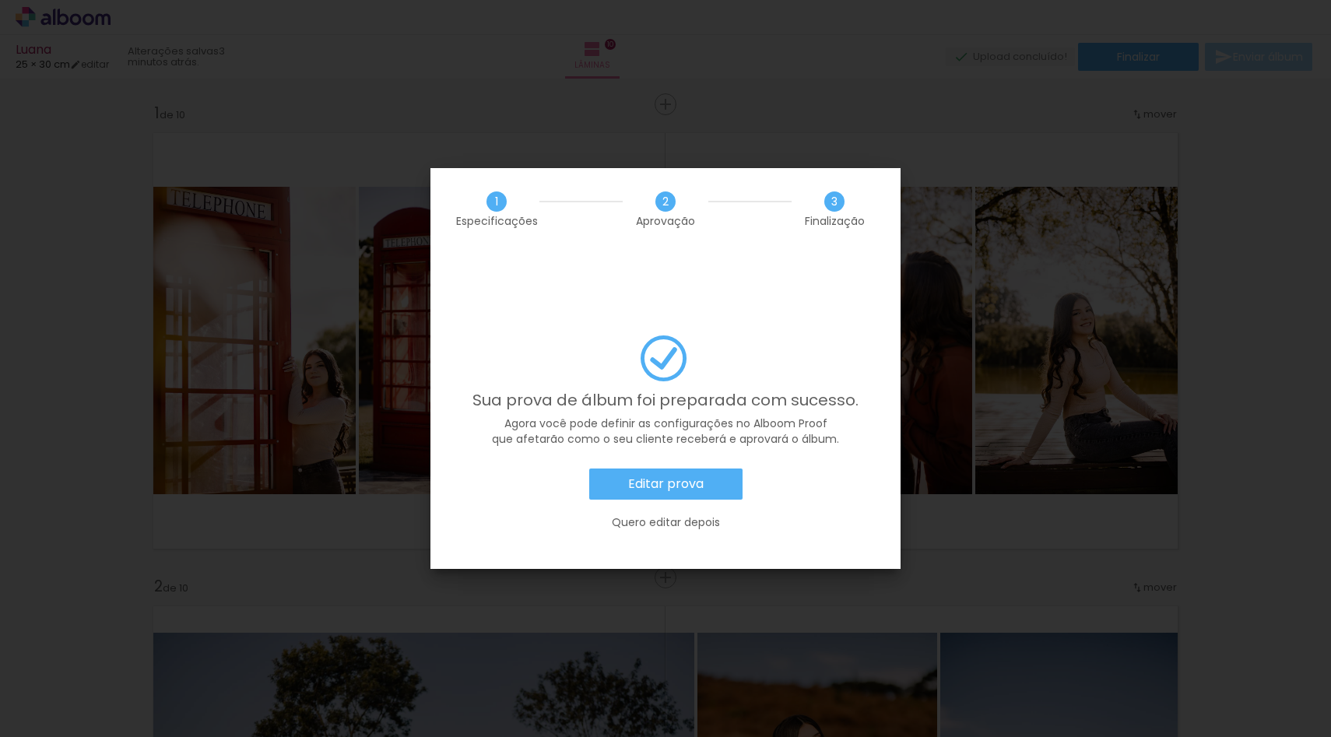
scroll to position [0, 2376]
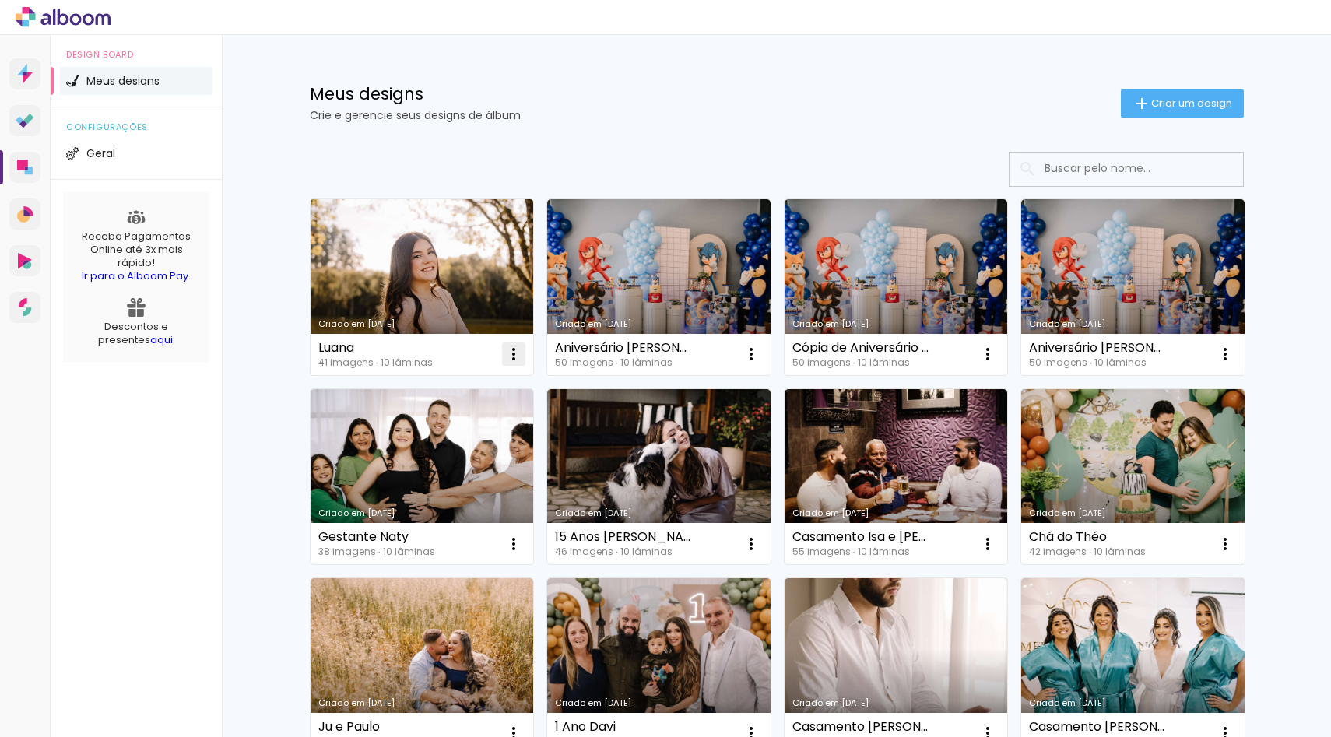
click at [506, 353] on iron-icon at bounding box center [513, 354] width 19 height 19
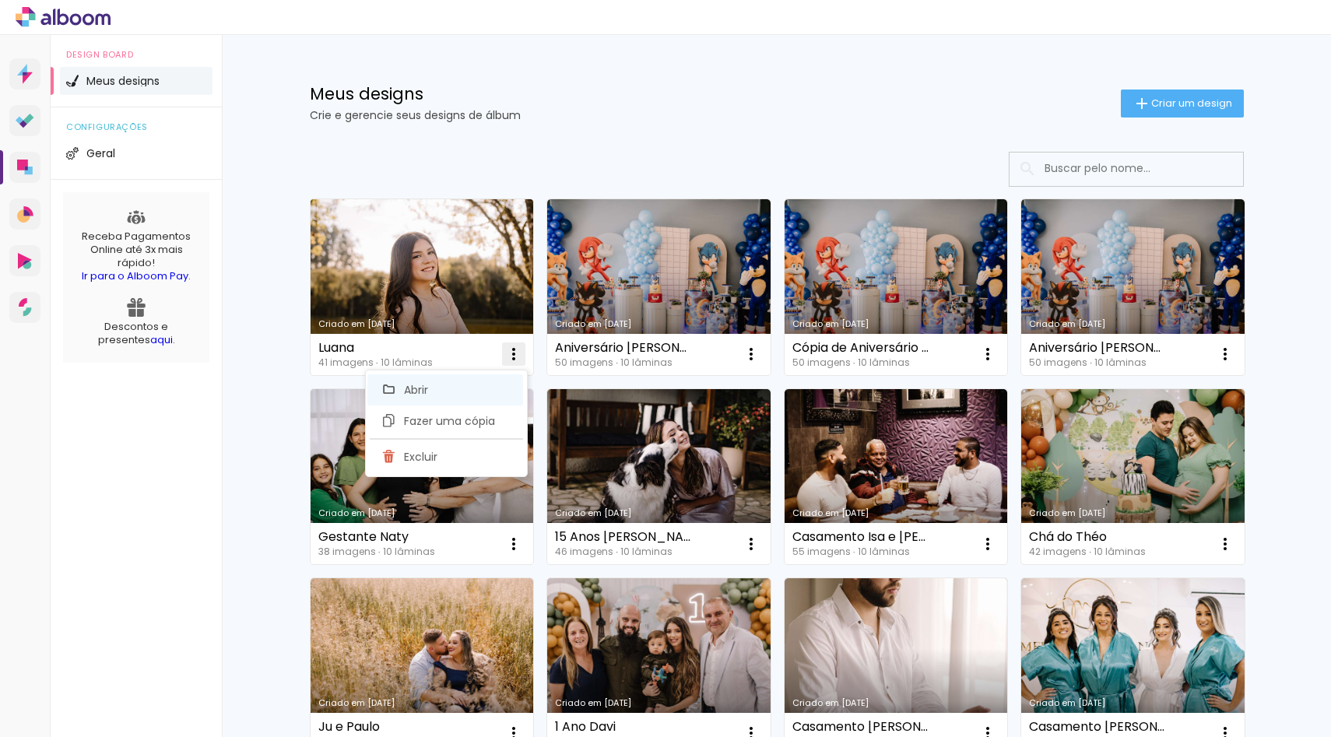
click at [428, 385] on span "Abrir" at bounding box center [416, 390] width 24 height 11
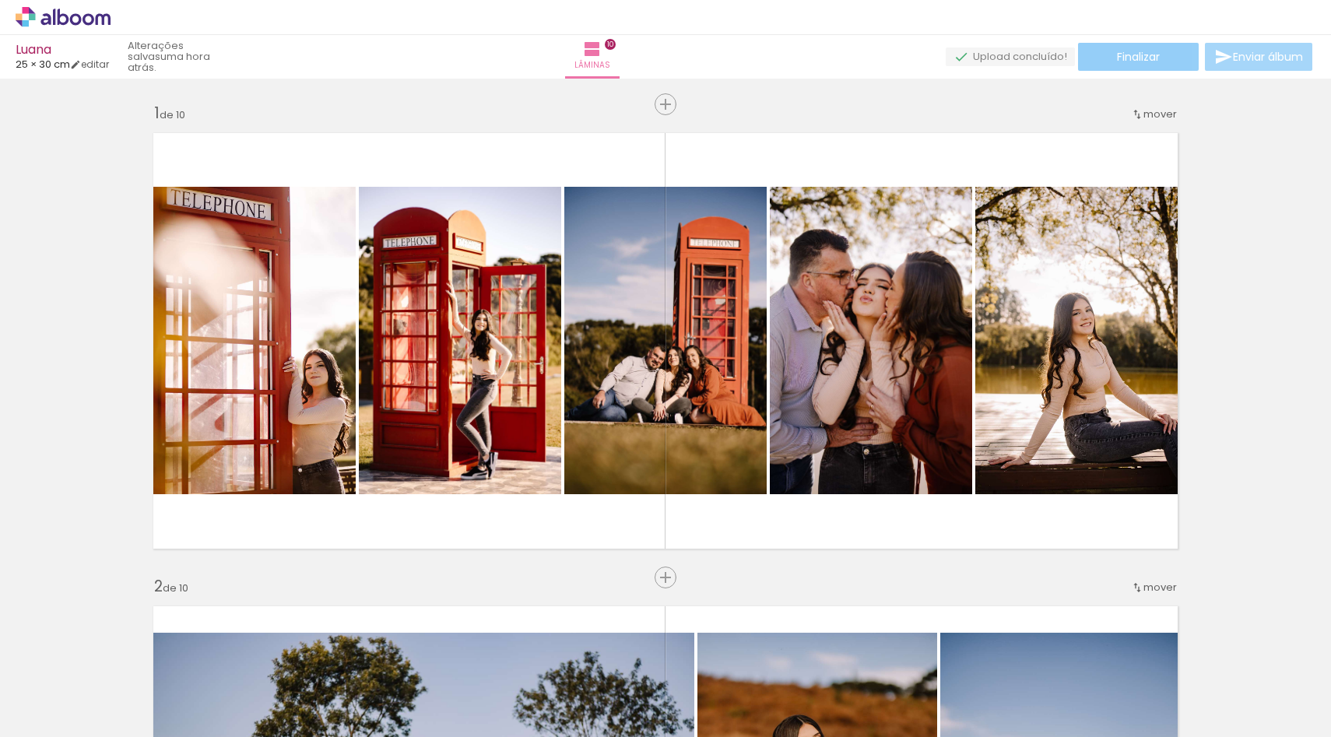
click at [1164, 57] on paper-button "Finalizar" at bounding box center [1138, 57] width 121 height 28
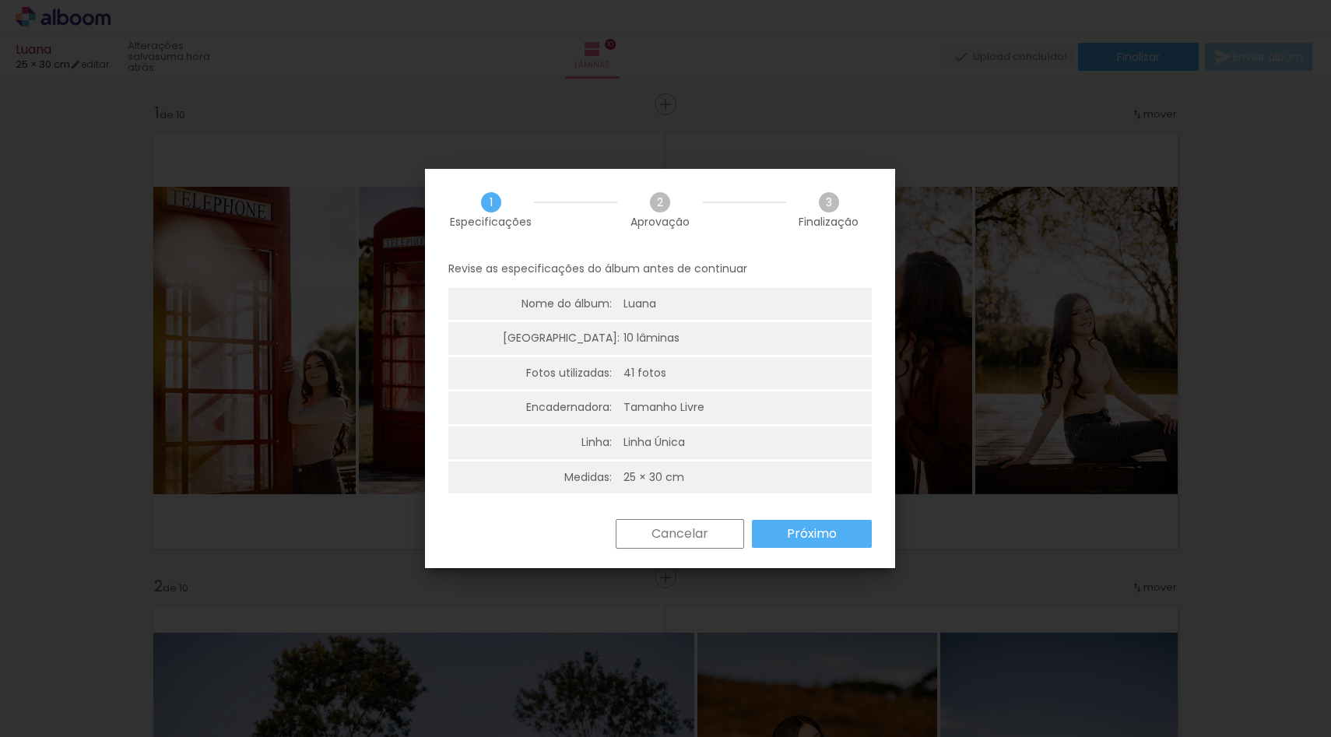
click at [0, 0] on slot "Próximo" at bounding box center [0, 0] width 0 height 0
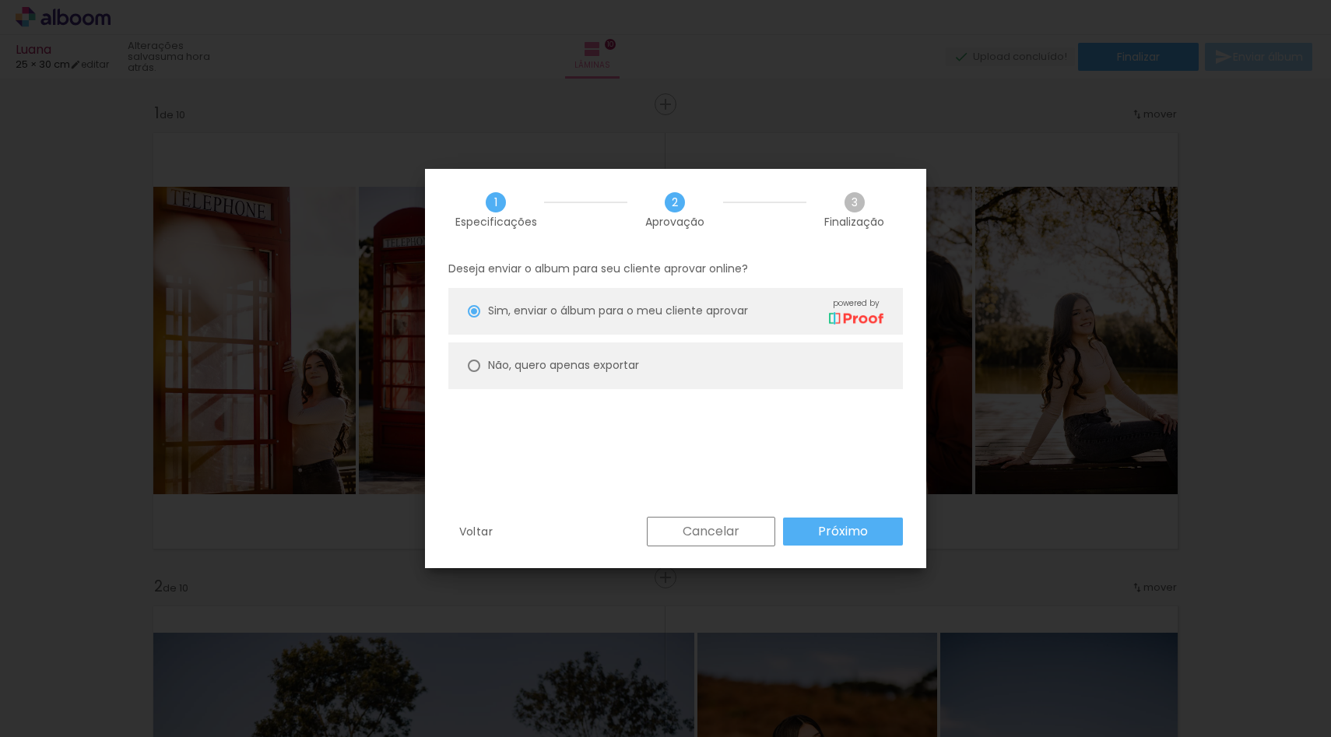
click at [799, 530] on paper-button "Próximo" at bounding box center [843, 532] width 120 height 28
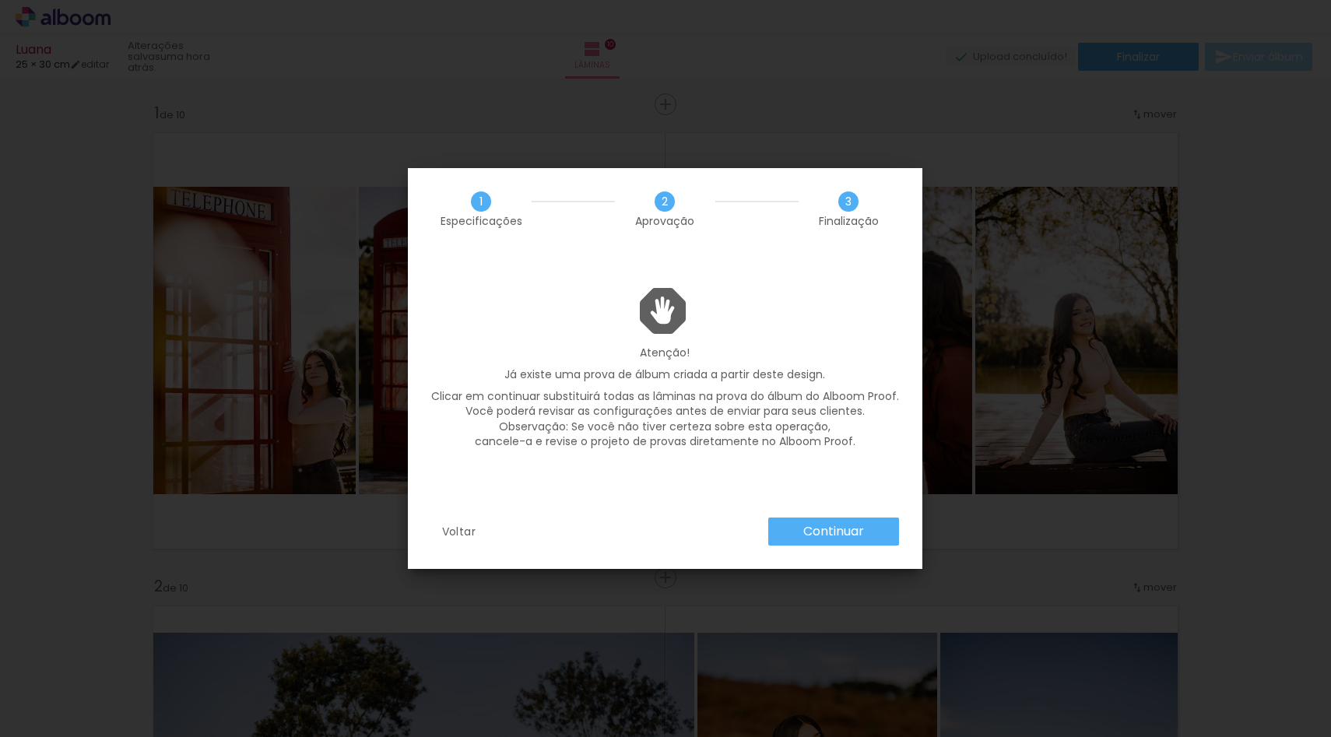
click at [799, 530] on paper-button "Continuar" at bounding box center [833, 532] width 131 height 28
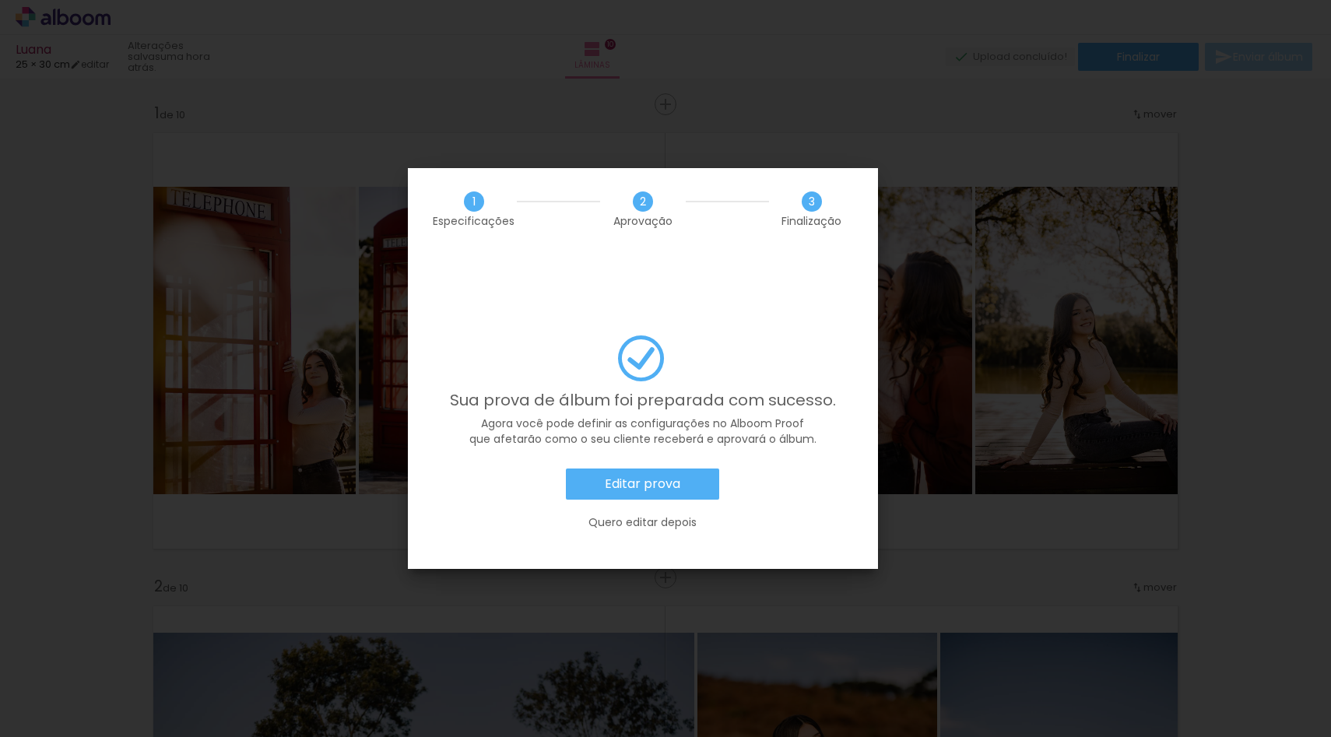
click at [0, 0] on slot "Editar prova" at bounding box center [0, 0] width 0 height 0
